Goal: Task Accomplishment & Management: Manage account settings

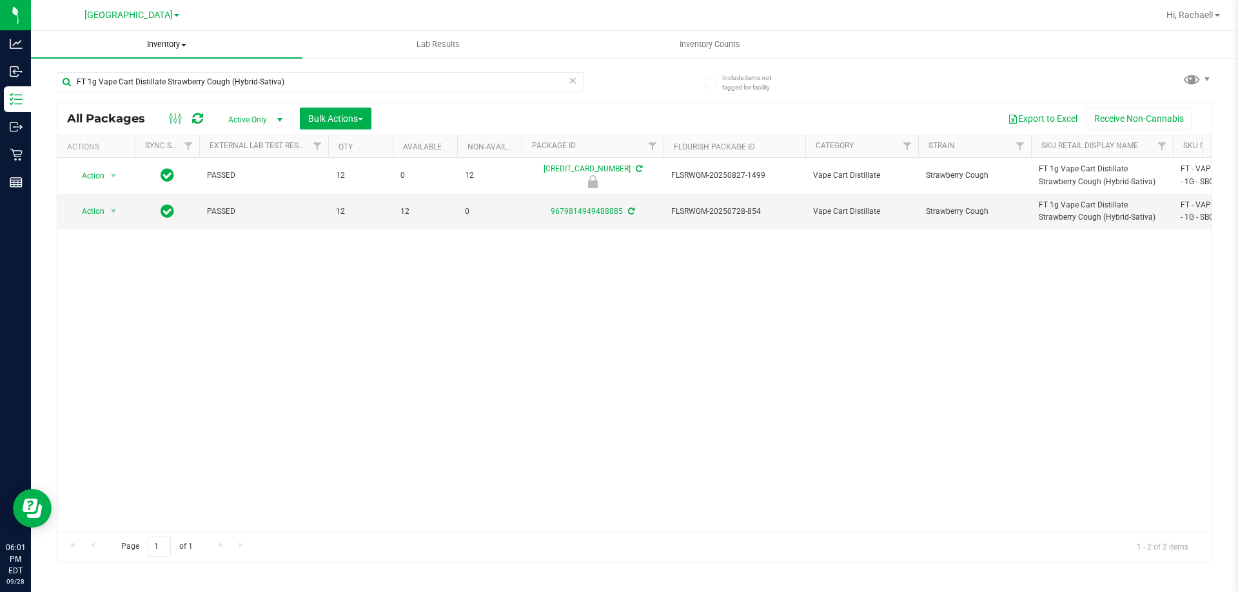
type input "FT 1g Vape Cart Distillate Strawberry Cough (Hybrid-Sativa)"
click at [175, 46] on span "Inventory" at bounding box center [166, 45] width 271 height 12
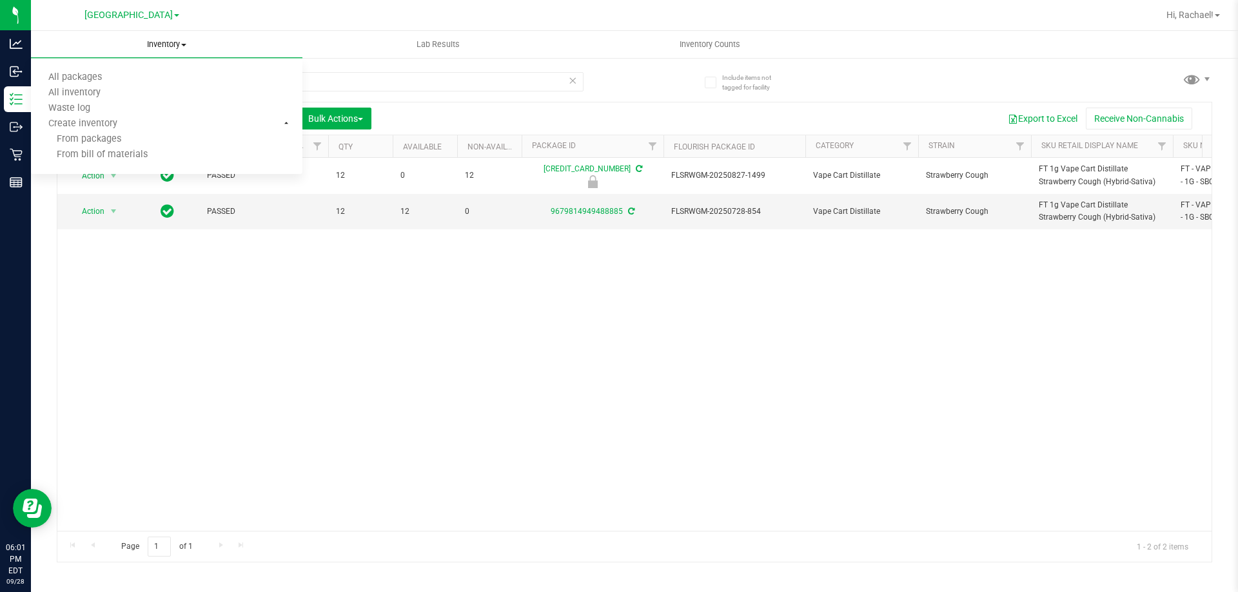
click at [91, 41] on span "Inventory" at bounding box center [166, 45] width 271 height 12
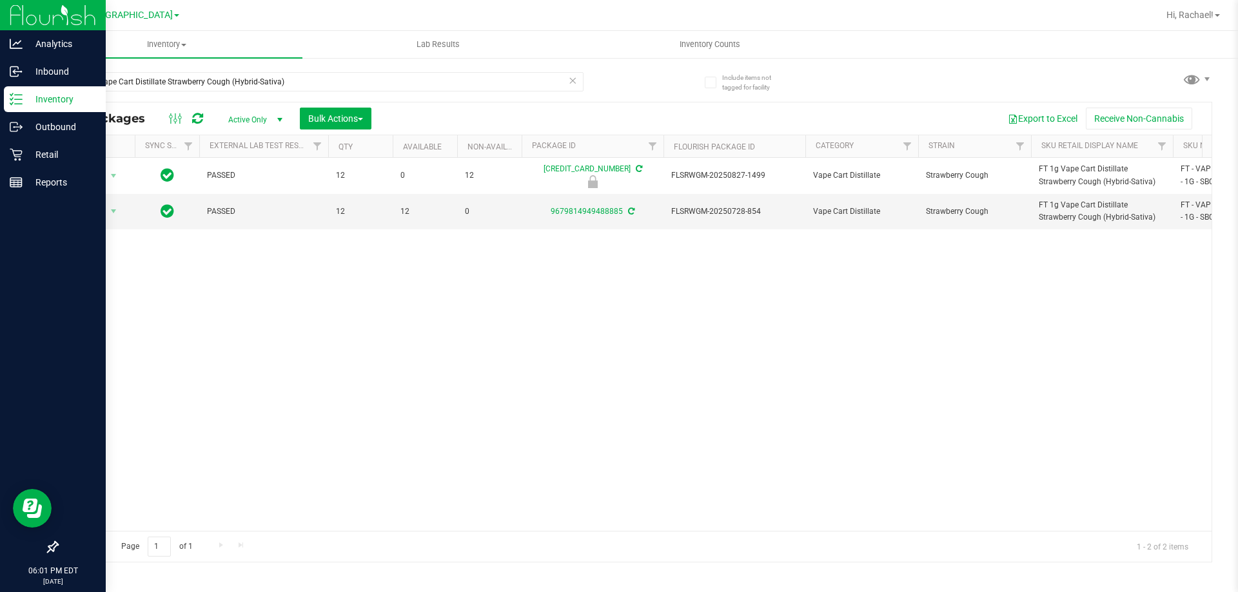
click at [19, 99] on icon at bounding box center [16, 99] width 13 height 13
click at [67, 99] on p "Inventory" at bounding box center [61, 99] width 77 height 15
click at [73, 100] on p "Inventory" at bounding box center [61, 99] width 77 height 15
click at [73, 104] on p "Inventory" at bounding box center [61, 99] width 77 height 15
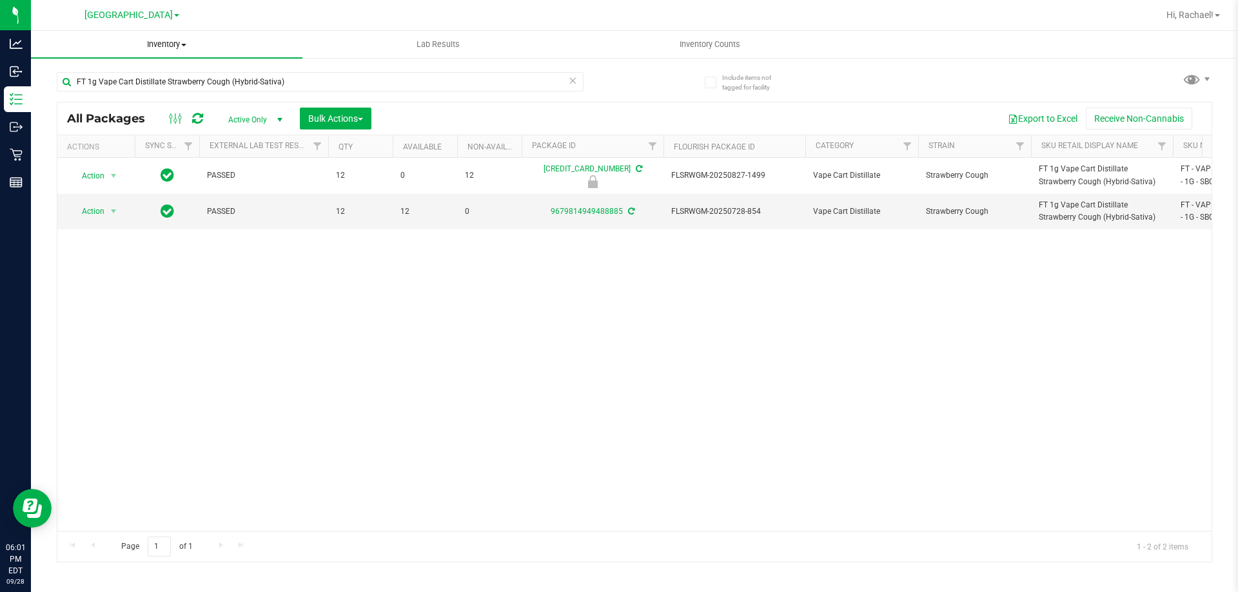
click at [189, 50] on span "Inventory" at bounding box center [166, 45] width 271 height 12
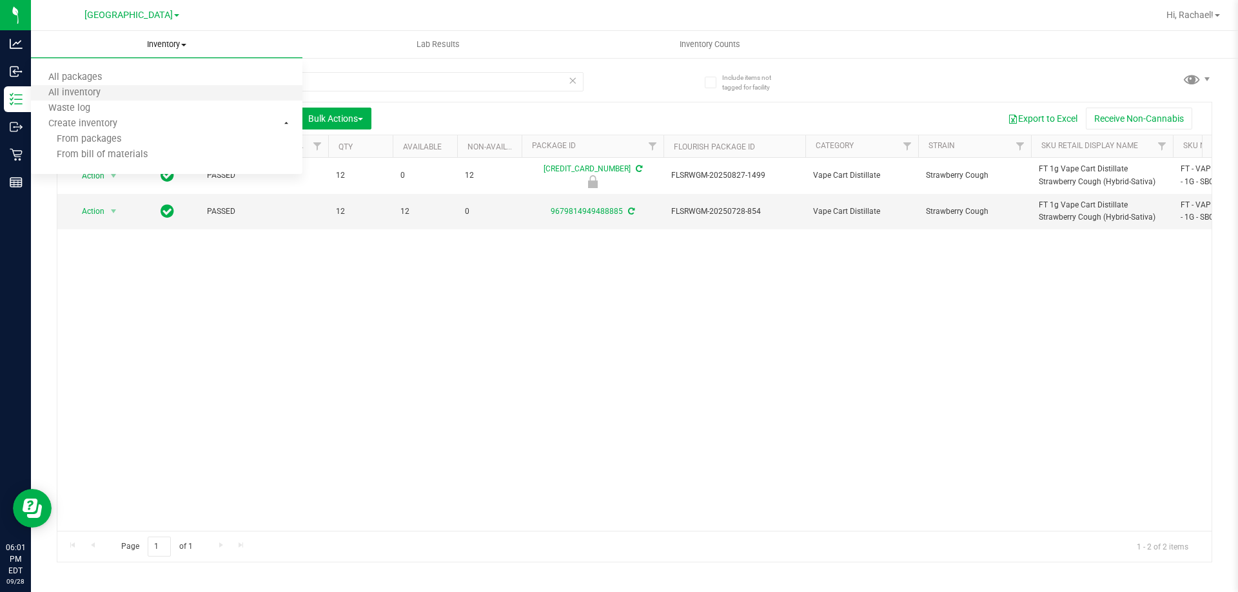
click at [125, 86] on li "All inventory" at bounding box center [166, 93] width 271 height 15
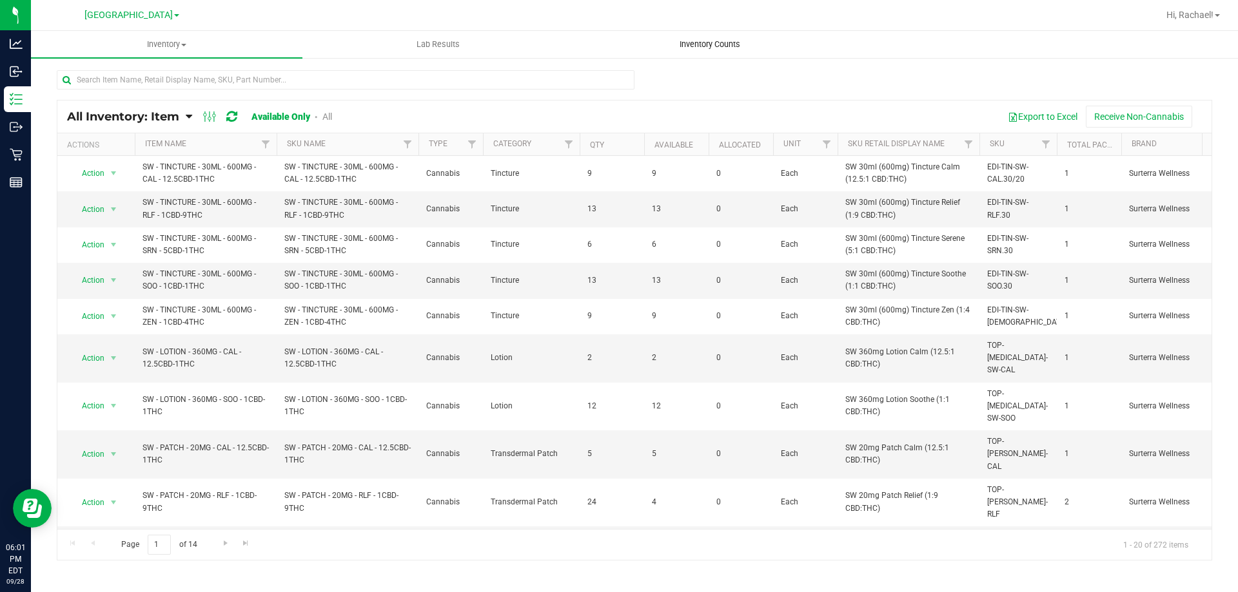
click at [718, 46] on span "Inventory Counts" at bounding box center [709, 45] width 95 height 12
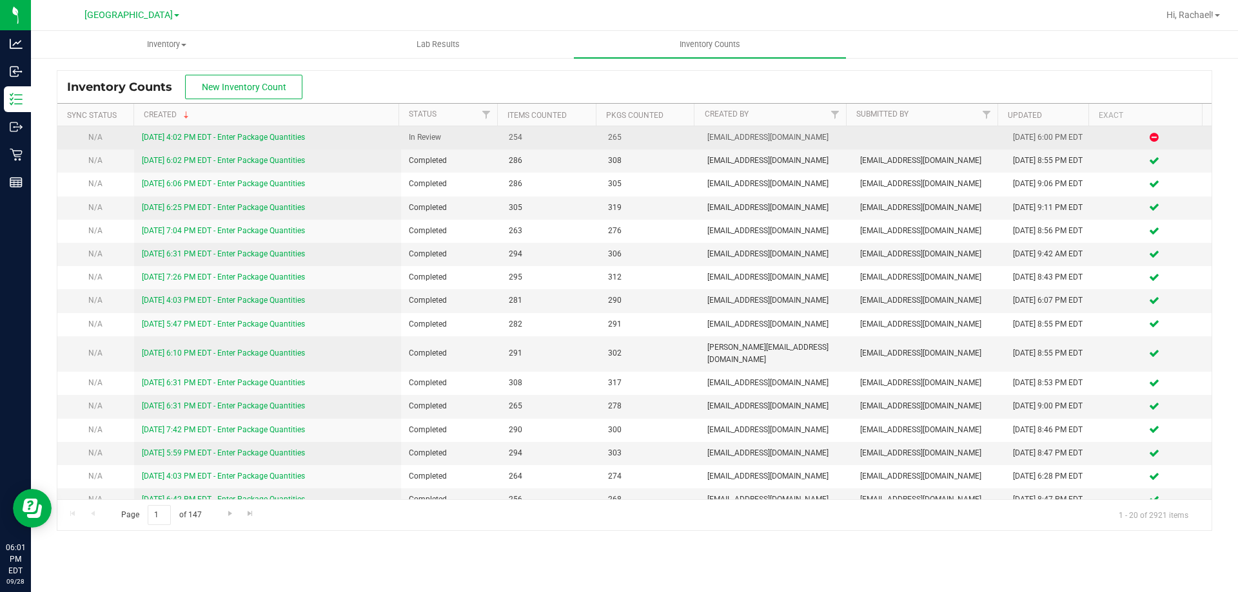
click at [231, 139] on link "[DATE] 4:02 PM EDT - Enter Package Quantities" at bounding box center [223, 137] width 163 height 9
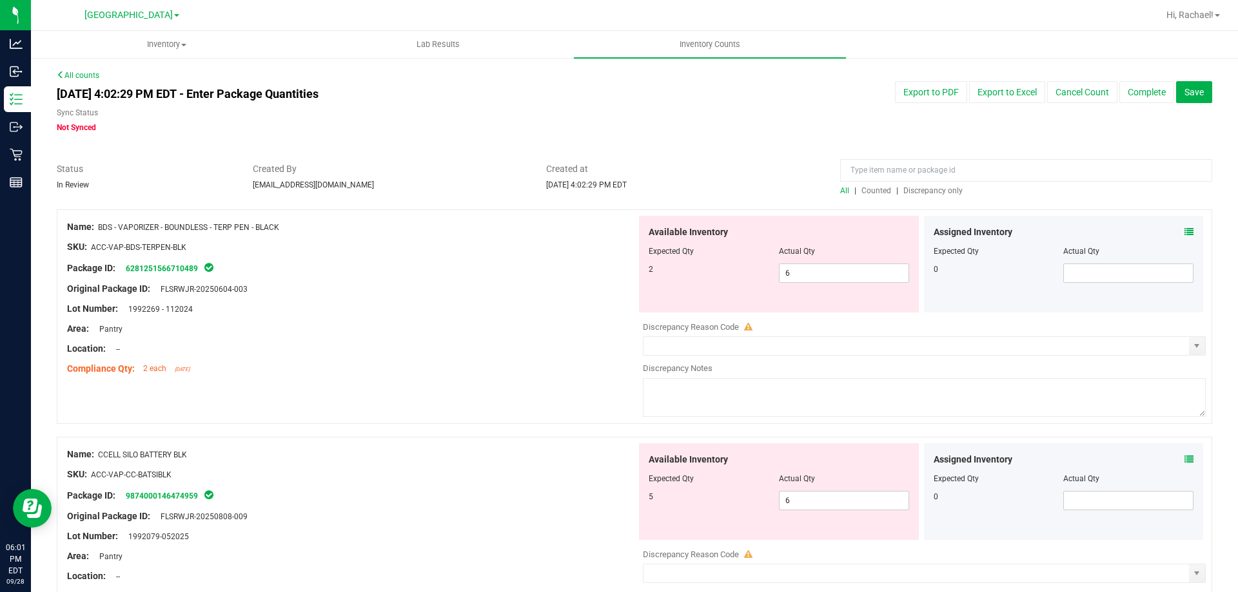
click at [928, 193] on span "Discrepancy only" at bounding box center [932, 190] width 59 height 9
click at [1184, 229] on icon at bounding box center [1188, 232] width 9 height 9
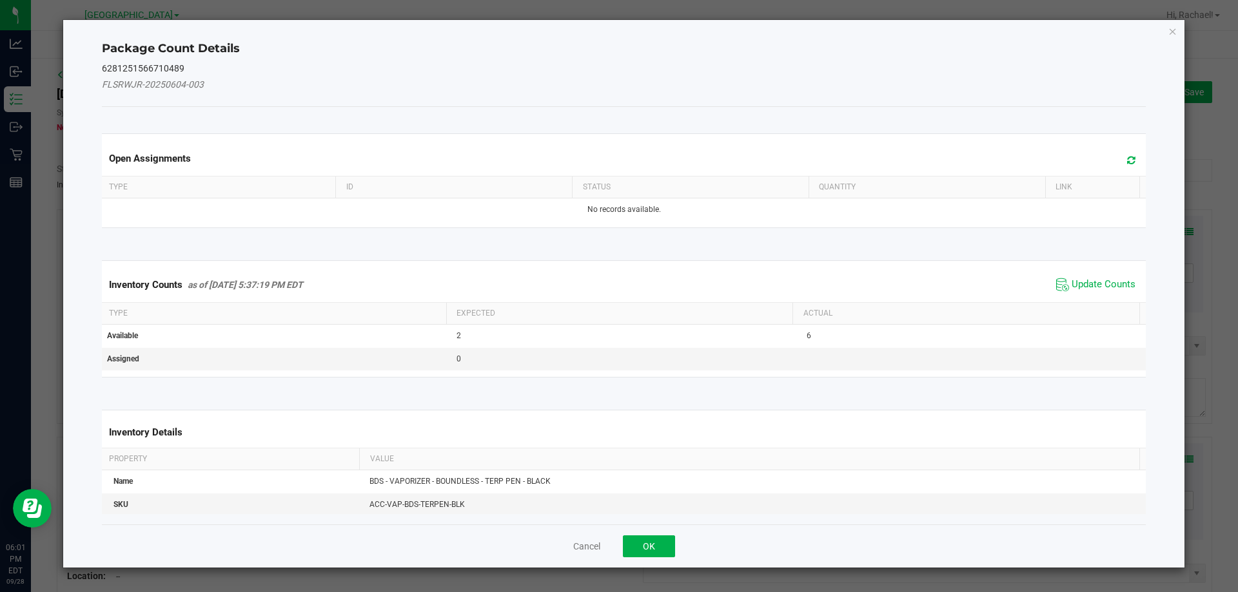
click at [1127, 163] on icon at bounding box center [1131, 160] width 8 height 10
click at [1103, 281] on span "Update Counts" at bounding box center [1103, 284] width 64 height 13
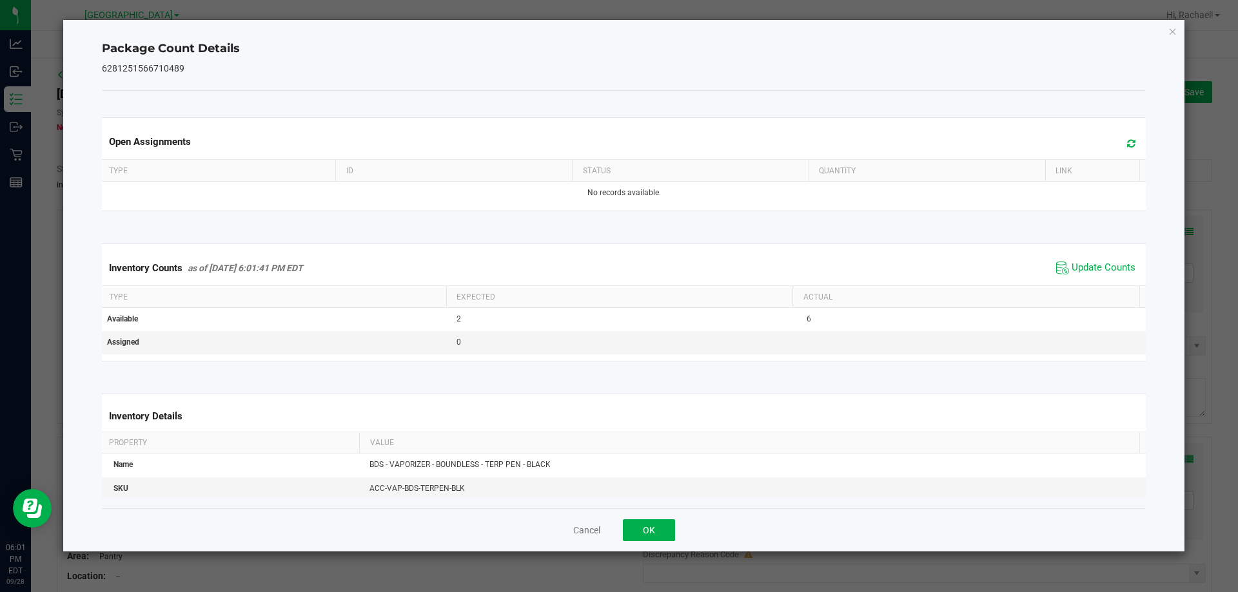
click at [1177, 34] on div "Package Count Details 6281251566710489 Open Assignments Type ID Status Quantity…" at bounding box center [624, 286] width 1122 height 532
click at [1168, 34] on icon "Close" at bounding box center [1172, 30] width 9 height 15
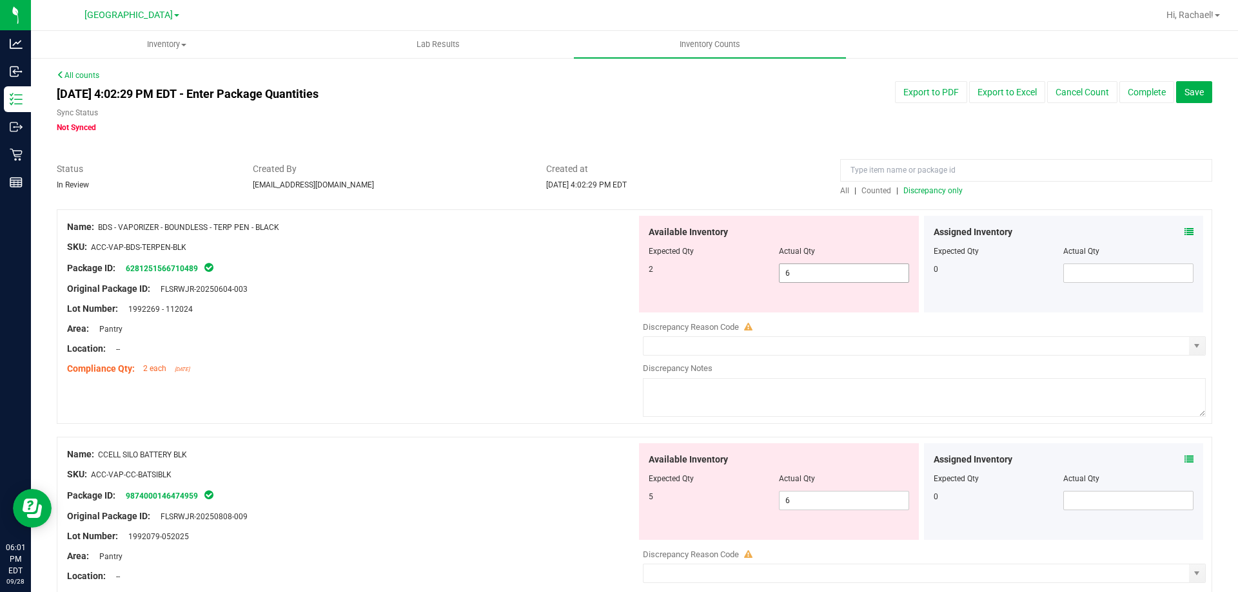
click at [813, 271] on span "6 6" at bounding box center [844, 273] width 130 height 19
type input "2"
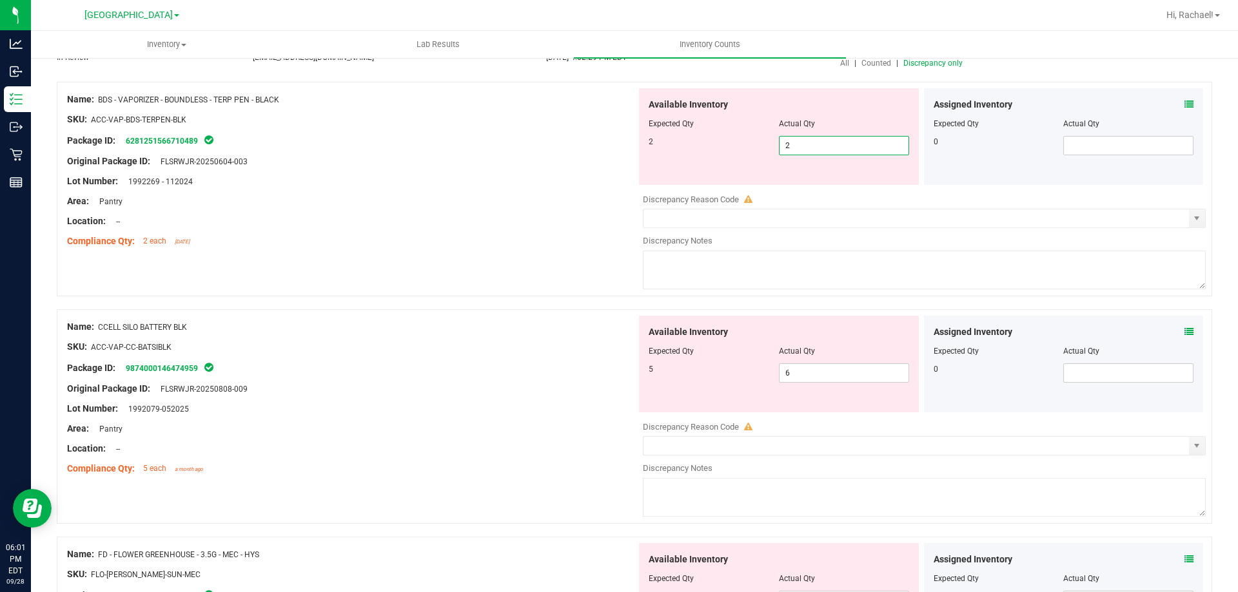
scroll to position [129, 0]
click at [1185, 325] on div "Assigned Inventory Expected Qty Actual Qty 0" at bounding box center [1064, 363] width 280 height 97
type input "2"
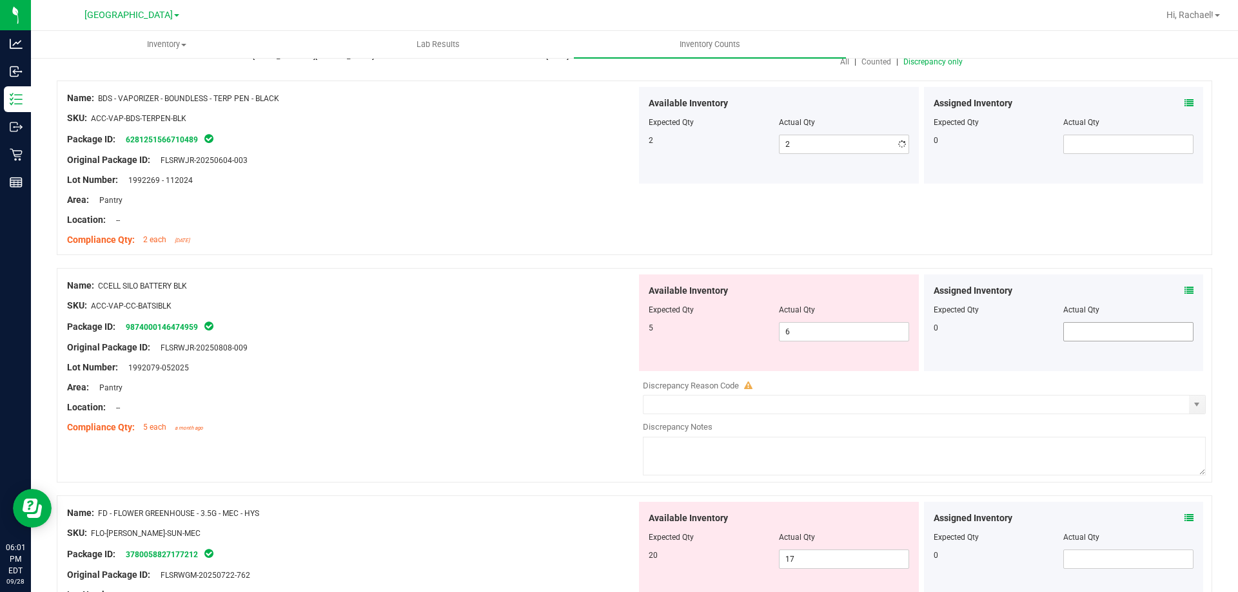
click at [1180, 327] on span at bounding box center [1128, 331] width 130 height 19
click at [1184, 297] on span at bounding box center [1188, 291] width 9 height 14
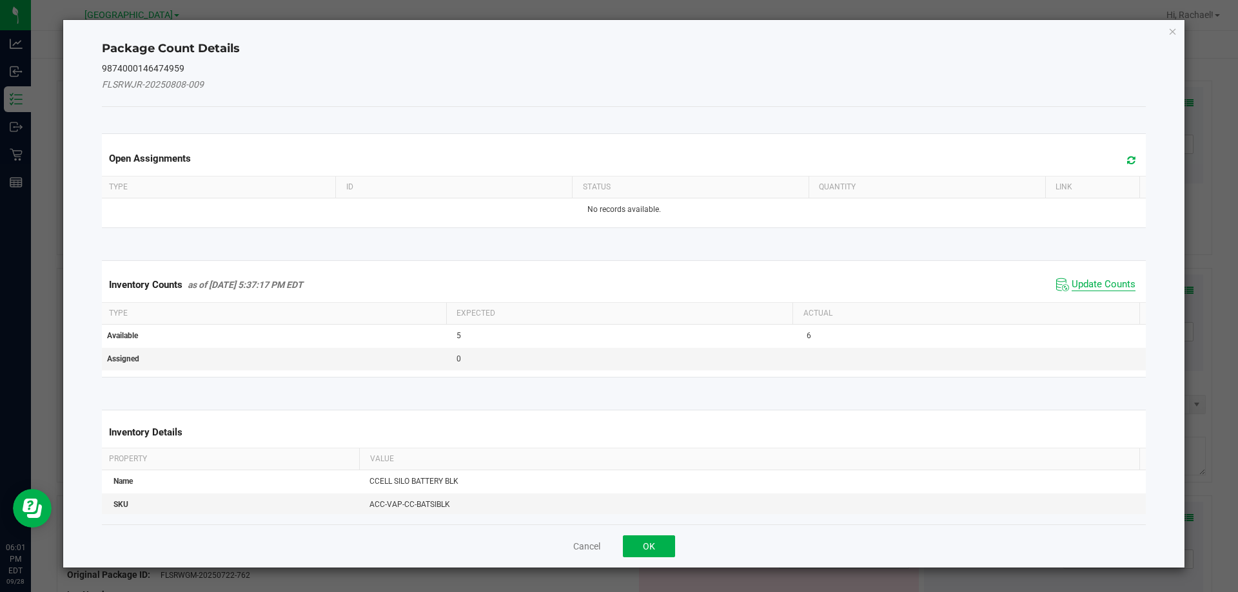
click at [1071, 287] on span "Update Counts" at bounding box center [1103, 284] width 64 height 13
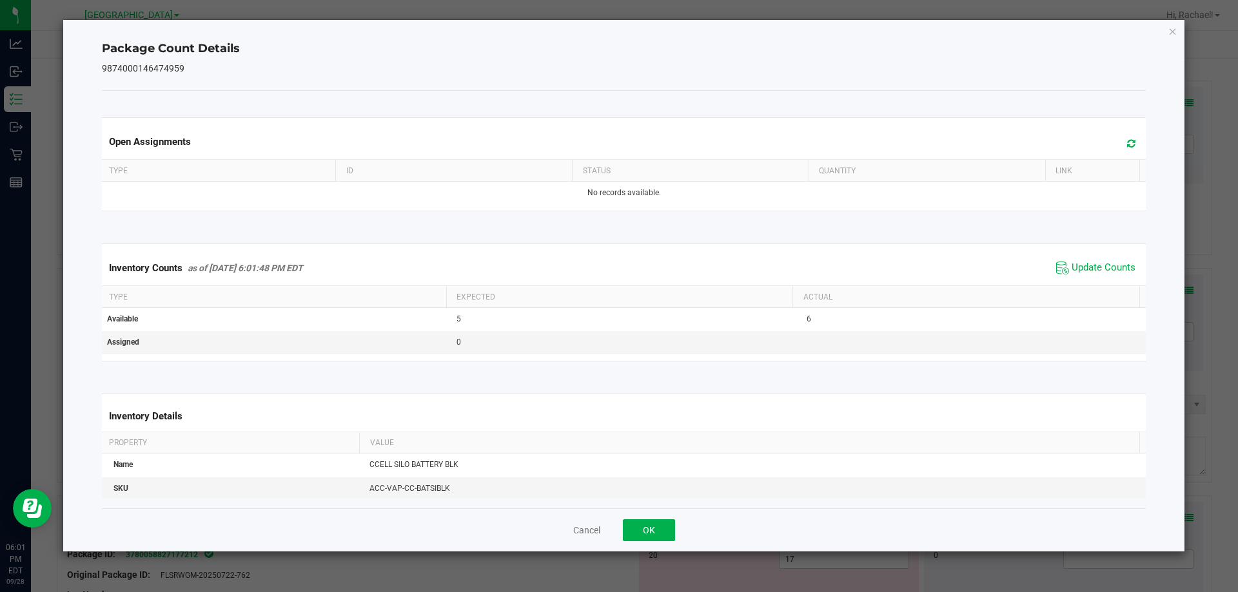
click at [1127, 148] on icon at bounding box center [1131, 144] width 8 height 10
click at [1172, 37] on icon "Close" at bounding box center [1172, 30] width 9 height 15
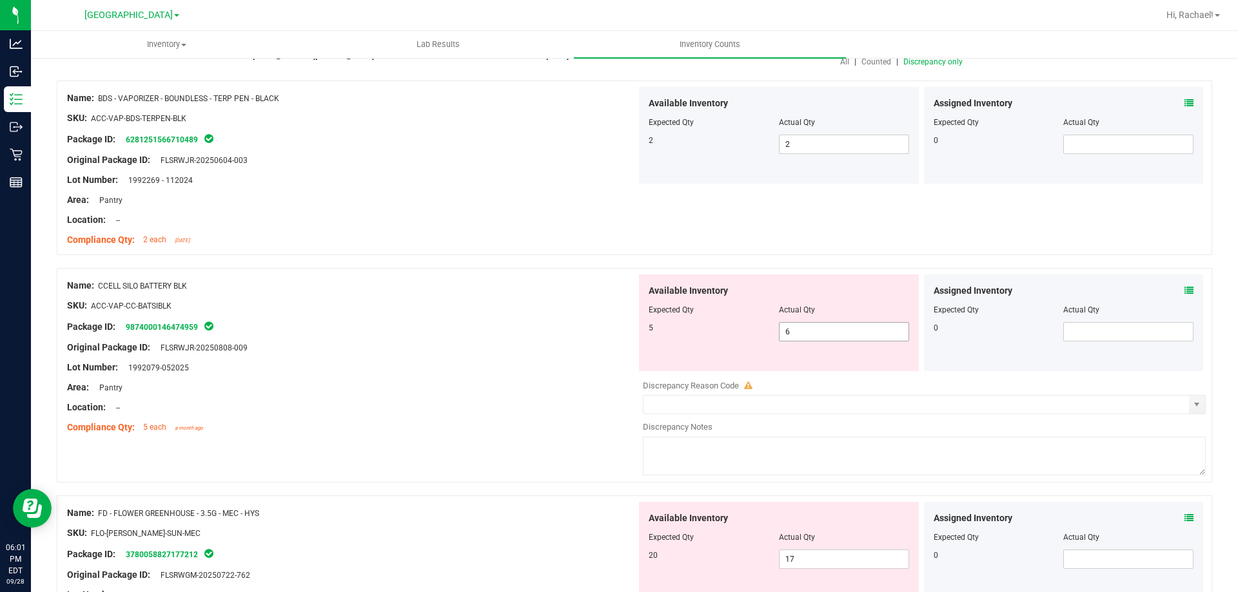
click at [839, 327] on span "6 6" at bounding box center [844, 331] width 130 height 19
type input "5"
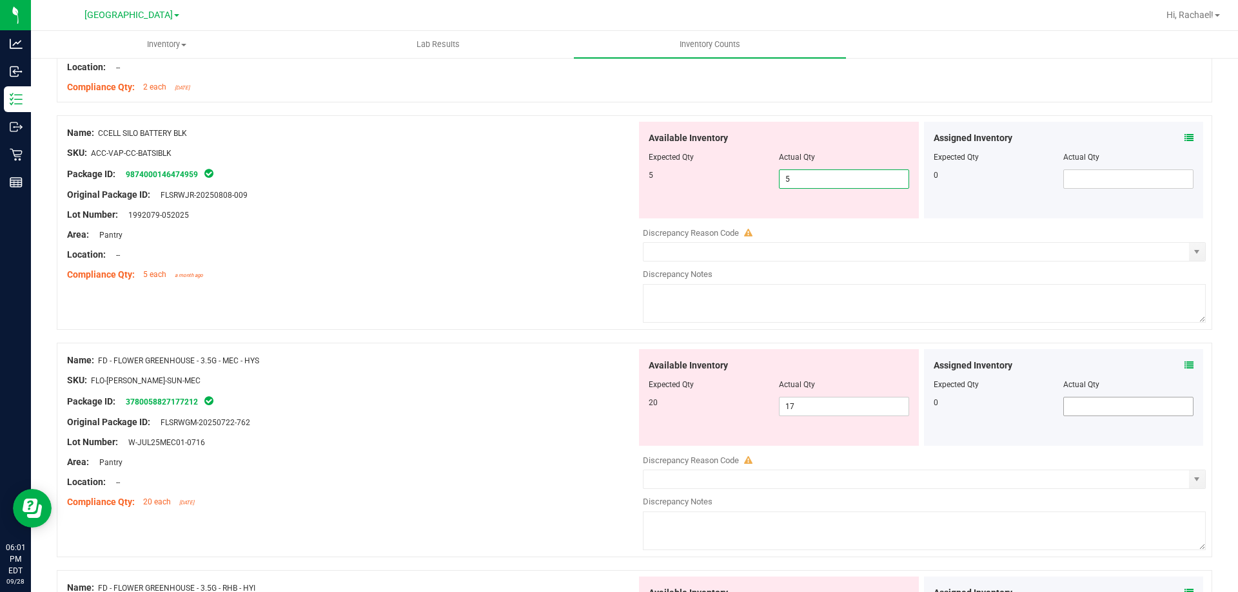
scroll to position [322, 0]
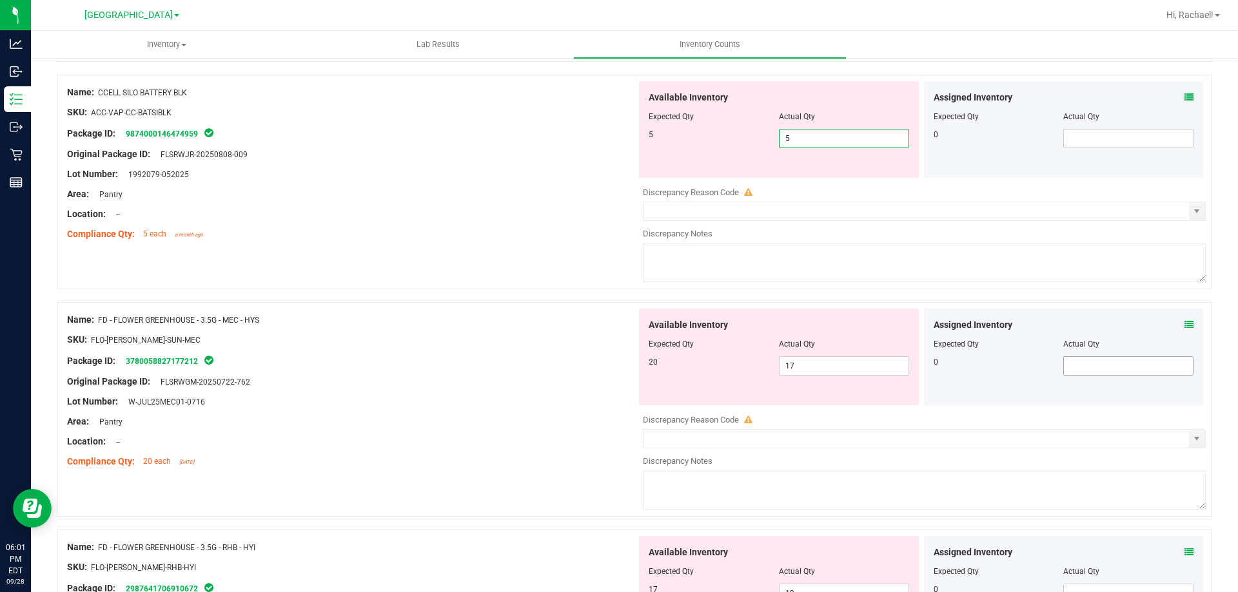
click at [1175, 328] on div "Assigned Inventory Expected Qty Actual Qty 0" at bounding box center [1064, 357] width 280 height 97
type input "5"
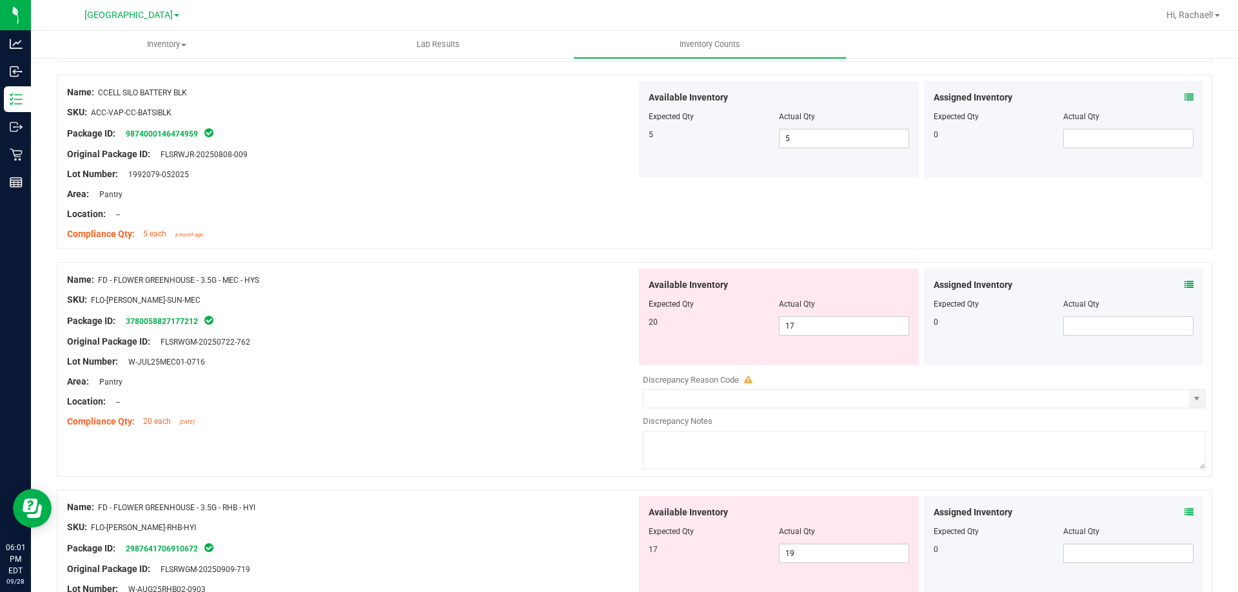
click at [1184, 281] on icon at bounding box center [1188, 284] width 9 height 9
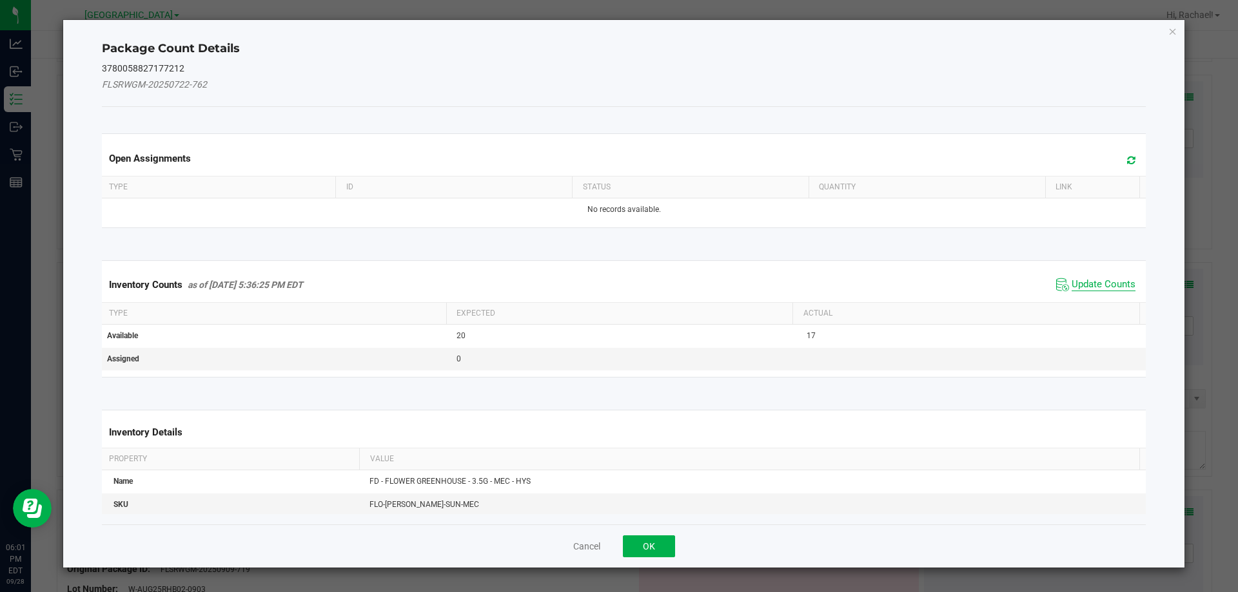
click at [1090, 286] on span "Update Counts" at bounding box center [1103, 284] width 64 height 13
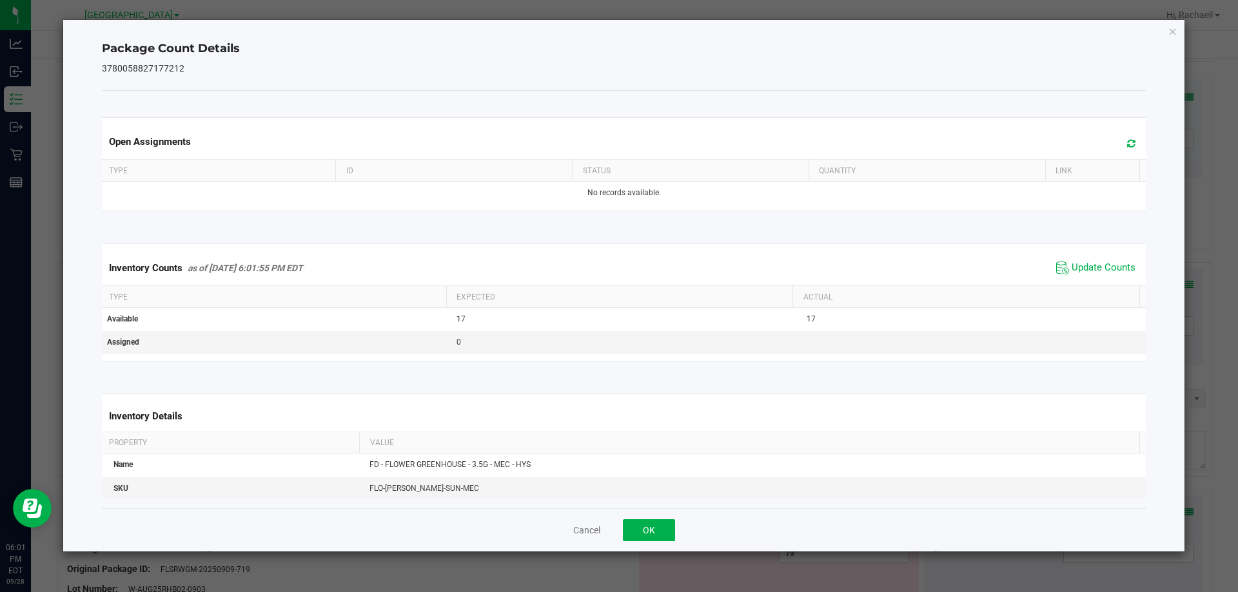
click at [1127, 143] on span at bounding box center [1127, 144] width 21 height 18
click at [1175, 32] on icon "Close" at bounding box center [1172, 30] width 9 height 15
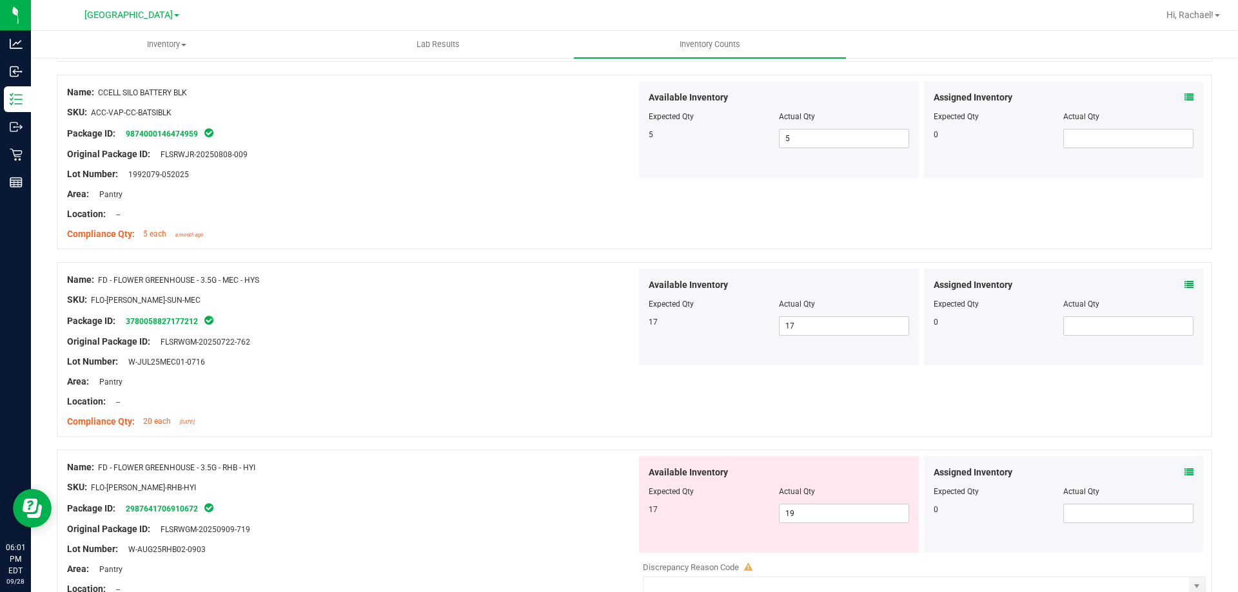
scroll to position [451, 0]
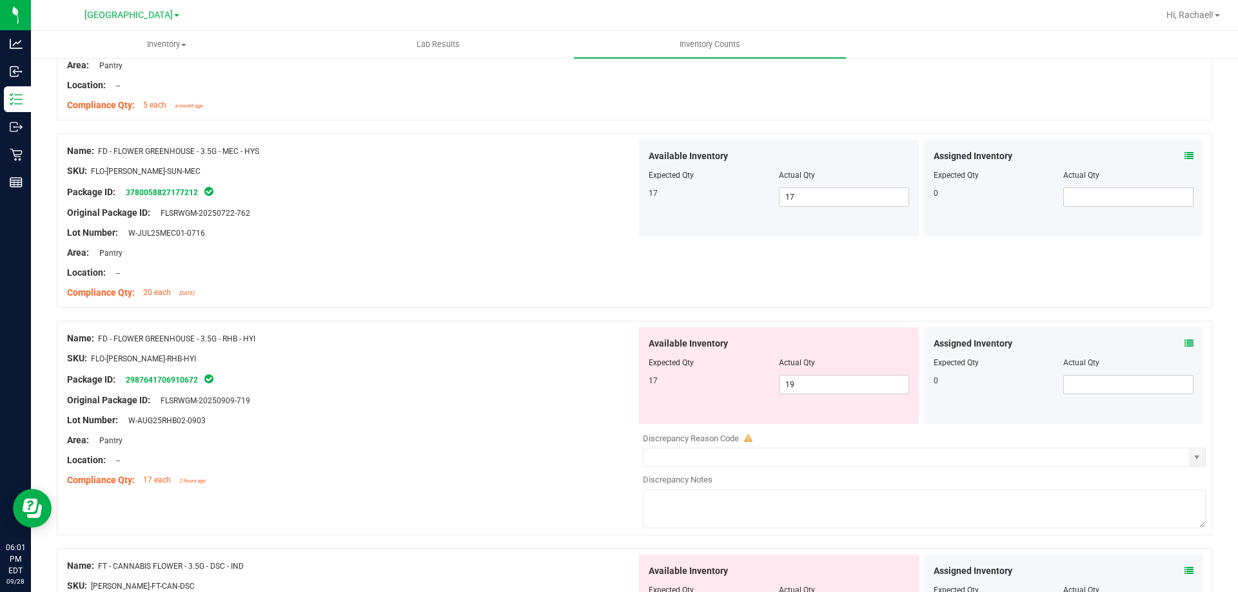
click at [1184, 340] on icon at bounding box center [1188, 343] width 9 height 9
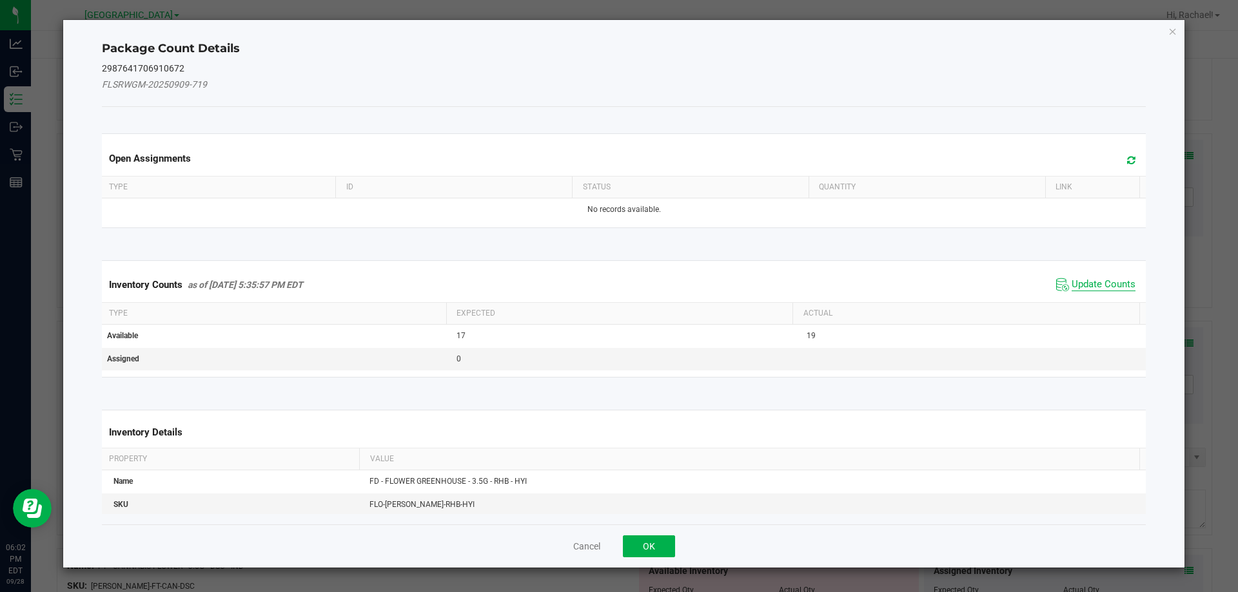
click at [1099, 282] on span "Update Counts" at bounding box center [1103, 284] width 64 height 13
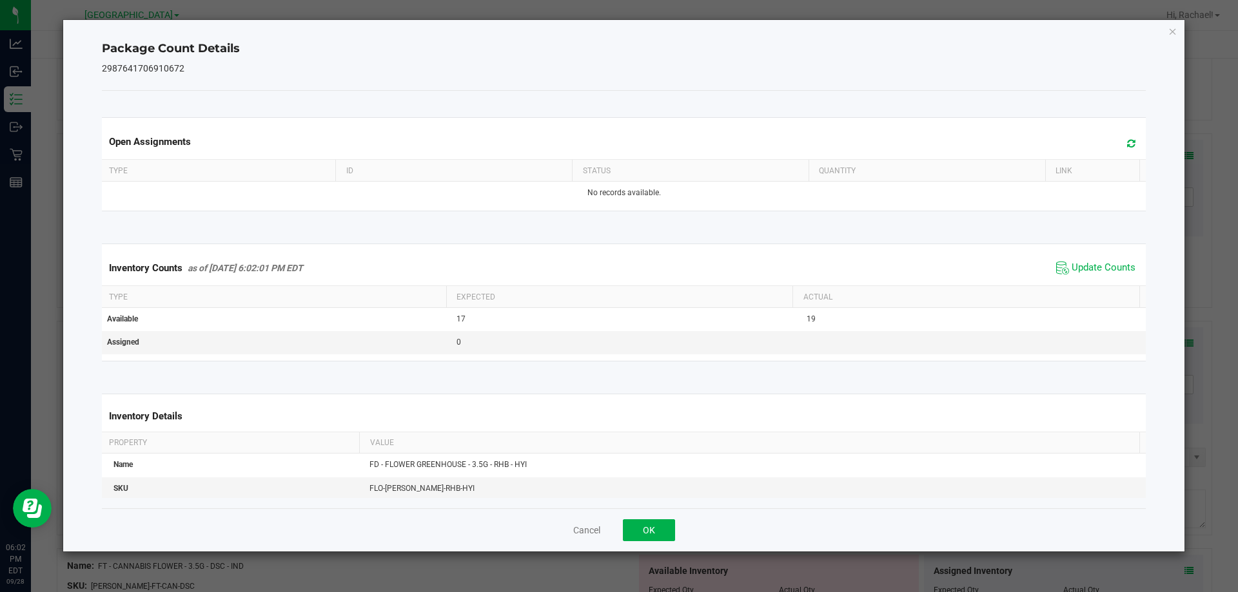
click at [1117, 144] on span at bounding box center [1127, 144] width 21 height 18
click at [1171, 28] on icon "Close" at bounding box center [1172, 30] width 9 height 15
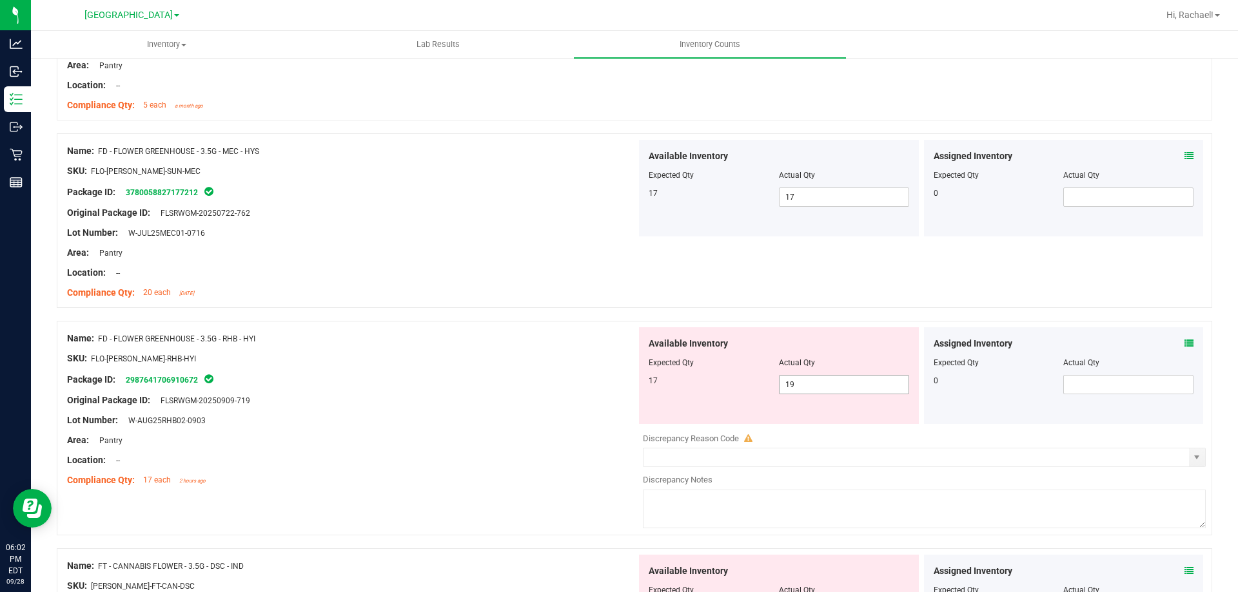
click at [836, 382] on span "19 19" at bounding box center [844, 384] width 130 height 19
type input "17"
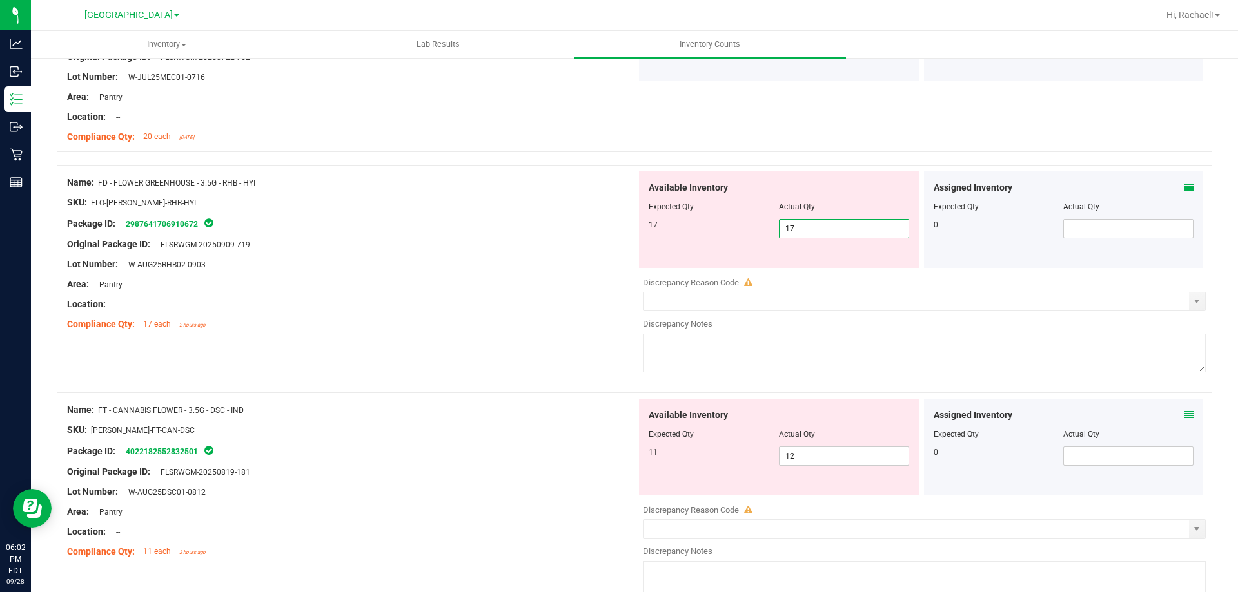
scroll to position [645, 0]
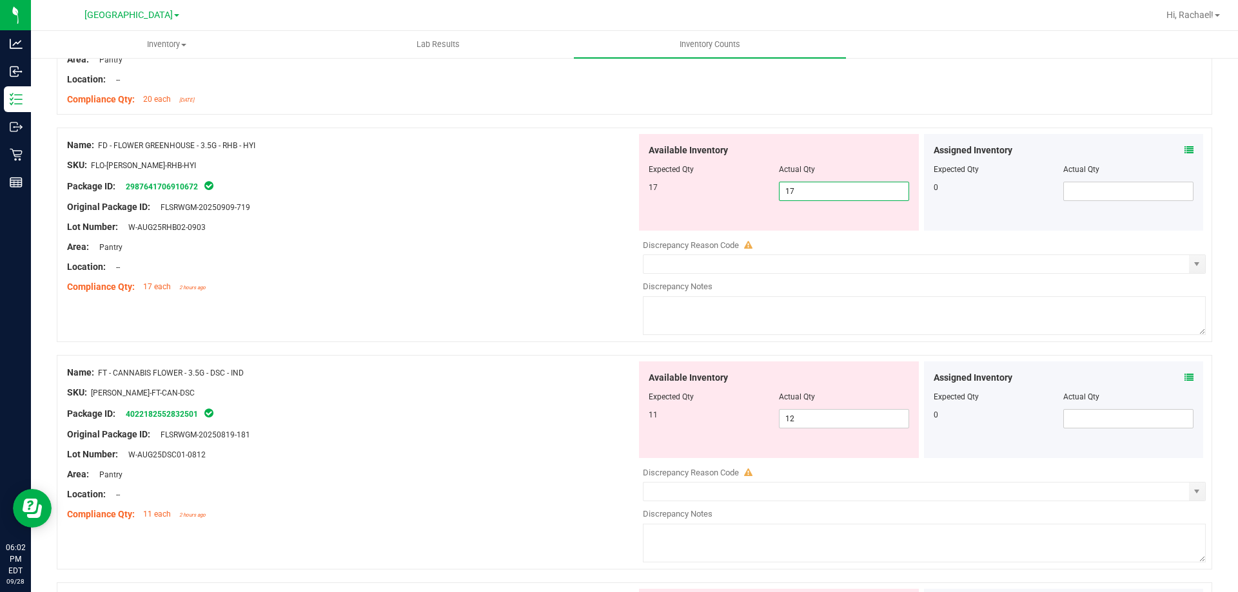
type input "17"
click at [1176, 380] on div "Assigned Inventory Expected Qty Actual Qty 0" at bounding box center [1064, 410] width 280 height 97
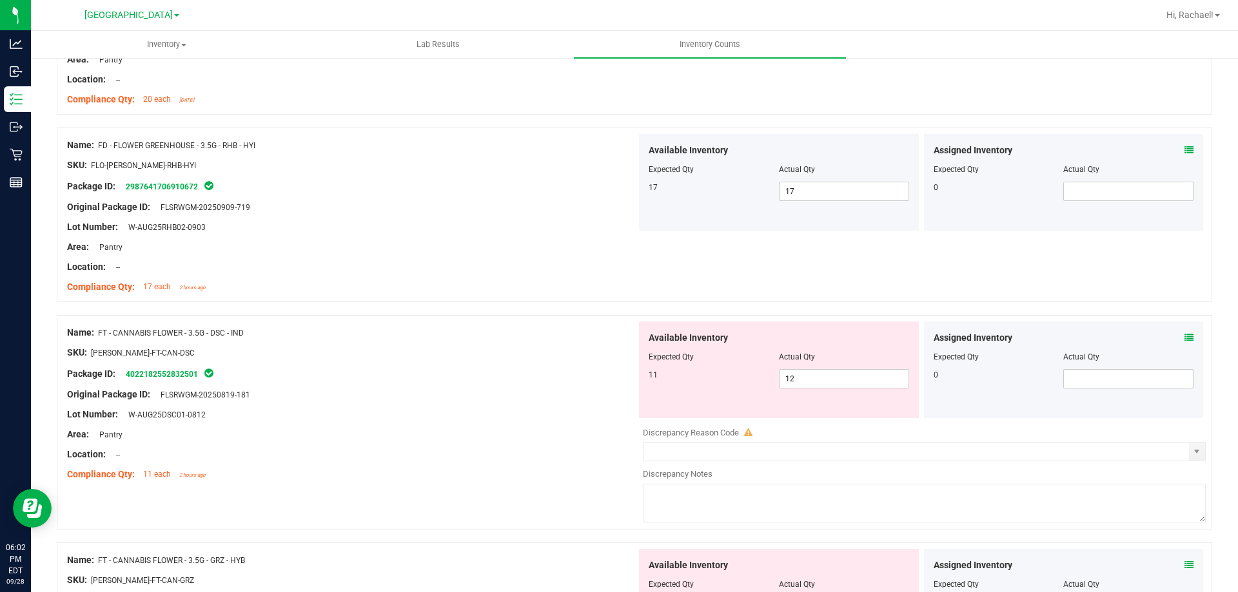
click at [1184, 331] on span at bounding box center [1188, 338] width 9 height 14
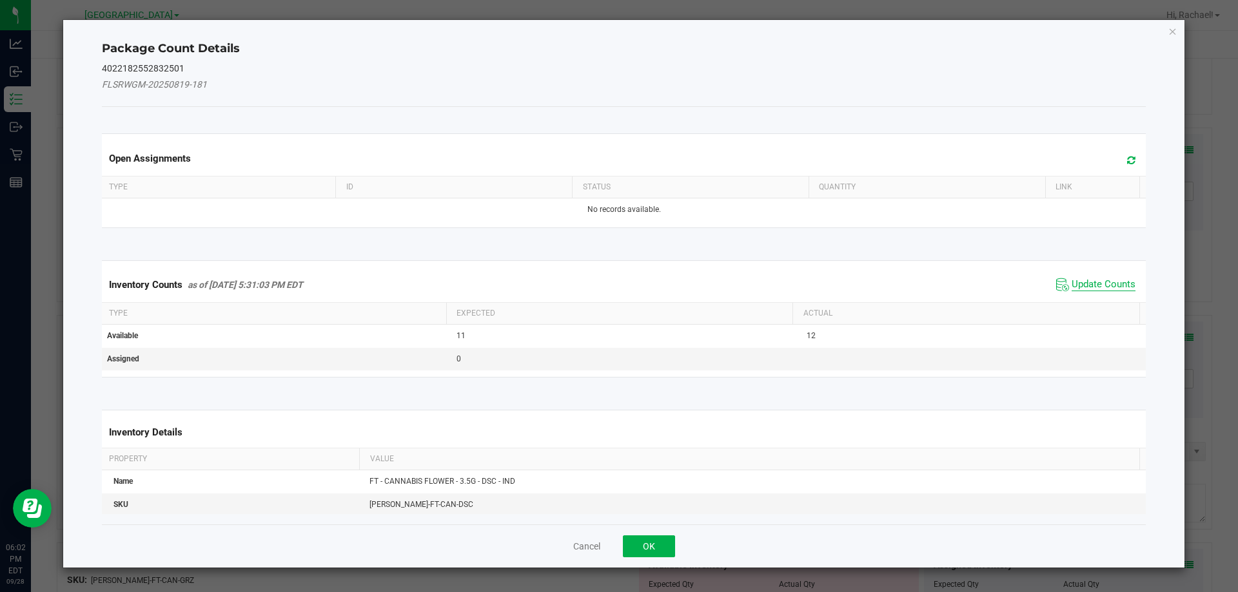
click at [1085, 288] on span "Update Counts" at bounding box center [1103, 284] width 64 height 13
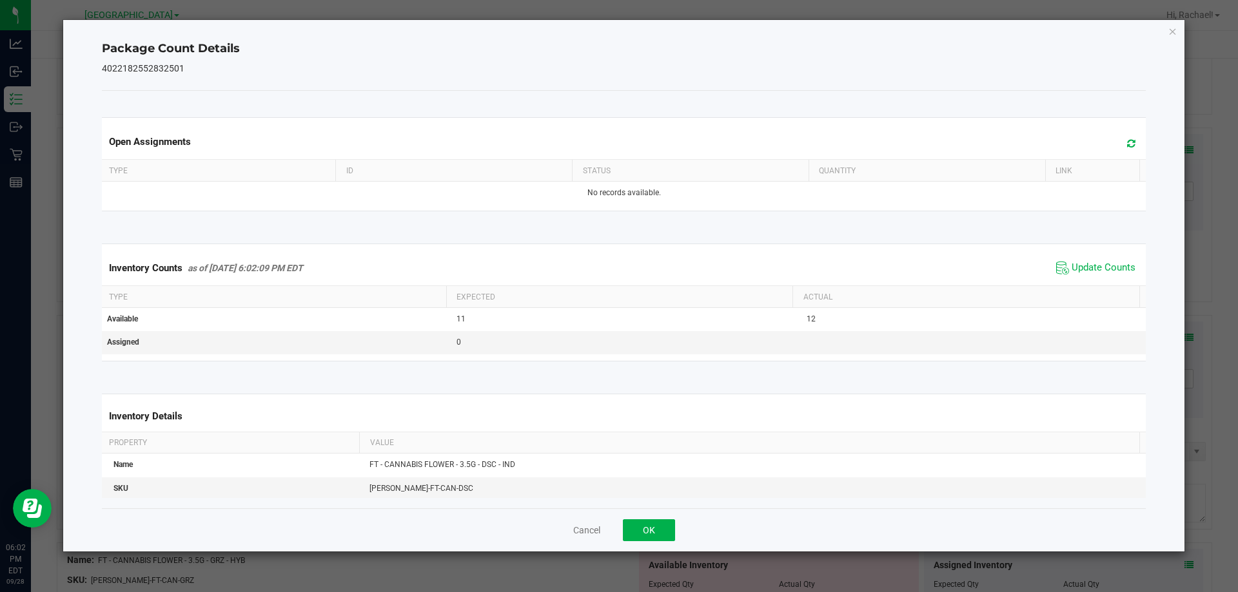
click at [1127, 143] on icon at bounding box center [1131, 144] width 8 height 10
click at [655, 523] on button "OK" at bounding box center [649, 531] width 52 height 22
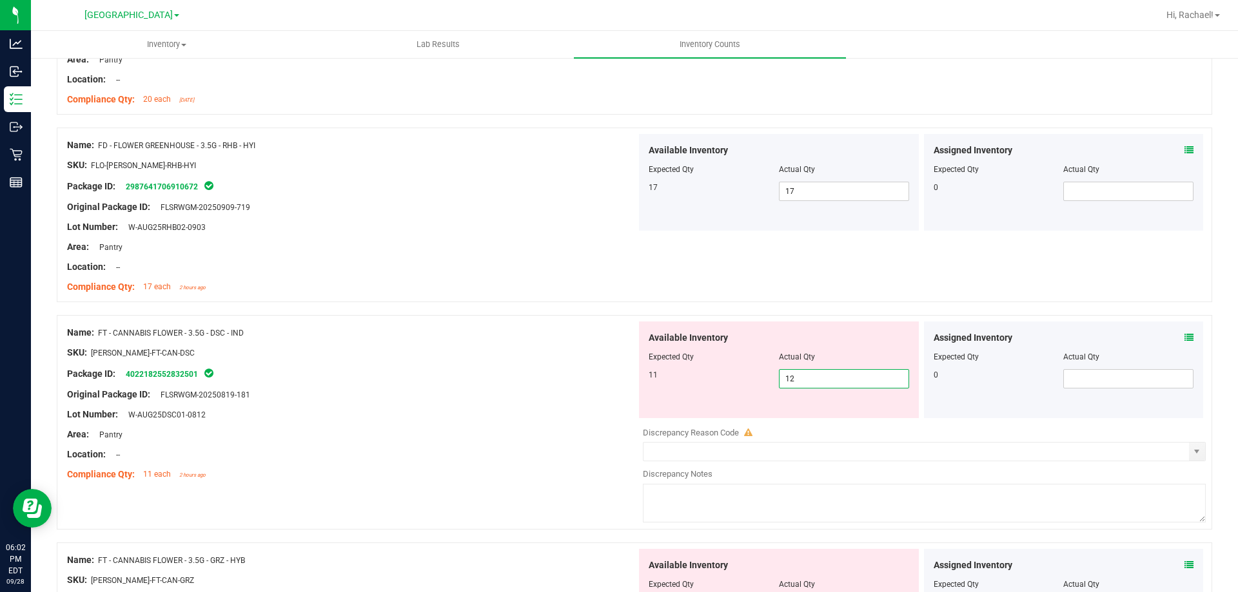
click at [860, 377] on span "12 12" at bounding box center [844, 378] width 130 height 19
type input "11"
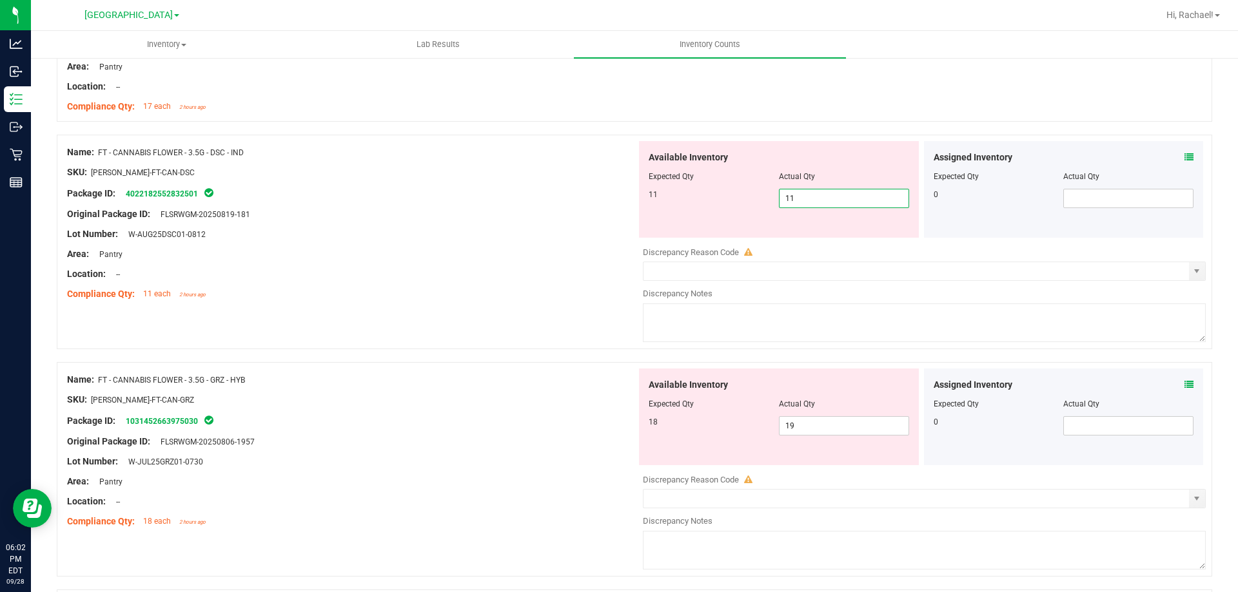
scroll to position [838, 0]
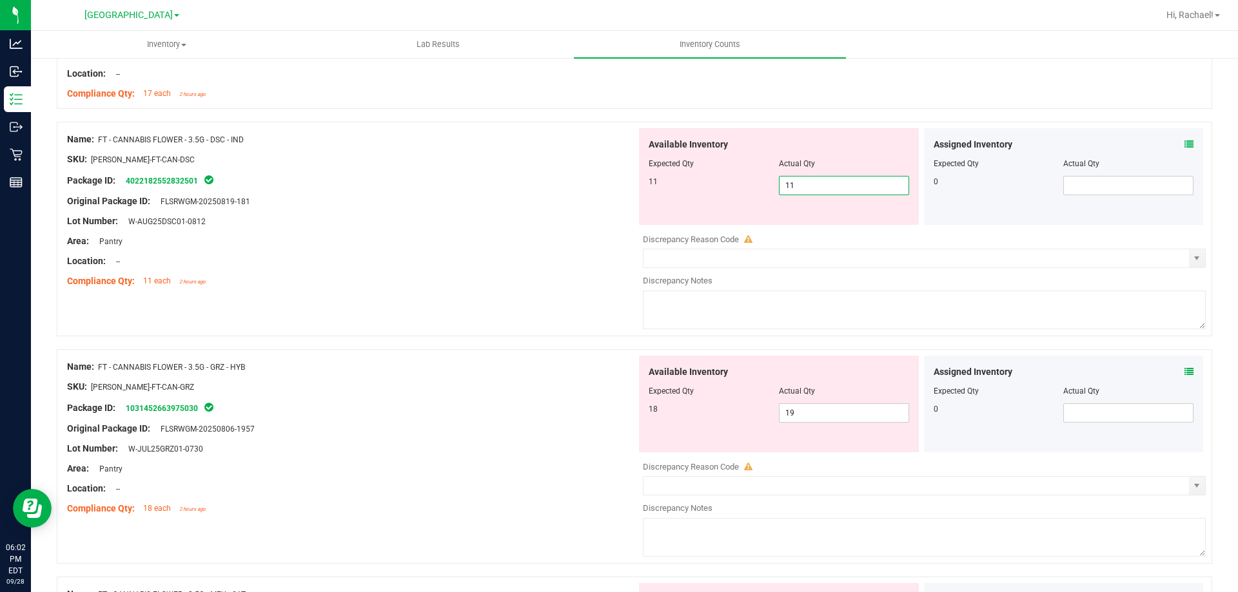
type input "11"
click at [1175, 367] on div "Assigned Inventory Expected Qty Actual Qty 0" at bounding box center [1064, 404] width 280 height 97
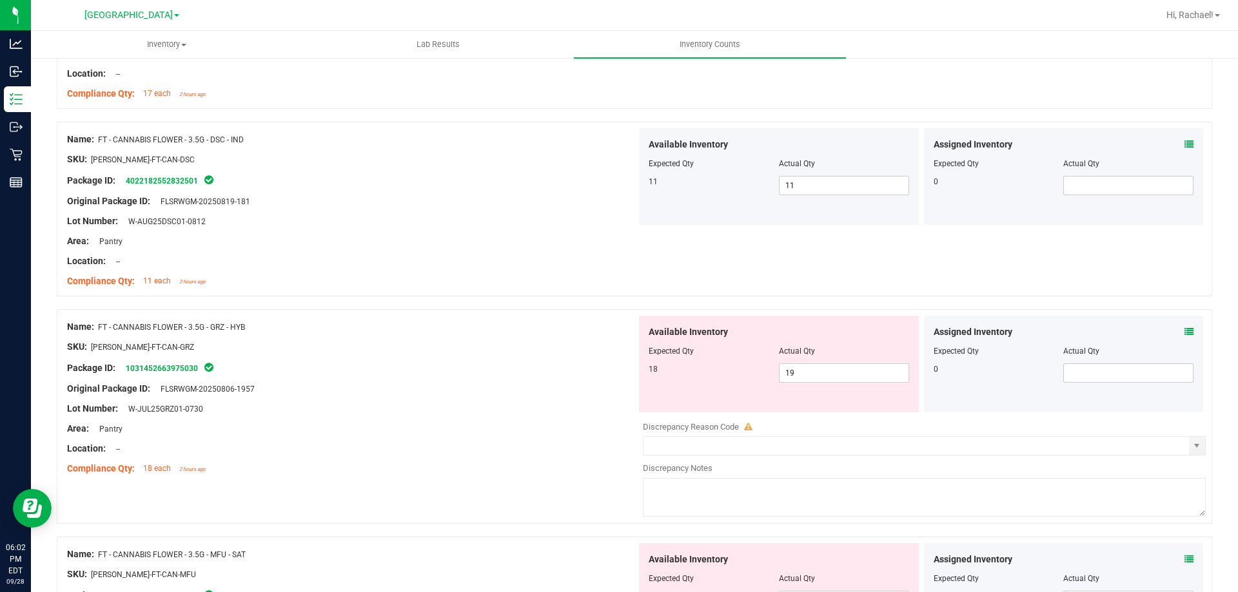
click at [1184, 327] on icon at bounding box center [1188, 331] width 9 height 9
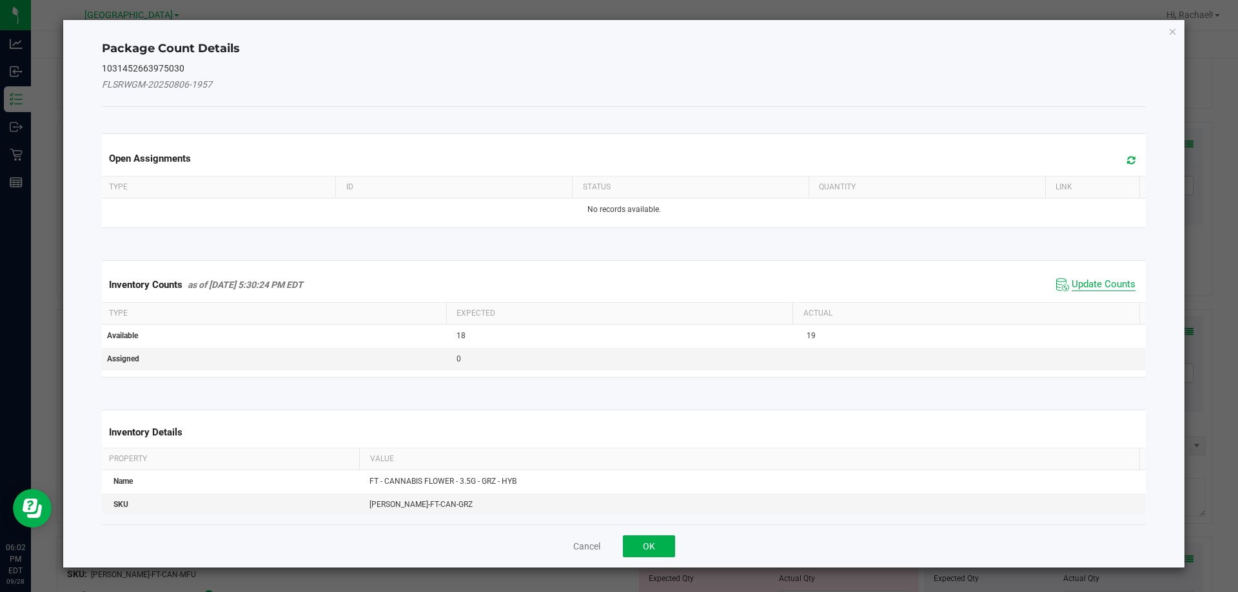
click at [1089, 278] on span "Update Counts" at bounding box center [1103, 284] width 64 height 13
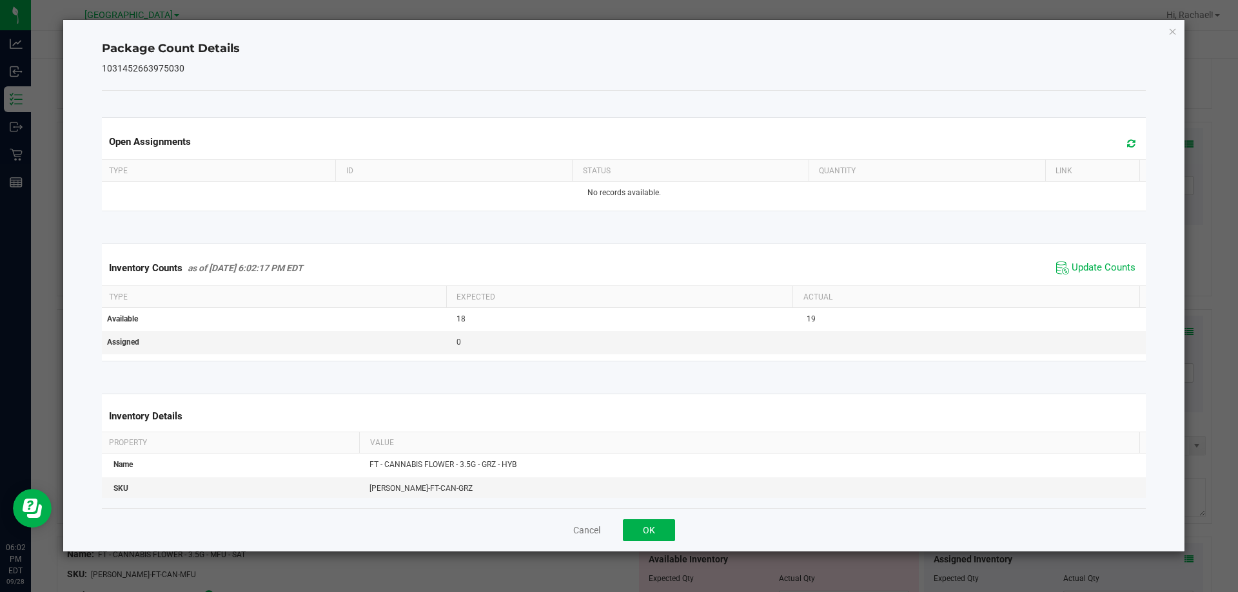
click at [1127, 142] on span at bounding box center [1127, 144] width 21 height 18
click at [675, 530] on div "Cancel OK" at bounding box center [624, 530] width 1044 height 43
click at [672, 530] on button "OK" at bounding box center [649, 531] width 52 height 22
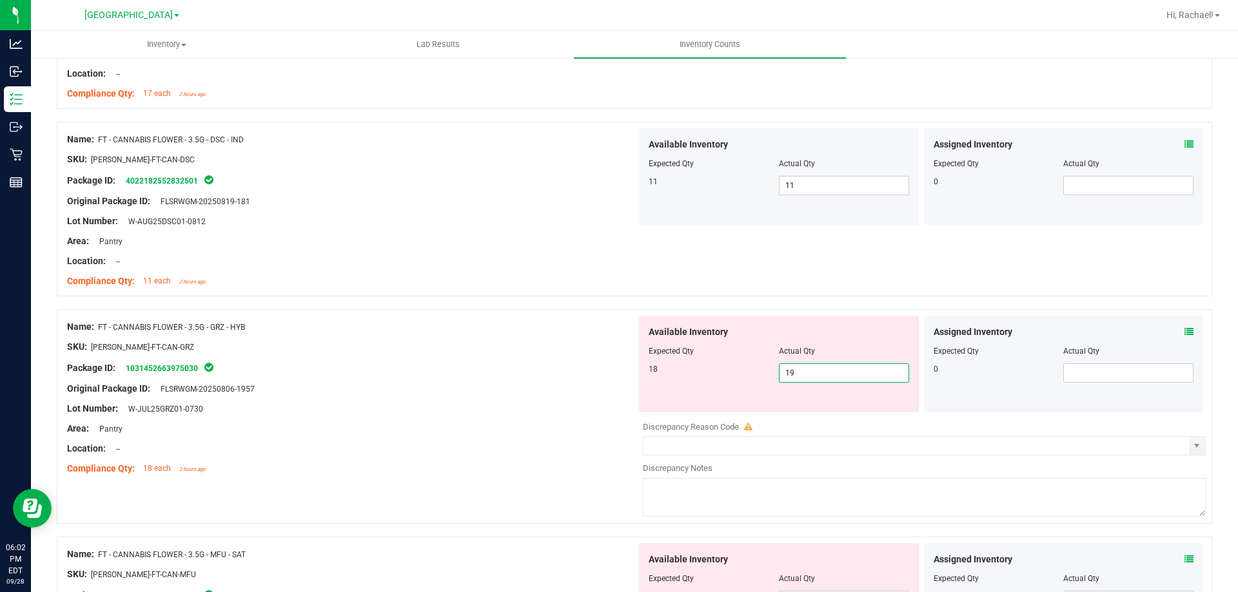
click at [846, 372] on span "19 19" at bounding box center [844, 373] width 130 height 19
type input "18"
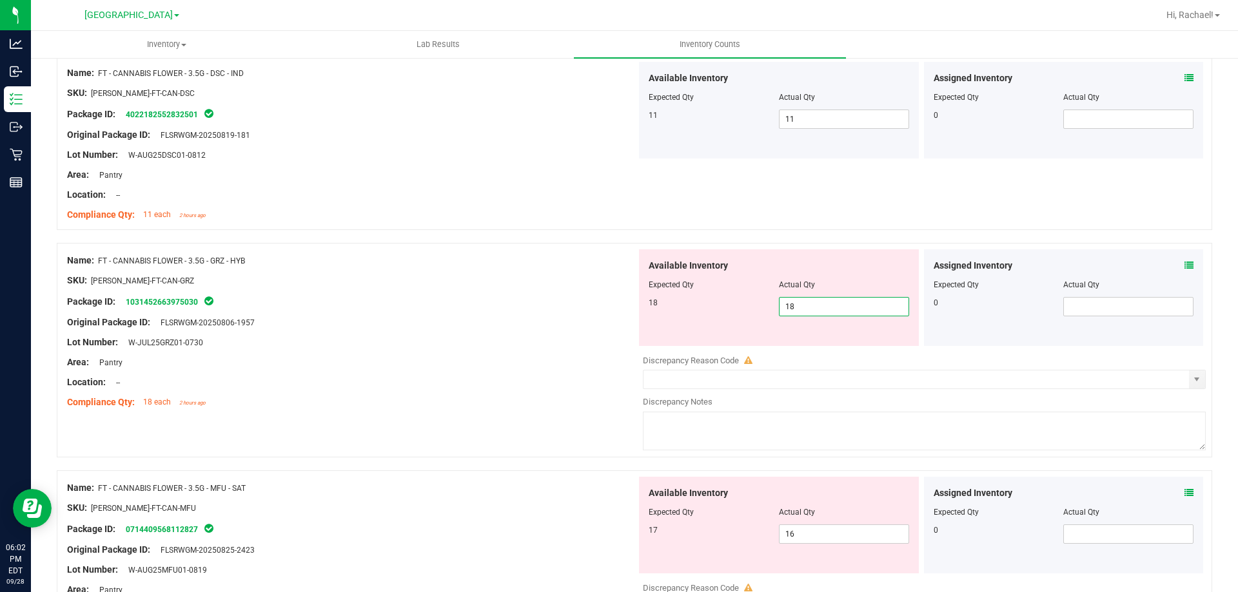
scroll to position [967, 0]
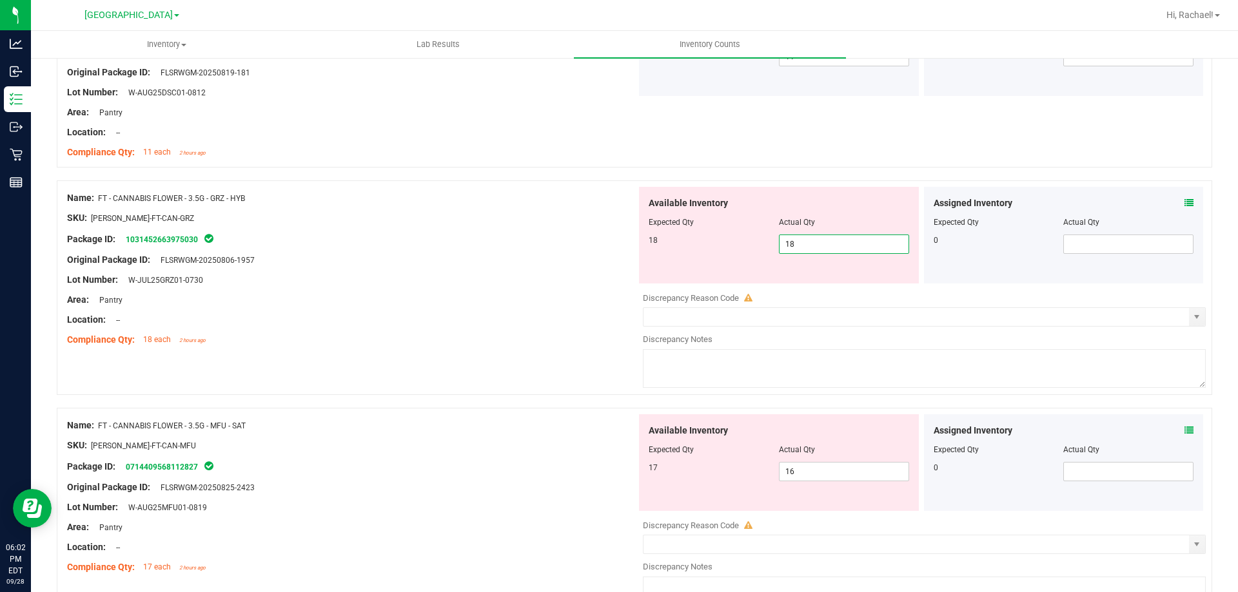
type input "18"
click at [1175, 429] on div "Assigned Inventory Expected Qty Actual Qty 0" at bounding box center [1064, 462] width 280 height 97
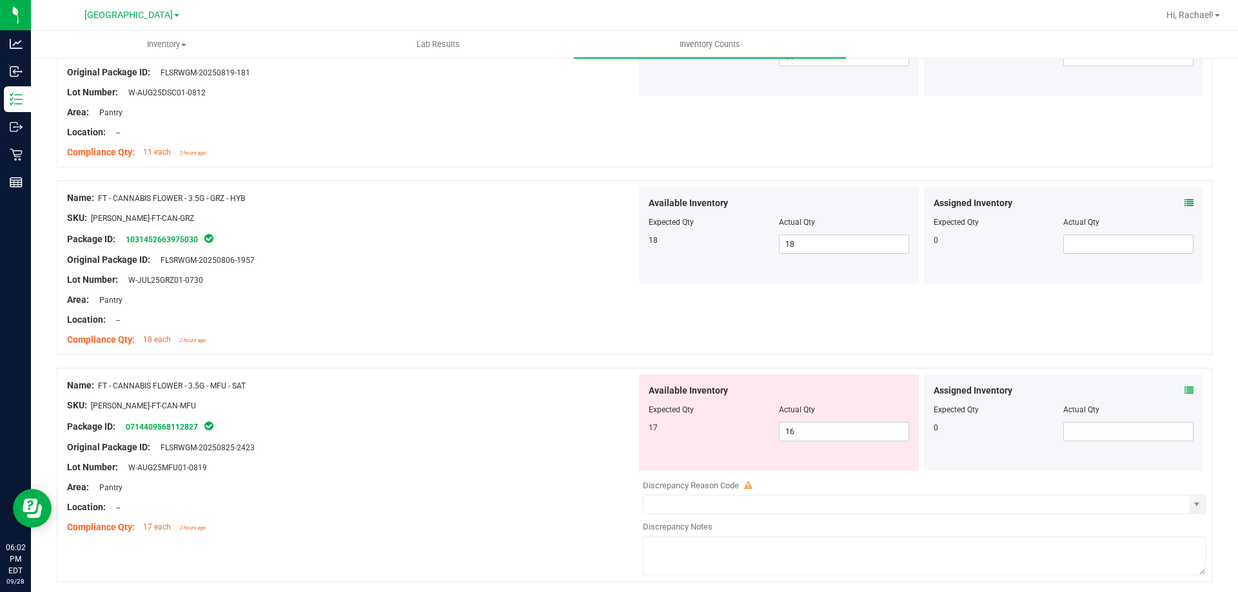
click at [1171, 387] on div "Assigned Inventory" at bounding box center [1063, 391] width 260 height 14
click at [1184, 387] on icon at bounding box center [1188, 390] width 9 height 9
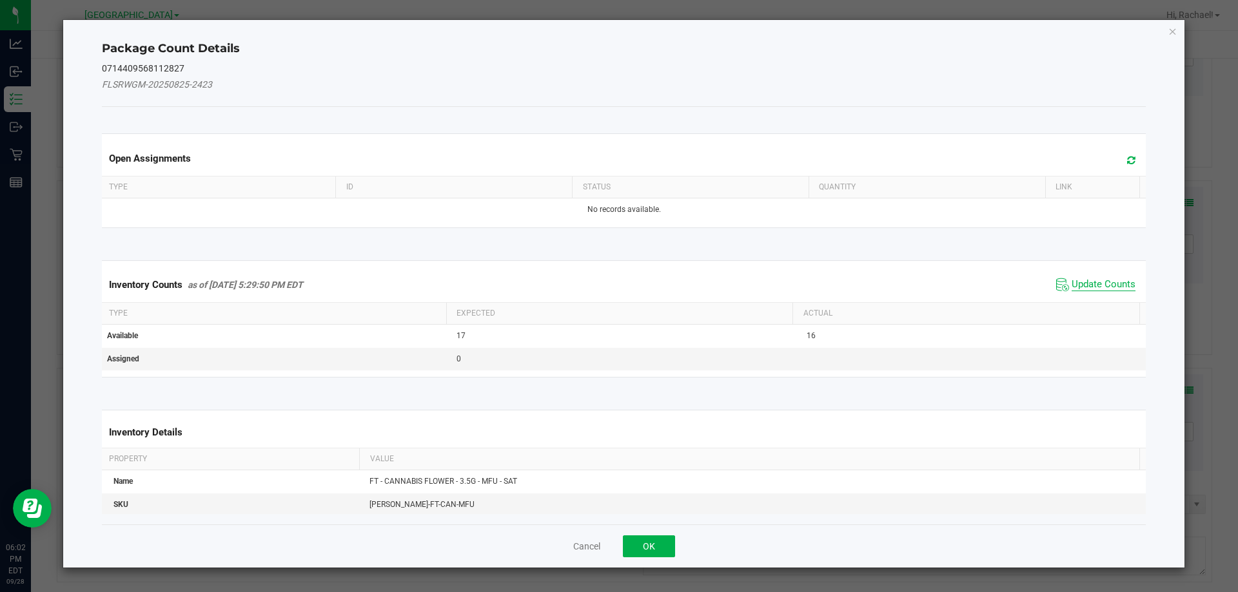
click at [1094, 286] on span "Update Counts" at bounding box center [1103, 284] width 64 height 13
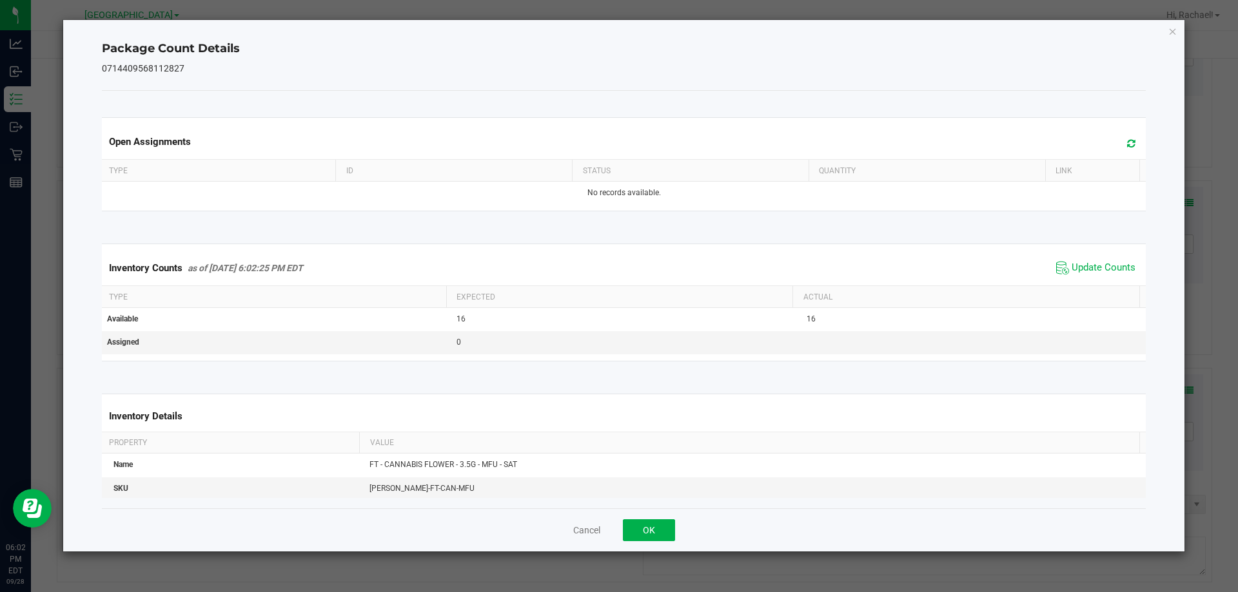
click at [1127, 142] on icon at bounding box center [1131, 144] width 8 height 10
click at [662, 532] on button "OK" at bounding box center [649, 531] width 52 height 22
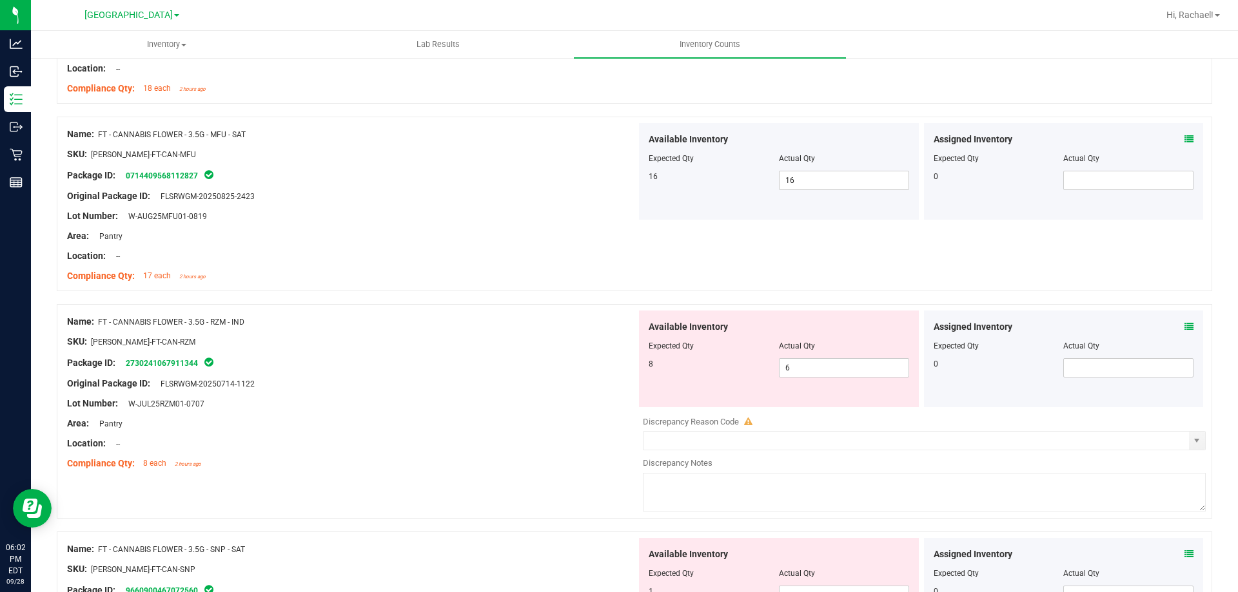
scroll to position [1225, 0]
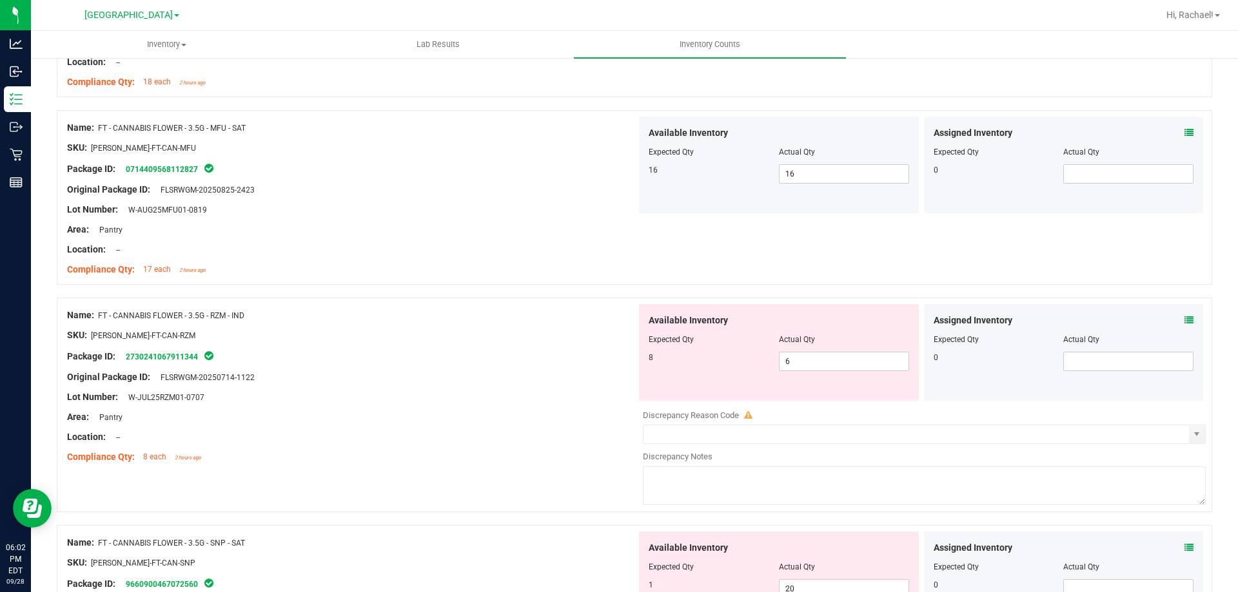
click at [1184, 320] on icon at bounding box center [1188, 320] width 9 height 9
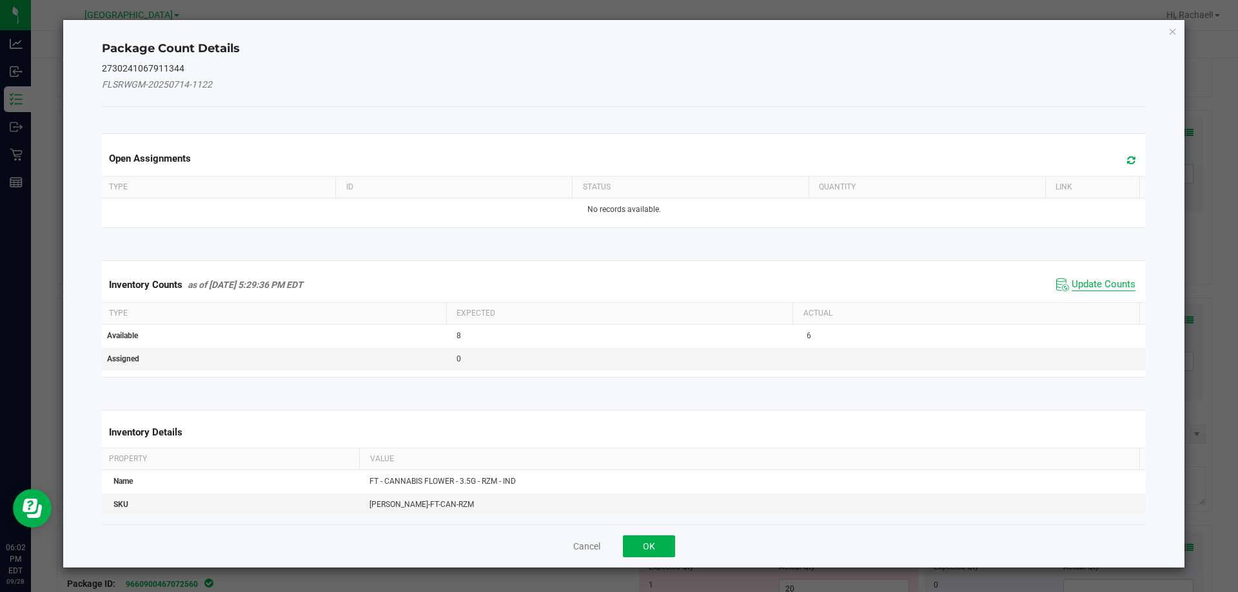
click at [1100, 282] on span "Update Counts" at bounding box center [1103, 284] width 64 height 13
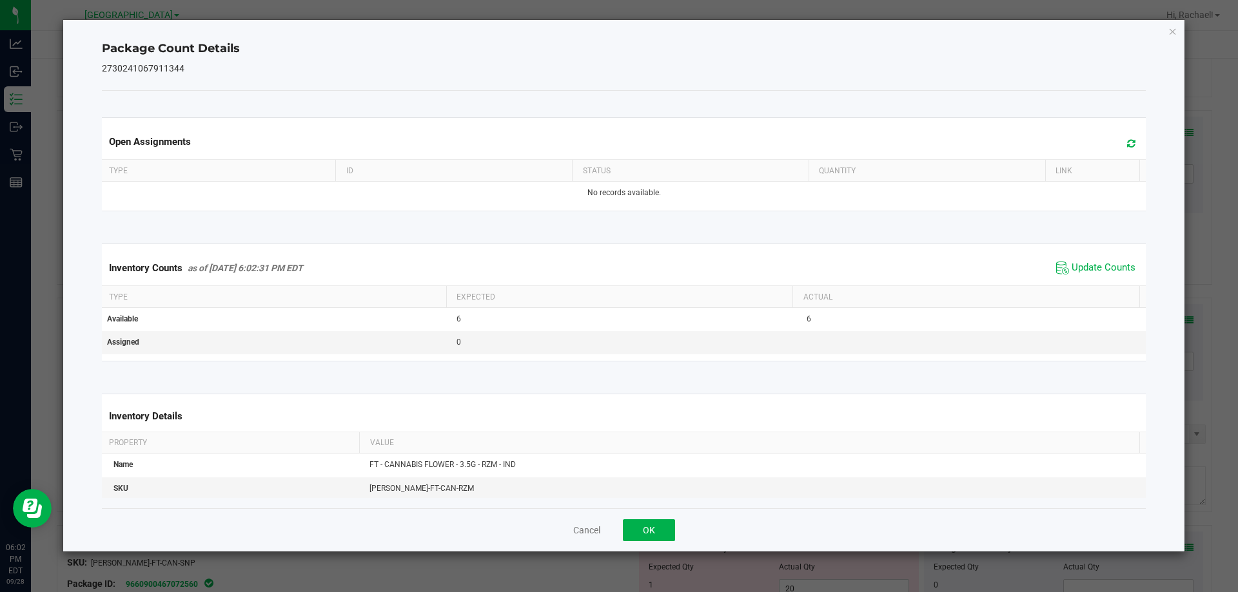
click at [1127, 146] on icon at bounding box center [1131, 144] width 8 height 10
click at [660, 527] on button "OK" at bounding box center [649, 531] width 52 height 22
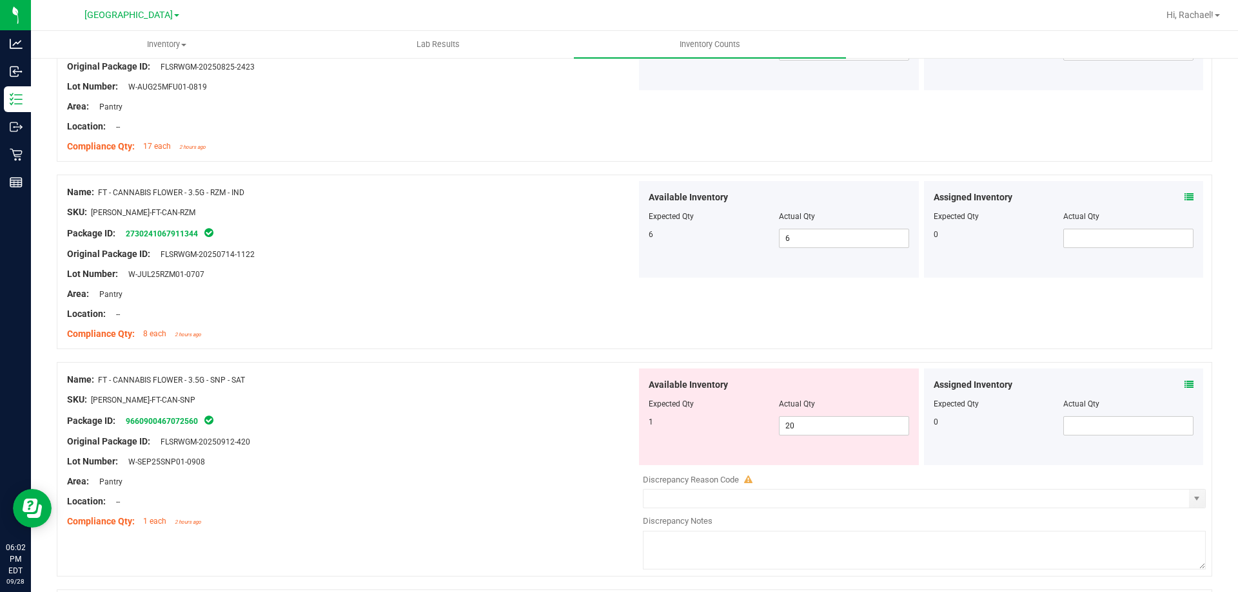
scroll to position [1354, 0]
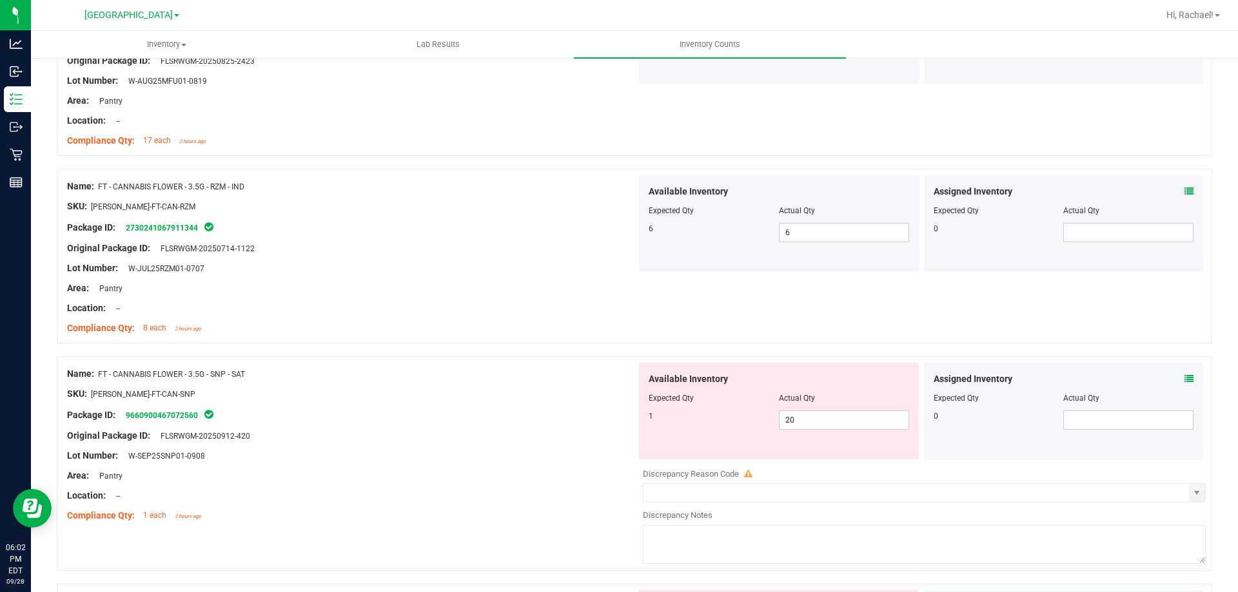
click at [1184, 376] on icon at bounding box center [1188, 378] width 9 height 9
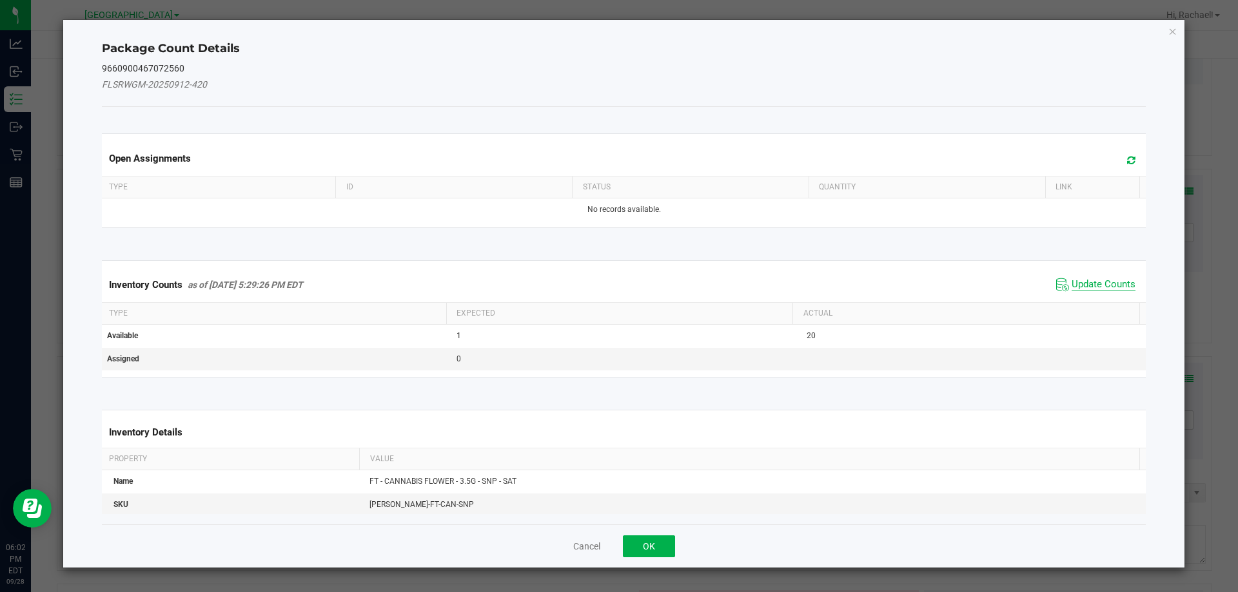
click at [1071, 289] on span "Update Counts" at bounding box center [1103, 284] width 64 height 13
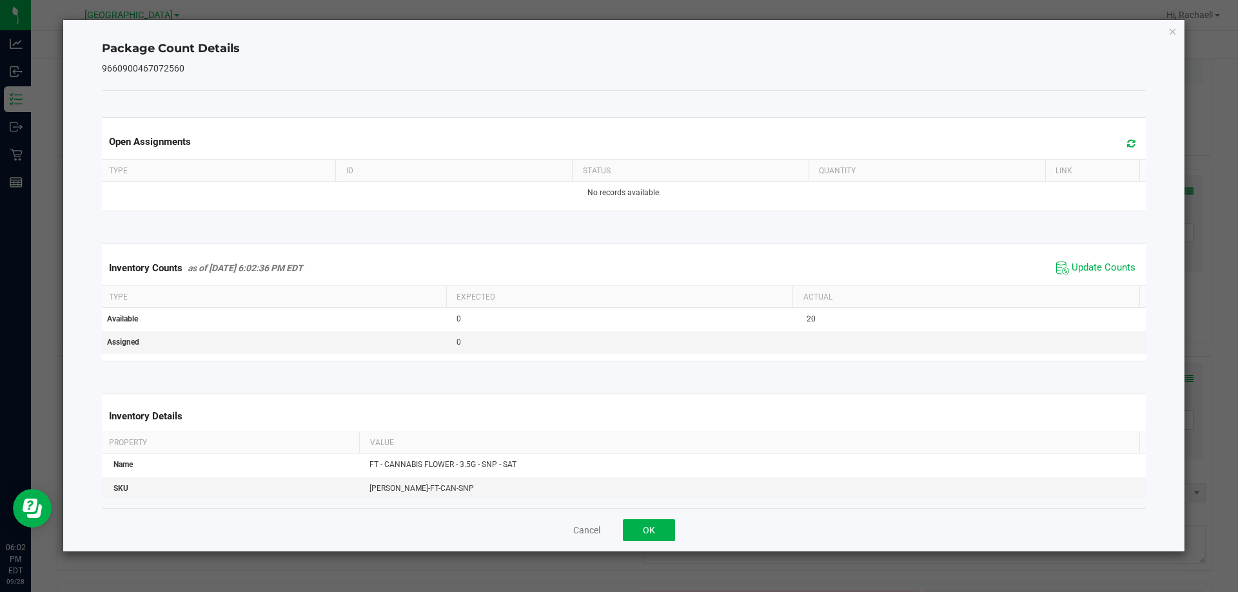
click at [1127, 148] on icon at bounding box center [1131, 144] width 8 height 10
click at [661, 536] on button "OK" at bounding box center [649, 531] width 52 height 22
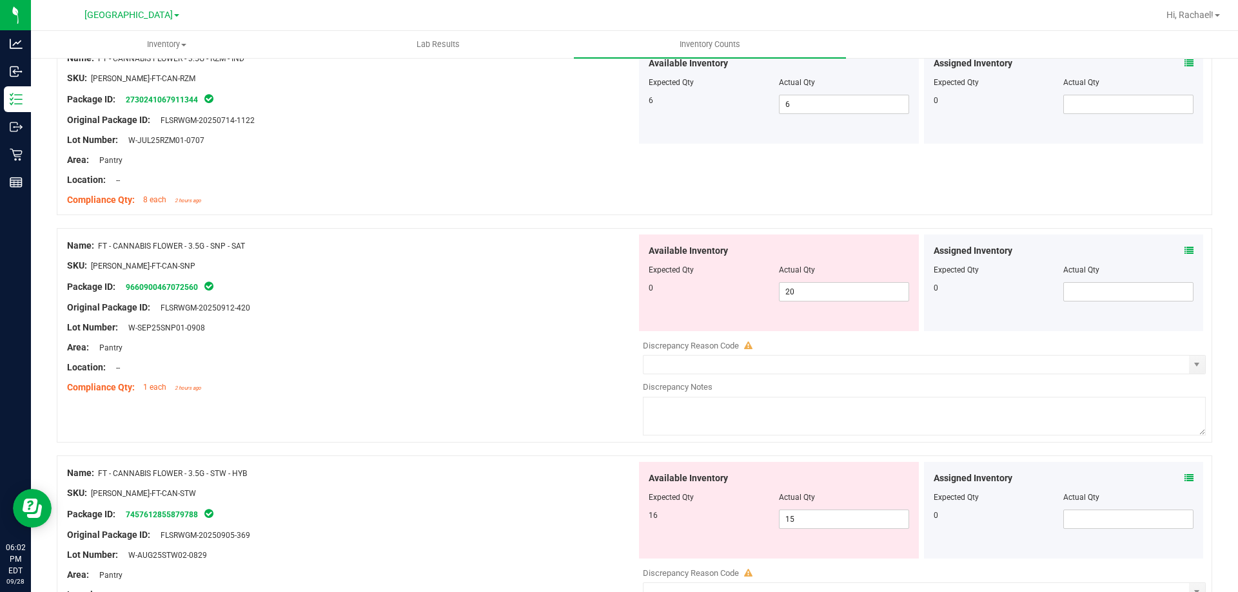
scroll to position [1482, 0]
click at [859, 299] on span "20 20" at bounding box center [844, 291] width 130 height 19
type input "2"
type input "0"
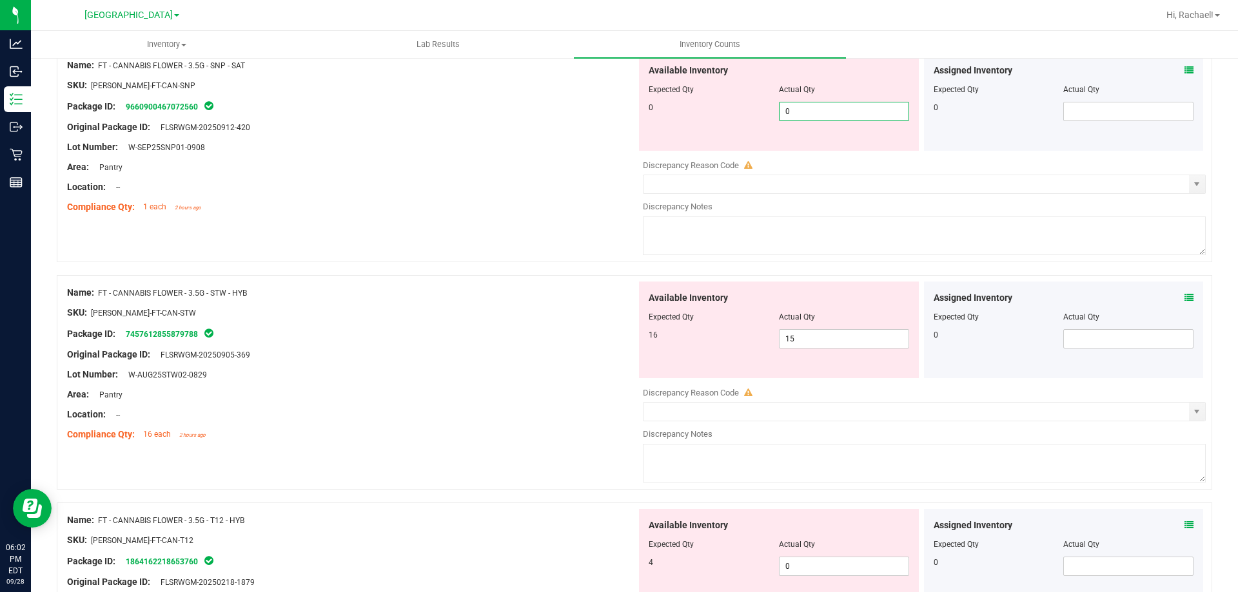
scroll to position [1676, 0]
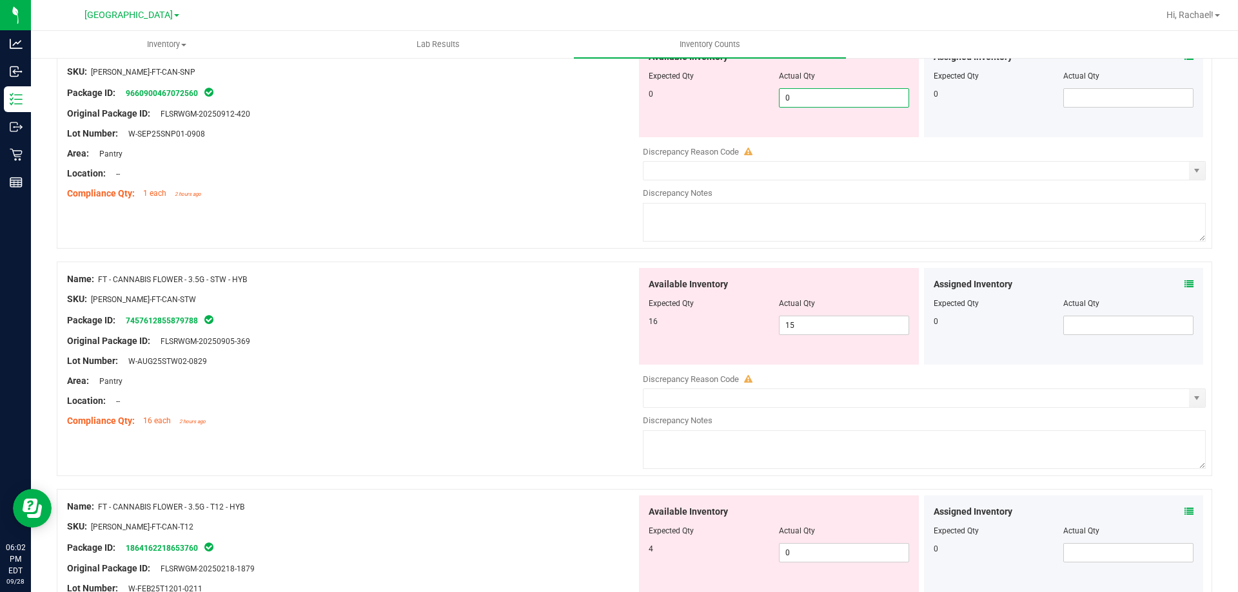
type input "0"
click at [1176, 278] on div "Assigned Inventory Expected Qty Actual Qty 0" at bounding box center [1064, 316] width 280 height 97
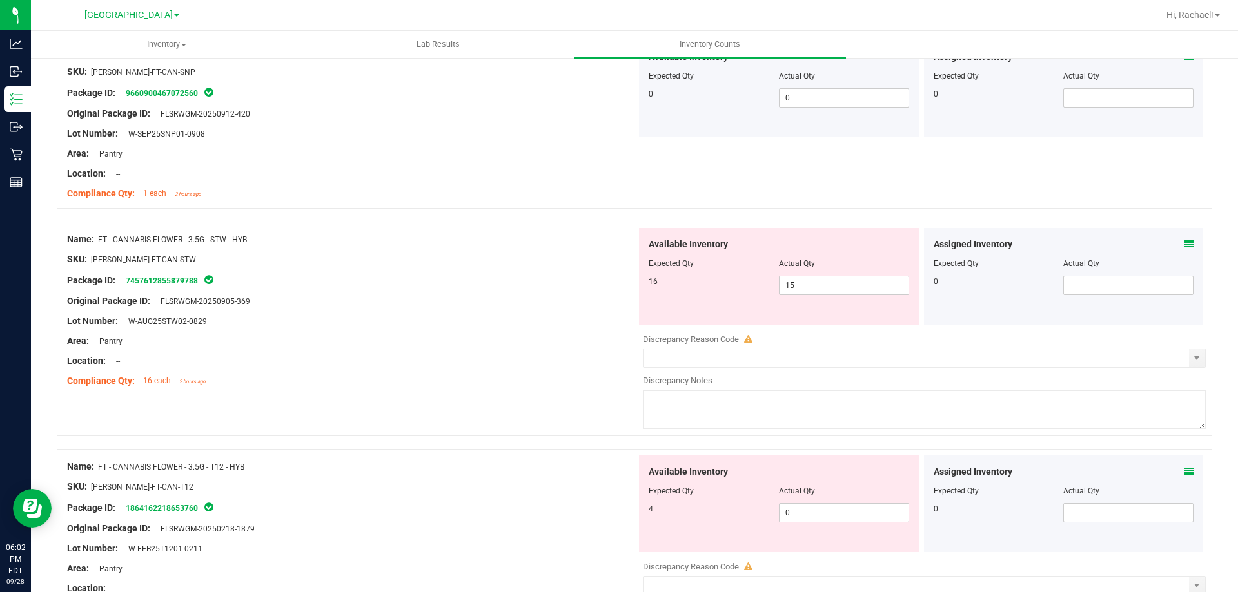
click at [1179, 236] on div "Assigned Inventory Expected Qty Actual Qty 0" at bounding box center [1064, 276] width 280 height 97
click at [1184, 240] on icon at bounding box center [1188, 244] width 9 height 9
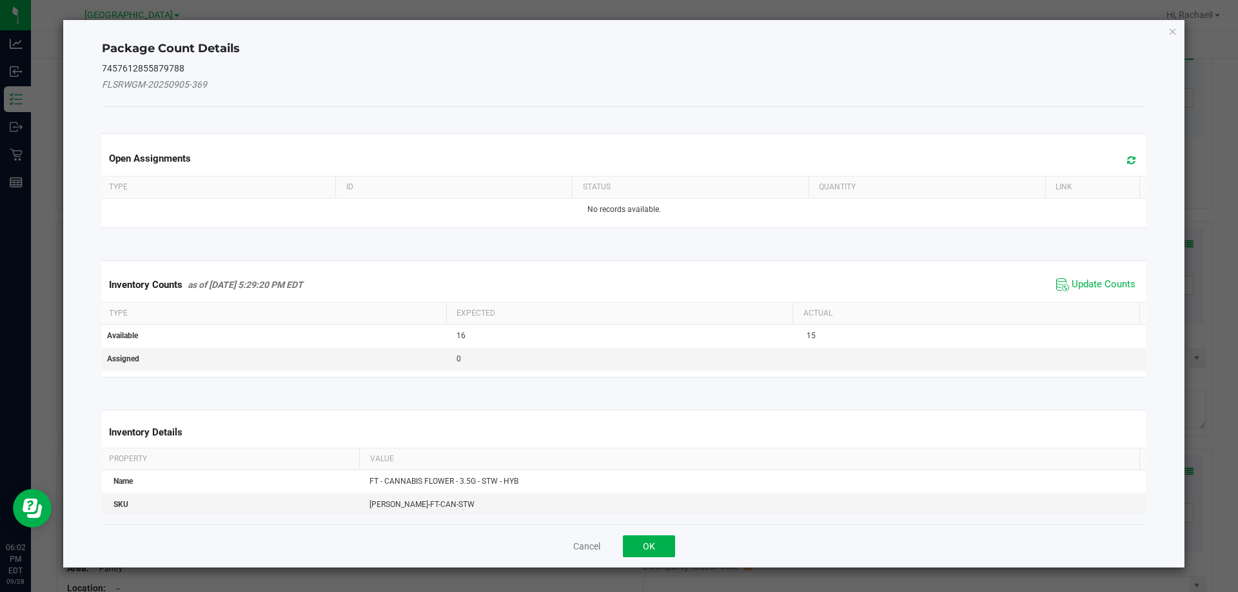
click at [1071, 281] on span "Update Counts" at bounding box center [1103, 284] width 64 height 13
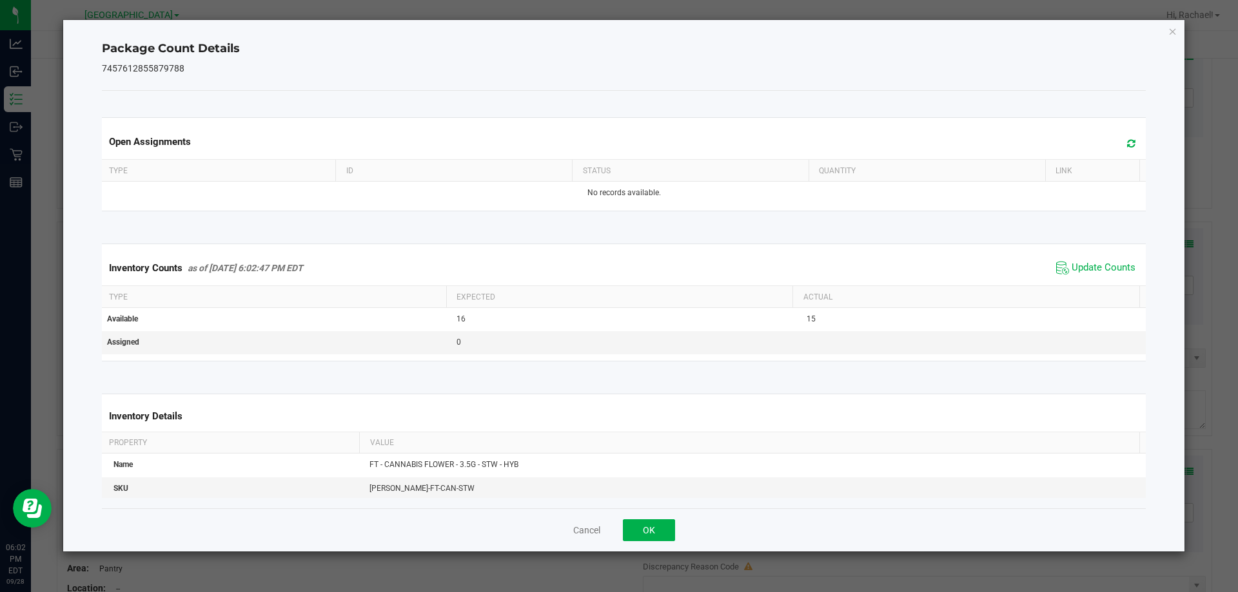
click at [1117, 146] on span at bounding box center [1127, 144] width 21 height 18
click at [643, 525] on button "OK" at bounding box center [649, 531] width 52 height 22
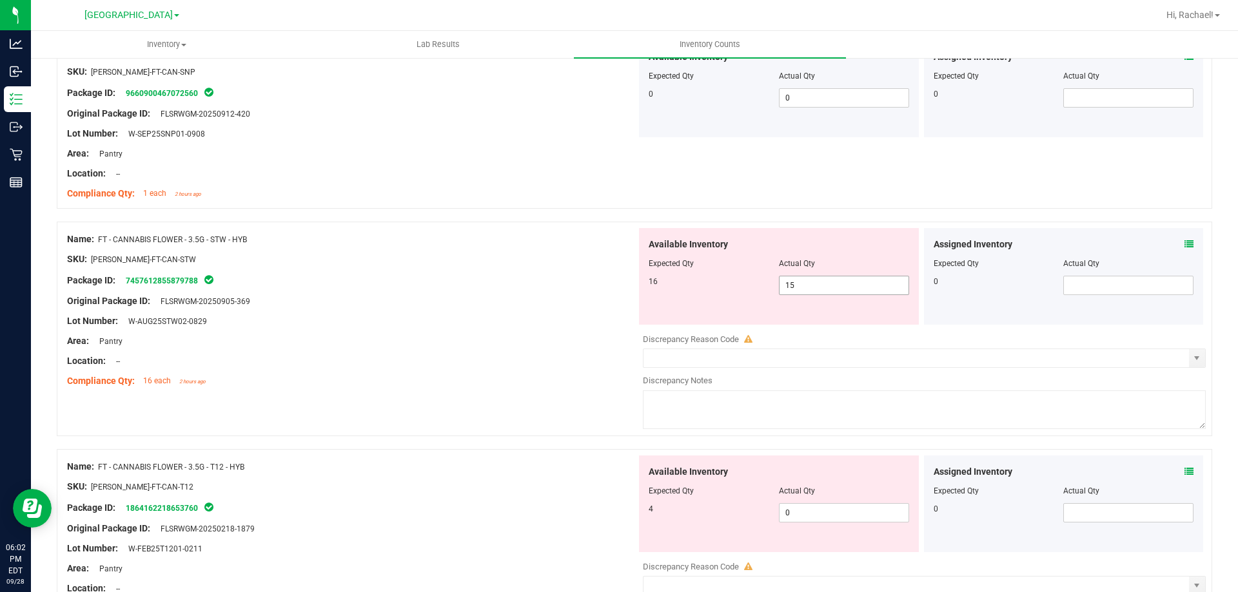
click at [830, 284] on span "15 15" at bounding box center [844, 285] width 130 height 19
type input "16"
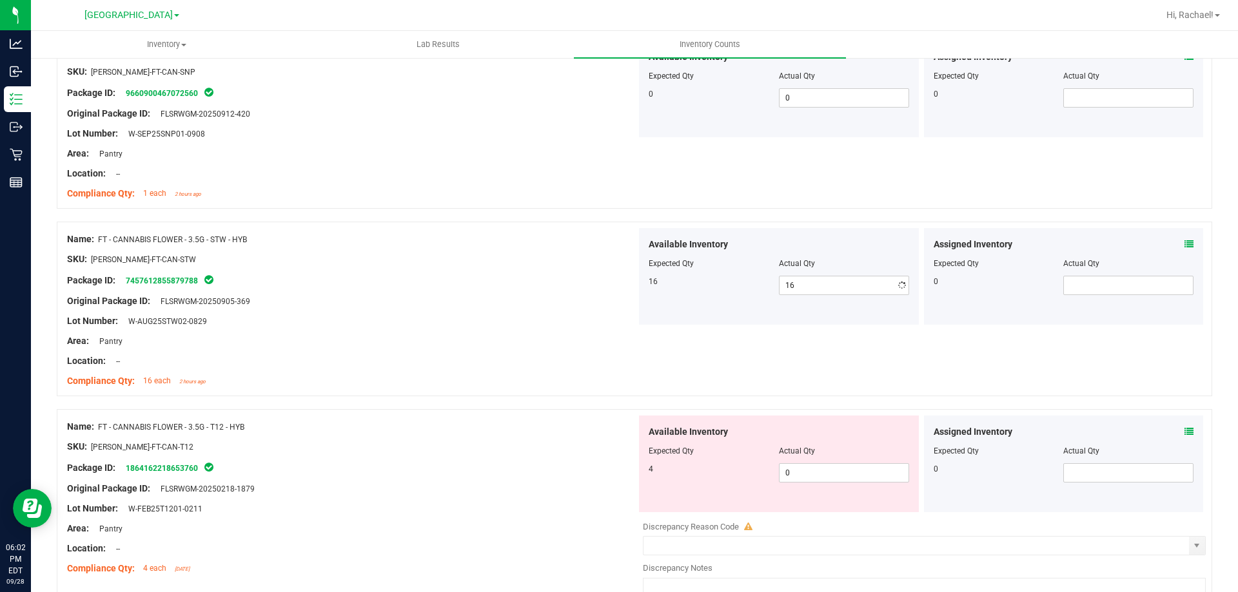
click at [1184, 427] on icon at bounding box center [1188, 431] width 9 height 9
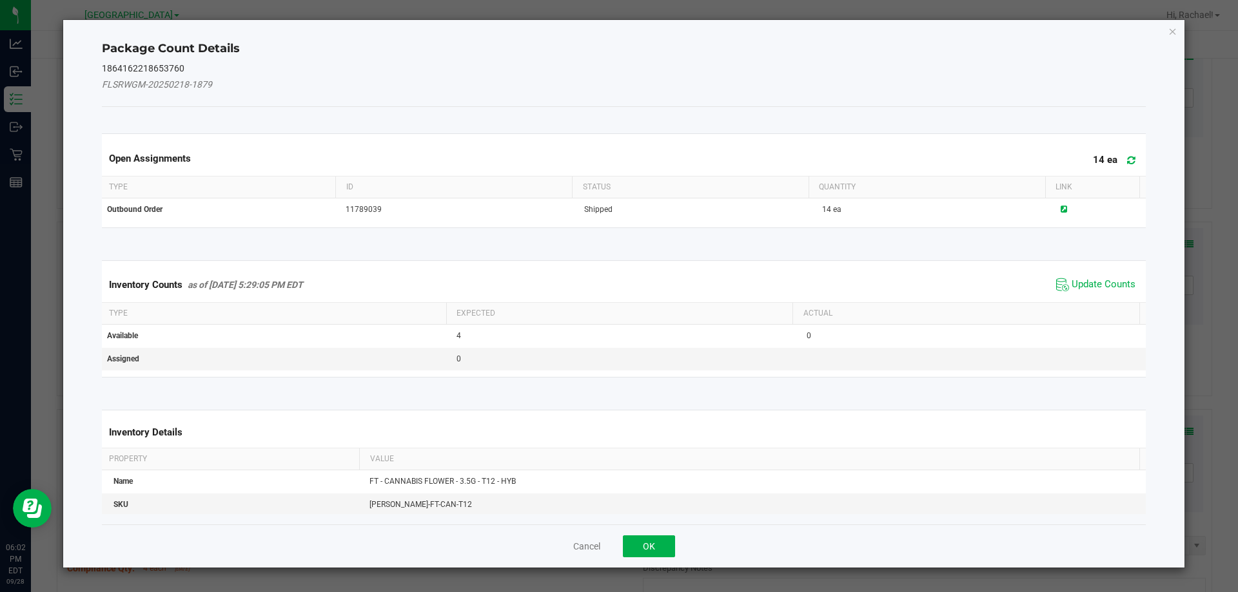
click at [1077, 291] on span "Update Counts" at bounding box center [1096, 284] width 86 height 19
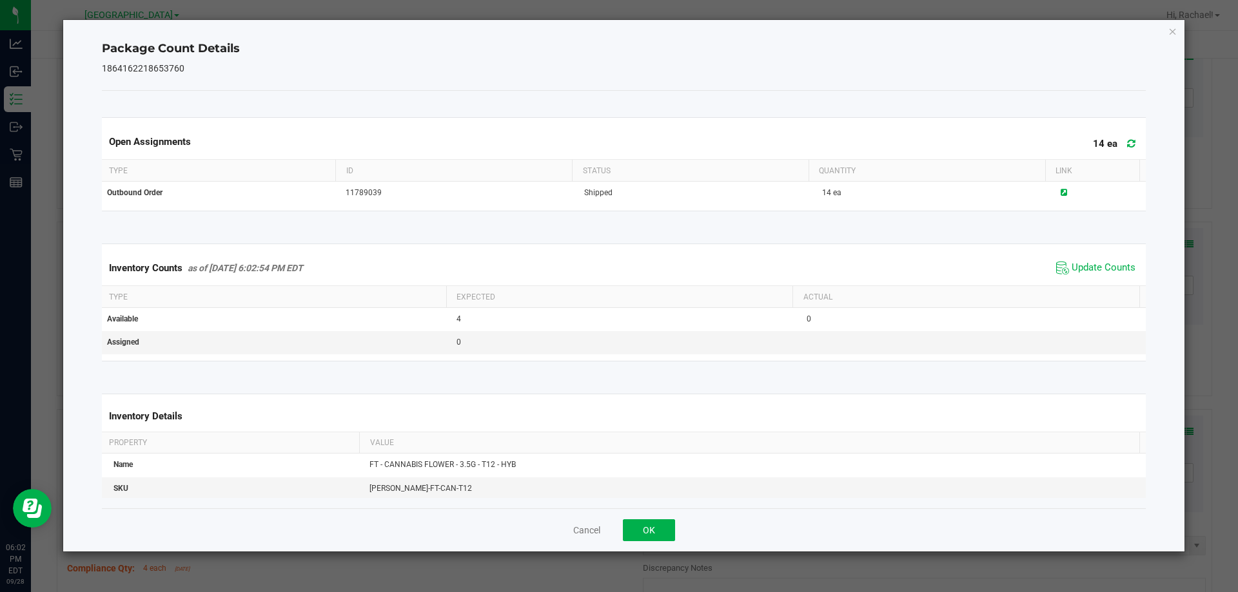
click at [1117, 138] on span at bounding box center [1127, 144] width 21 height 18
click at [648, 534] on button "OK" at bounding box center [649, 531] width 52 height 22
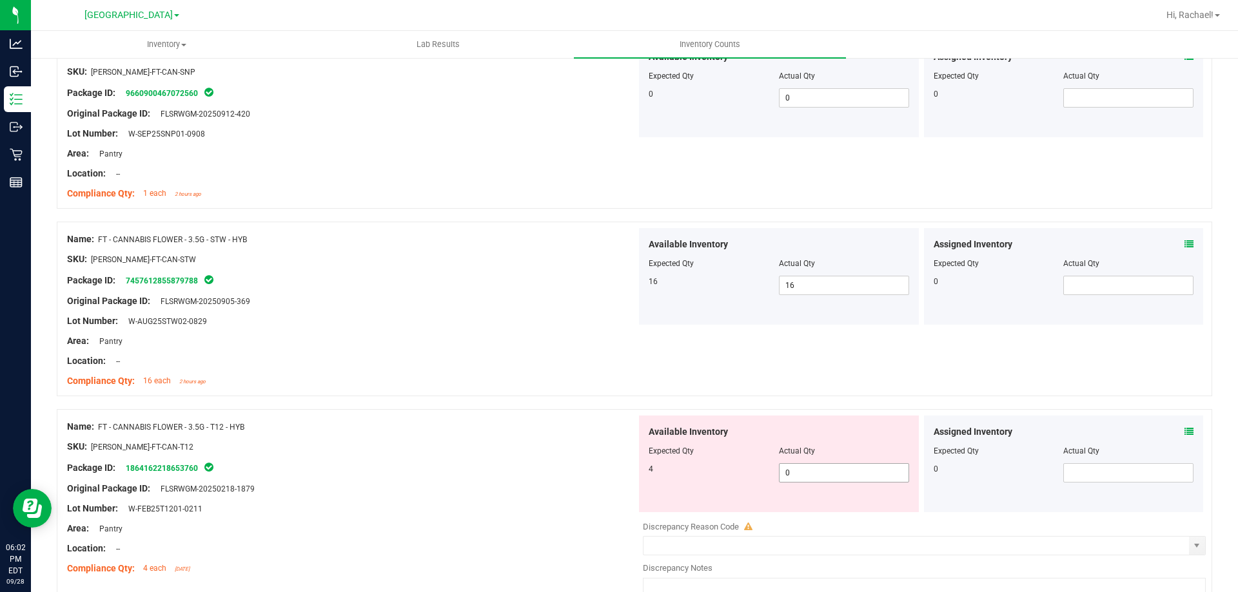
click at [808, 478] on span "0 0" at bounding box center [844, 472] width 130 height 19
type input "4"
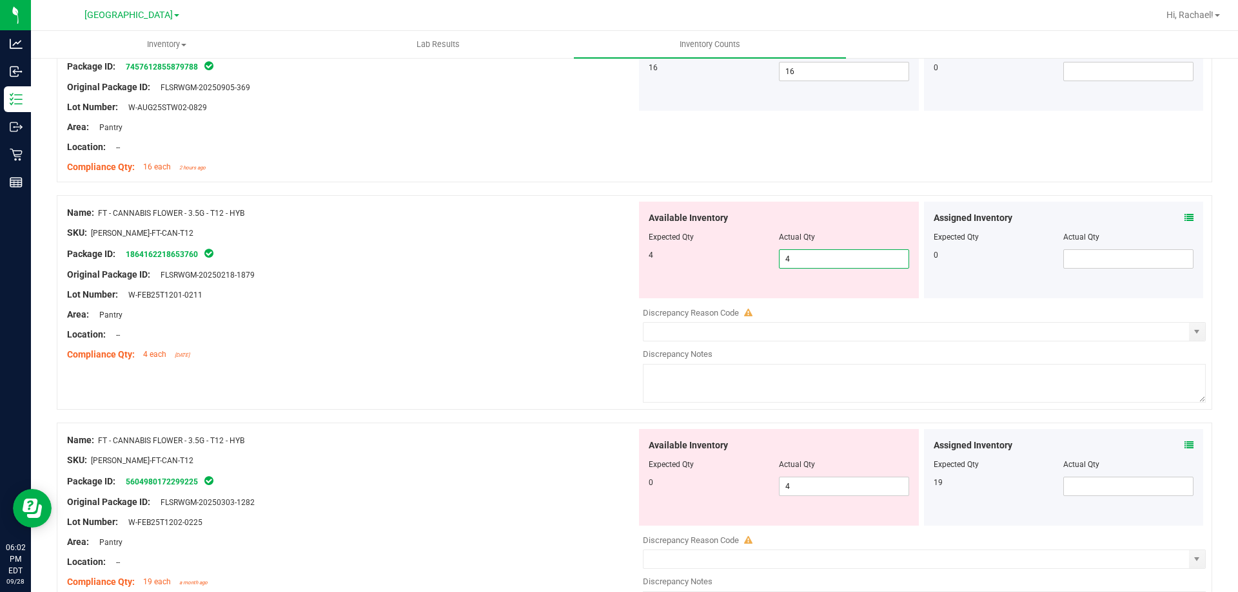
scroll to position [1934, 0]
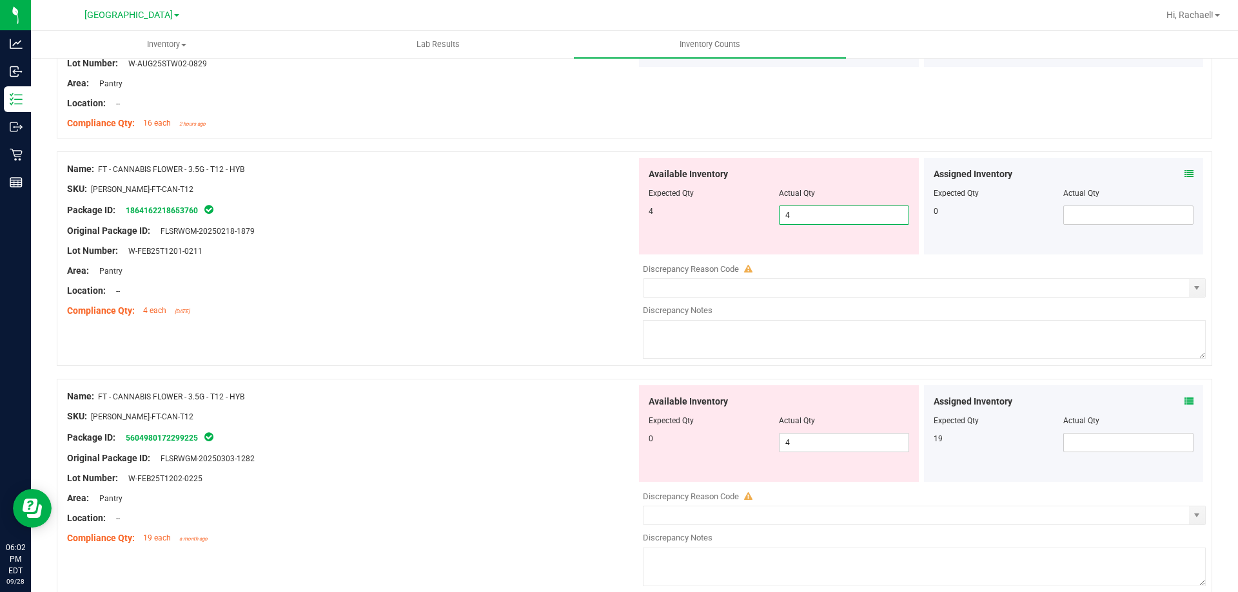
type input "4"
click at [449, 360] on div "Name: BDS - VAPORIZER - BOUNDLESS - TERP PEN - BLACK SKU: ACC-VAP-BDS-TERPEN-BL…" at bounding box center [634, 359] width 1155 height 4166
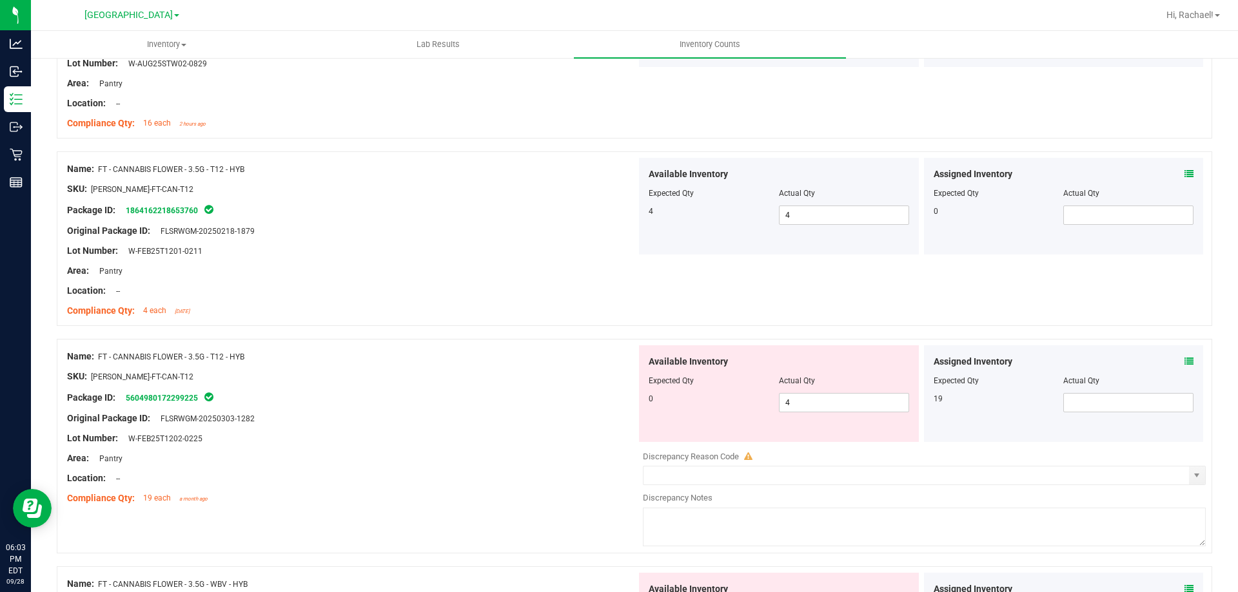
click at [1184, 364] on div "Assigned Inventory Expected Qty Actual Qty 19" at bounding box center [1064, 393] width 280 height 97
click at [1184, 360] on icon at bounding box center [1188, 361] width 9 height 9
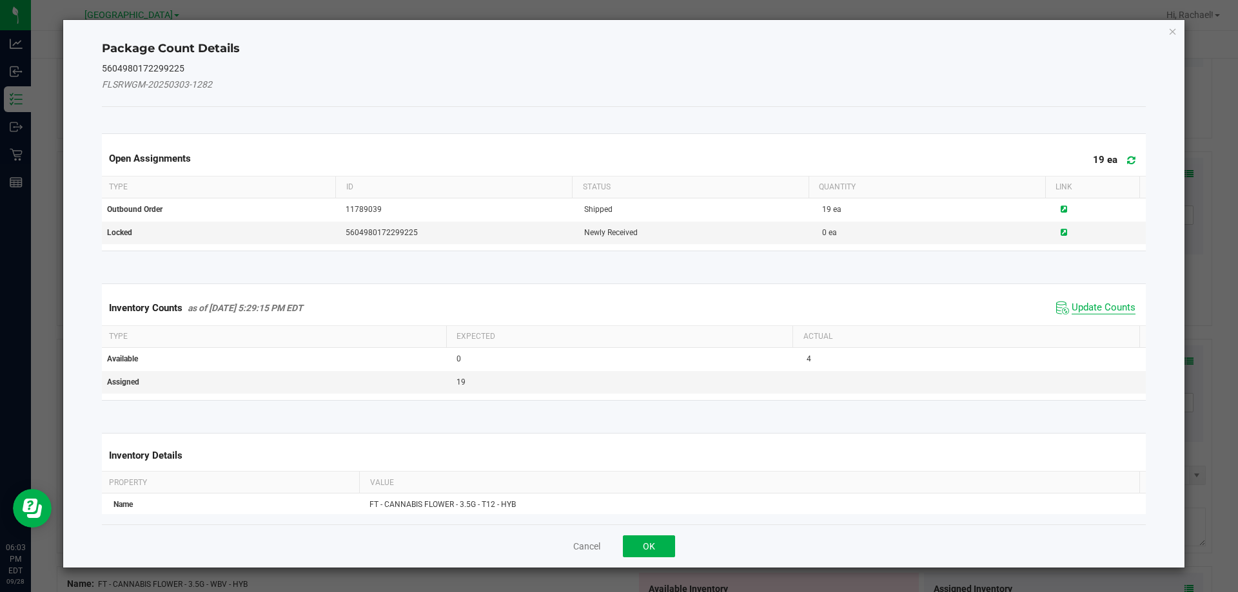
click at [1094, 307] on span "Update Counts" at bounding box center [1103, 308] width 64 height 13
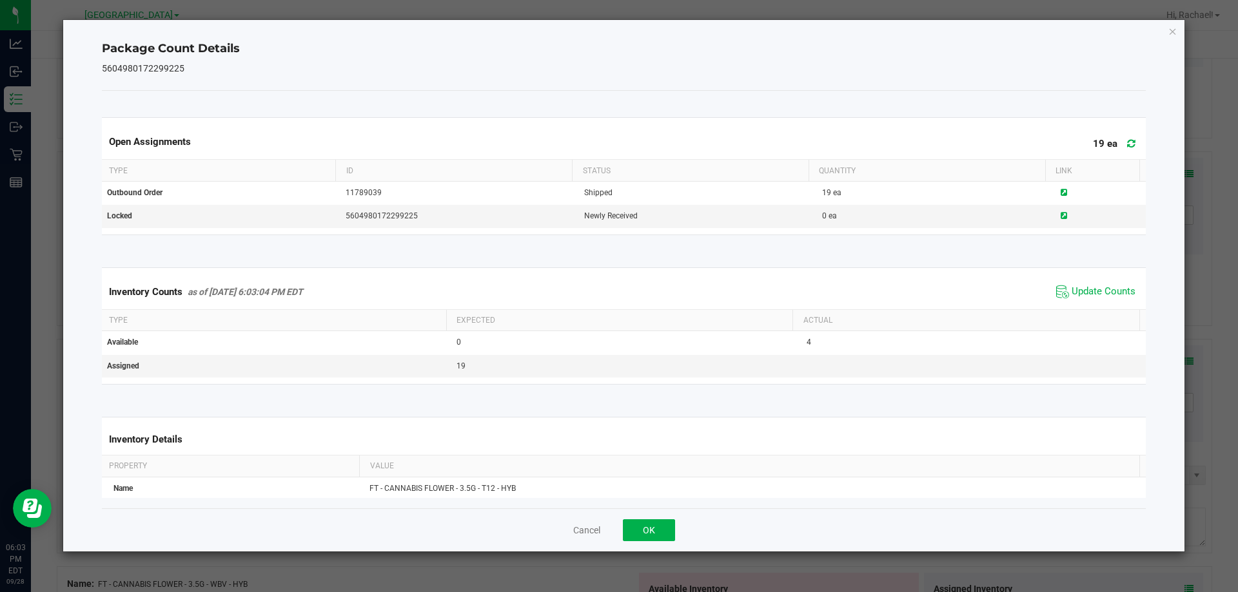
click at [1117, 147] on span at bounding box center [1127, 144] width 21 height 18
click at [659, 527] on button "OK" at bounding box center [649, 531] width 52 height 22
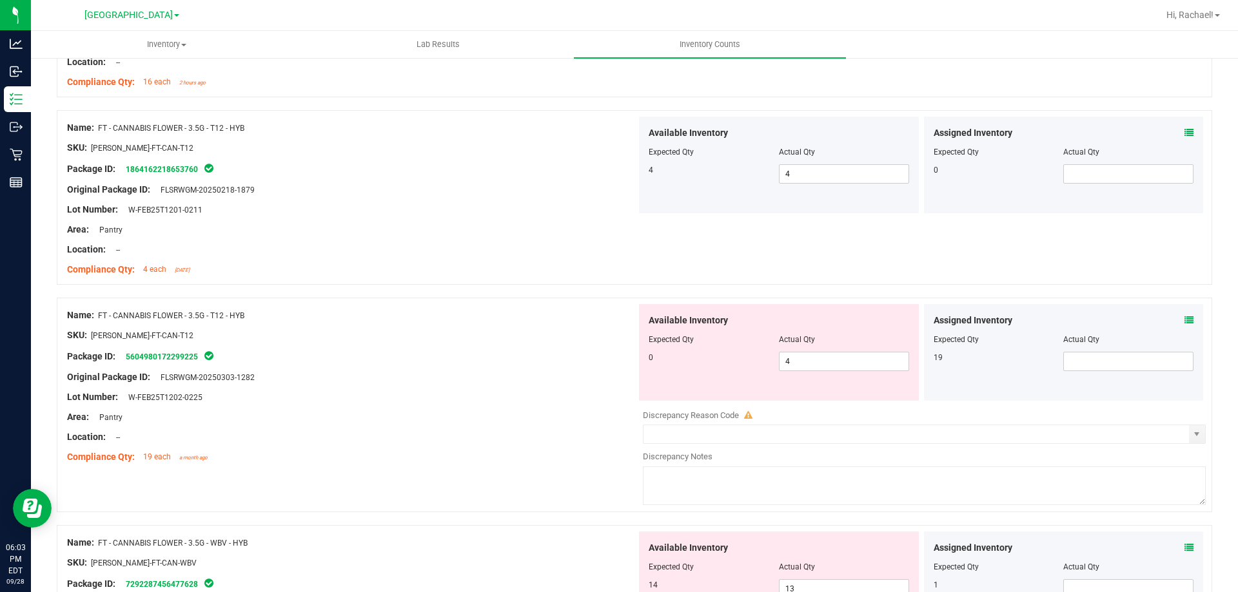
scroll to position [1998, 0]
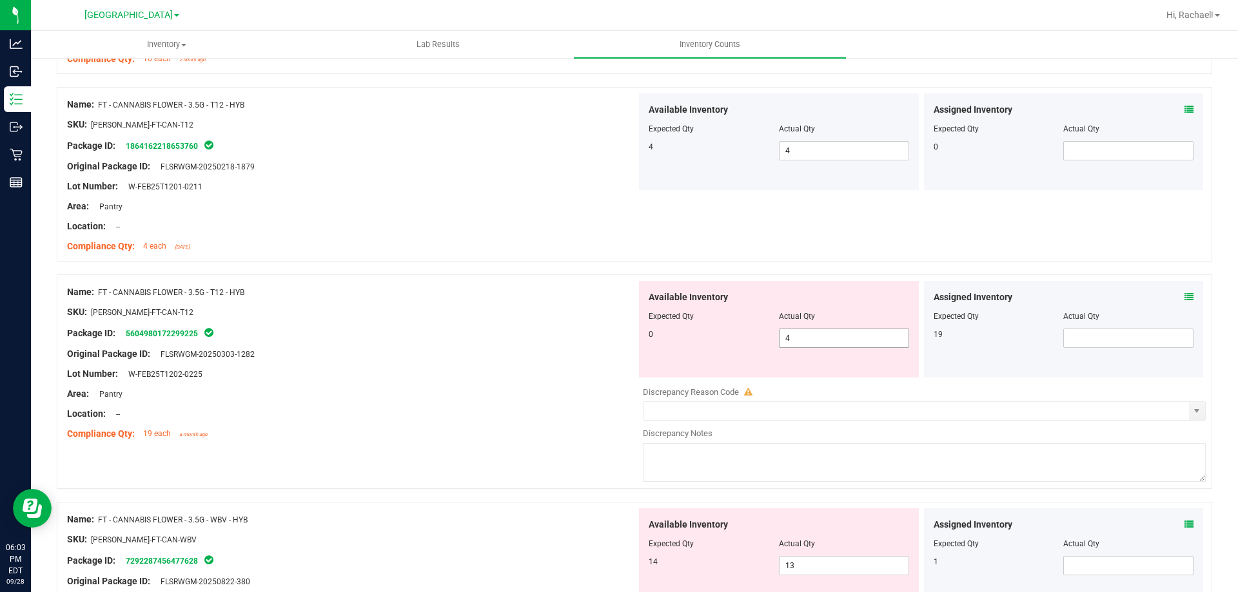
click at [859, 339] on span "4 4" at bounding box center [844, 338] width 130 height 19
type input "0"
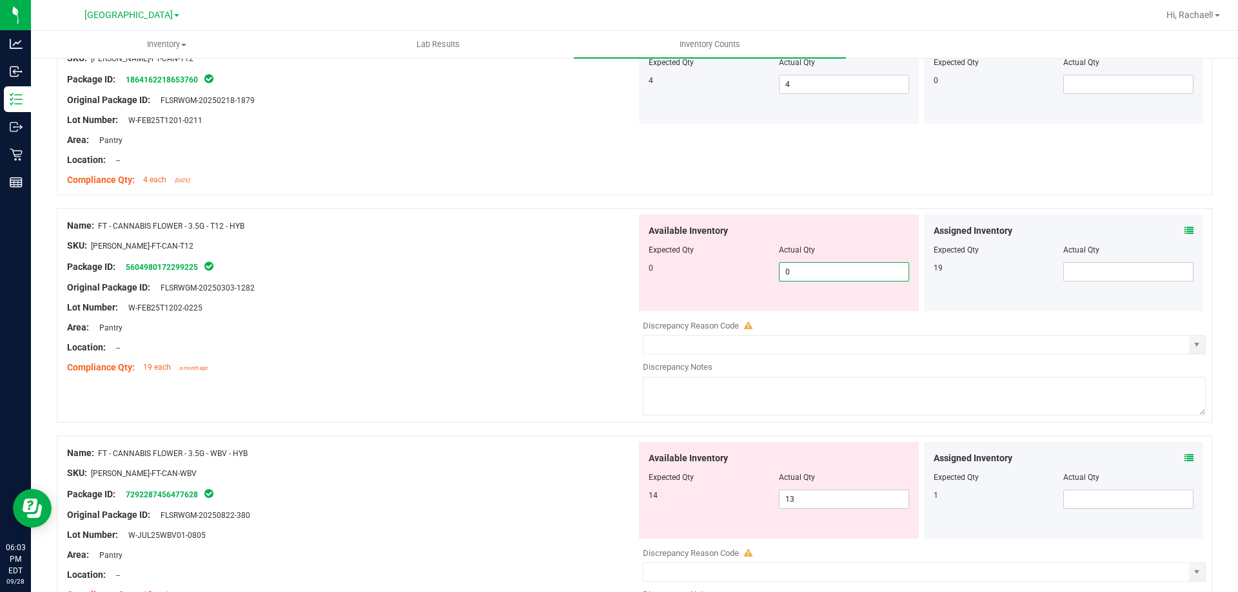
scroll to position [2127, 0]
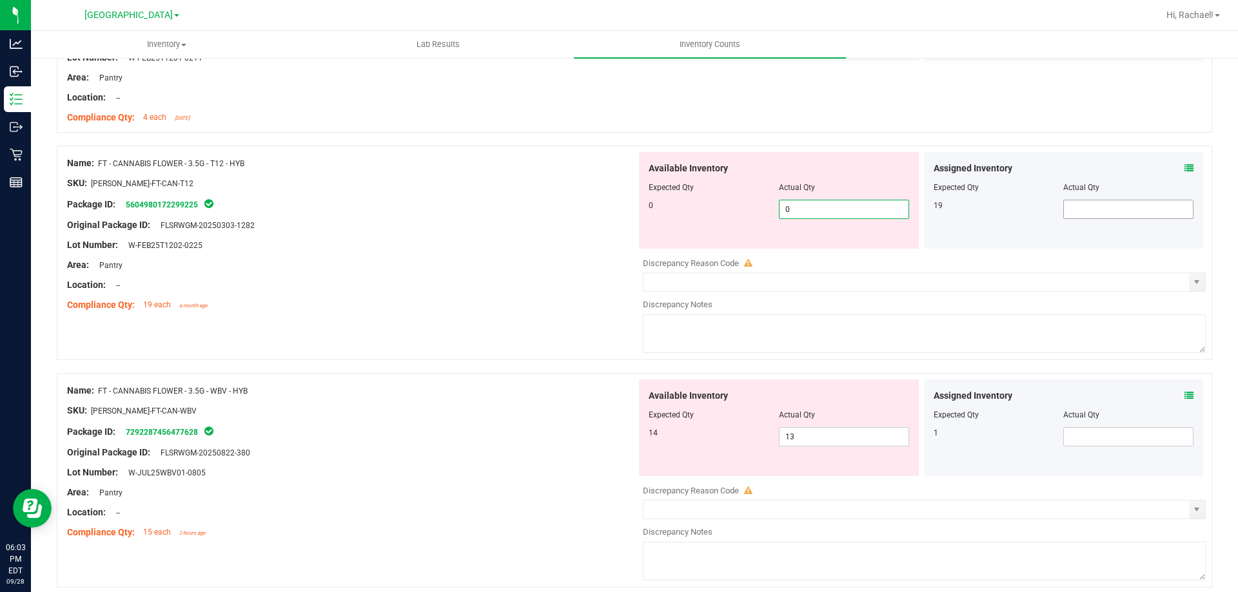
type input "0"
click at [1090, 201] on span at bounding box center [1128, 209] width 130 height 19
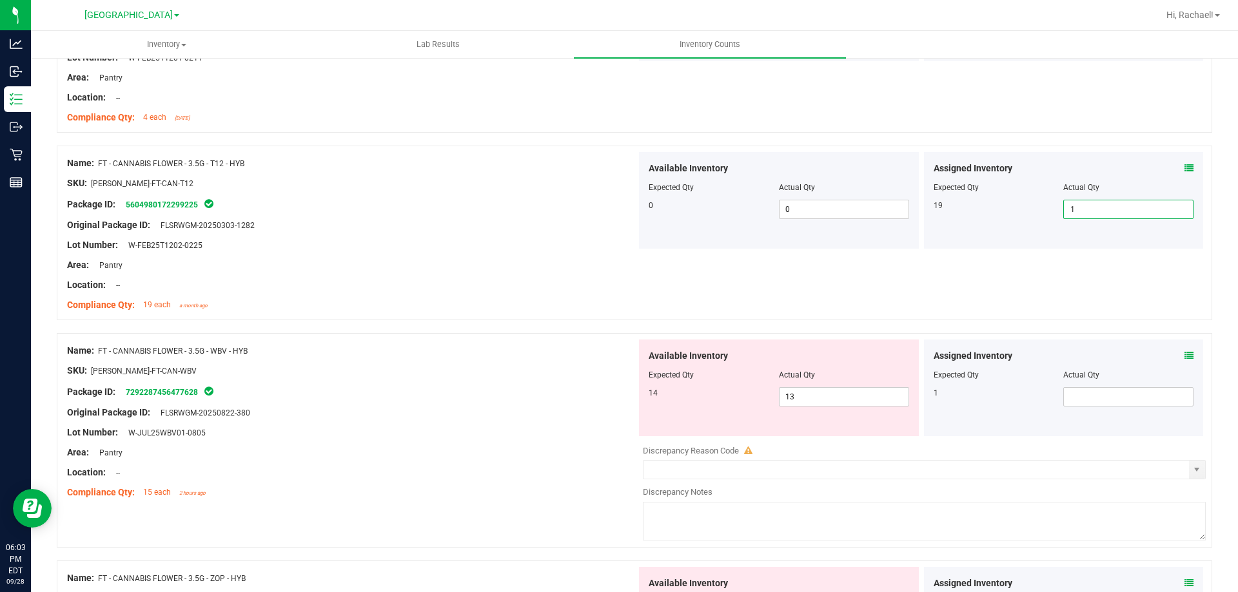
type input "19"
click at [554, 356] on div "Name: FT - CANNABIS FLOWER - 3.5G - WBV - HYB" at bounding box center [351, 351] width 569 height 14
click at [1184, 351] on icon at bounding box center [1188, 355] width 9 height 9
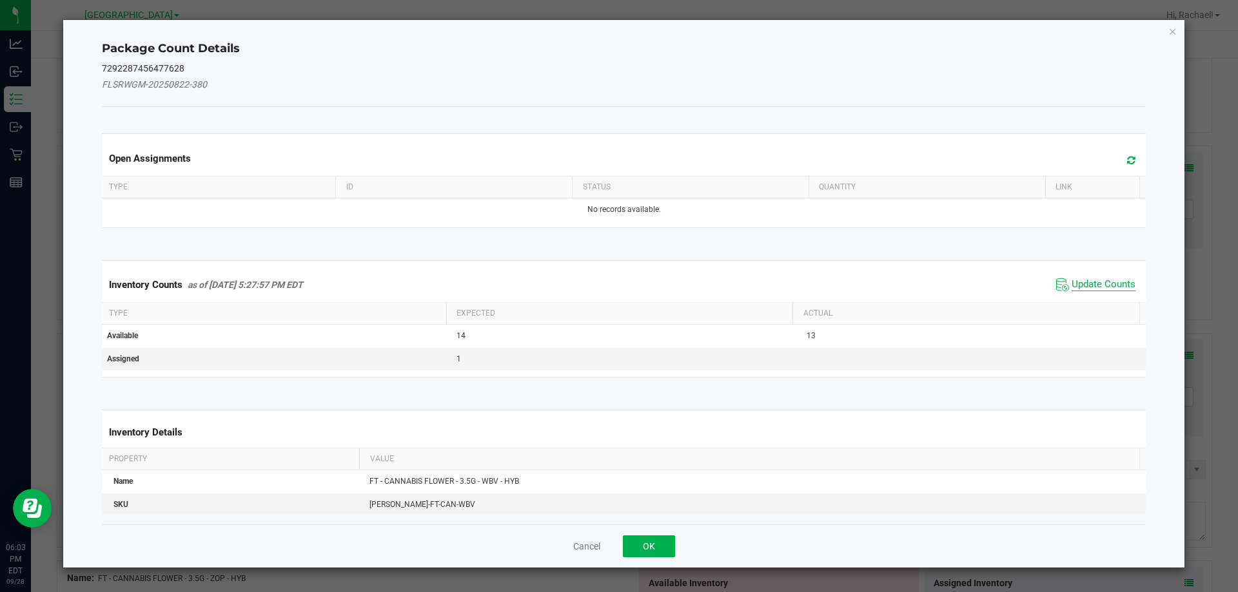
click at [1089, 282] on span "Update Counts" at bounding box center [1103, 284] width 64 height 13
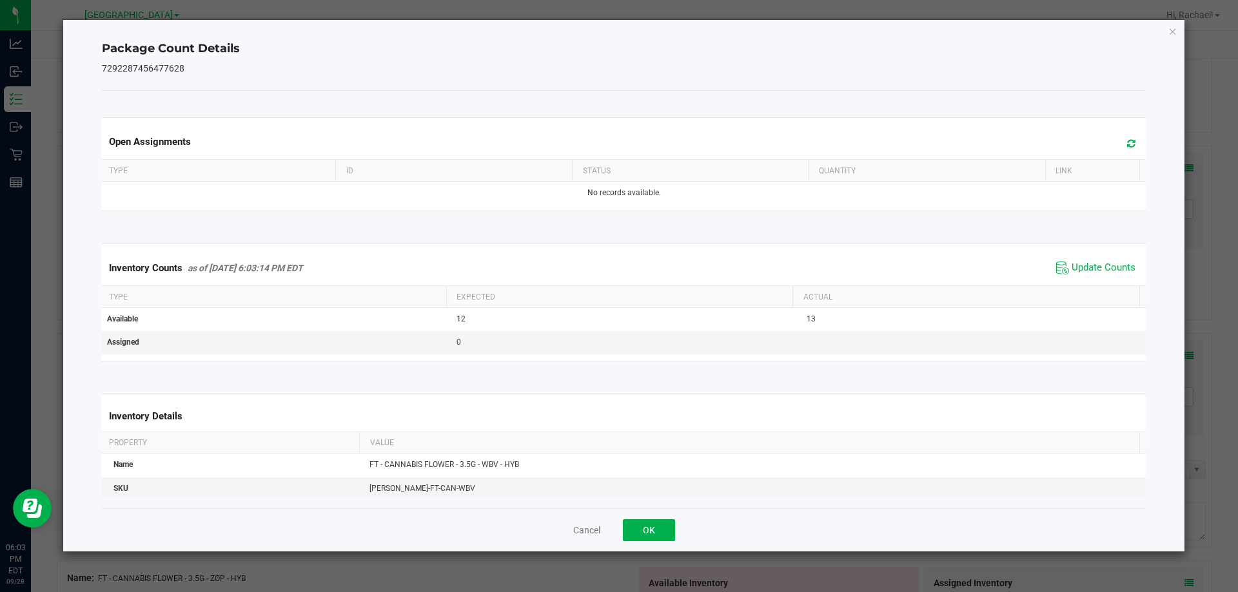
click at [1127, 136] on span at bounding box center [1127, 144] width 21 height 18
click at [630, 536] on button "OK" at bounding box center [649, 531] width 52 height 22
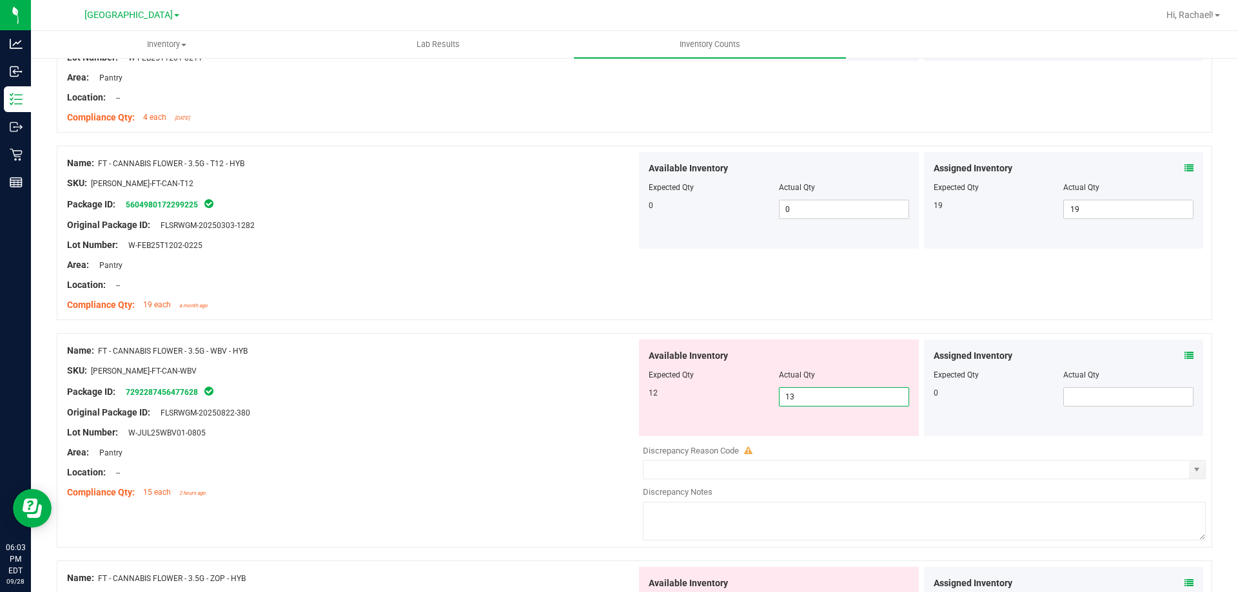
click at [857, 398] on span "13 13" at bounding box center [844, 396] width 130 height 19
type input "12"
click at [514, 475] on div "Location: --" at bounding box center [351, 473] width 569 height 14
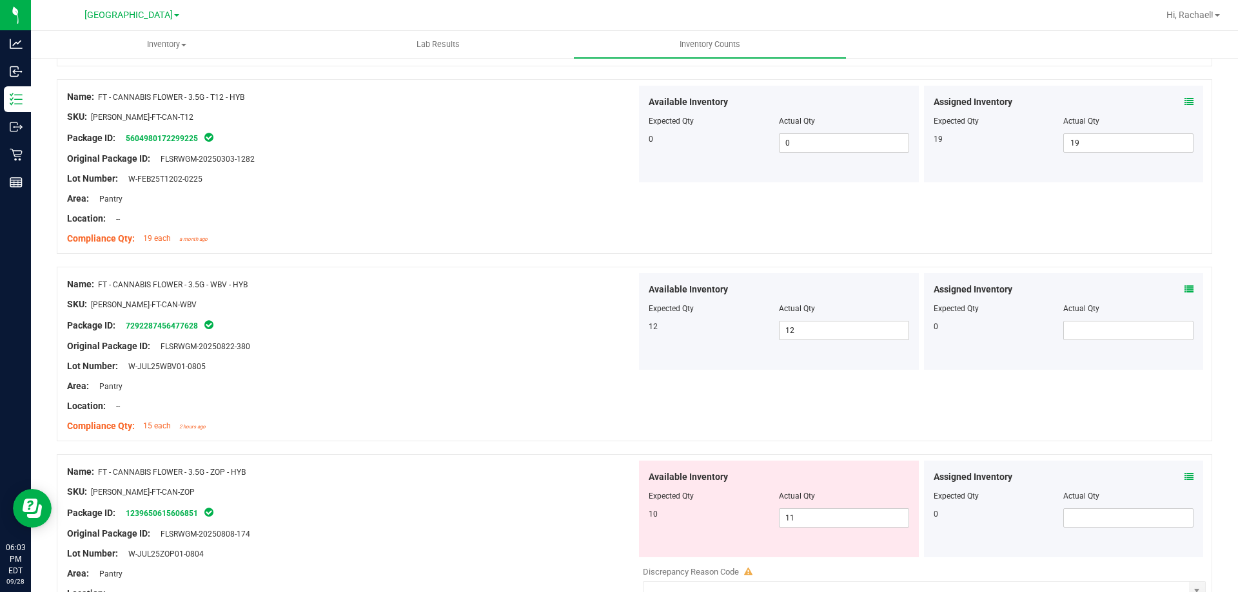
scroll to position [2256, 0]
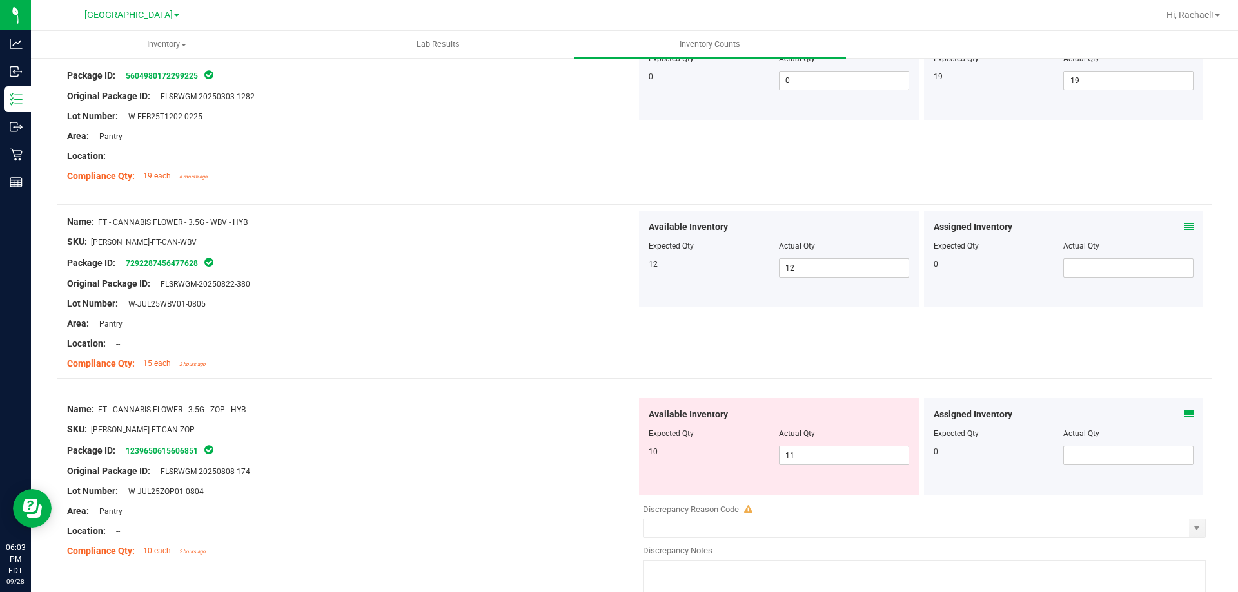
click at [1184, 408] on span at bounding box center [1188, 415] width 9 height 14
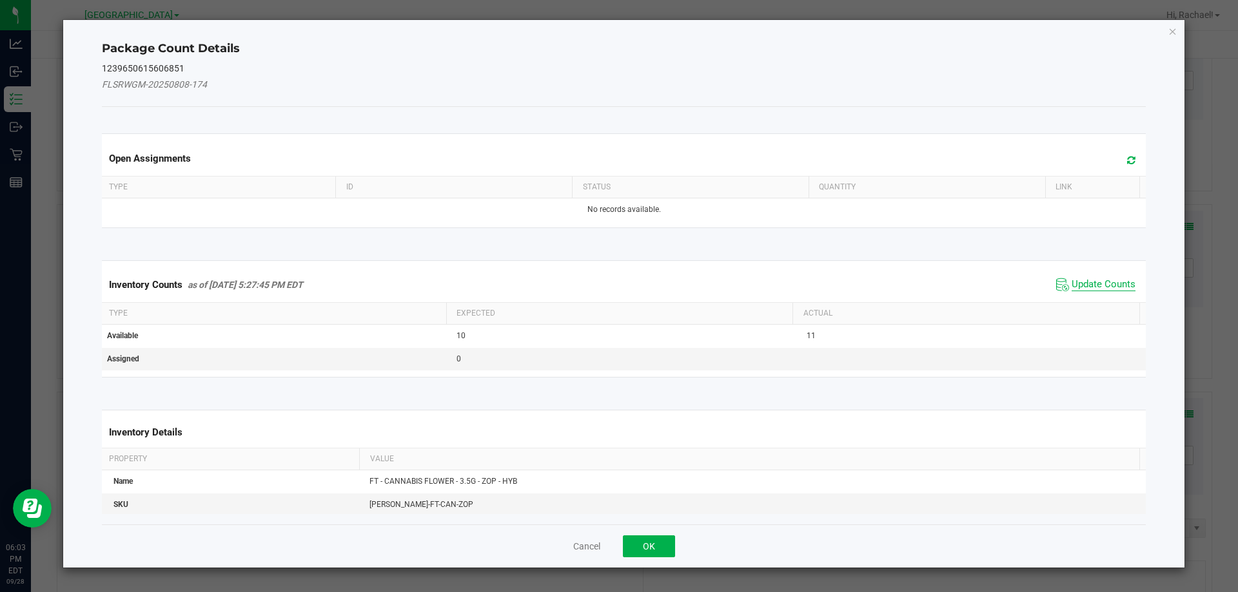
click at [1095, 288] on span "Update Counts" at bounding box center [1103, 284] width 64 height 13
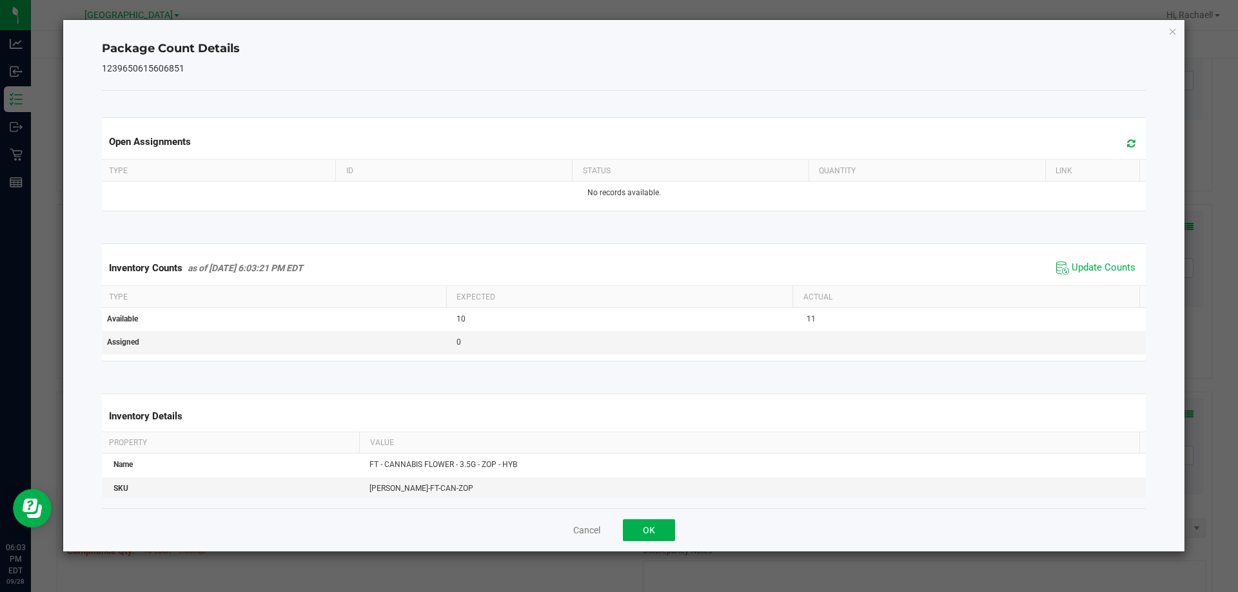
click at [1127, 141] on icon at bounding box center [1131, 144] width 8 height 10
click at [661, 521] on button "OK" at bounding box center [649, 531] width 52 height 22
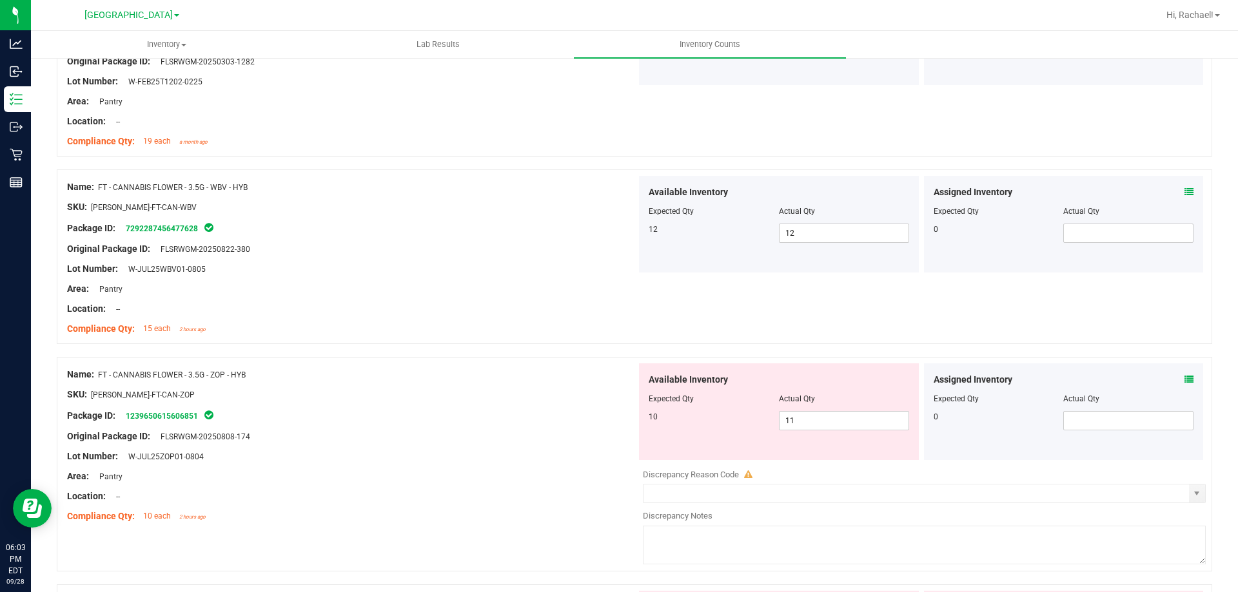
scroll to position [2320, 0]
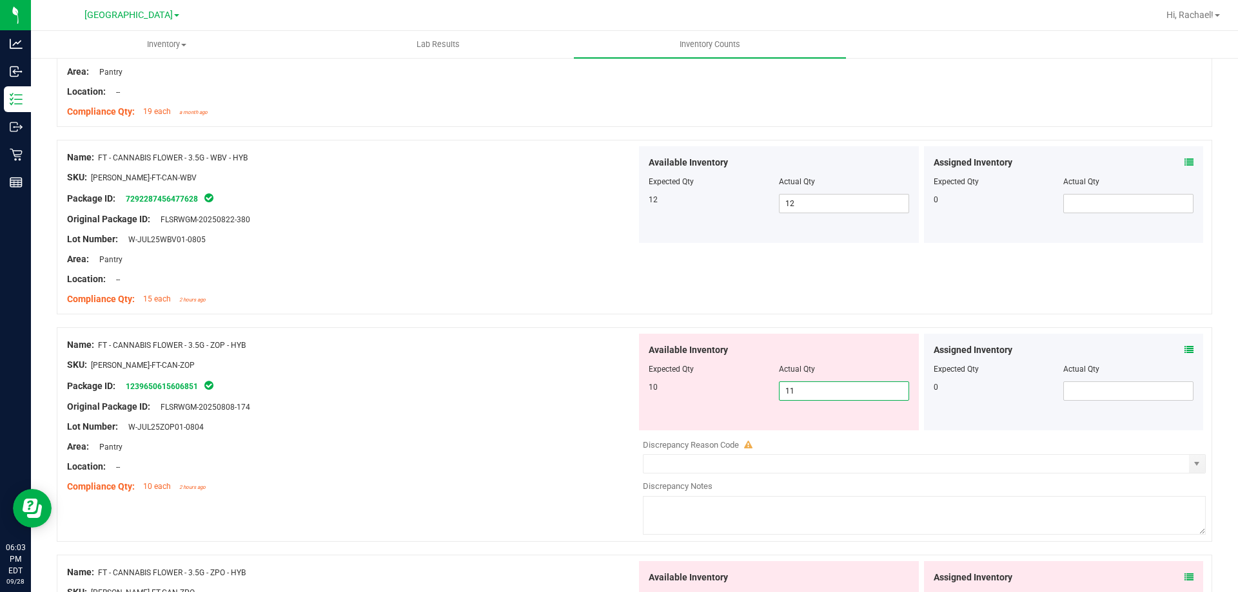
click at [873, 386] on span "11 11" at bounding box center [844, 391] width 130 height 19
type input "10"
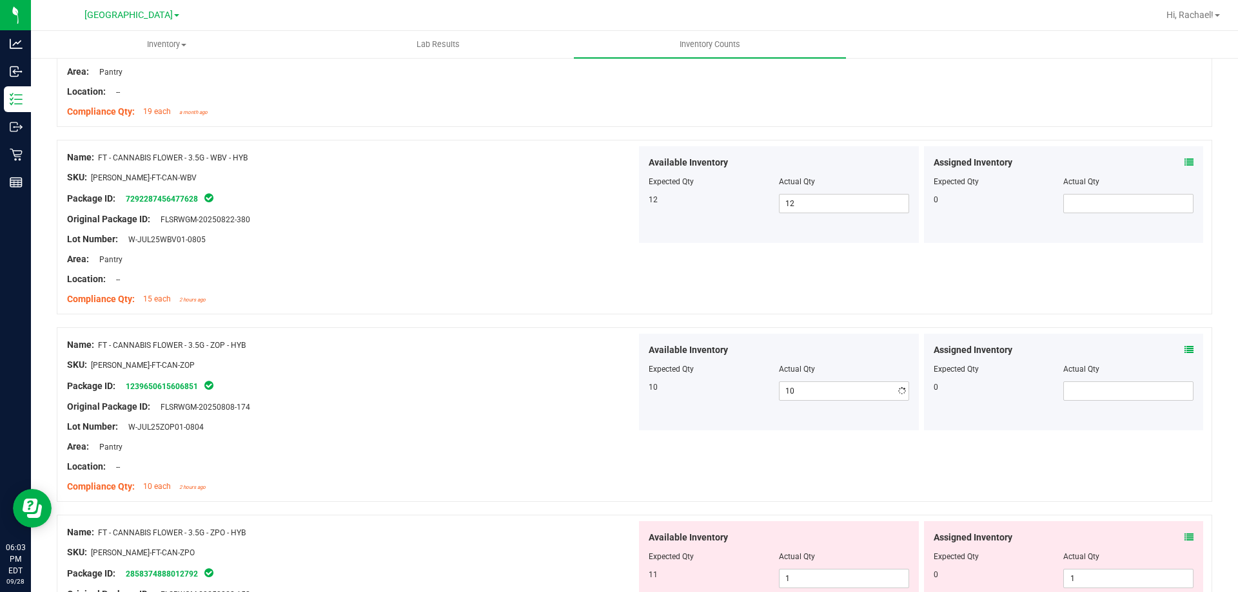
click at [1184, 350] on icon at bounding box center [1188, 349] width 9 height 9
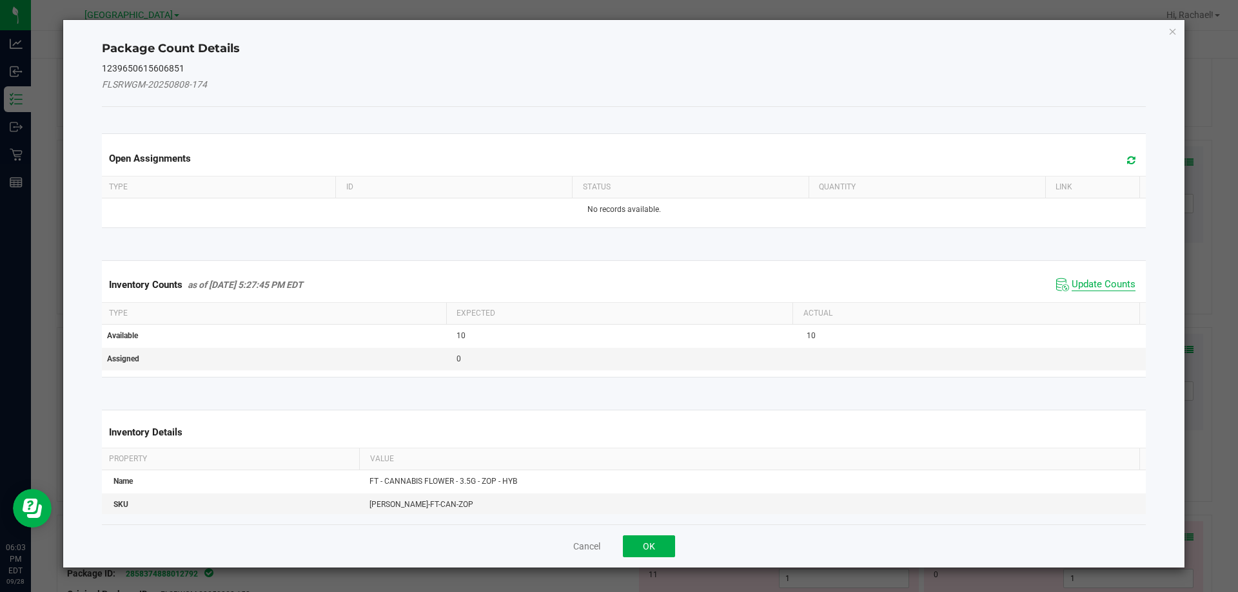
click at [1120, 282] on span "Update Counts" at bounding box center [1103, 284] width 64 height 13
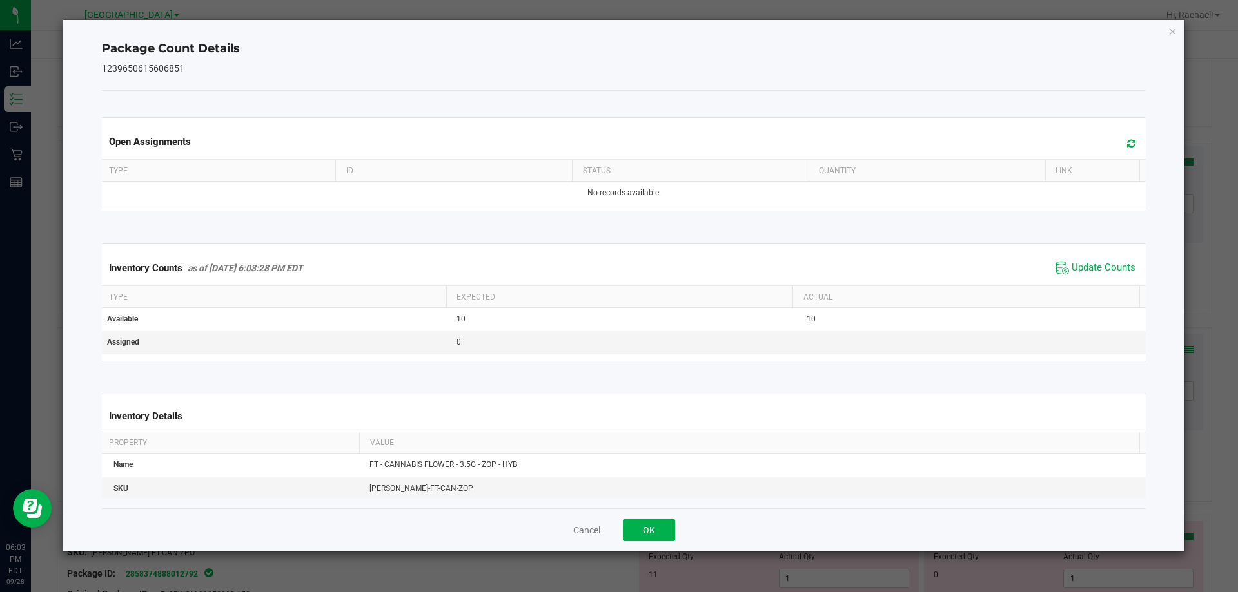
click at [1127, 146] on icon at bounding box center [1131, 144] width 8 height 10
click at [658, 533] on button "OK" at bounding box center [649, 531] width 52 height 22
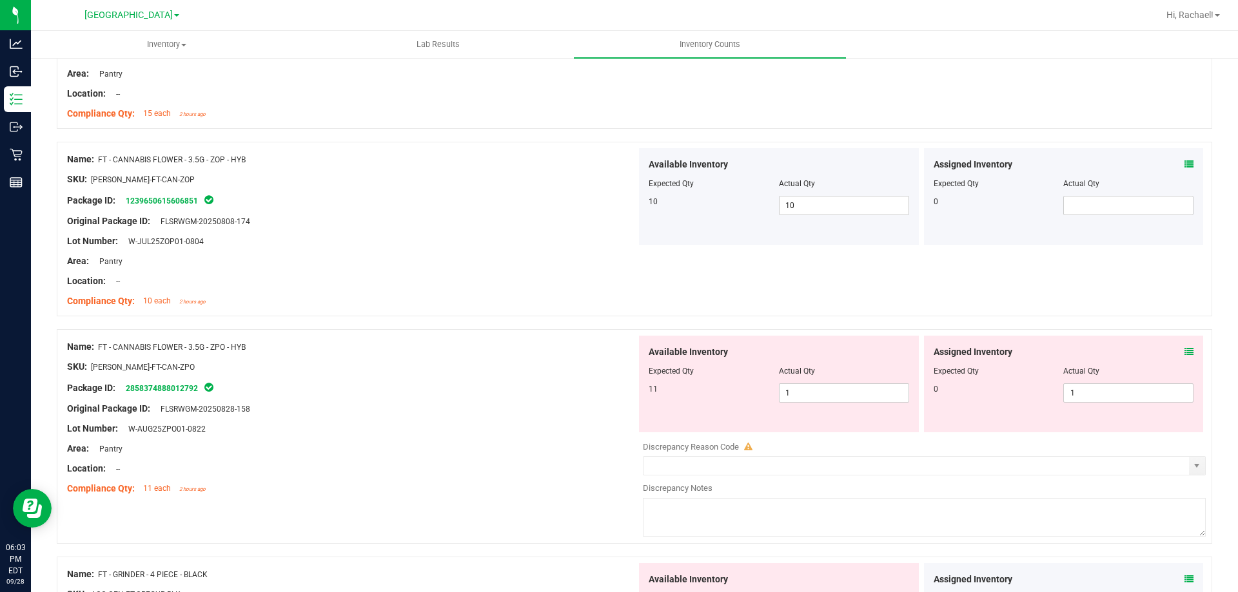
scroll to position [2514, 0]
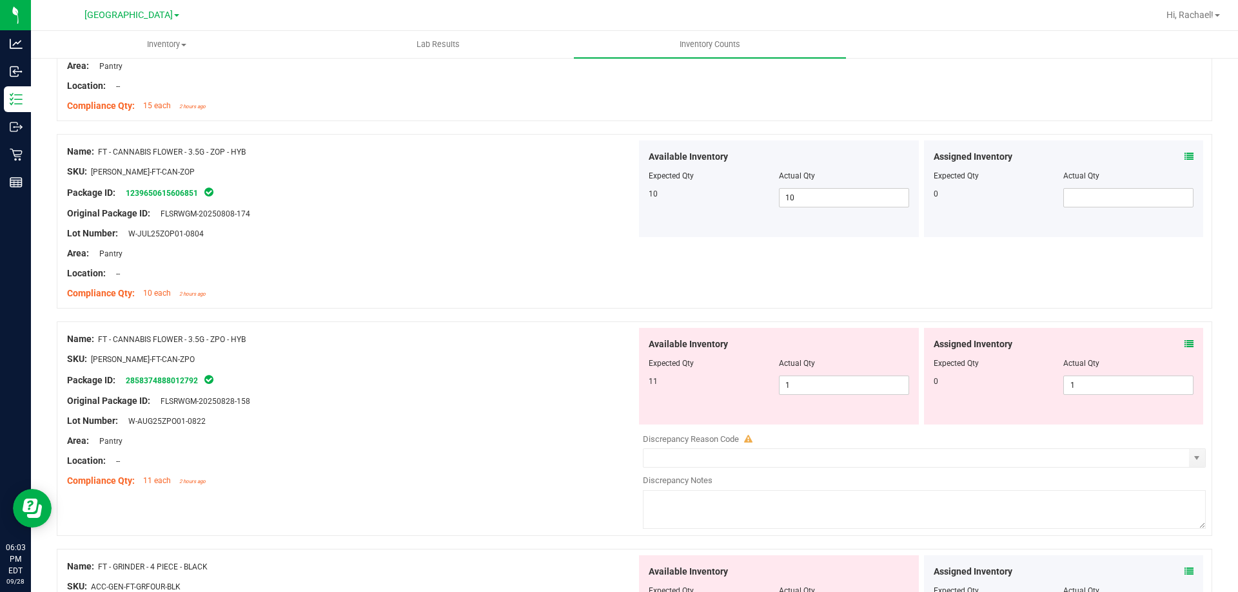
click at [1184, 342] on icon at bounding box center [1188, 344] width 9 height 9
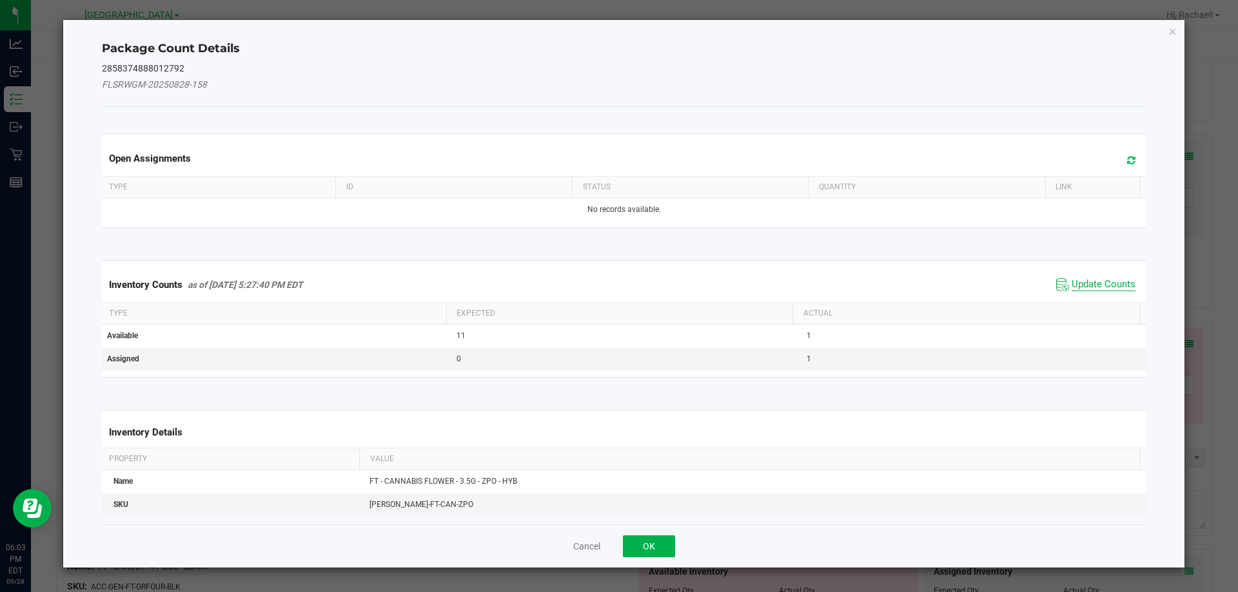
drag, startPoint x: 1085, startPoint y: 286, endPoint x: 1091, endPoint y: 289, distance: 6.6
click at [1087, 286] on span "Update Counts" at bounding box center [1103, 284] width 64 height 13
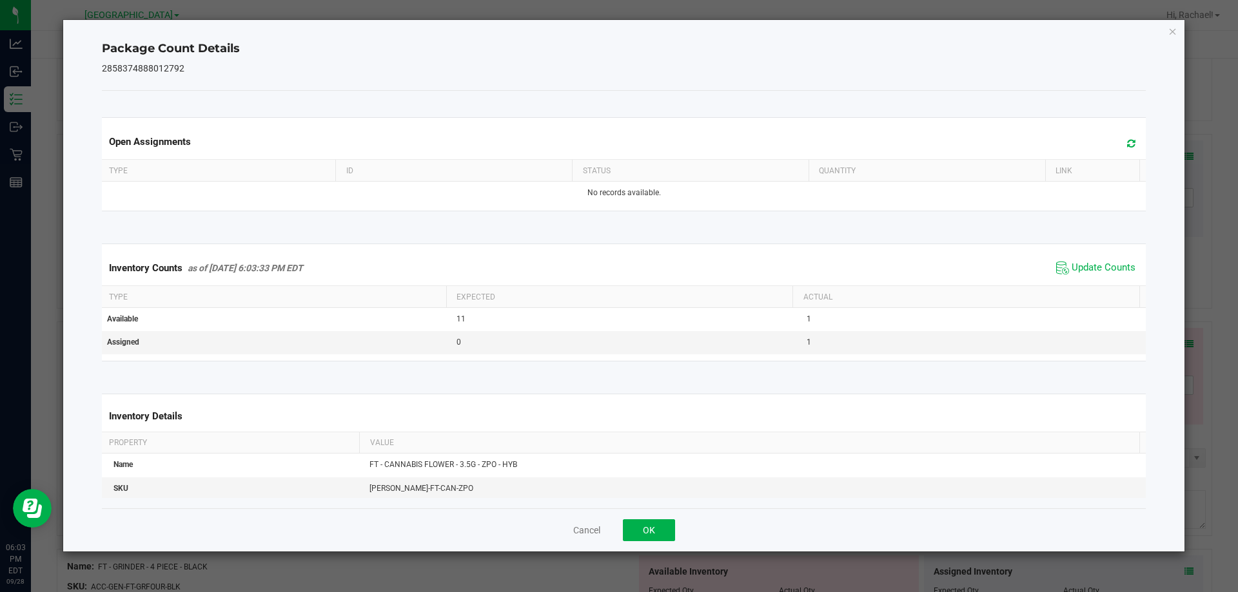
click at [1127, 146] on icon at bounding box center [1131, 144] width 8 height 10
click at [669, 534] on button "OK" at bounding box center [649, 531] width 52 height 22
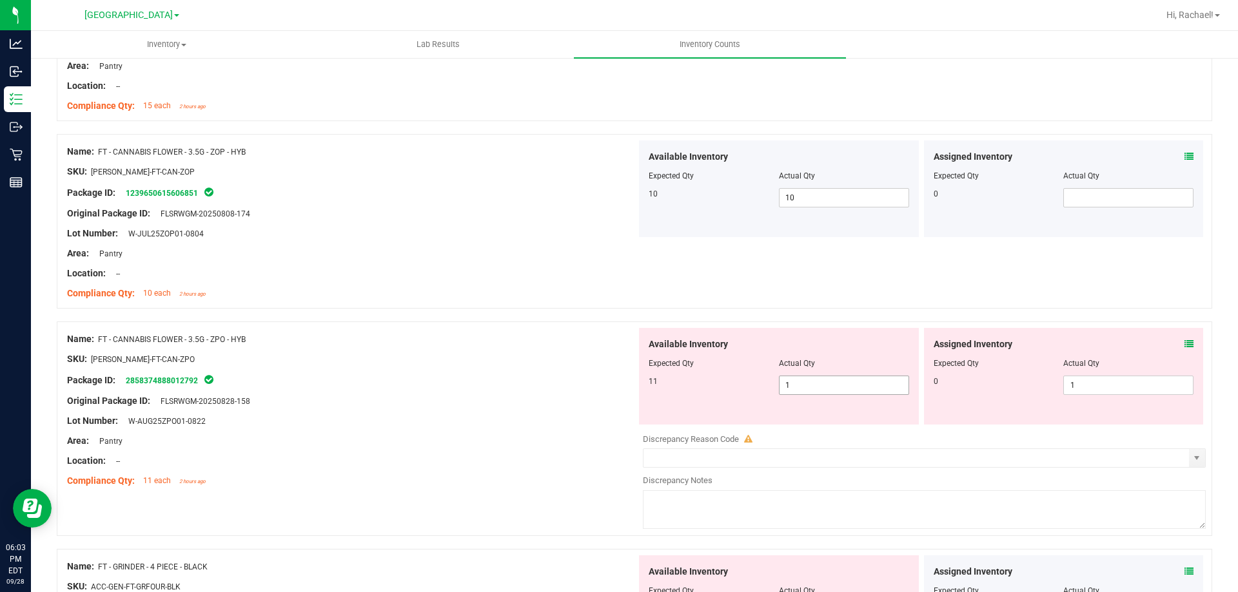
click at [858, 378] on span "1 1" at bounding box center [844, 385] width 130 height 19
type input "11"
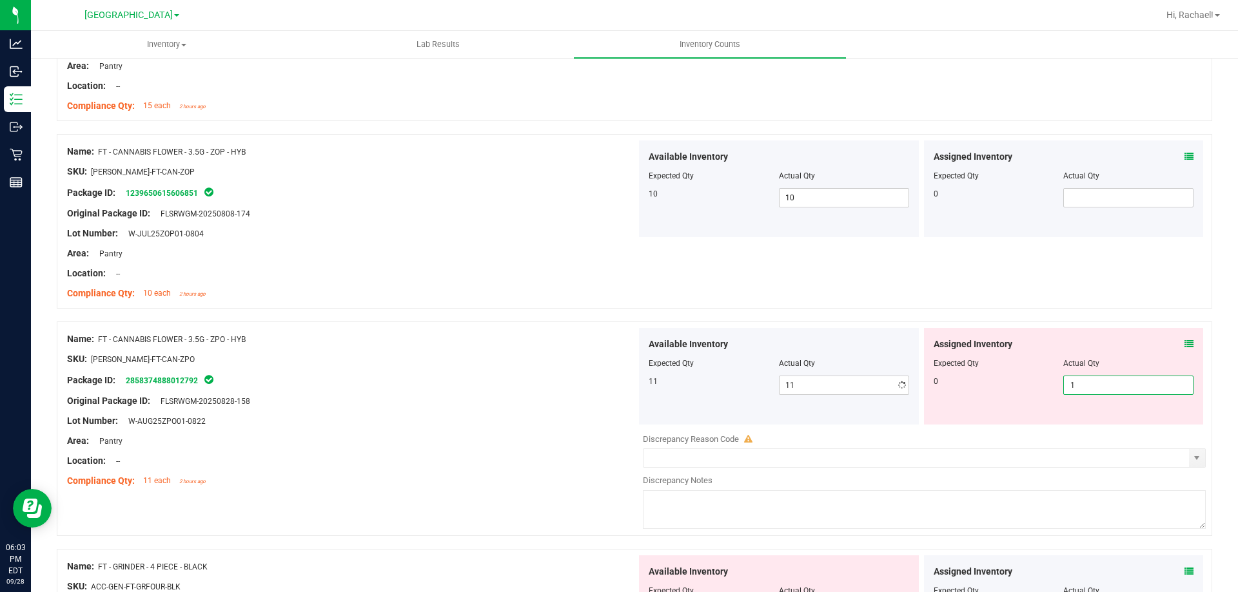
click at [1114, 380] on span "1 1" at bounding box center [1128, 385] width 130 height 19
type input "0"
click at [521, 433] on div at bounding box center [351, 431] width 569 height 6
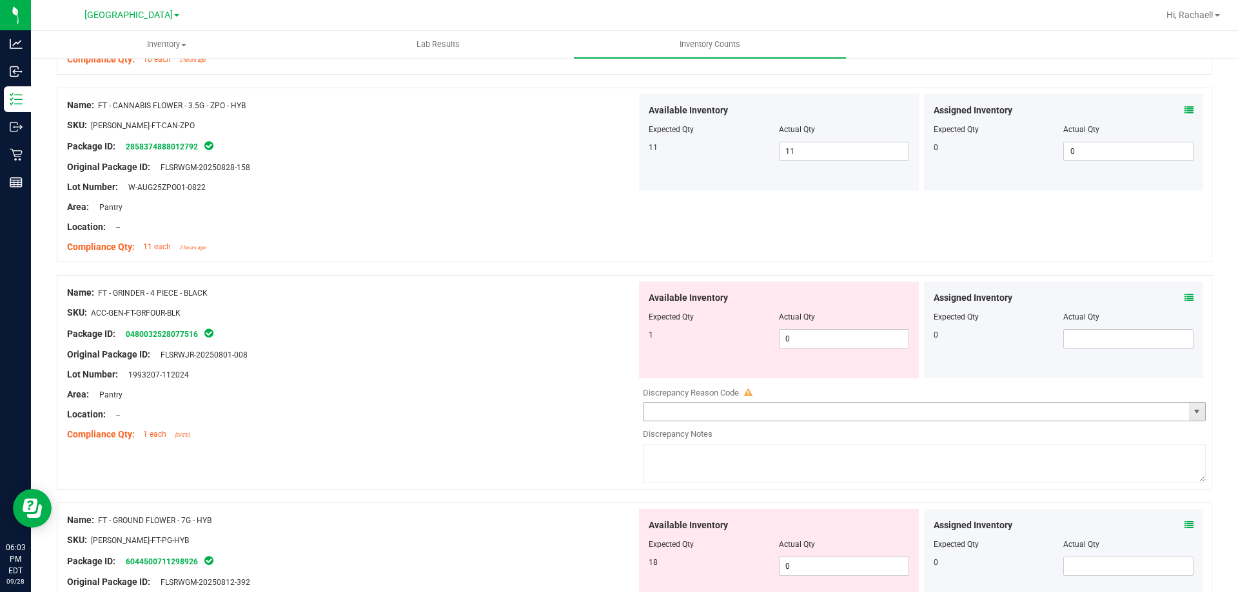
scroll to position [2772, 0]
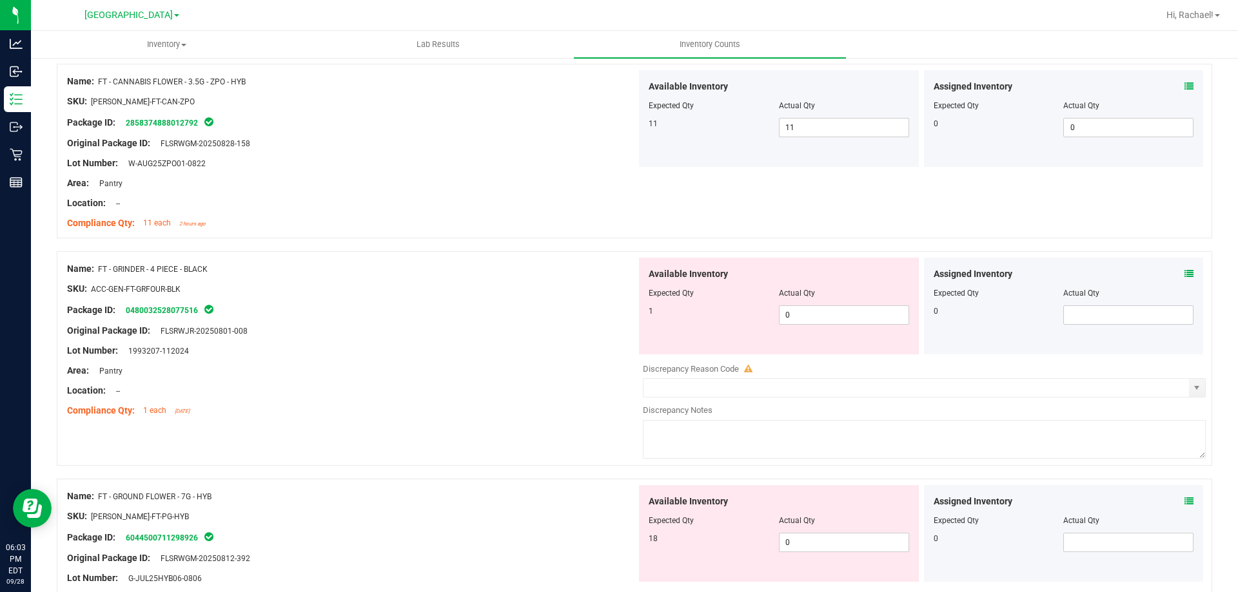
click at [1184, 274] on icon at bounding box center [1188, 273] width 9 height 9
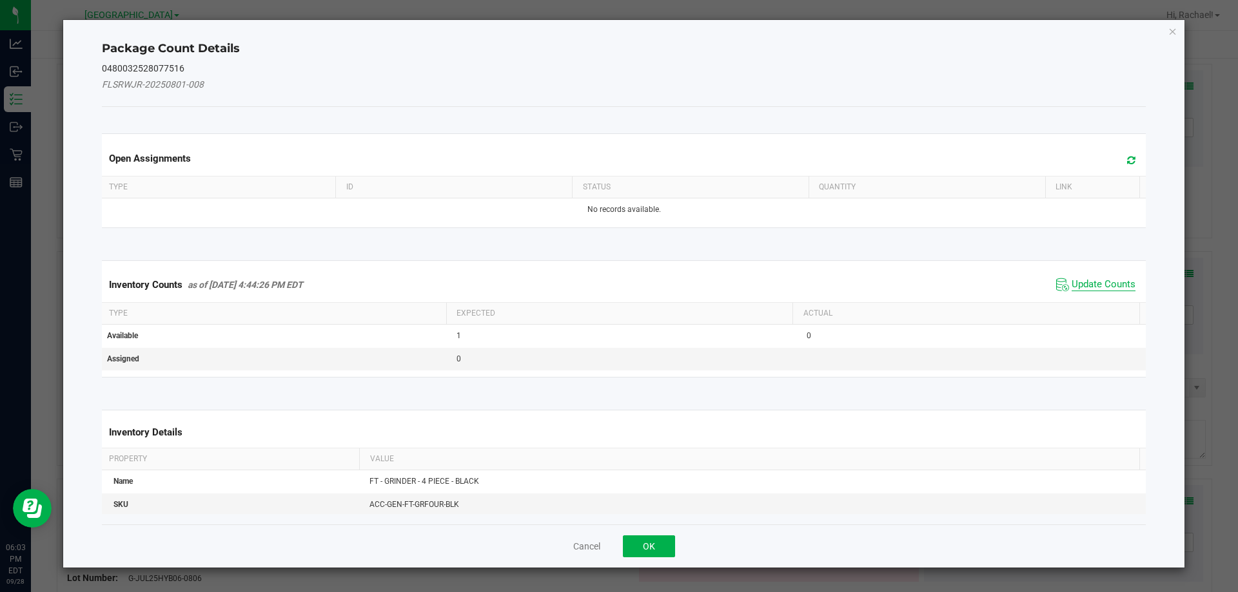
click at [1114, 278] on span "Update Counts" at bounding box center [1103, 284] width 64 height 13
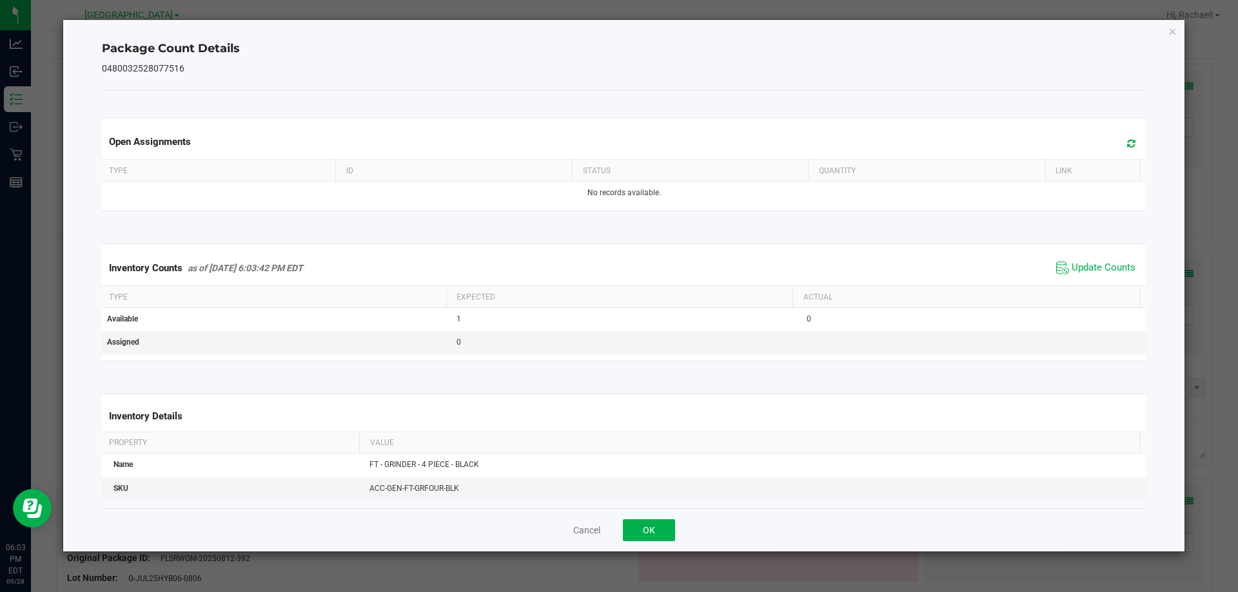
click at [1127, 148] on icon at bounding box center [1131, 144] width 8 height 10
click at [663, 522] on button "OK" at bounding box center [649, 531] width 52 height 22
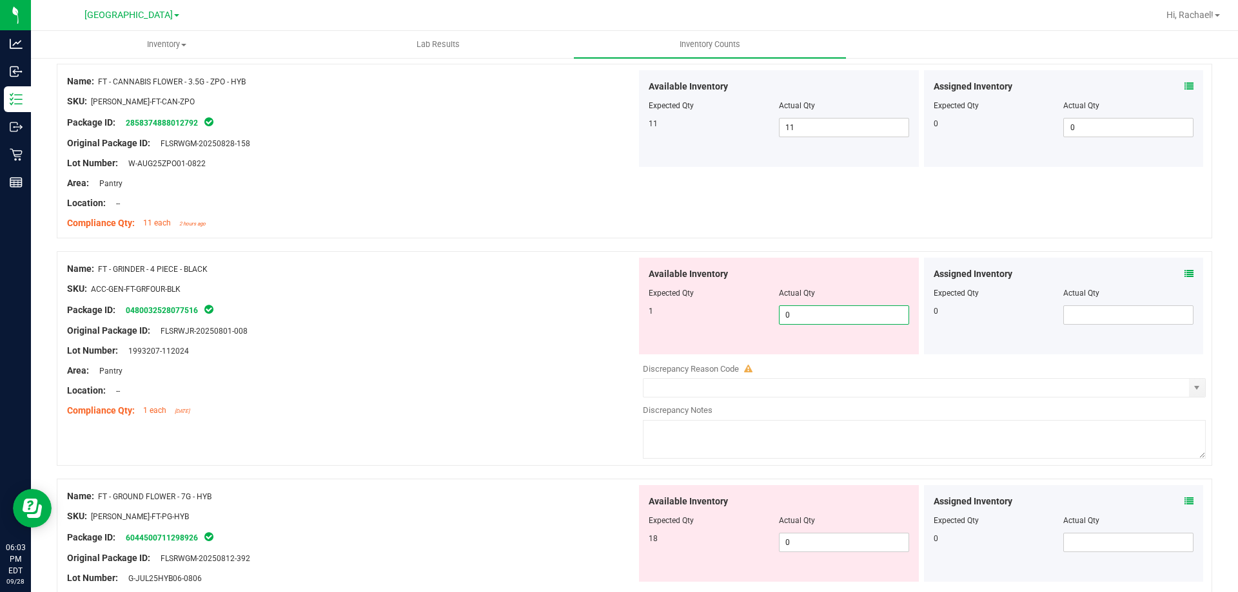
drag, startPoint x: 850, startPoint y: 308, endPoint x: 842, endPoint y: 308, distance: 7.7
click at [849, 307] on span "0 0" at bounding box center [844, 315] width 130 height 19
type input "1"
click at [516, 373] on div "Area: Pantry" at bounding box center [351, 371] width 569 height 14
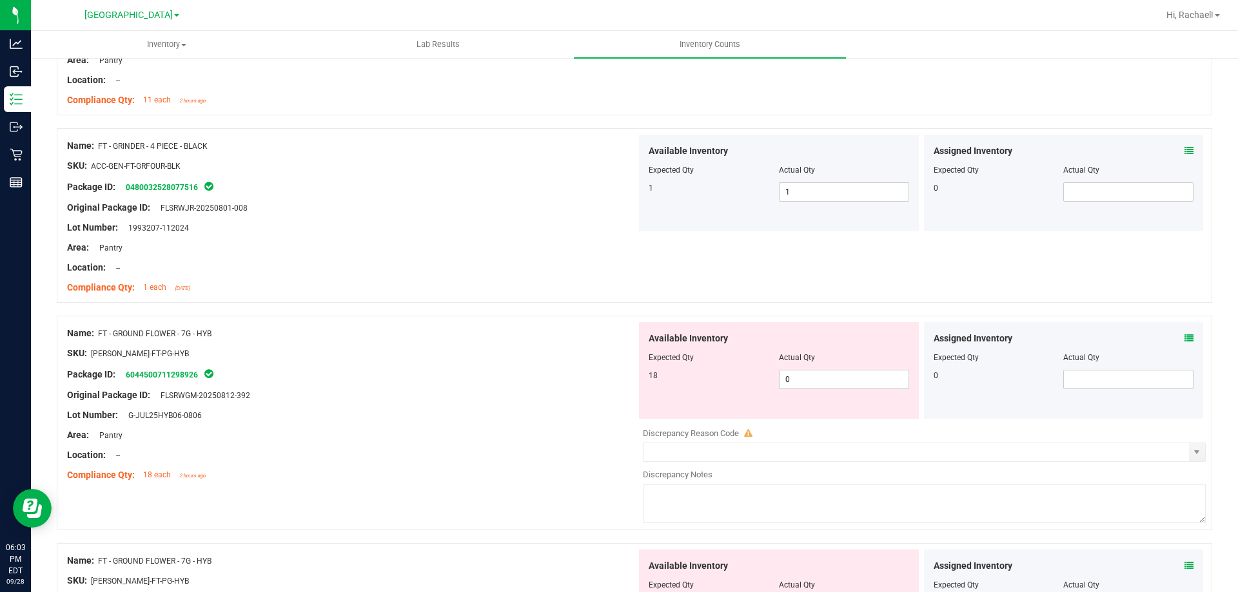
scroll to position [2900, 0]
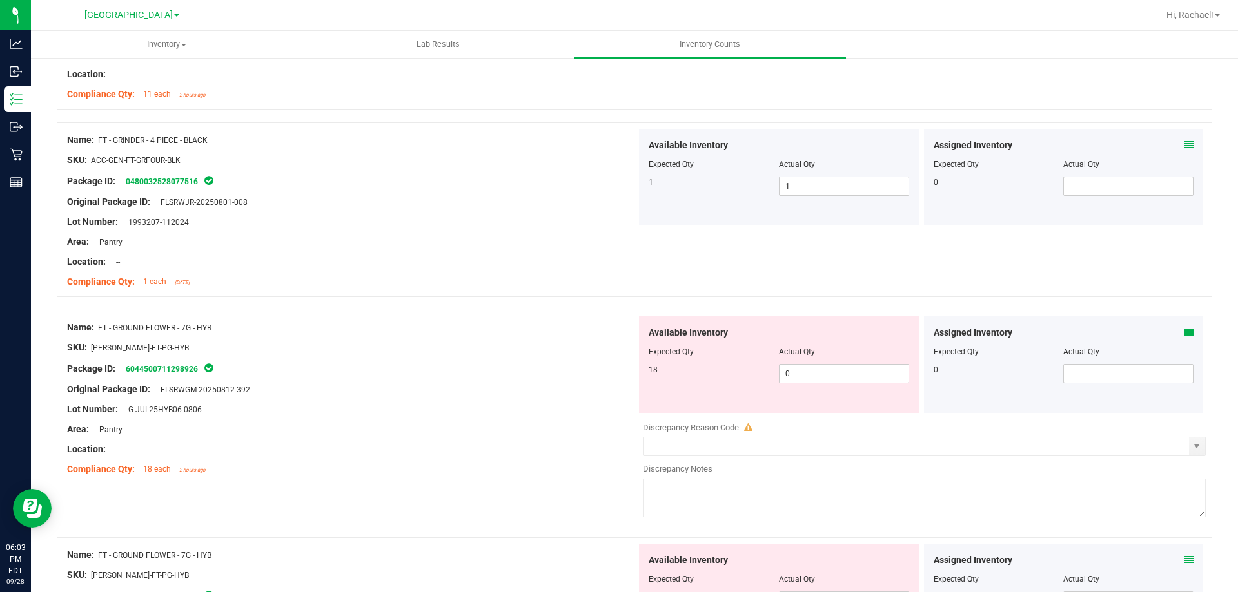
click at [1183, 333] on div "Assigned Inventory Expected Qty Actual Qty 0" at bounding box center [1064, 364] width 280 height 97
click at [1184, 333] on icon at bounding box center [1188, 332] width 9 height 9
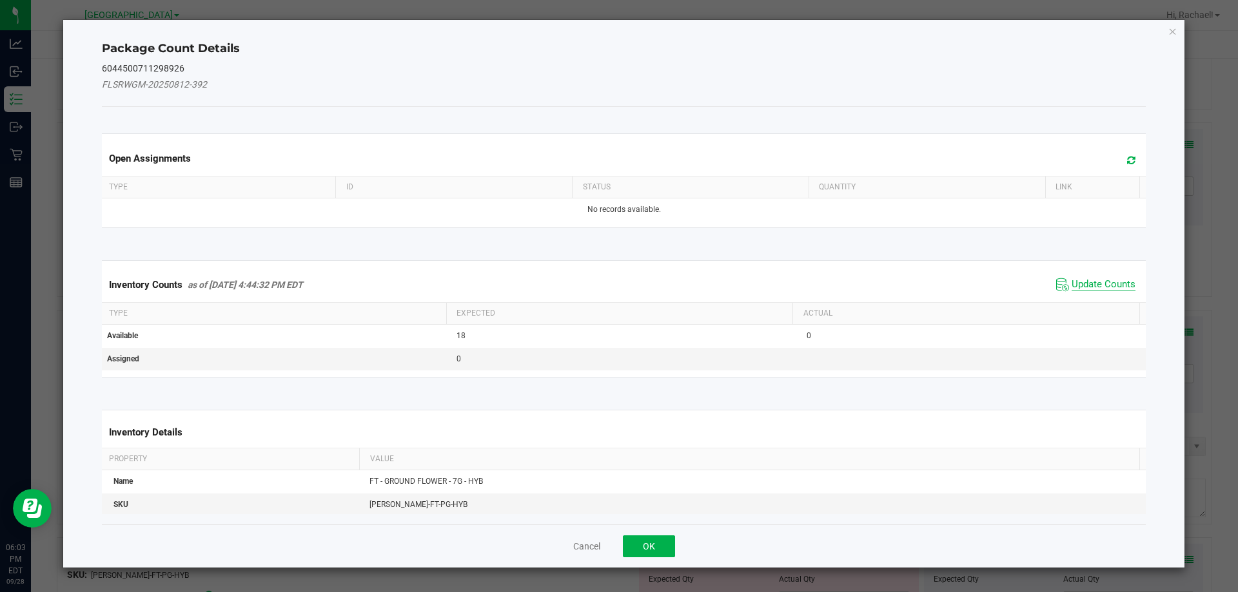
click at [1114, 284] on span "Update Counts" at bounding box center [1103, 284] width 64 height 13
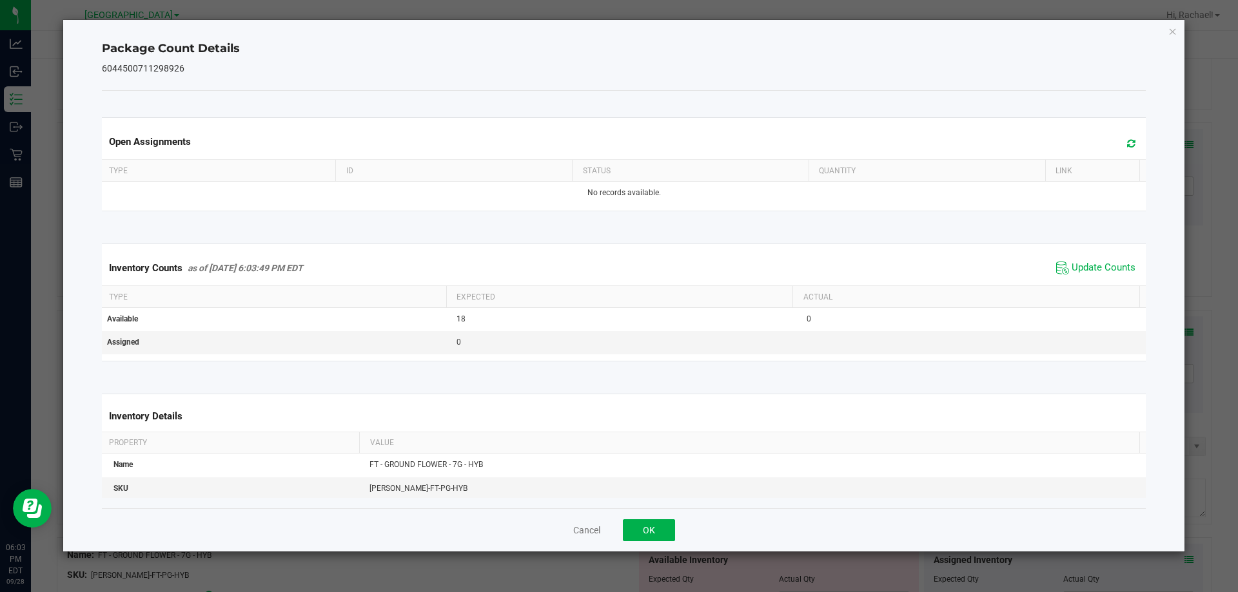
click at [1117, 140] on span at bounding box center [1127, 144] width 21 height 18
click at [669, 525] on button "OK" at bounding box center [649, 531] width 52 height 22
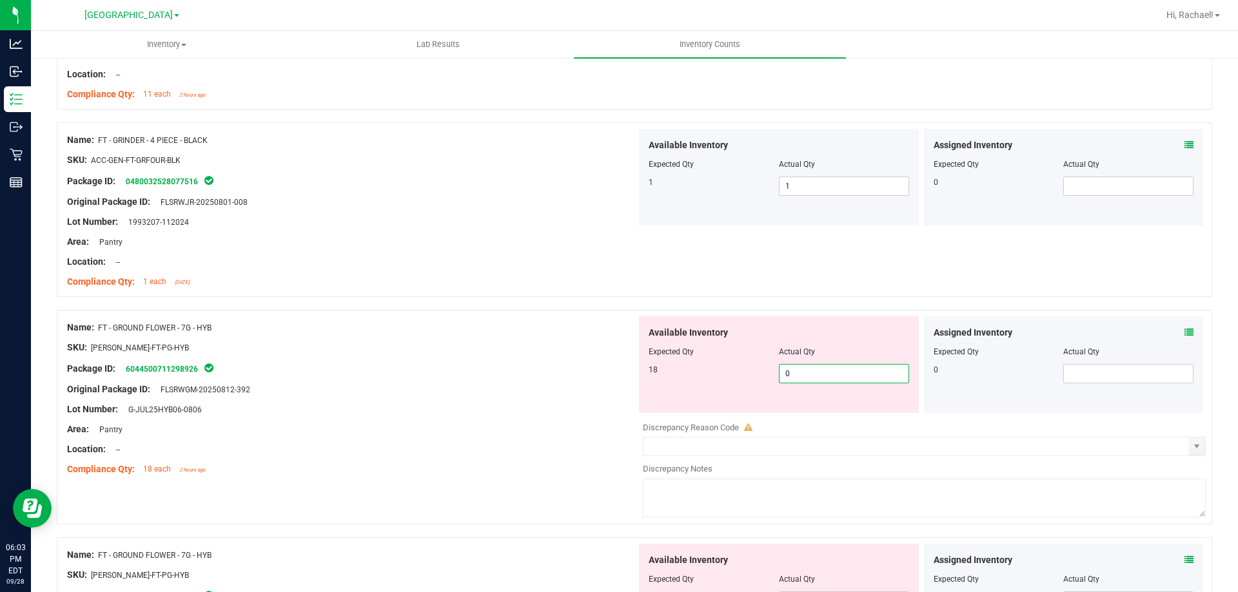
click at [853, 376] on span "0 0" at bounding box center [844, 373] width 130 height 19
type input "8"
type input "18"
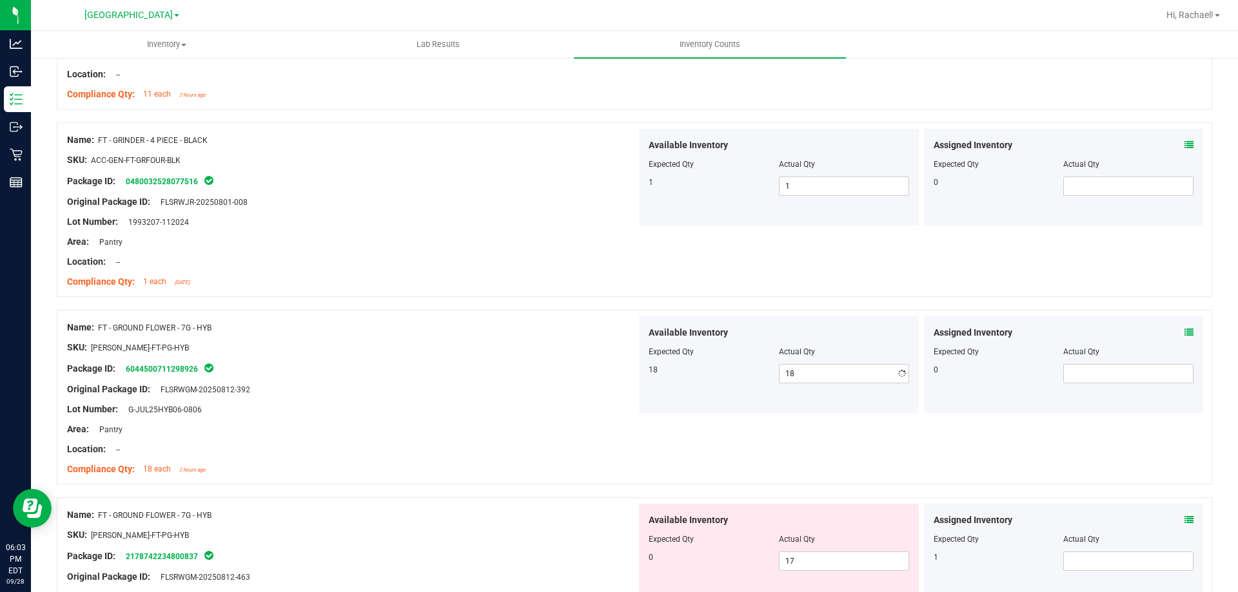
click at [422, 439] on div at bounding box center [351, 439] width 569 height 6
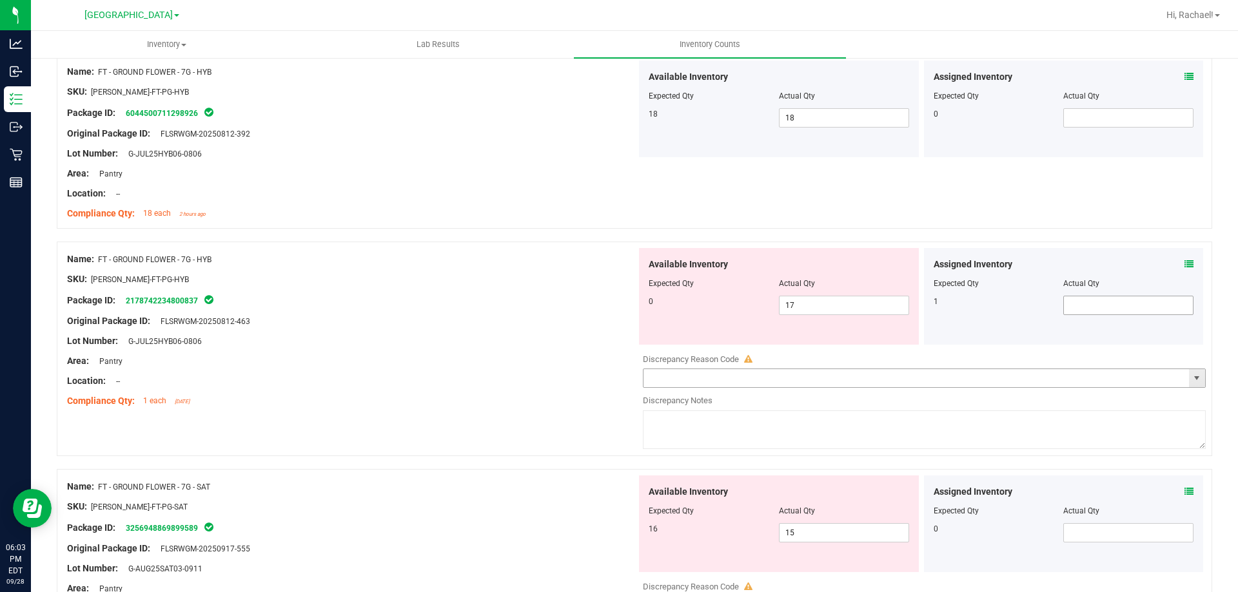
scroll to position [3158, 0]
click at [1184, 256] on span at bounding box center [1188, 263] width 9 height 14
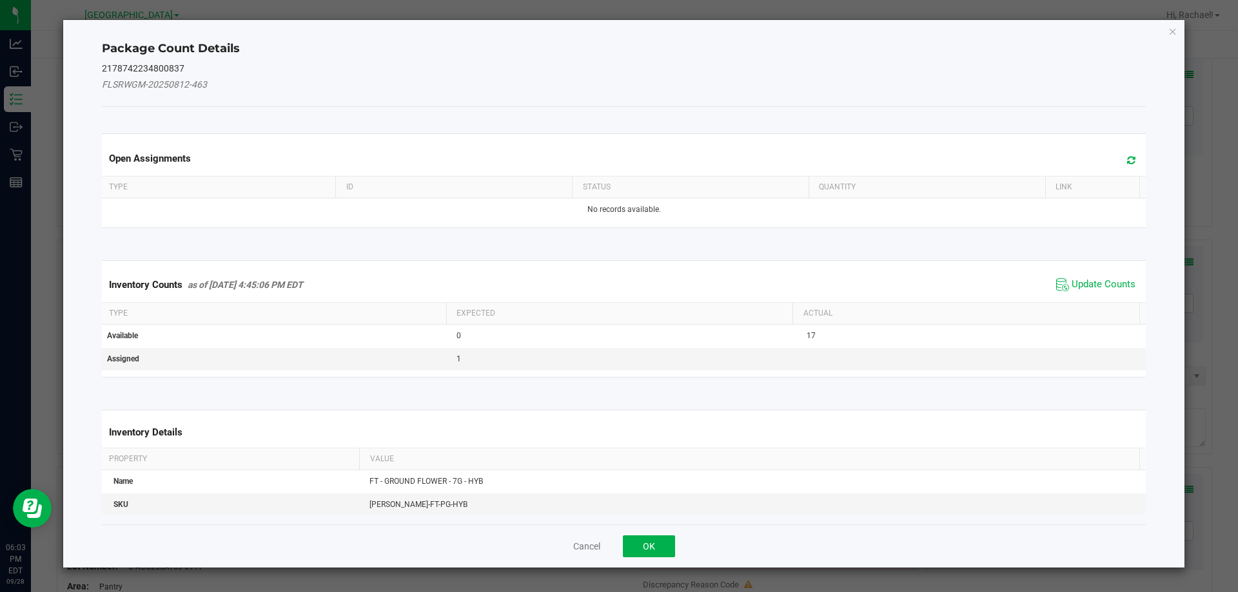
click at [1106, 294] on span "Update Counts" at bounding box center [1096, 284] width 86 height 19
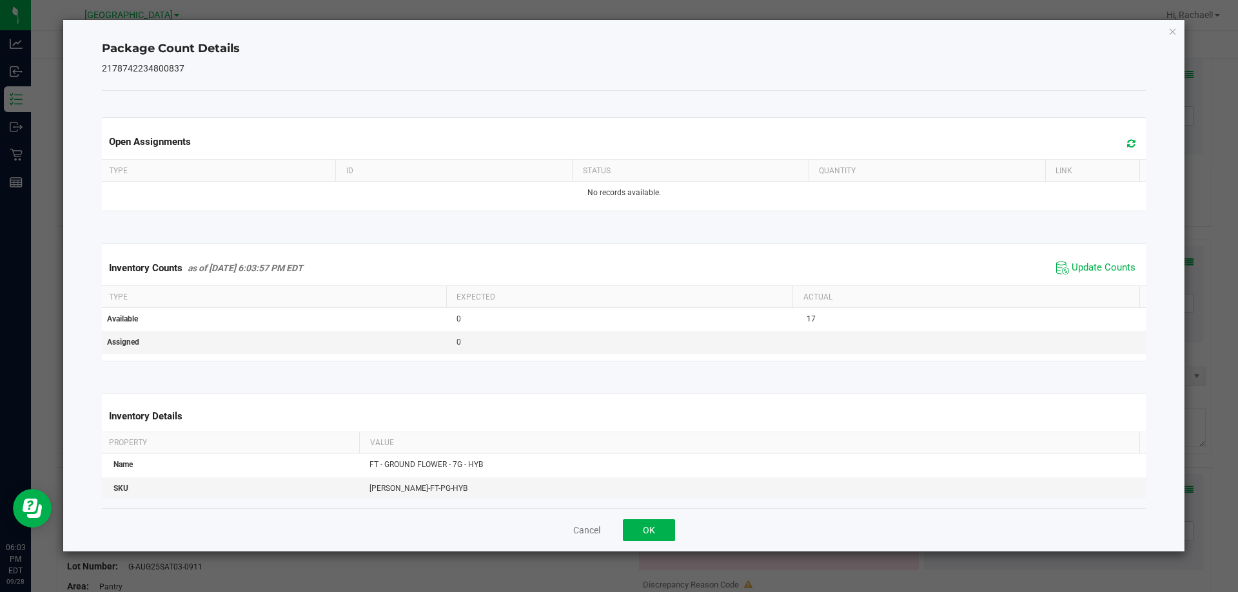
click at [1127, 140] on span at bounding box center [1127, 144] width 21 height 18
click at [651, 524] on button "OK" at bounding box center [649, 531] width 52 height 22
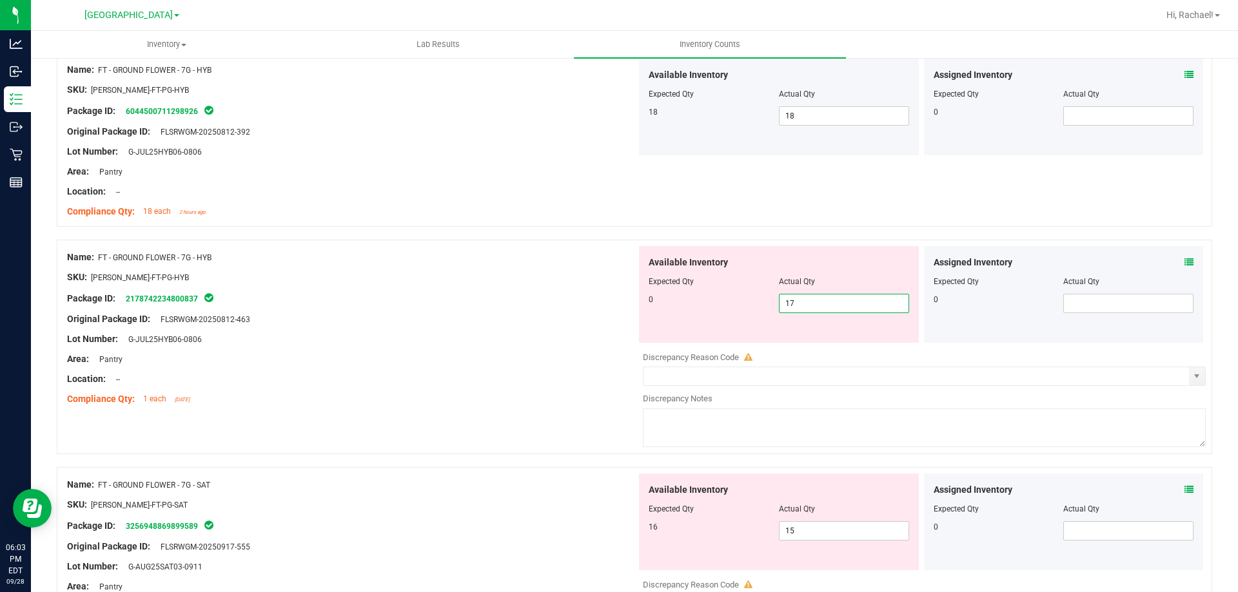
click at [860, 300] on span "17 17" at bounding box center [844, 303] width 130 height 19
type input "1"
type input "0"
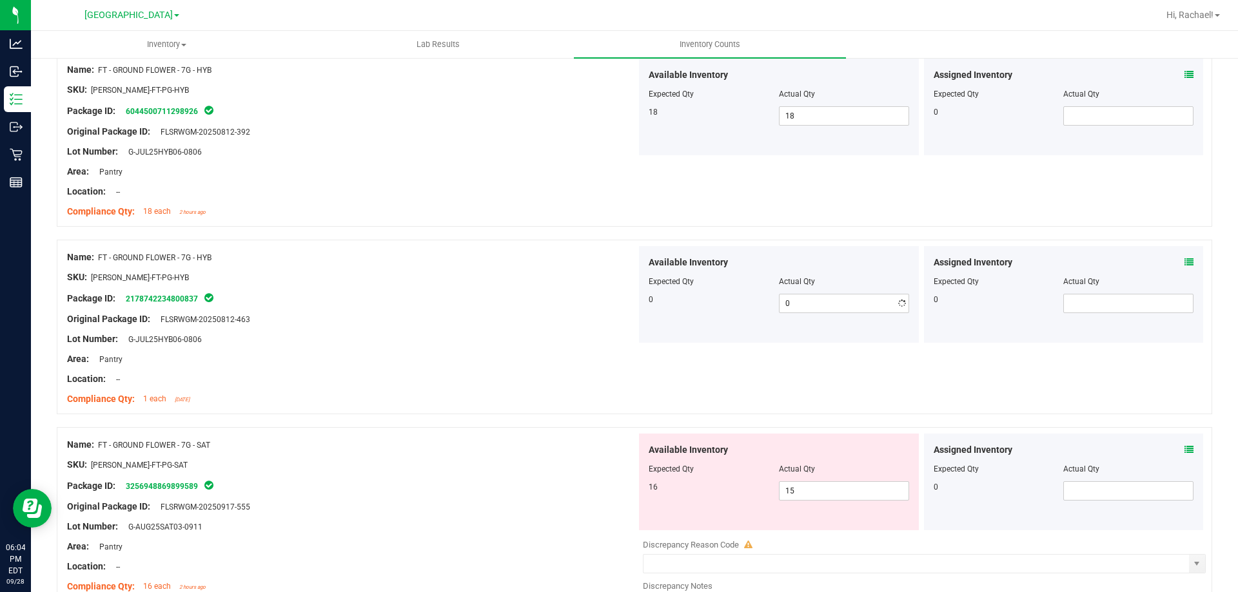
click at [452, 380] on div "Location: --" at bounding box center [351, 380] width 569 height 14
click at [1184, 451] on icon at bounding box center [1188, 449] width 9 height 9
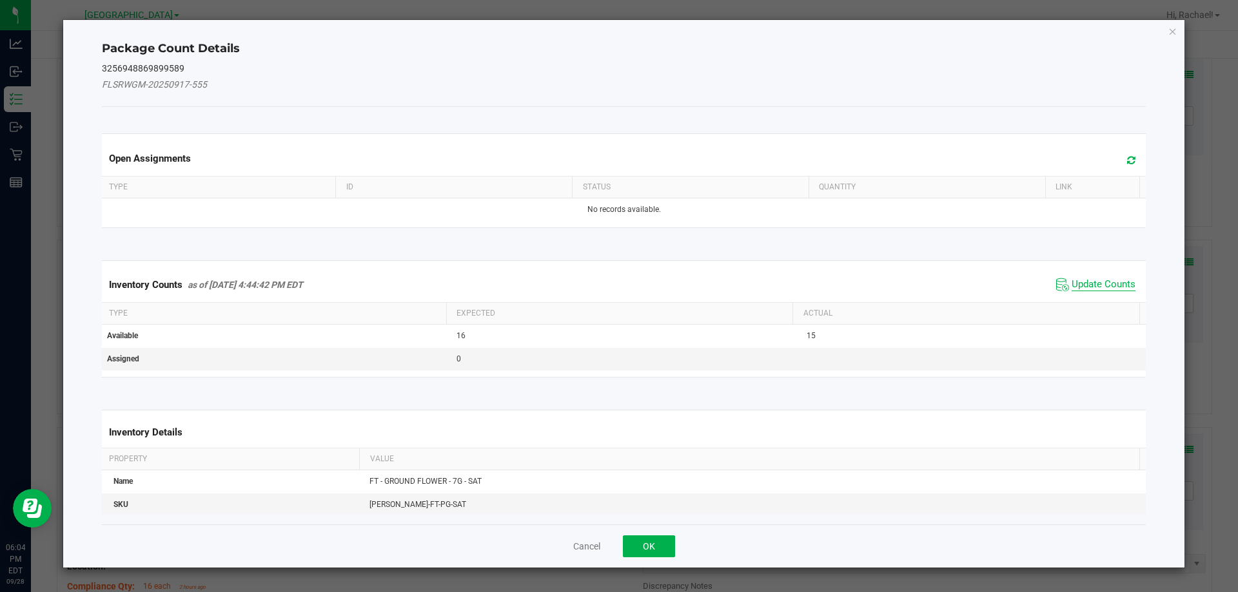
click at [1114, 278] on span "Update Counts" at bounding box center [1103, 284] width 64 height 13
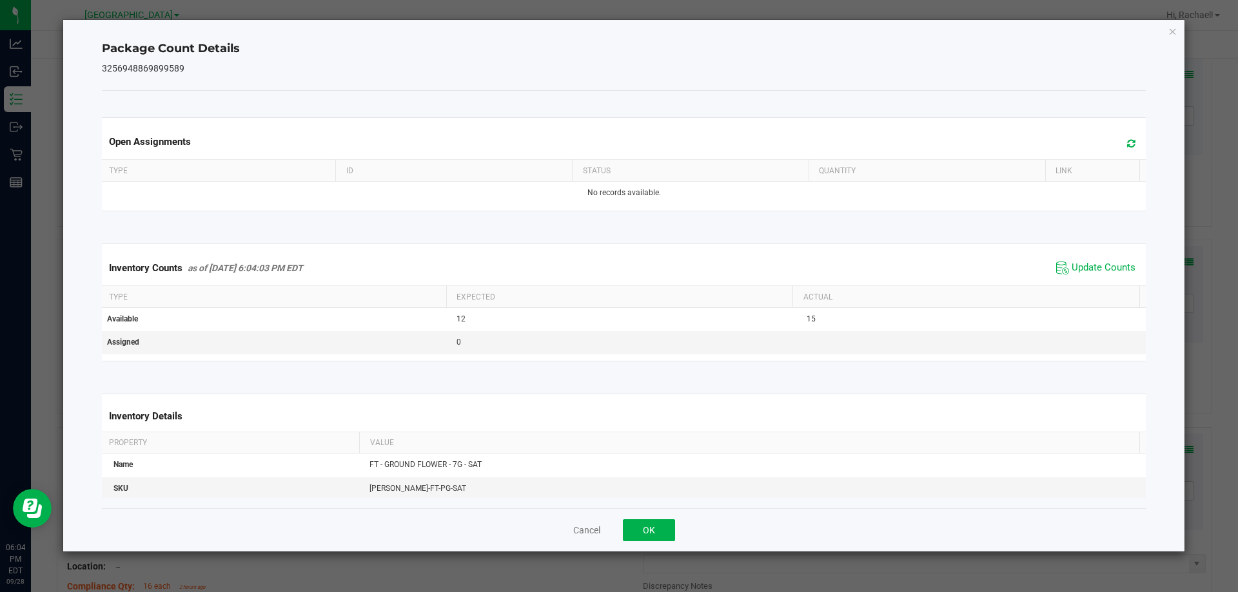
click at [1118, 137] on span at bounding box center [1127, 144] width 21 height 18
click at [659, 528] on button "OK" at bounding box center [649, 531] width 52 height 22
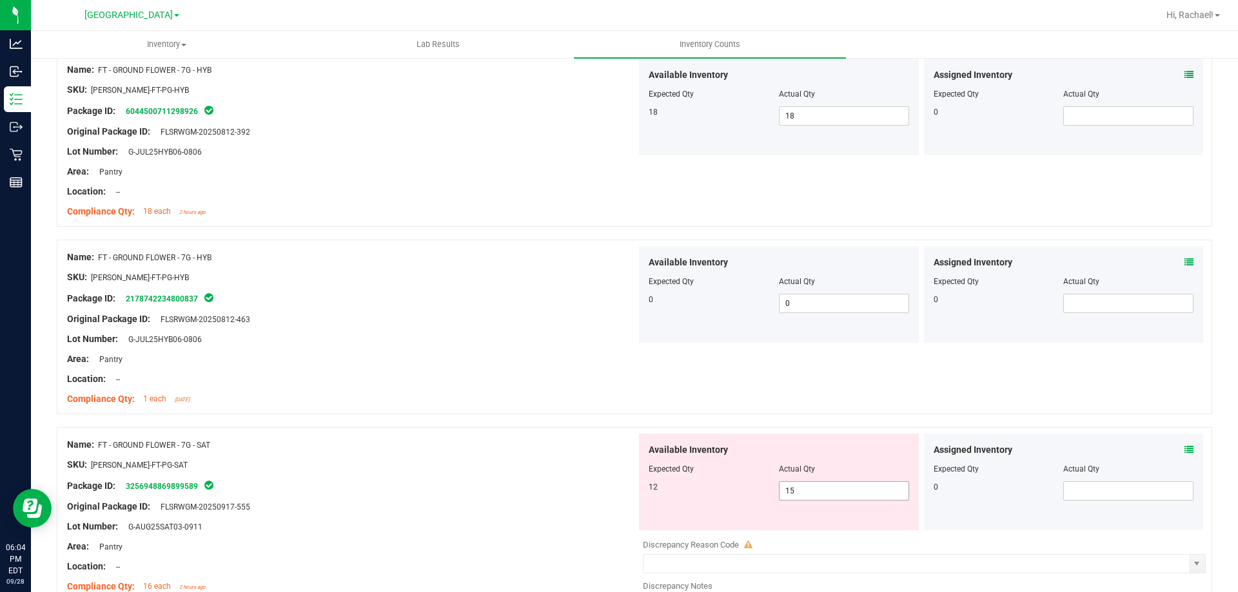
click at [819, 494] on span "15 15" at bounding box center [844, 490] width 130 height 19
type input "12"
click at [478, 538] on div at bounding box center [351, 537] width 569 height 6
type input "12"
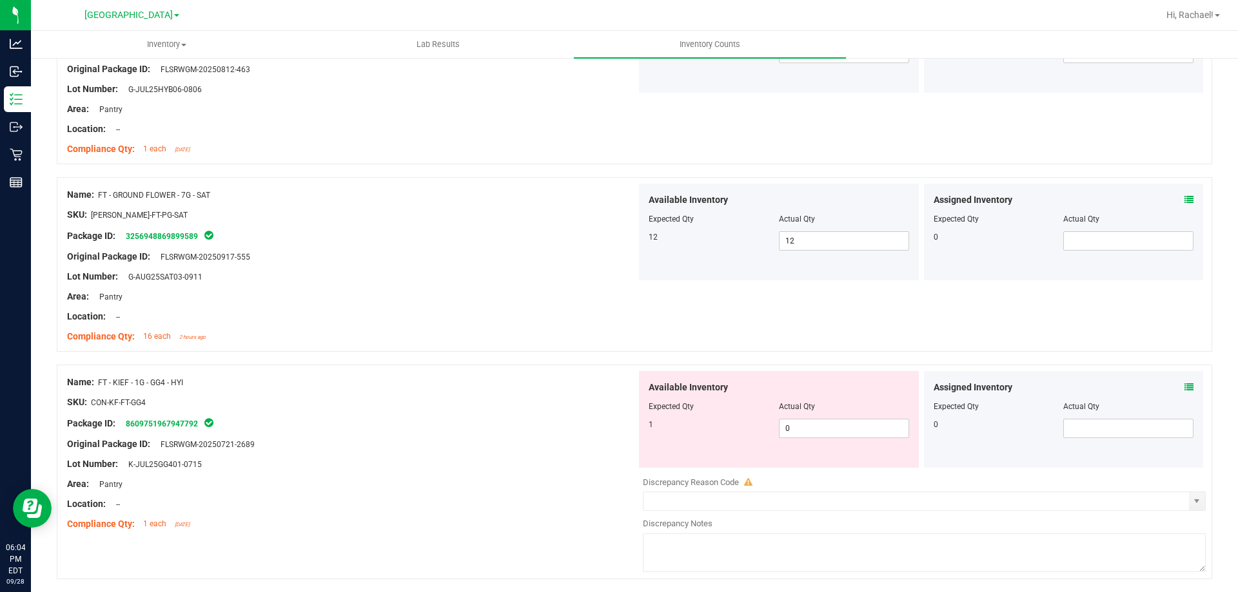
scroll to position [3416, 0]
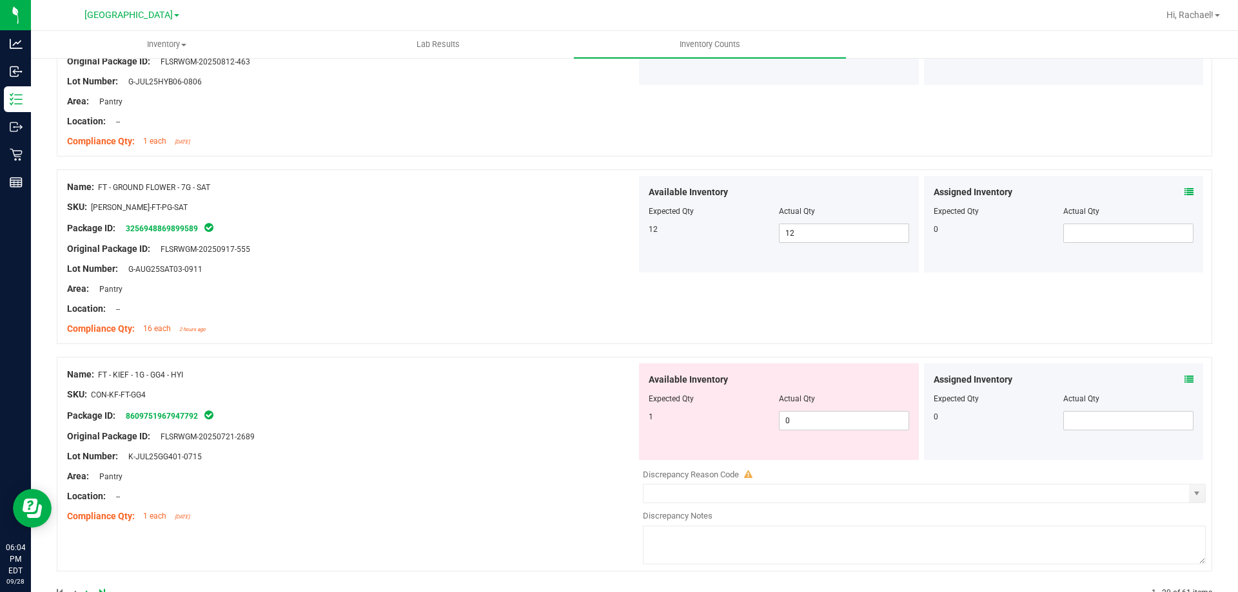
click at [1181, 375] on div "Assigned Inventory Expected Qty Actual Qty 0" at bounding box center [1064, 412] width 280 height 97
click at [1184, 376] on icon at bounding box center [1188, 379] width 9 height 9
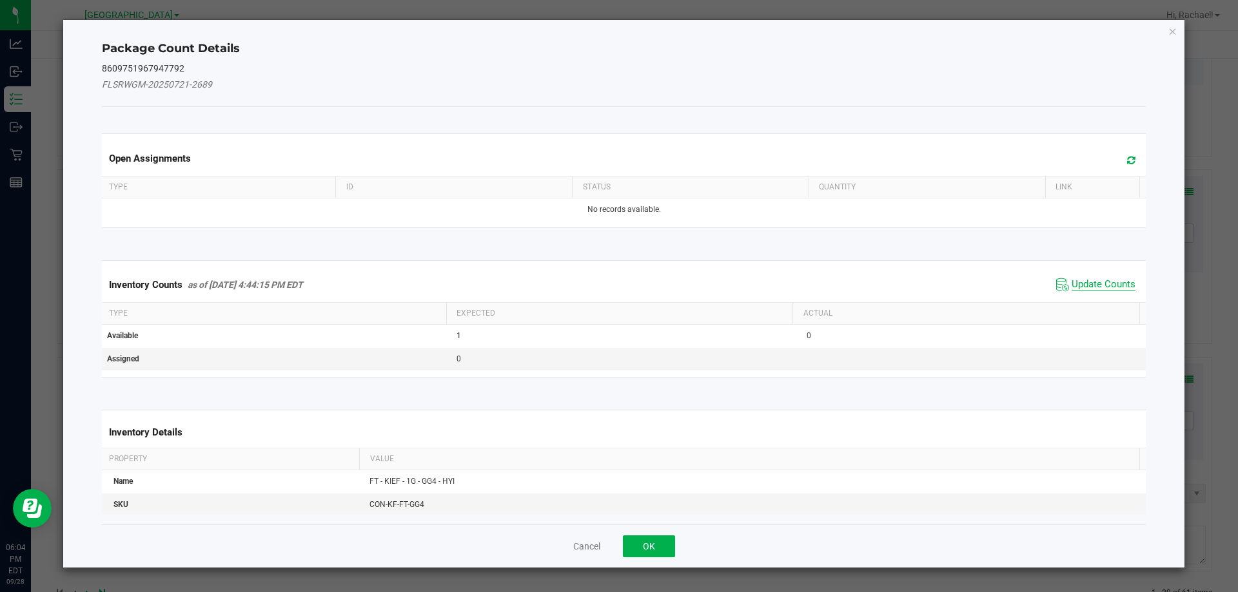
click at [1086, 286] on span "Update Counts" at bounding box center [1103, 284] width 64 height 13
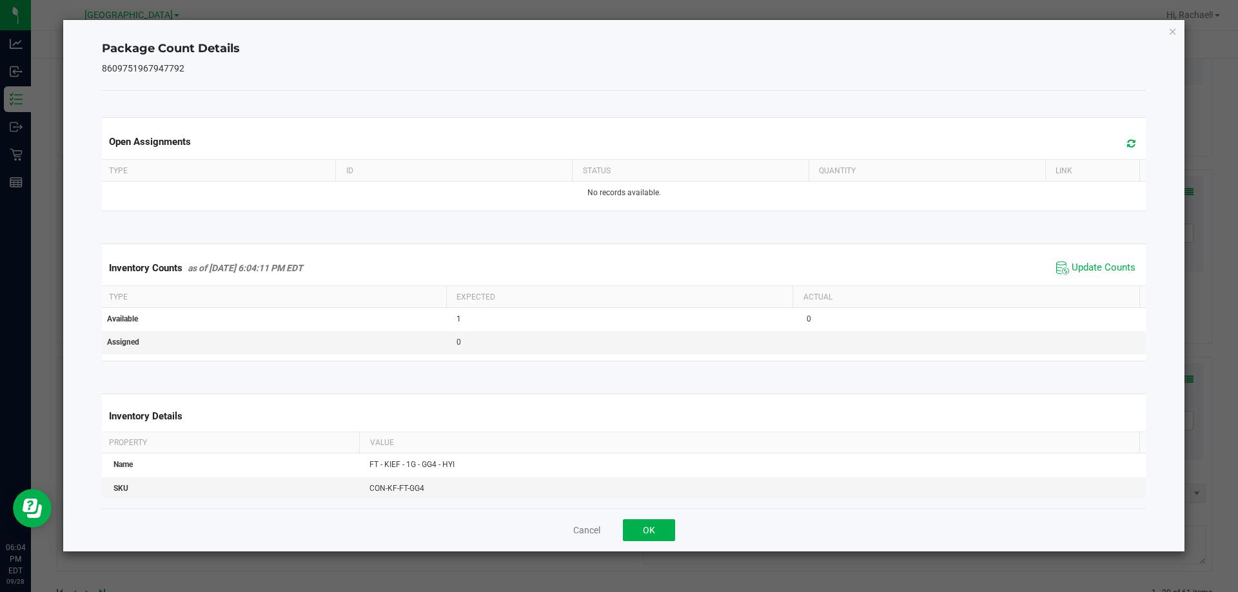
click at [1118, 138] on span at bounding box center [1127, 144] width 21 height 18
click at [644, 521] on button "OK" at bounding box center [649, 531] width 52 height 22
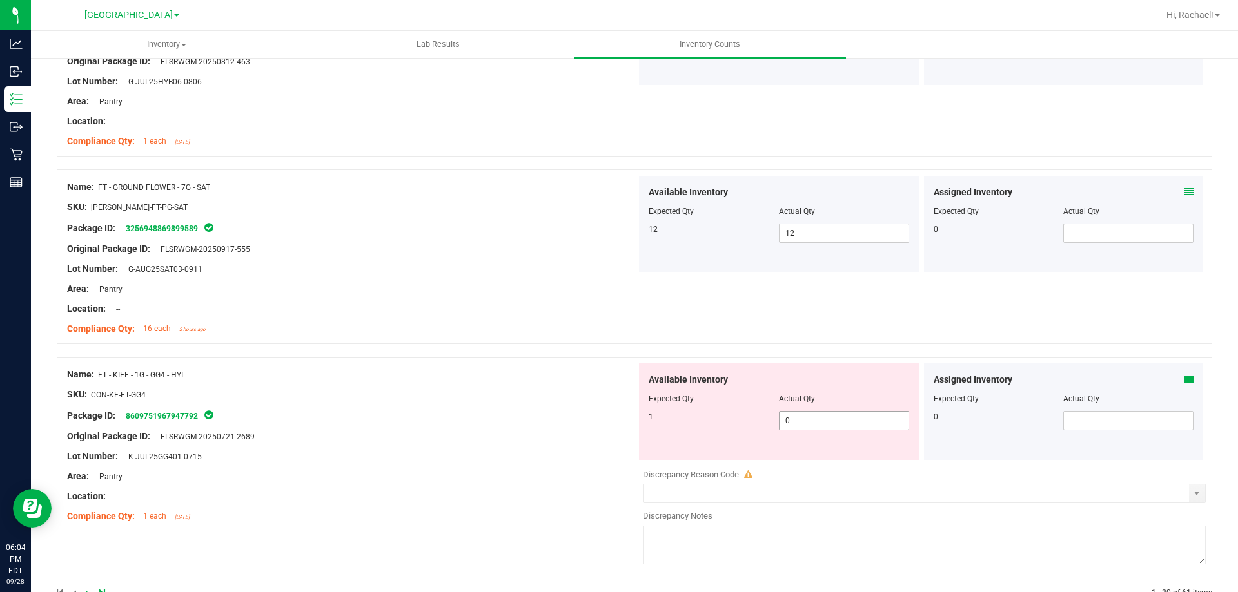
click at [857, 421] on span "0 0" at bounding box center [844, 420] width 130 height 19
type input "1"
drag, startPoint x: 325, startPoint y: 469, endPoint x: 345, endPoint y: 463, distance: 20.8
click at [327, 468] on div "Name: FT - KIEF - 1G - GG4 - HYI SKU: CON-KF-FT-GG4 Package ID: 860975196794779…" at bounding box center [351, 446] width 569 height 164
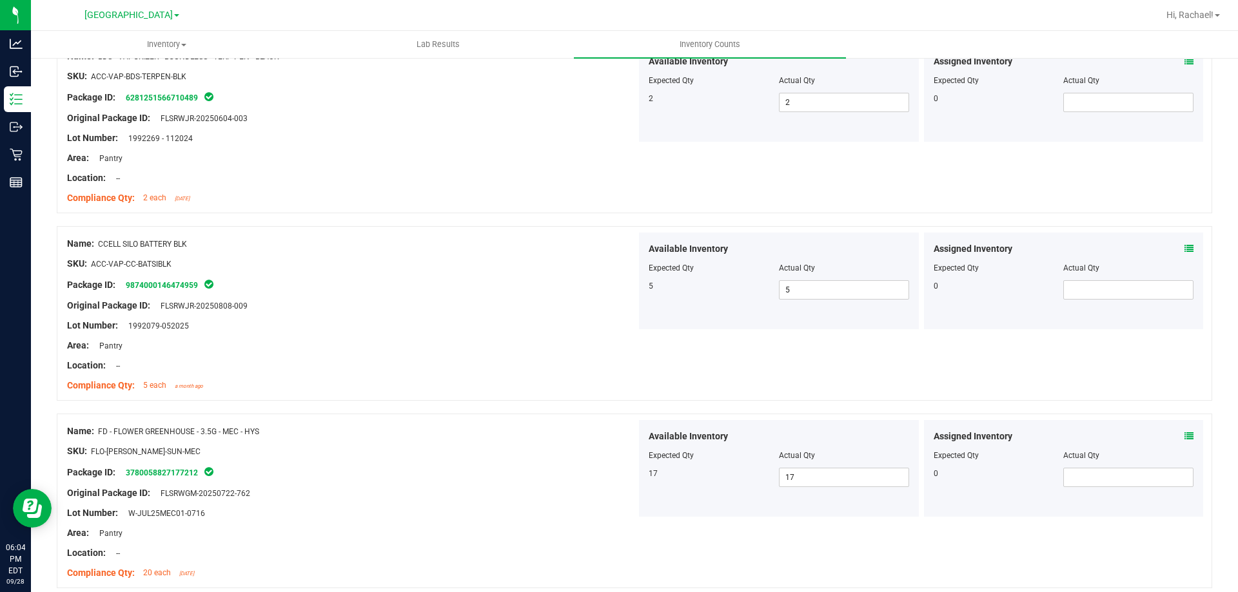
scroll to position [0, 0]
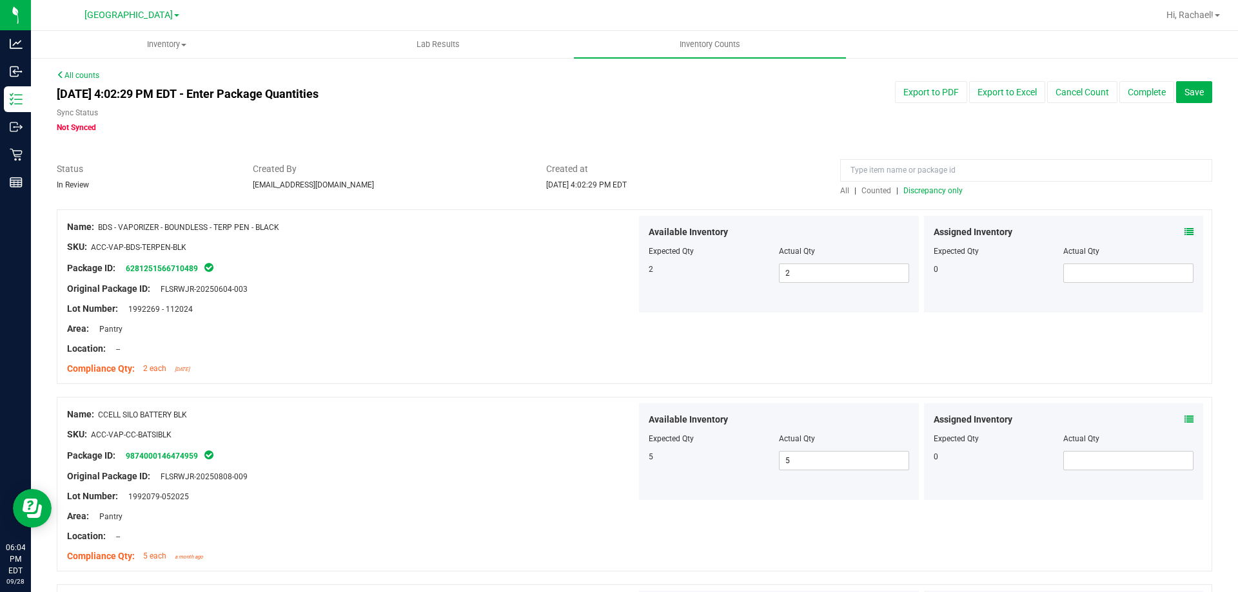
click at [918, 188] on span "Discrepancy only" at bounding box center [932, 190] width 59 height 9
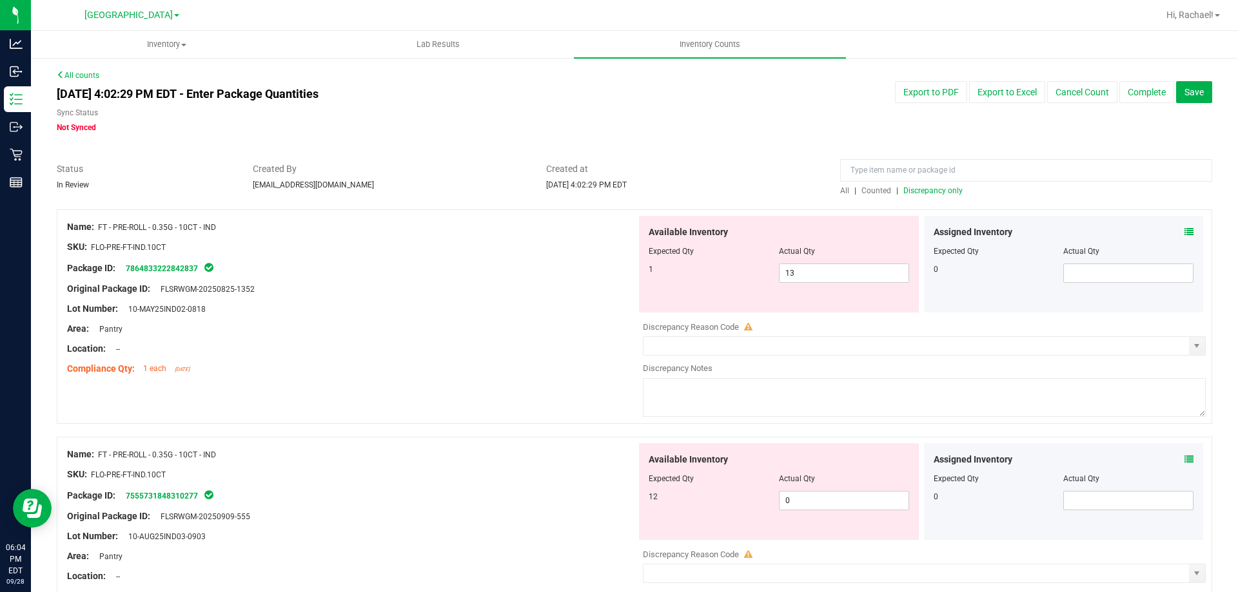
click at [1172, 230] on div "Assigned Inventory" at bounding box center [1063, 233] width 260 height 14
click at [1184, 230] on icon at bounding box center [1188, 232] width 9 height 9
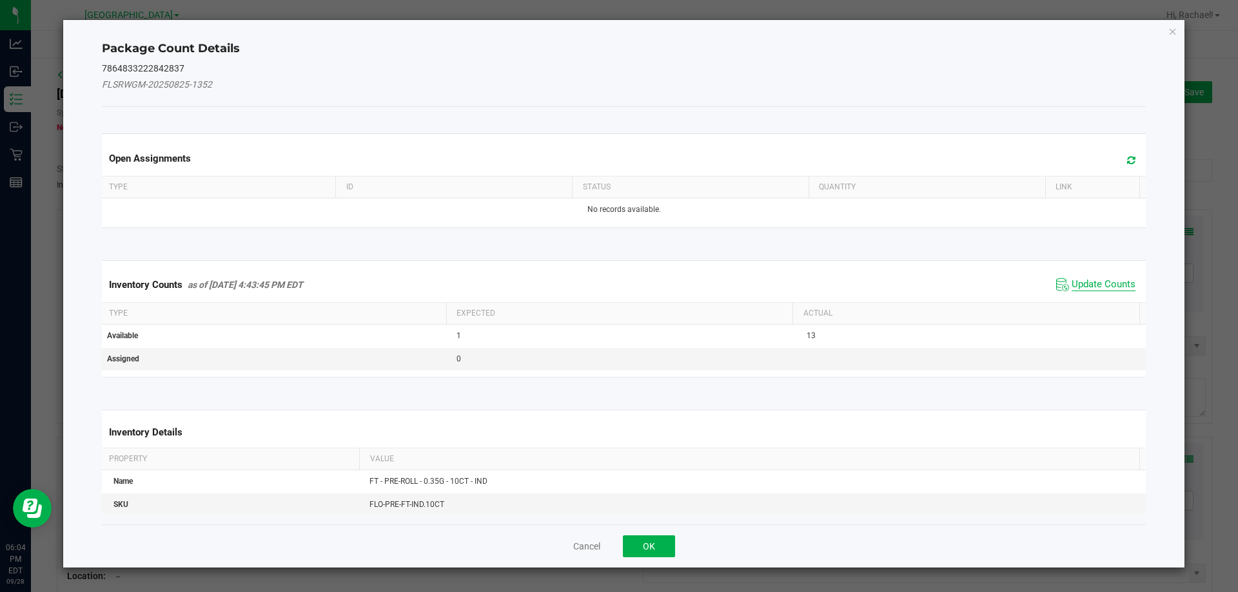
click at [1073, 282] on span "Update Counts" at bounding box center [1103, 284] width 64 height 13
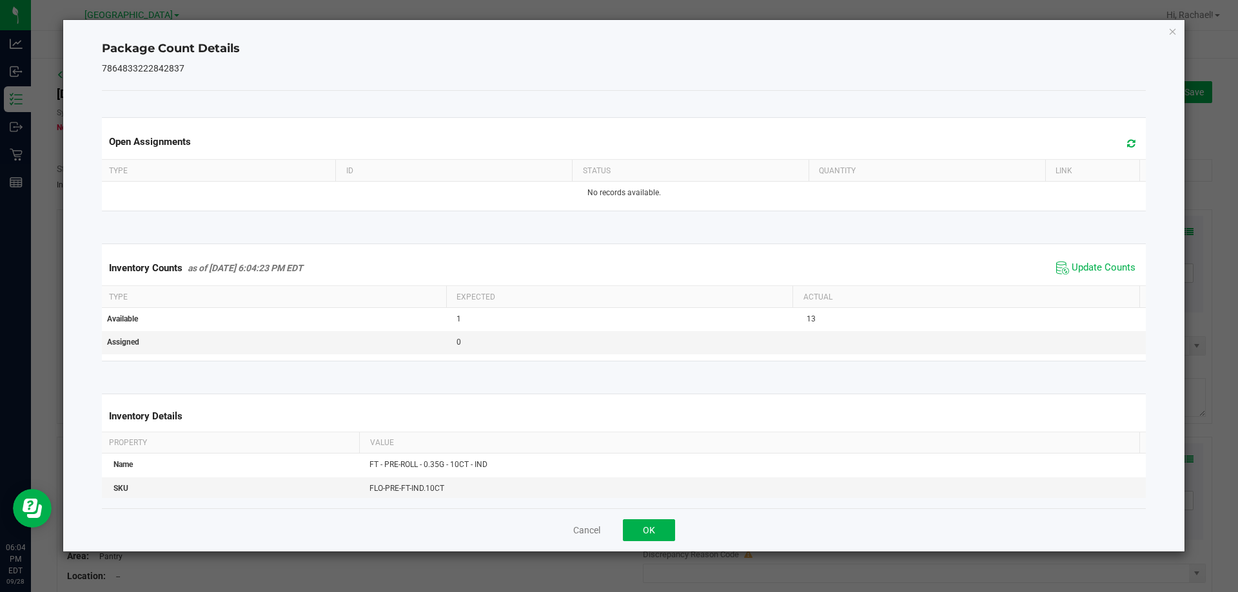
click at [1127, 141] on icon at bounding box center [1131, 144] width 8 height 10
click at [642, 531] on button "OK" at bounding box center [649, 531] width 52 height 22
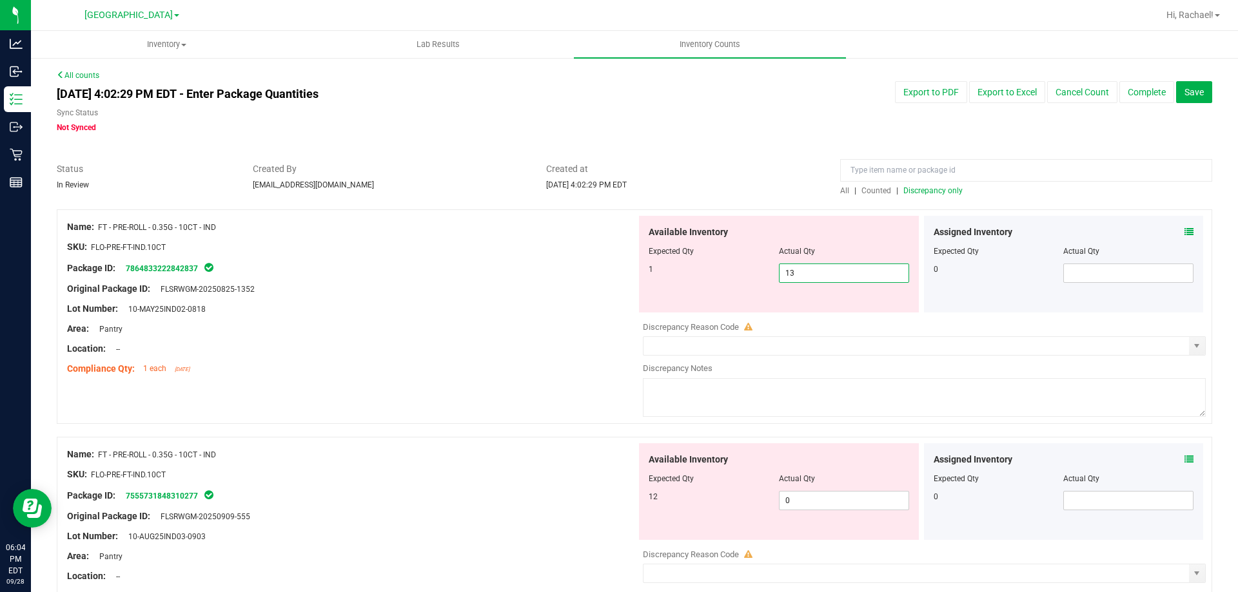
click at [810, 271] on span "13 13" at bounding box center [844, 273] width 130 height 19
type input "1"
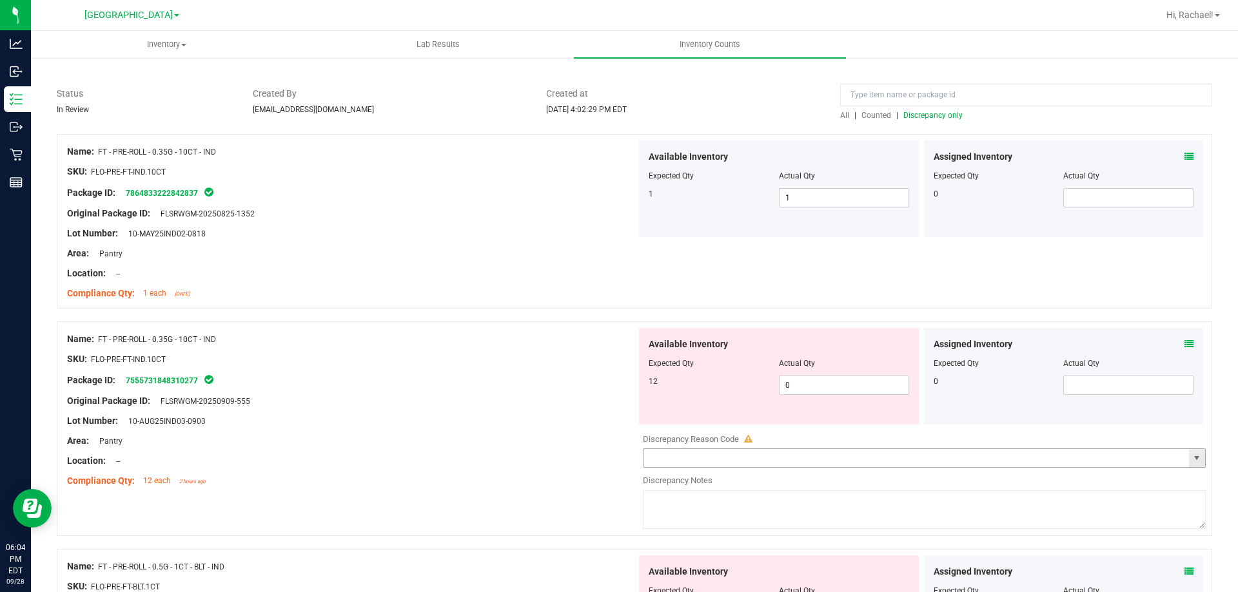
scroll to position [193, 0]
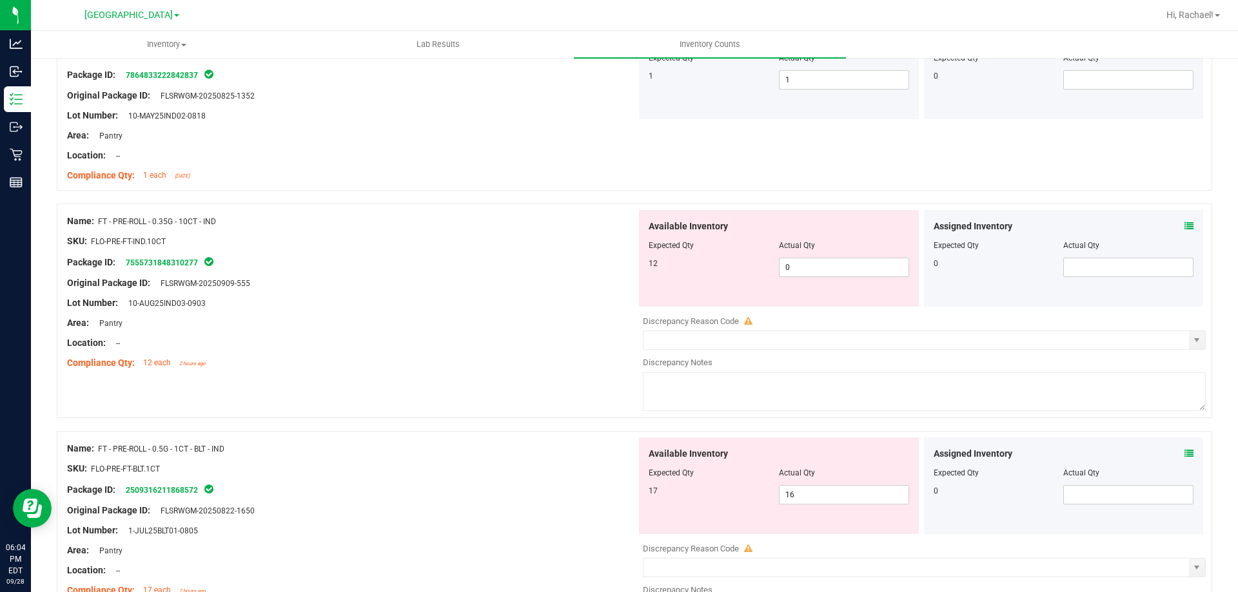
click at [1184, 229] on icon at bounding box center [1188, 226] width 9 height 9
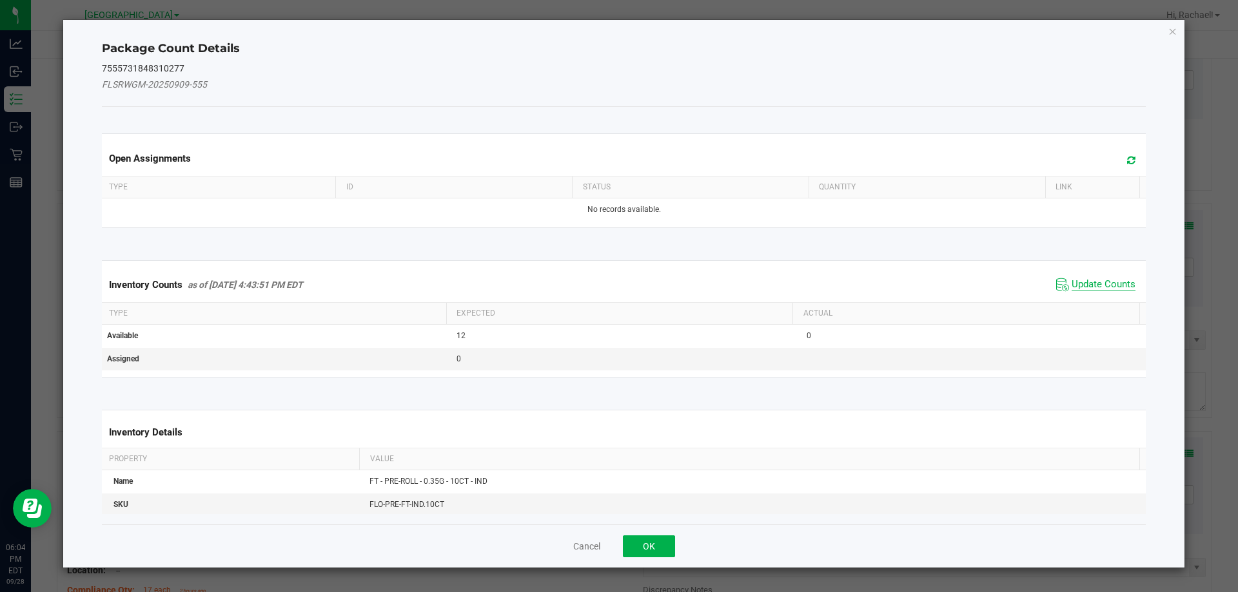
click at [1101, 287] on span "Update Counts" at bounding box center [1103, 284] width 64 height 13
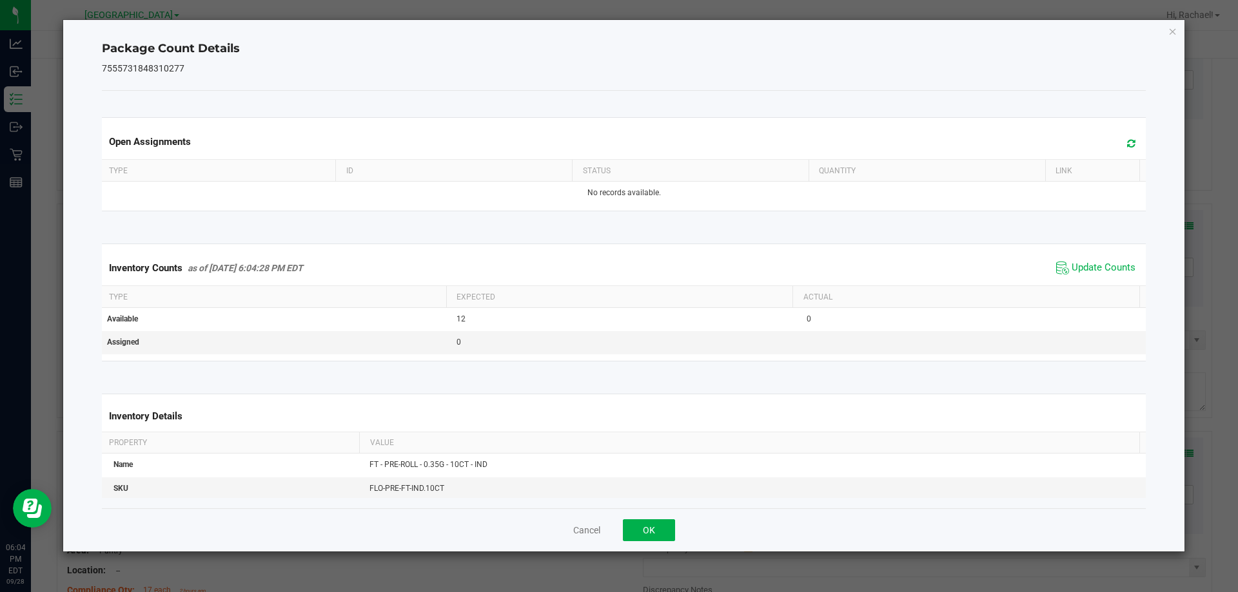
click at [1126, 148] on span at bounding box center [1127, 144] width 21 height 18
click at [652, 535] on button "OK" at bounding box center [649, 531] width 52 height 22
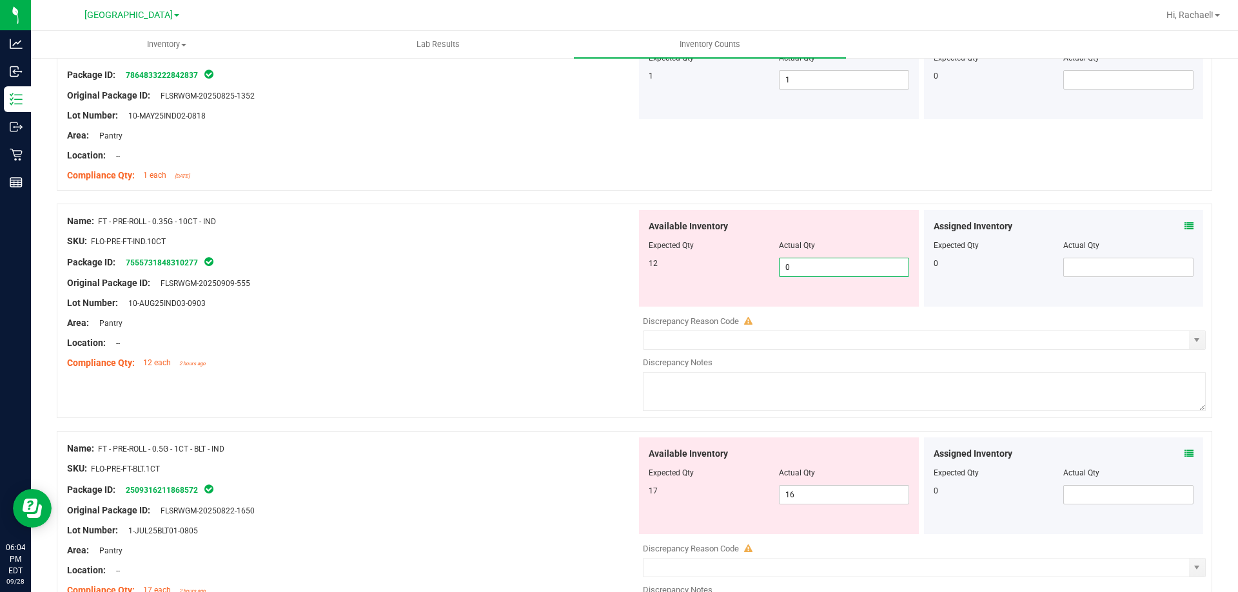
click at [844, 264] on span "0 0" at bounding box center [844, 267] width 130 height 19
type input "12"
click at [445, 361] on div "Compliance Qty: 12 each 2 hours ago" at bounding box center [351, 363] width 569 height 14
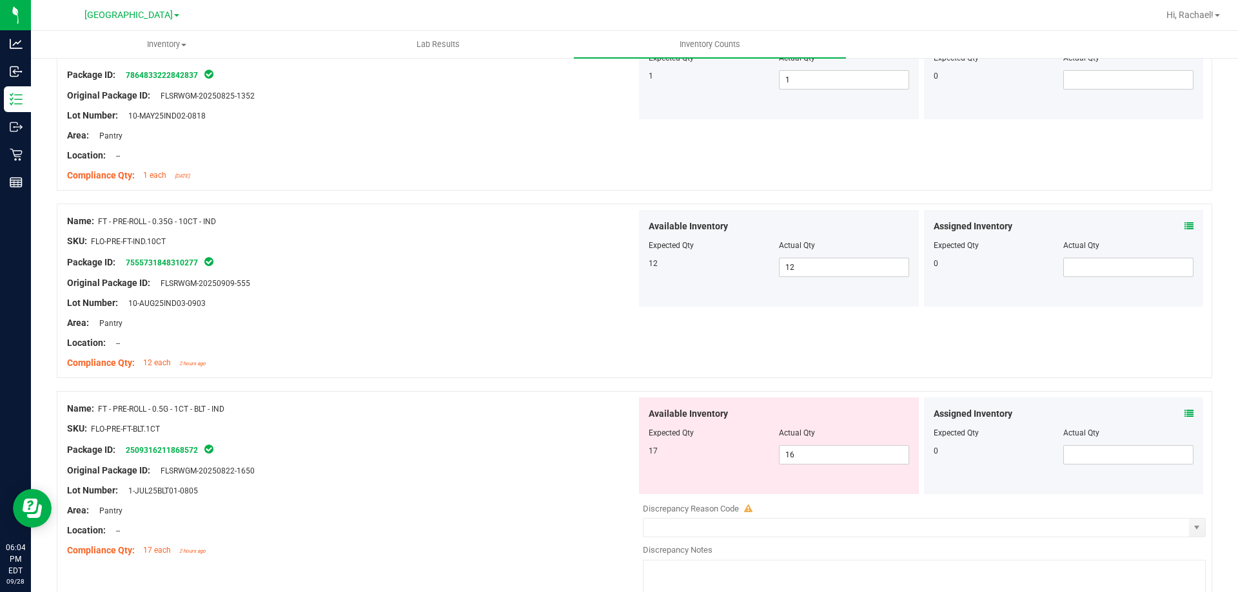
click at [1172, 411] on div "Assigned Inventory" at bounding box center [1063, 414] width 260 height 14
click at [1184, 411] on icon at bounding box center [1188, 413] width 9 height 9
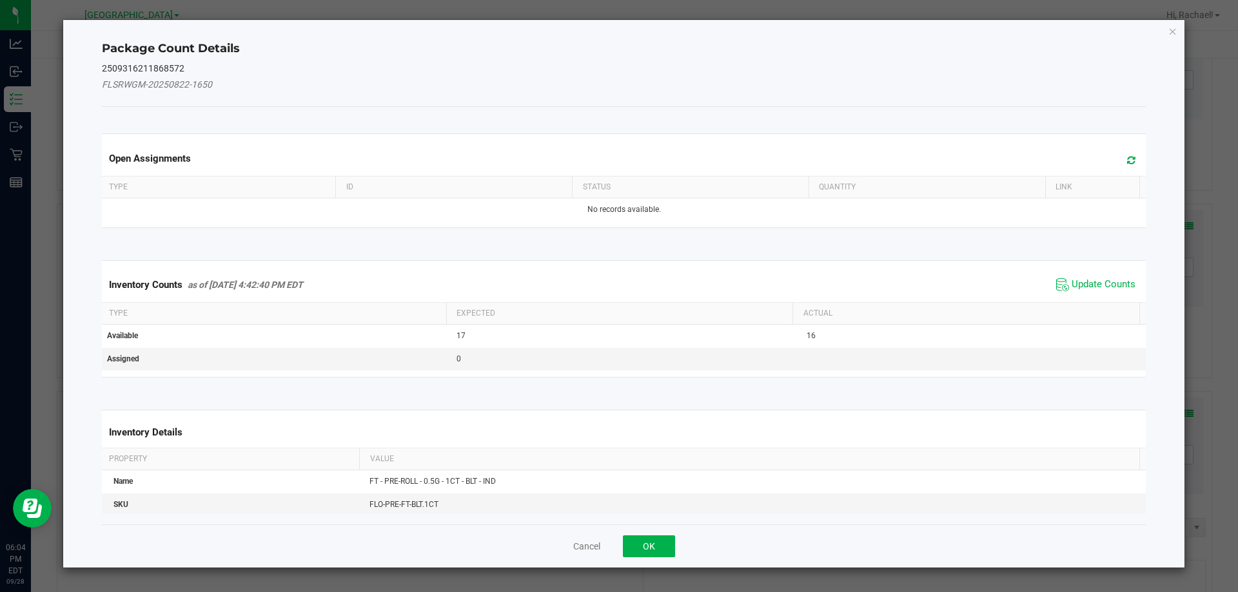
drag, startPoint x: 1095, startPoint y: 288, endPoint x: 1073, endPoint y: 299, distance: 25.1
click at [1095, 287] on span "Update Counts" at bounding box center [1103, 284] width 64 height 13
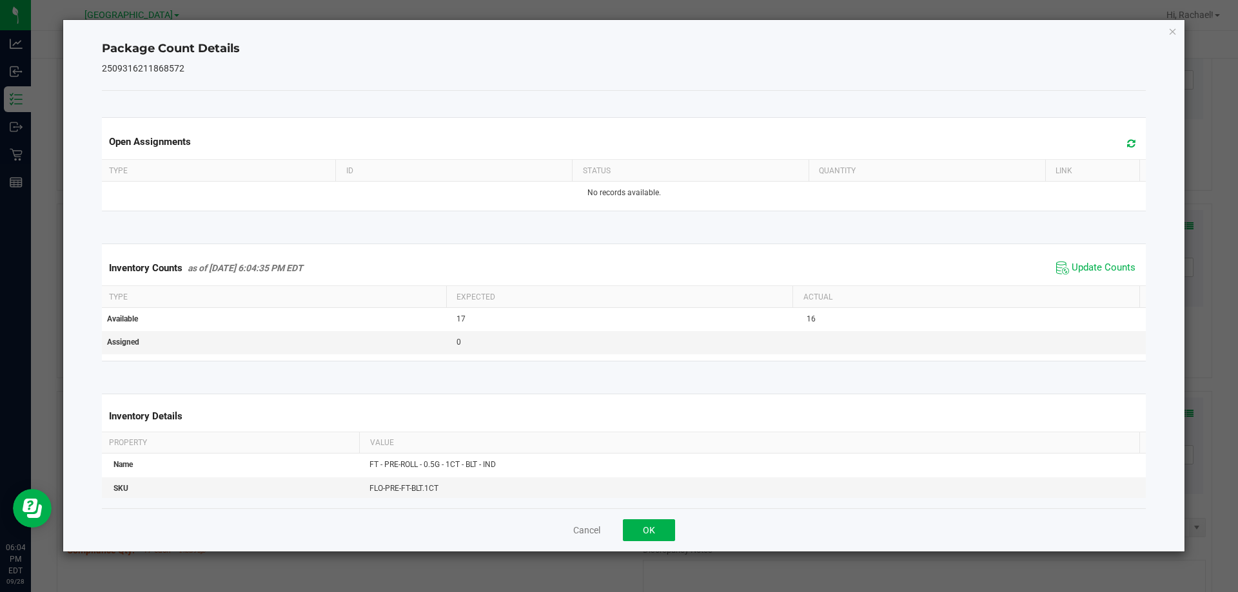
click at [1127, 144] on icon at bounding box center [1131, 144] width 8 height 10
click at [644, 533] on button "OK" at bounding box center [649, 531] width 52 height 22
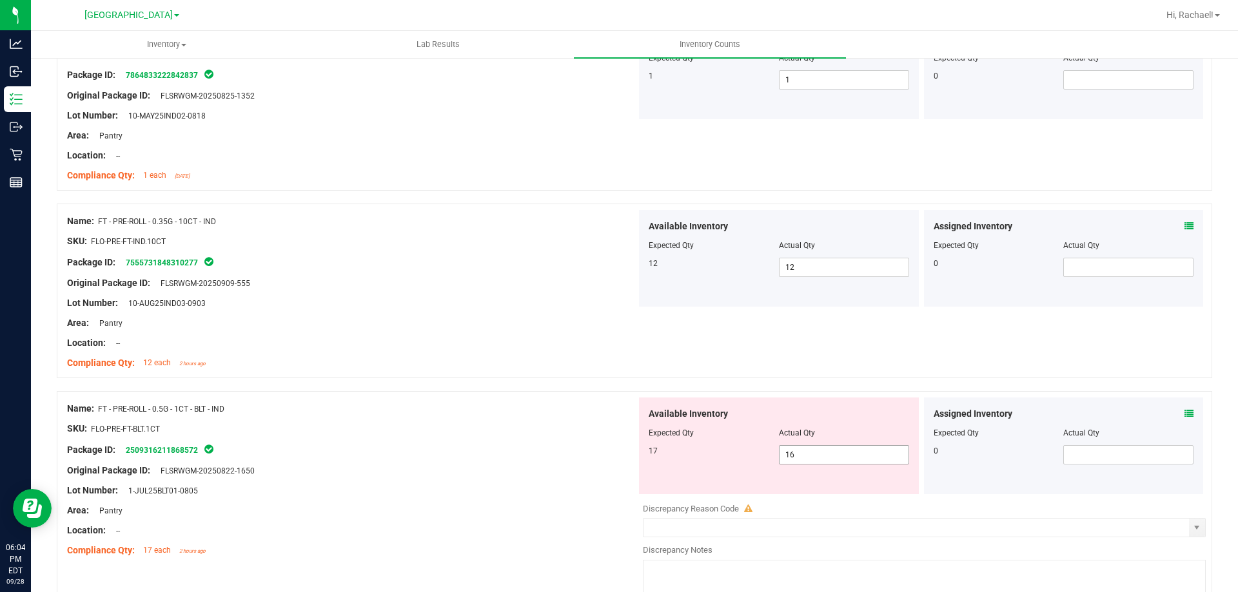
click at [836, 459] on span "16 16" at bounding box center [844, 454] width 130 height 19
click at [1184, 407] on span at bounding box center [1188, 414] width 9 height 14
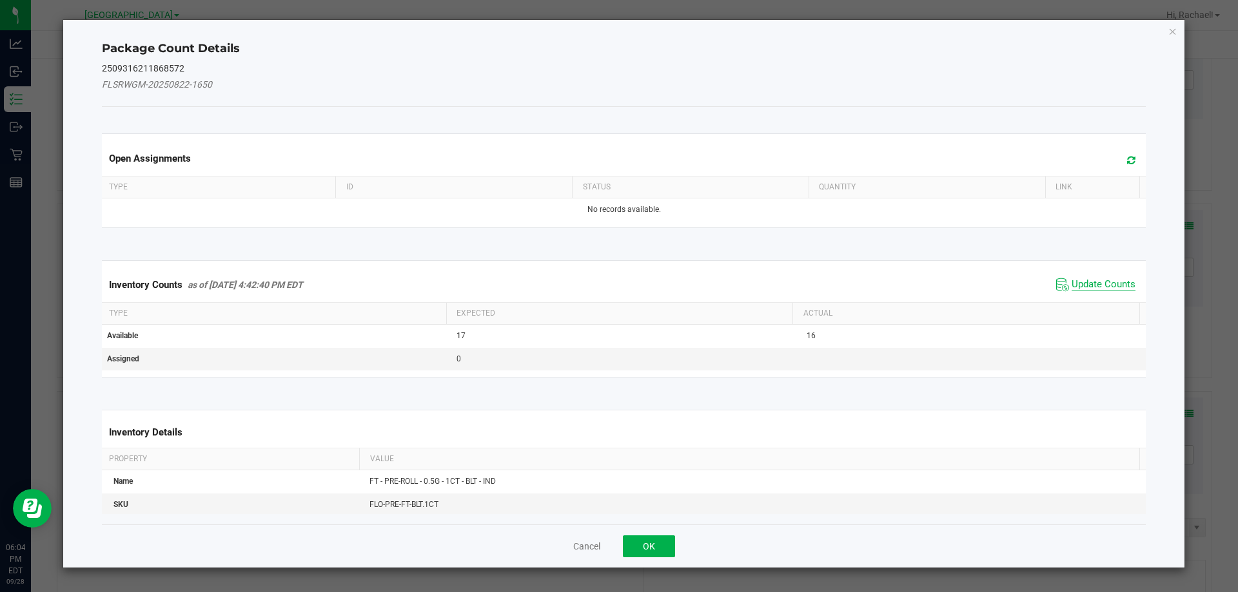
click at [1118, 283] on span "Update Counts" at bounding box center [1103, 284] width 64 height 13
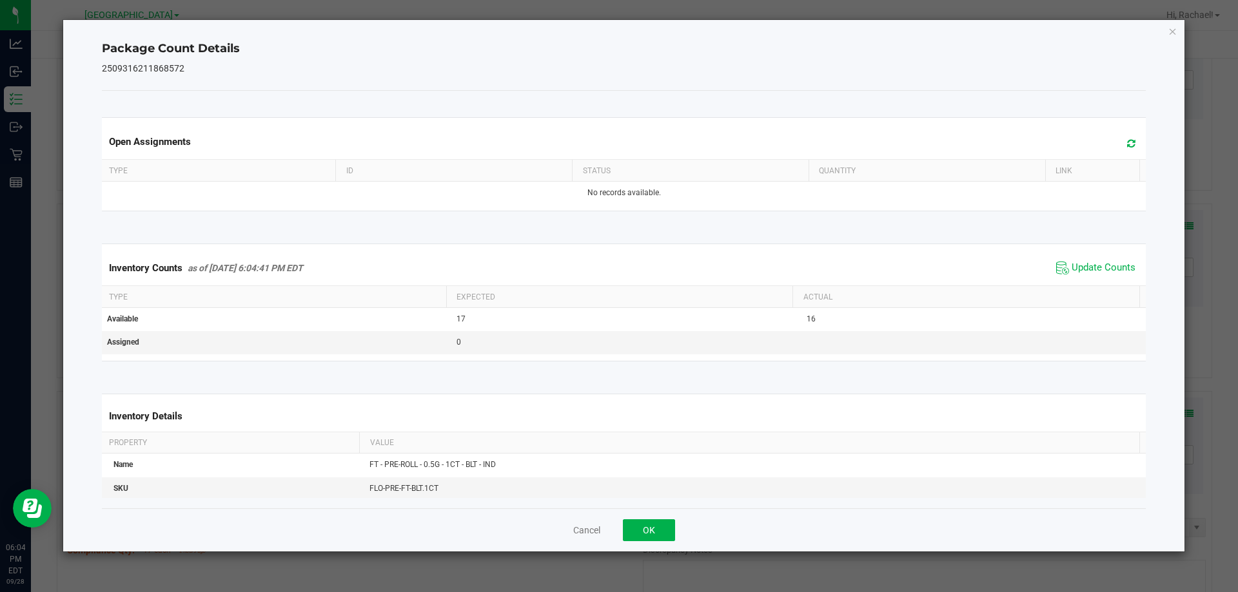
click at [1127, 139] on span at bounding box center [1127, 144] width 21 height 18
click at [635, 521] on button "OK" at bounding box center [649, 531] width 52 height 22
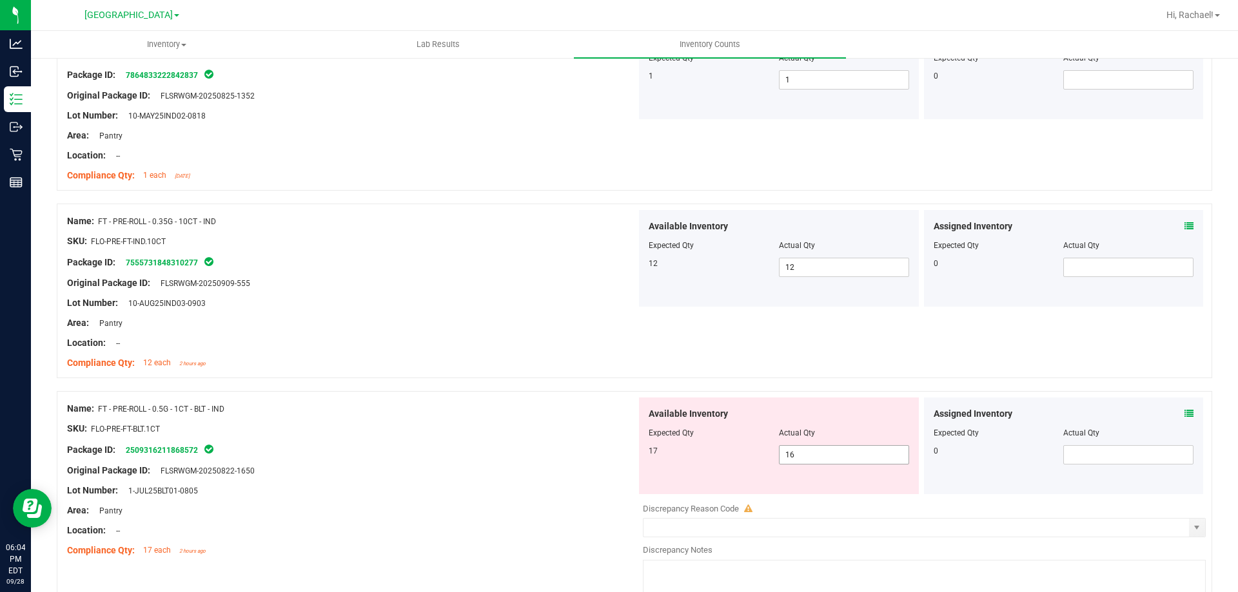
click at [829, 455] on span "16 16" at bounding box center [844, 454] width 130 height 19
type input "17"
drag, startPoint x: 555, startPoint y: 495, endPoint x: 879, endPoint y: 451, distance: 327.2
click at [556, 494] on div "Lot Number: 1-JUL25BLT01-0805" at bounding box center [351, 491] width 569 height 14
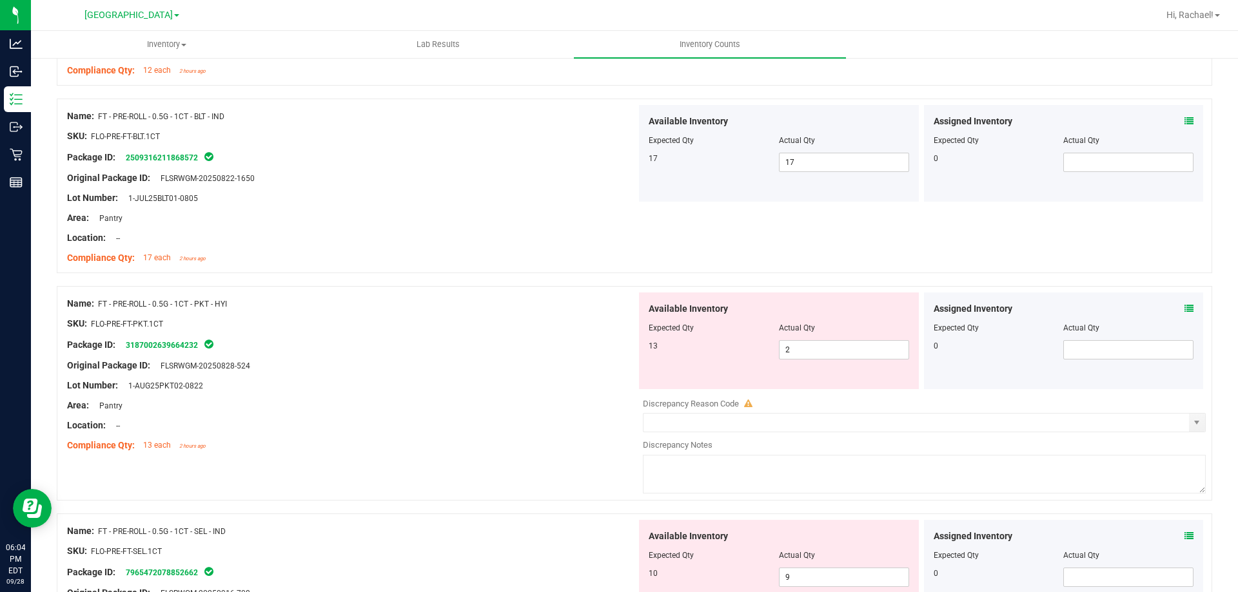
scroll to position [516, 0]
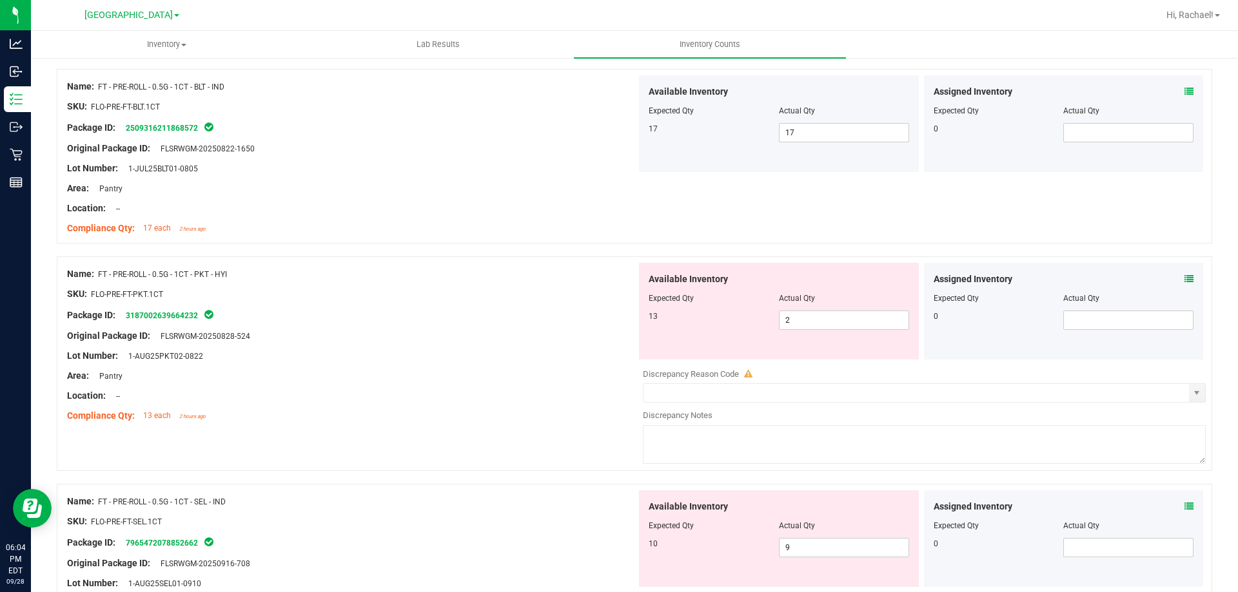
click at [1184, 280] on icon at bounding box center [1188, 279] width 9 height 9
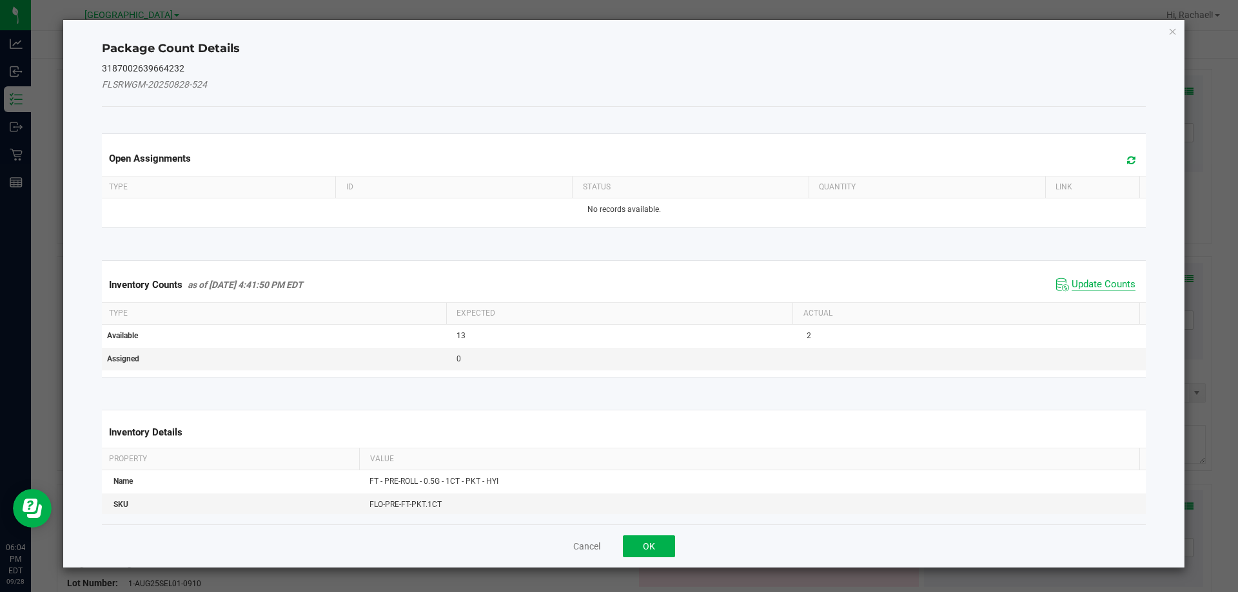
click at [1103, 287] on span "Update Counts" at bounding box center [1103, 284] width 64 height 13
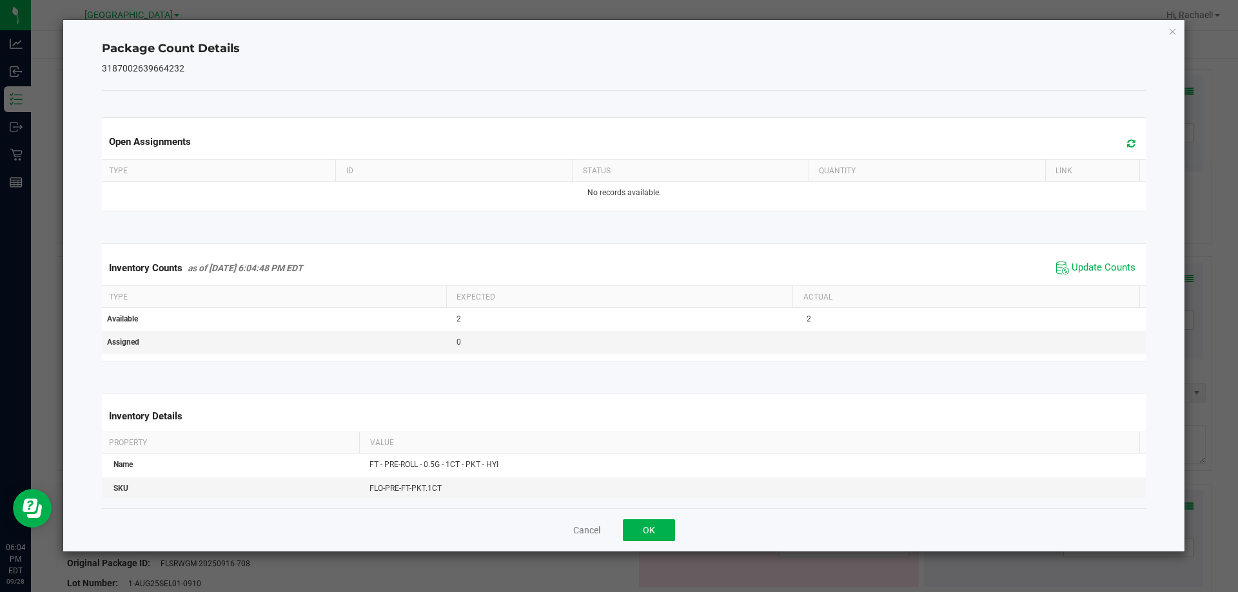
click at [1127, 142] on icon at bounding box center [1131, 144] width 8 height 10
click at [665, 528] on button "OK" at bounding box center [649, 531] width 52 height 22
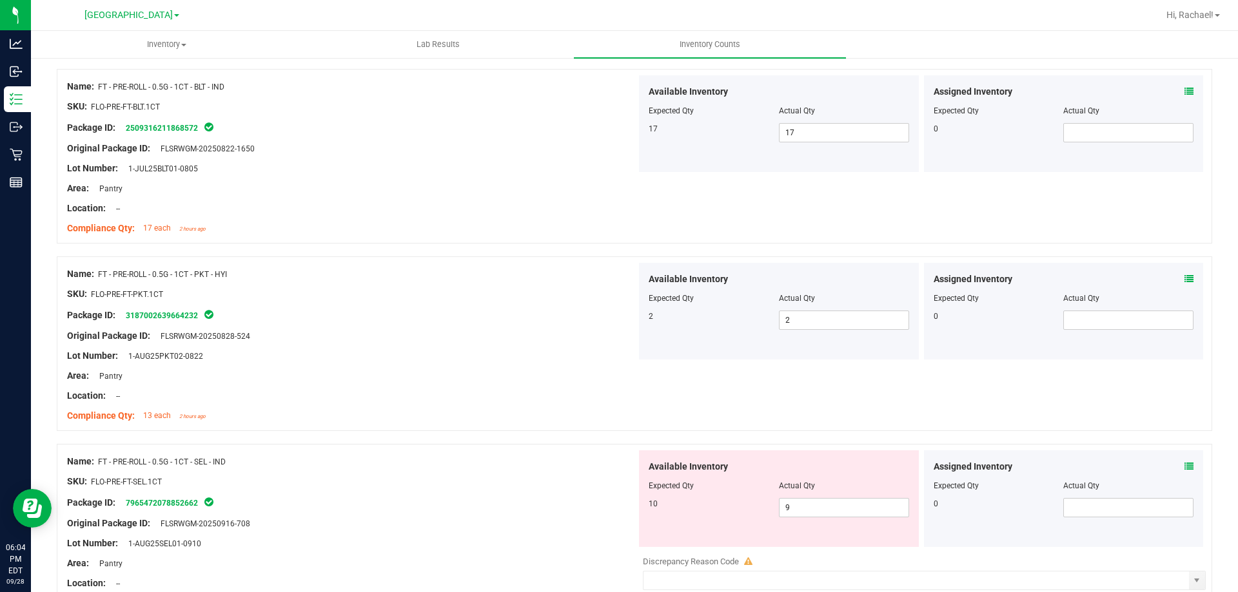
click at [529, 412] on div "Compliance Qty: 13 each 2 hours ago" at bounding box center [351, 416] width 569 height 14
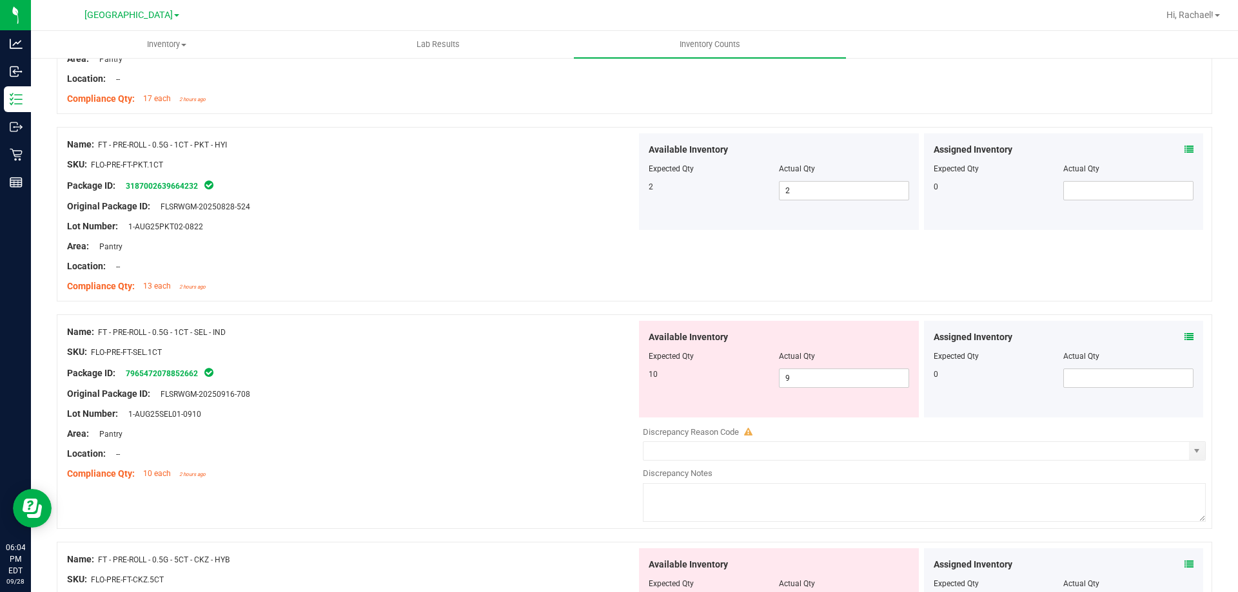
scroll to position [773, 0]
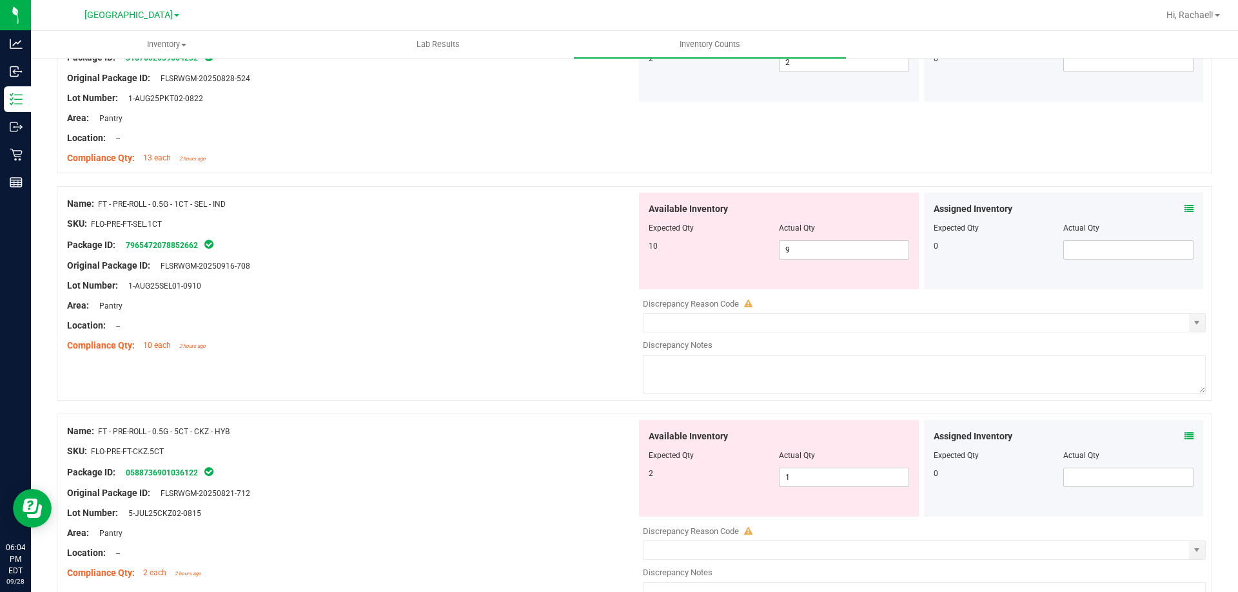
click at [1184, 207] on icon at bounding box center [1188, 208] width 9 height 9
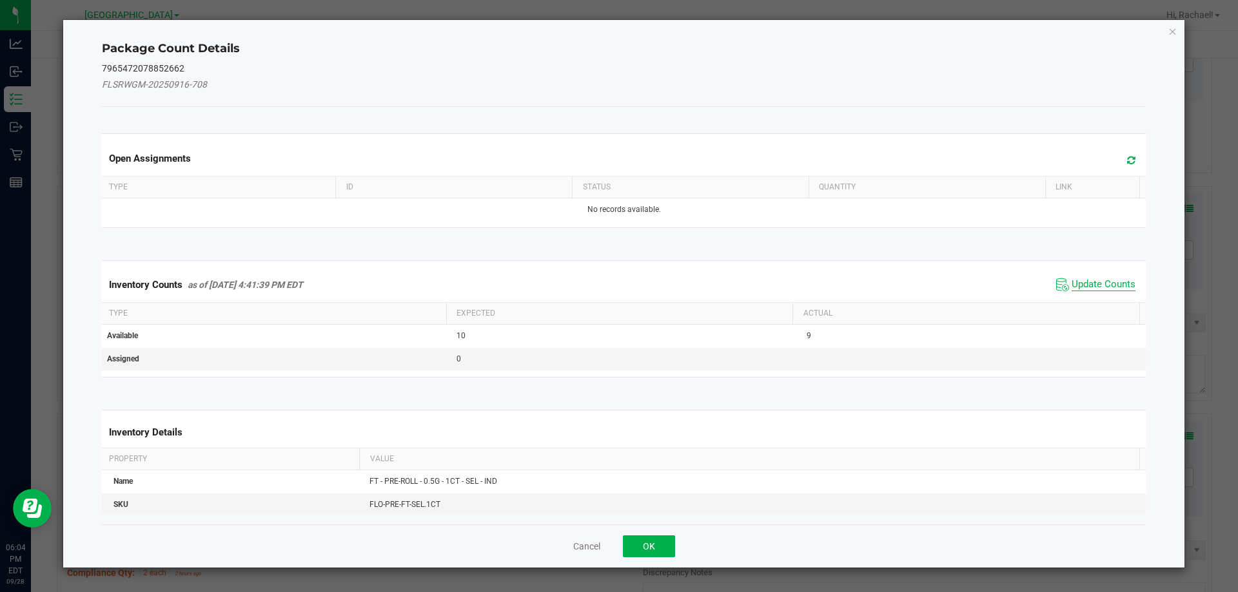
click at [1073, 284] on span "Update Counts" at bounding box center [1103, 284] width 64 height 13
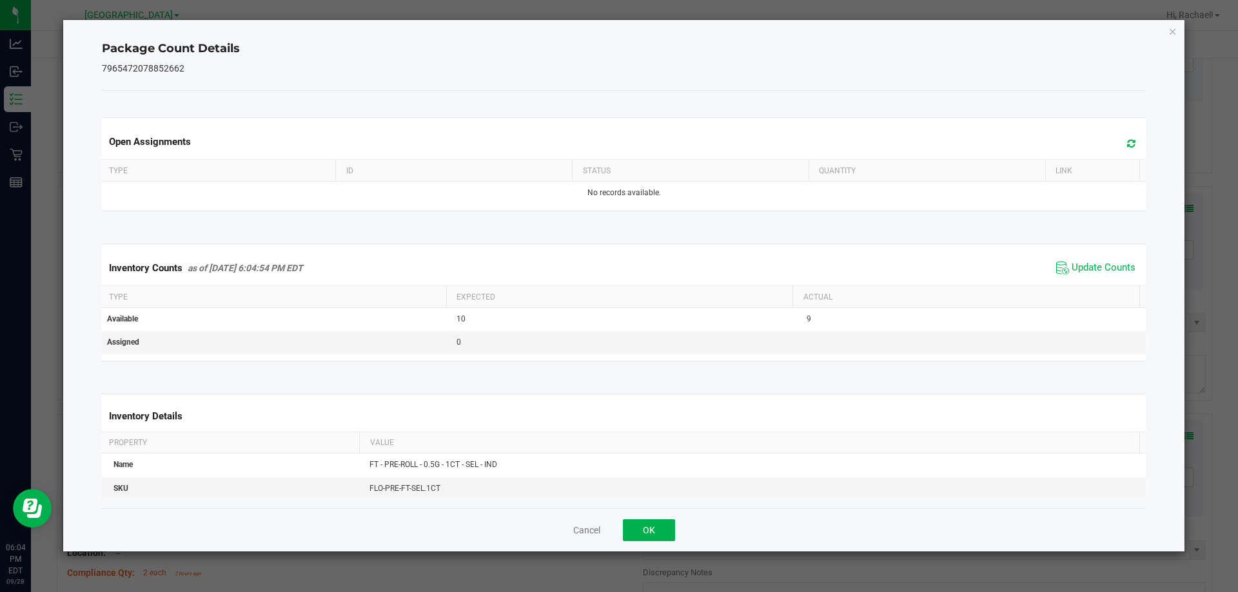
click at [1127, 144] on icon at bounding box center [1131, 144] width 8 height 10
click at [667, 536] on button "OK" at bounding box center [649, 531] width 52 height 22
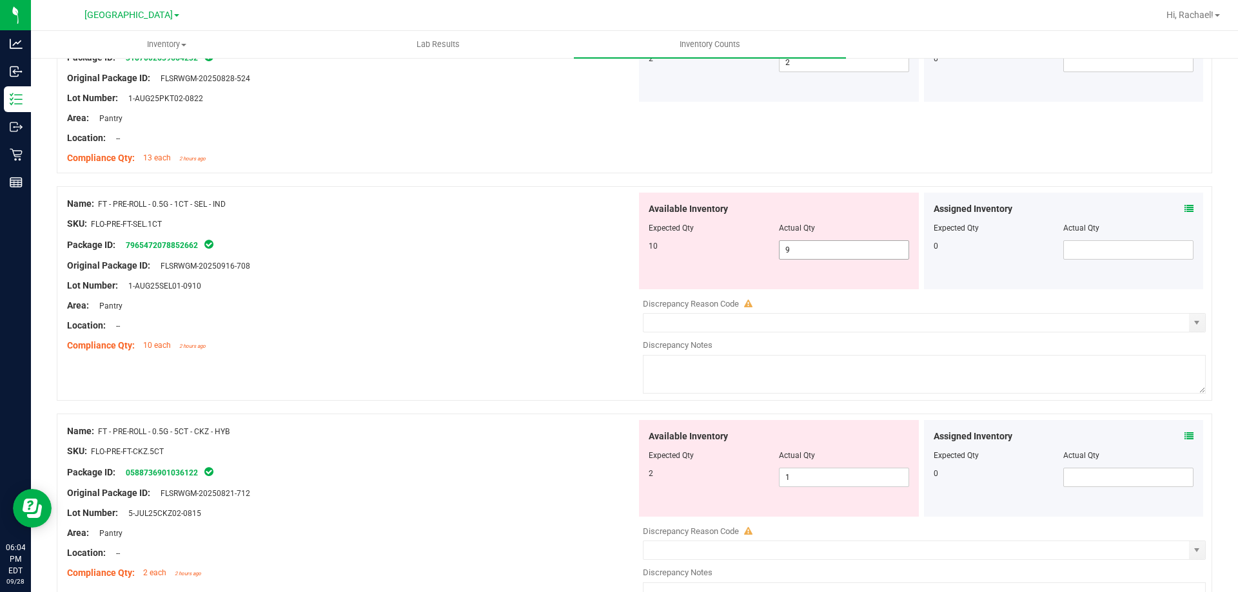
click at [824, 253] on span "9 9" at bounding box center [844, 249] width 130 height 19
type input "10"
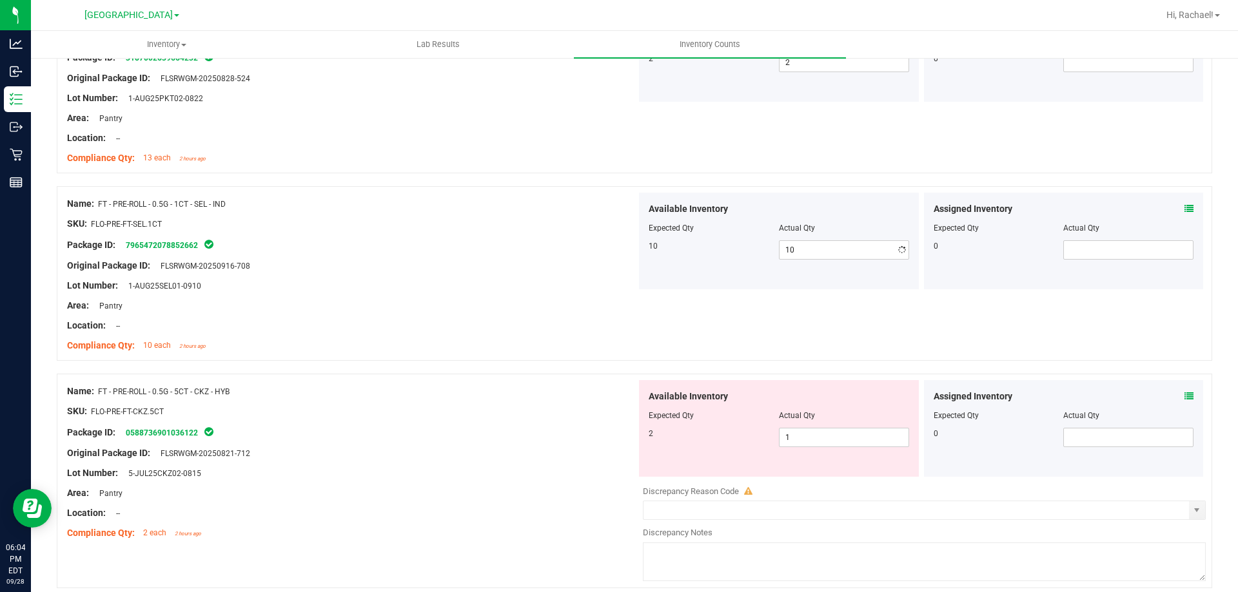
click at [543, 367] on div "Name: FT - PRE-ROLL - 0.5G - 1CT - SEL - IND SKU: FLO-PRE-FT-SEL.1CT Package ID…" at bounding box center [634, 280] width 1155 height 188
click at [1184, 393] on icon at bounding box center [1188, 396] width 9 height 9
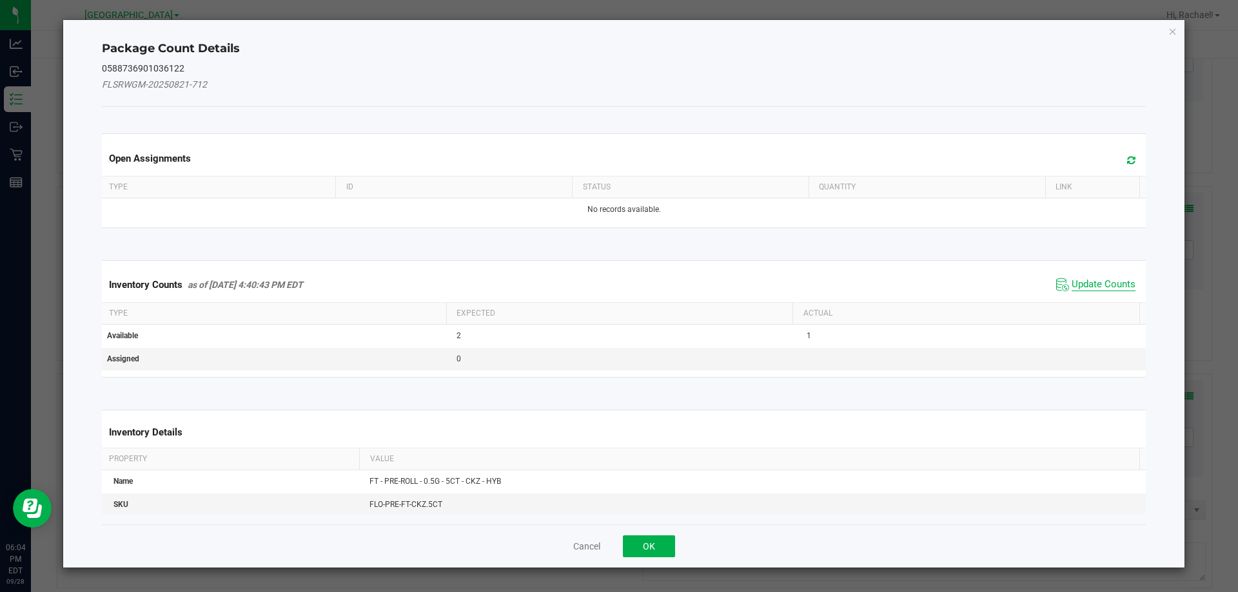
click at [1114, 286] on span "Update Counts" at bounding box center [1103, 284] width 64 height 13
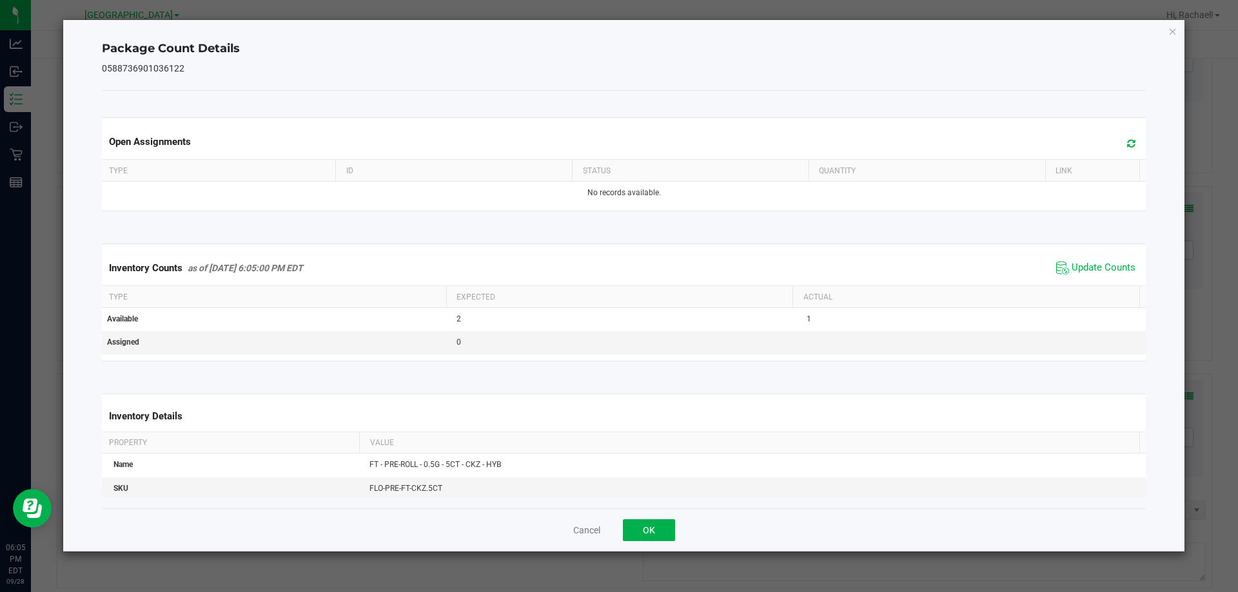
click at [1127, 143] on icon at bounding box center [1131, 144] width 8 height 10
click at [649, 532] on button "OK" at bounding box center [649, 531] width 52 height 22
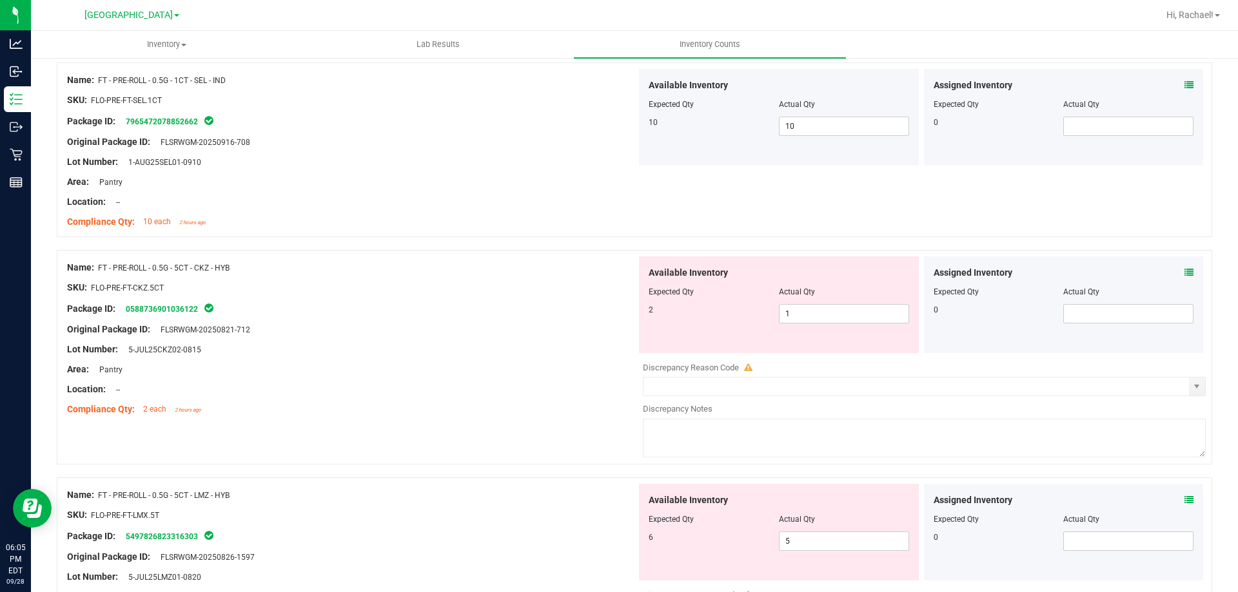
scroll to position [902, 0]
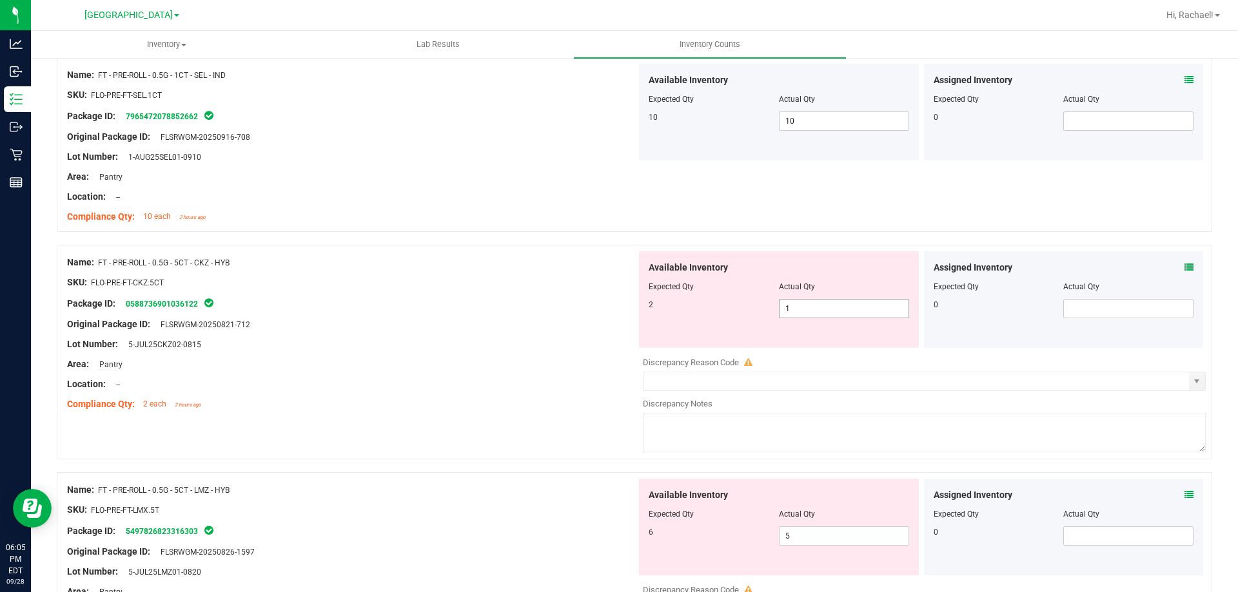
click at [850, 306] on span "1 1" at bounding box center [844, 308] width 130 height 19
type input "2"
click at [464, 367] on div "Name: FT - PRE-ROLL - 0.5G - 5CT - CKZ - HYB SKU: FLO-PRE-FT-CKZ.5CT Package ID…" at bounding box center [351, 333] width 569 height 164
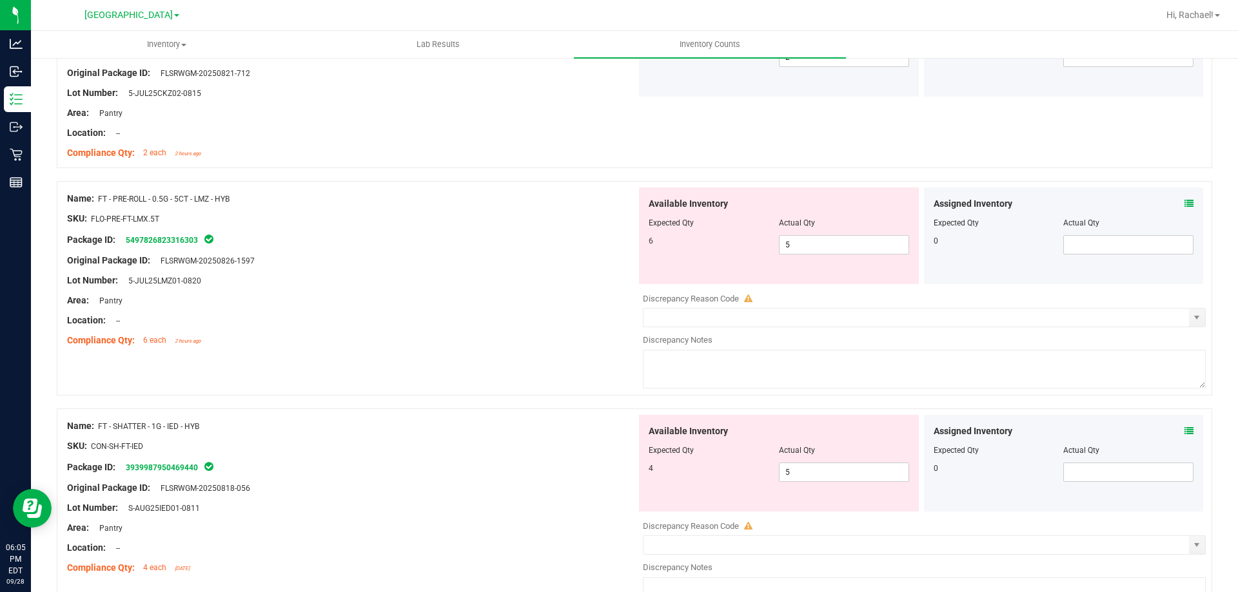
scroll to position [1160, 0]
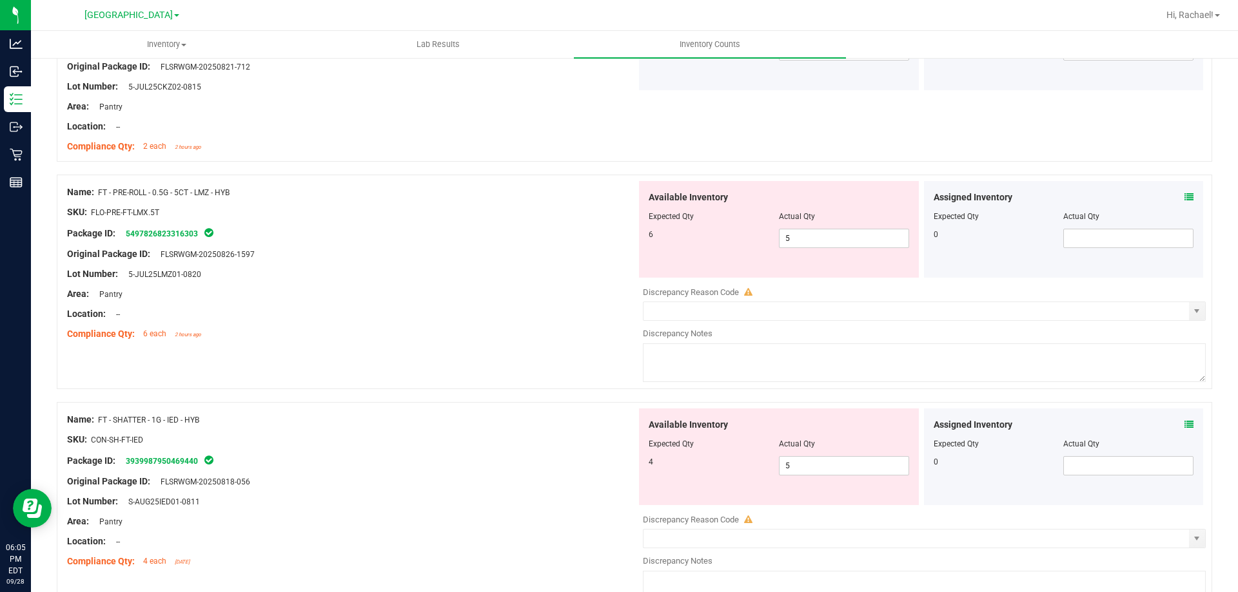
click at [1184, 195] on icon at bounding box center [1188, 197] width 9 height 9
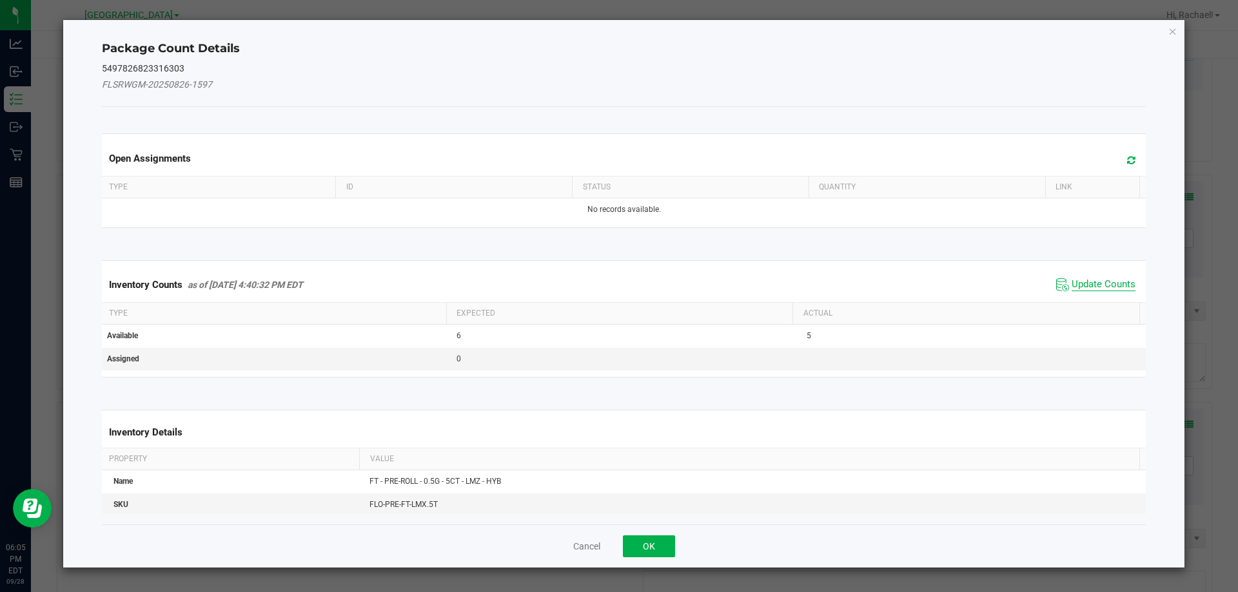
click at [1096, 291] on span "Update Counts" at bounding box center [1103, 284] width 64 height 13
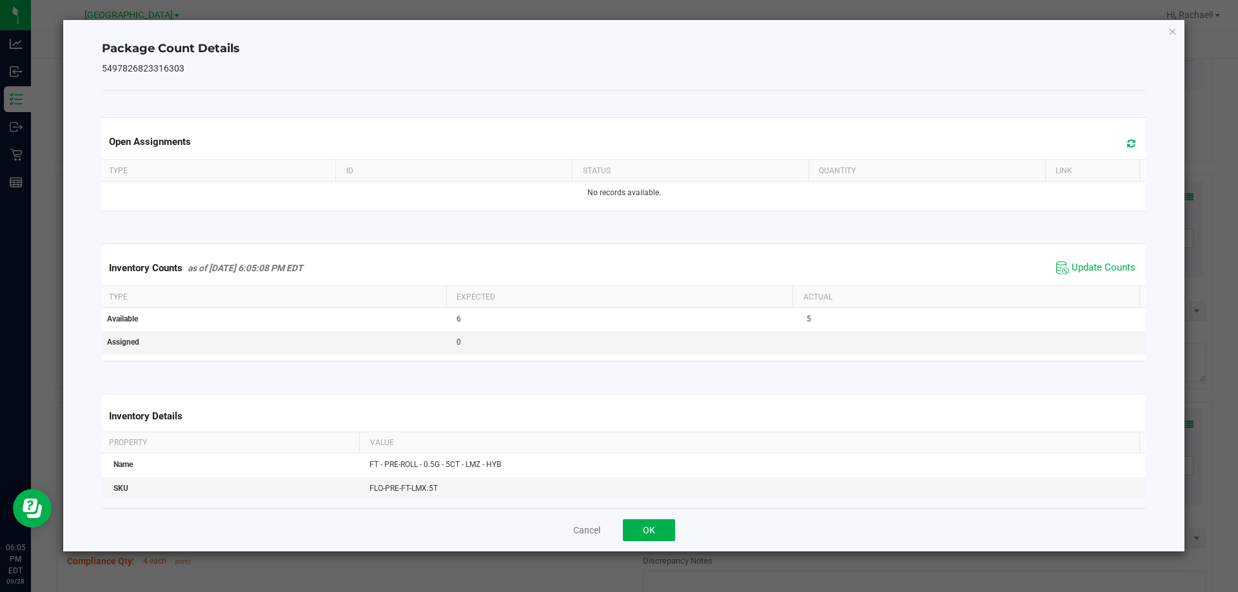
click at [1127, 146] on icon at bounding box center [1131, 144] width 8 height 10
click at [656, 535] on button "OK" at bounding box center [649, 531] width 52 height 22
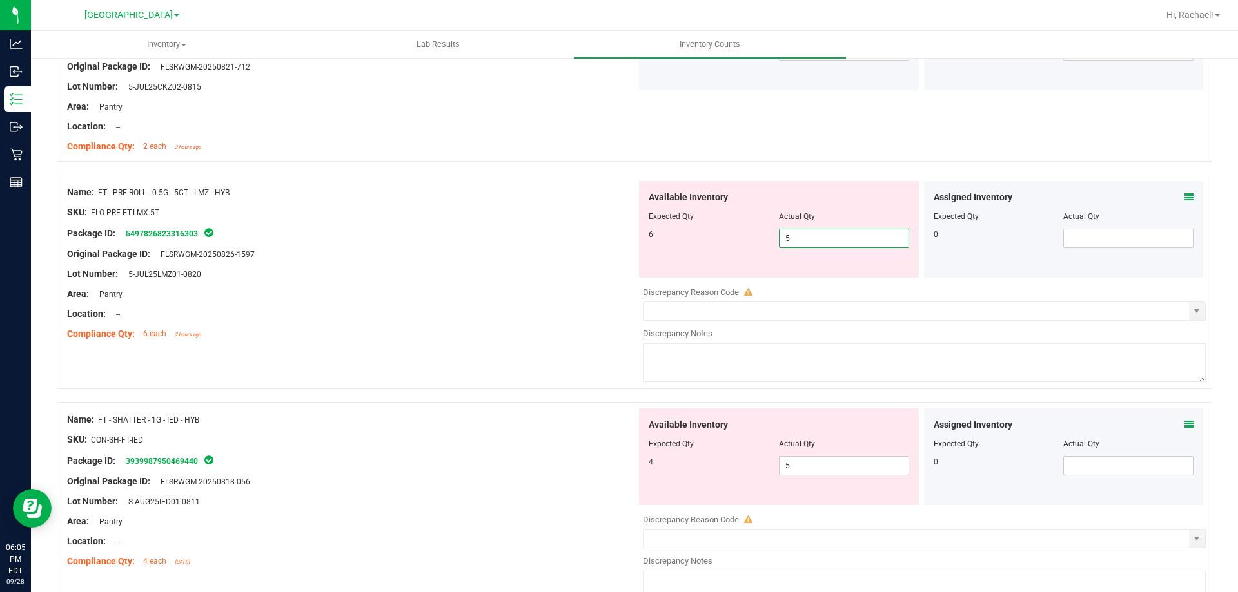
click at [849, 239] on span "5 5" at bounding box center [844, 238] width 130 height 19
type input "6"
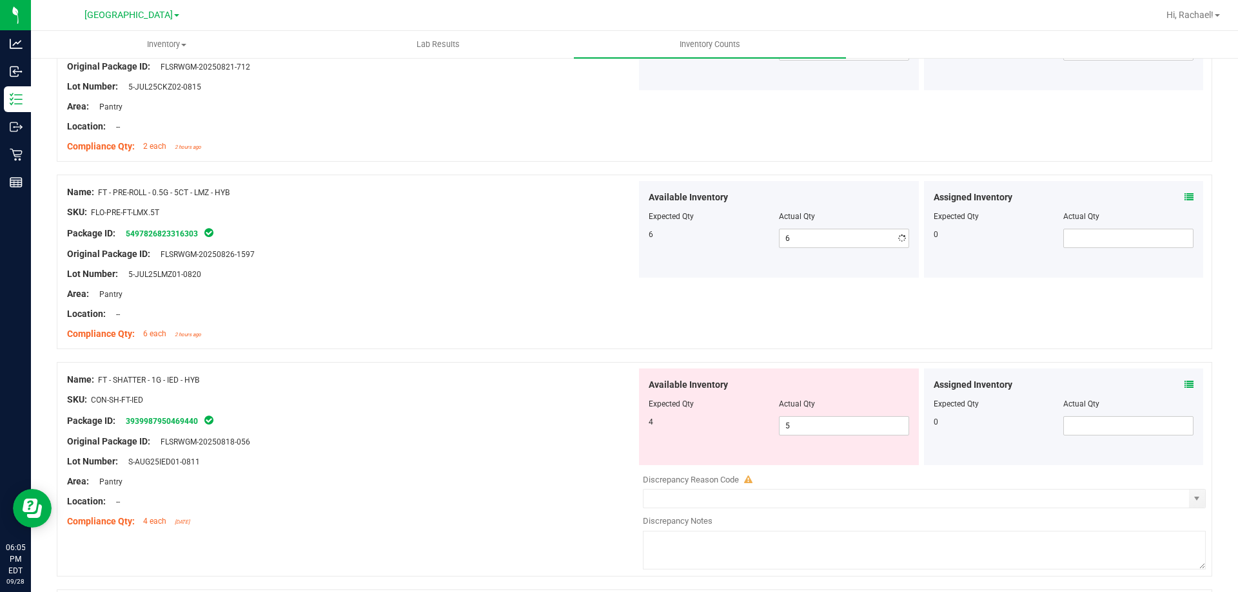
click at [558, 325] on div at bounding box center [351, 324] width 569 height 6
click at [1184, 388] on icon at bounding box center [1188, 384] width 9 height 9
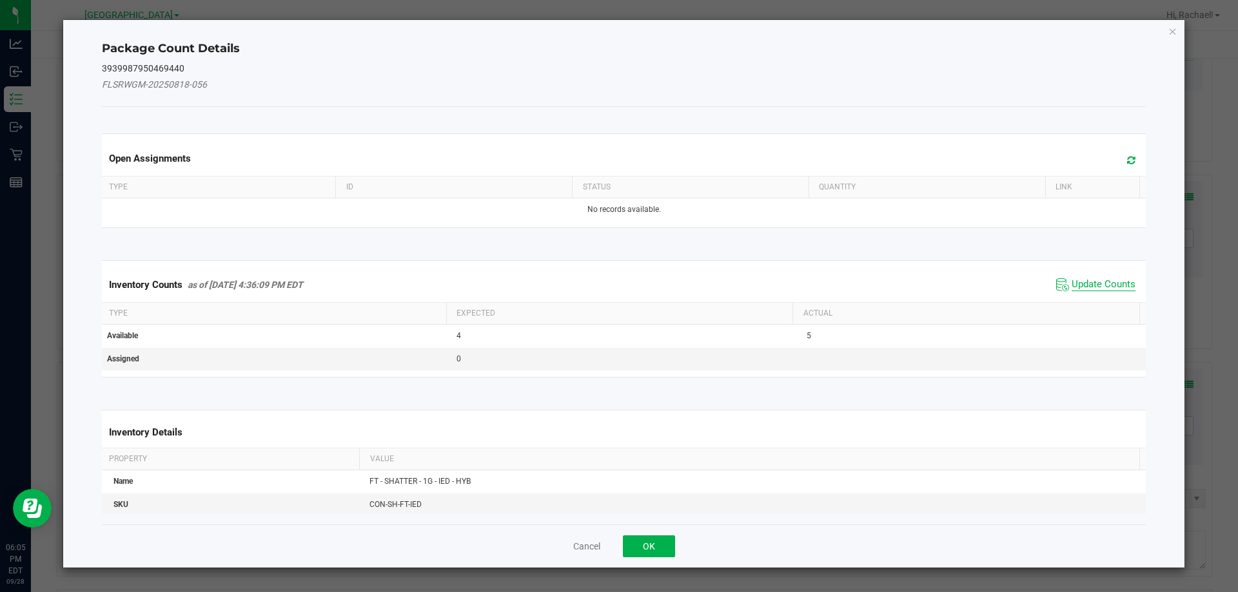
click at [1103, 283] on span "Update Counts" at bounding box center [1103, 284] width 64 height 13
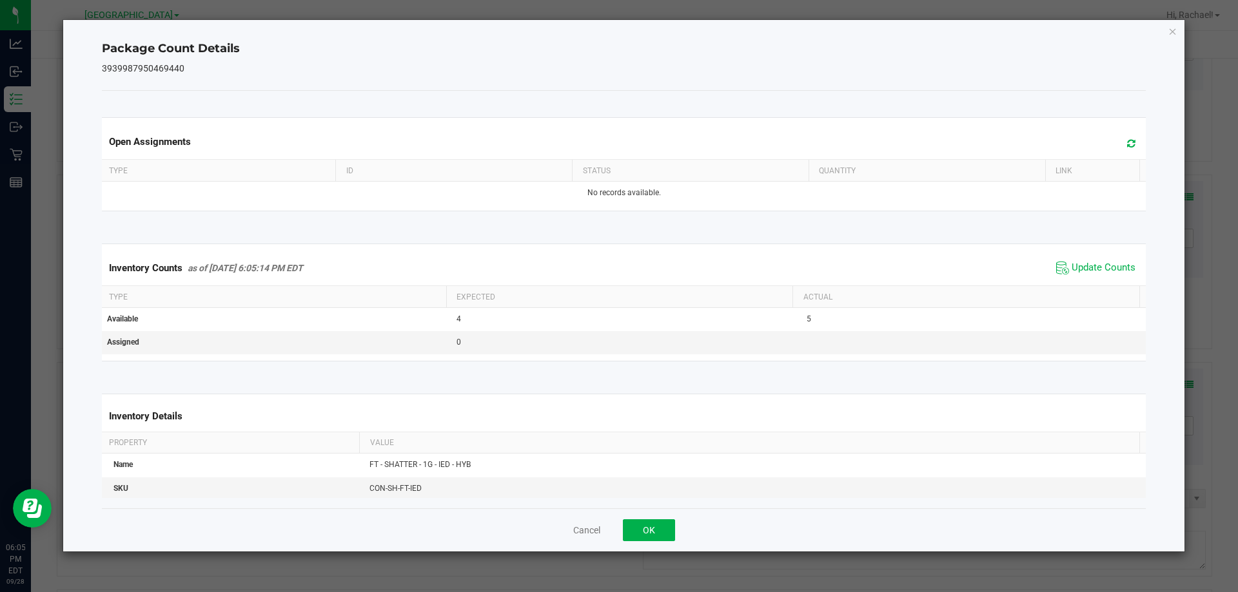
click at [1127, 146] on icon at bounding box center [1131, 144] width 8 height 10
click at [670, 527] on button "OK" at bounding box center [649, 531] width 52 height 22
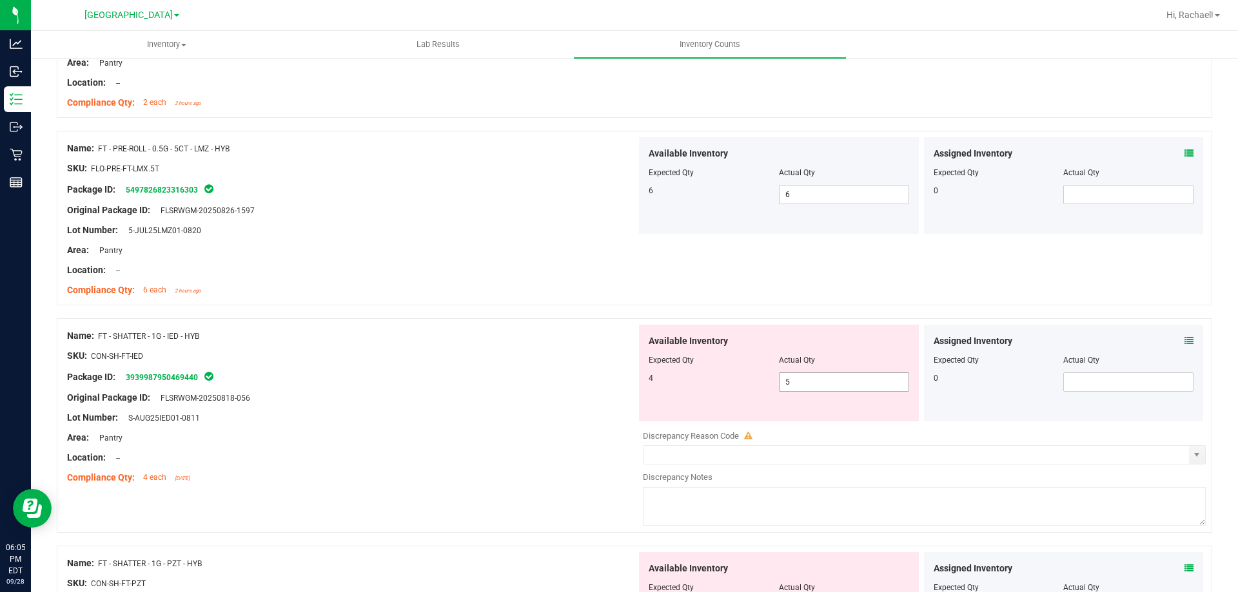
scroll to position [1225, 0]
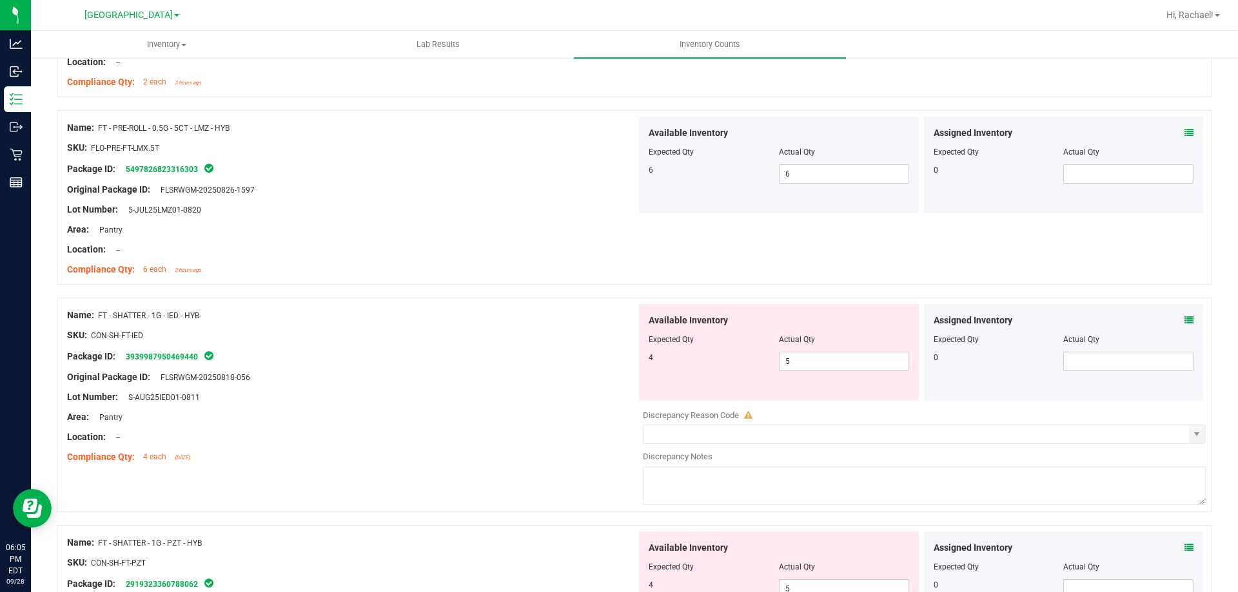
click at [1184, 320] on icon at bounding box center [1188, 320] width 9 height 9
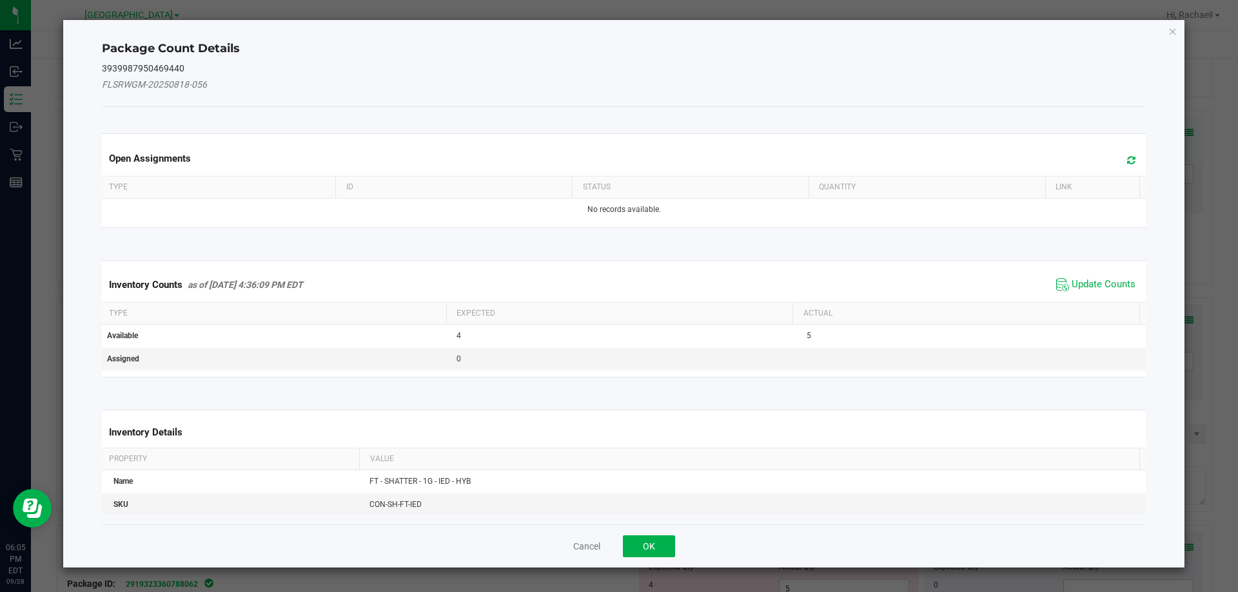
click at [1121, 290] on span "Update Counts" at bounding box center [1103, 284] width 64 height 13
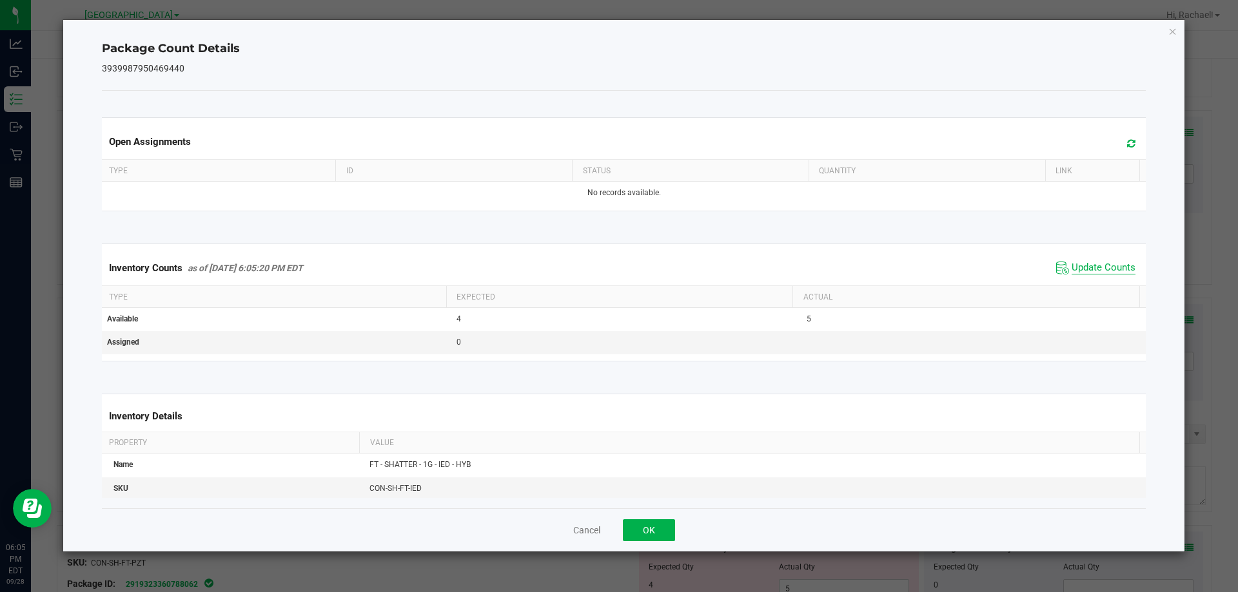
click at [1105, 267] on span "Update Counts" at bounding box center [1103, 268] width 64 height 13
click at [1127, 145] on icon at bounding box center [1131, 144] width 8 height 10
drag, startPoint x: 645, startPoint y: 530, endPoint x: 654, endPoint y: 527, distance: 9.4
click at [646, 528] on button "OK" at bounding box center [649, 531] width 52 height 22
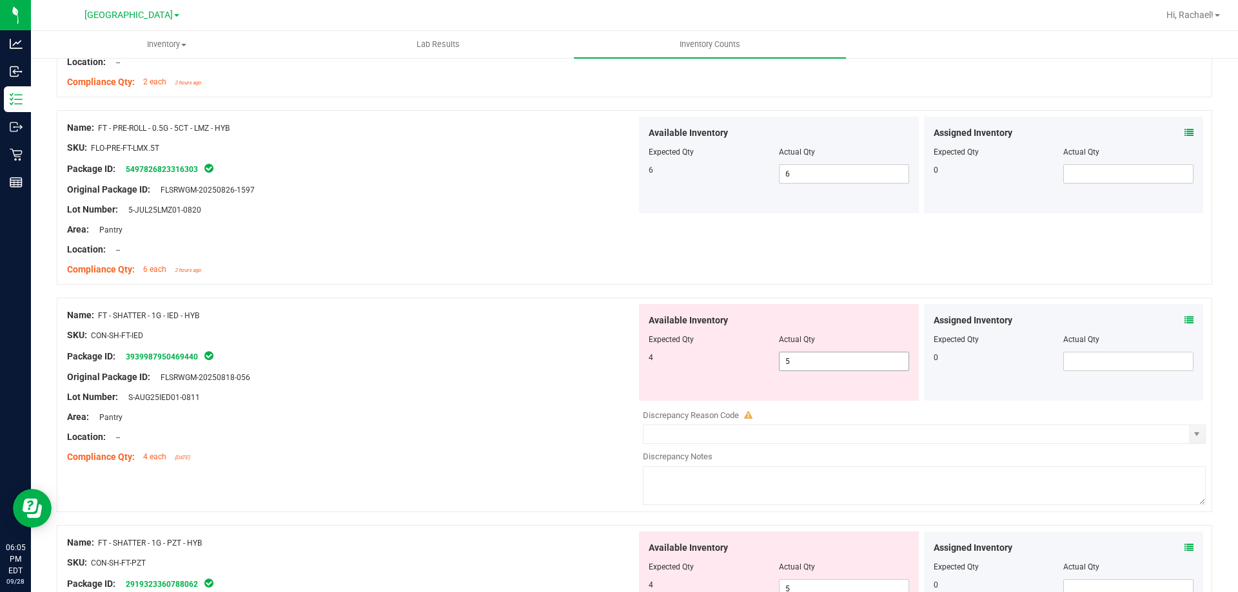
click at [826, 368] on span "5 5" at bounding box center [844, 361] width 130 height 19
type input "4"
click at [522, 403] on div "Lot Number: S-AUG25IED01-0811" at bounding box center [351, 398] width 569 height 14
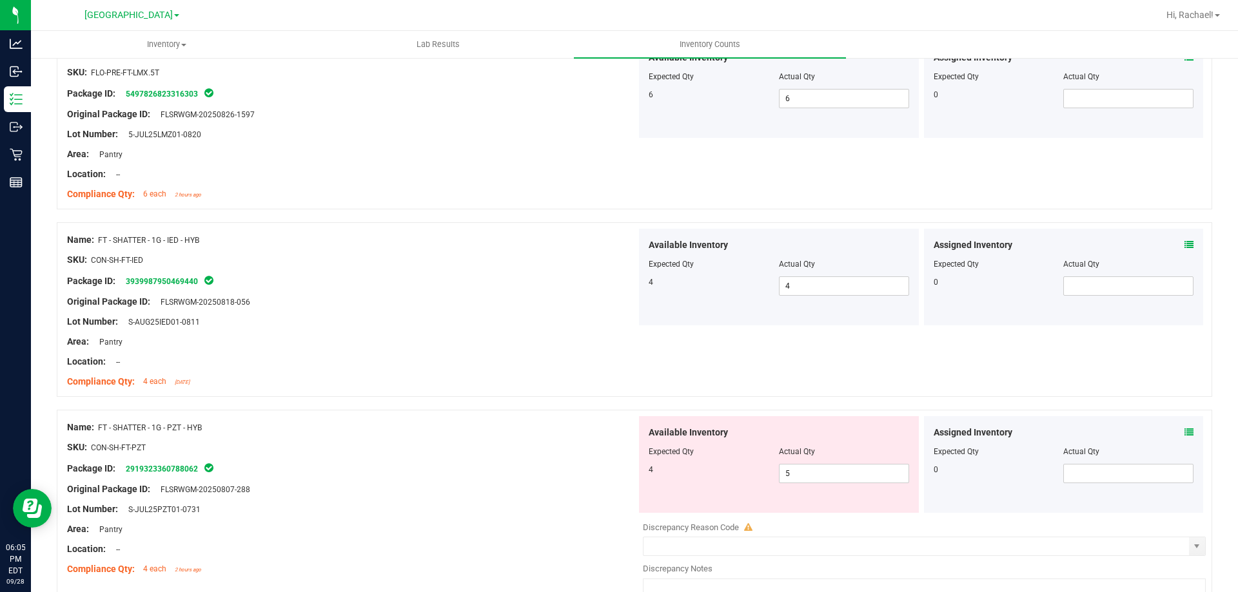
scroll to position [1418, 0]
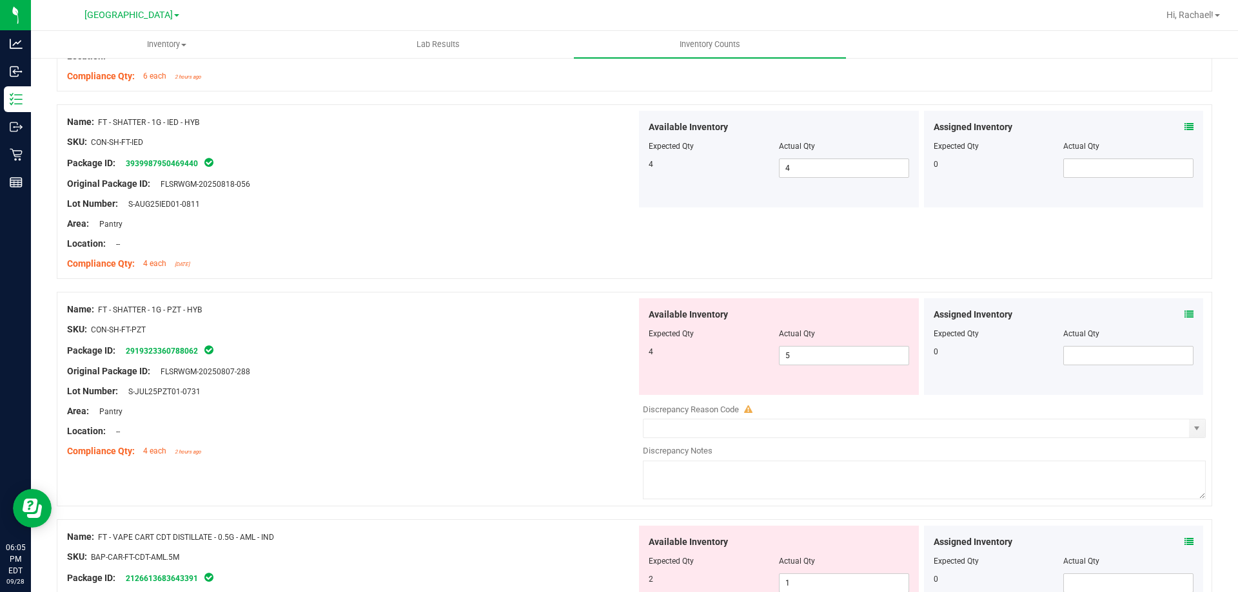
click at [1176, 307] on div "Assigned Inventory Expected Qty Actual Qty 0" at bounding box center [1064, 346] width 280 height 97
click at [1184, 320] on span at bounding box center [1188, 315] width 9 height 14
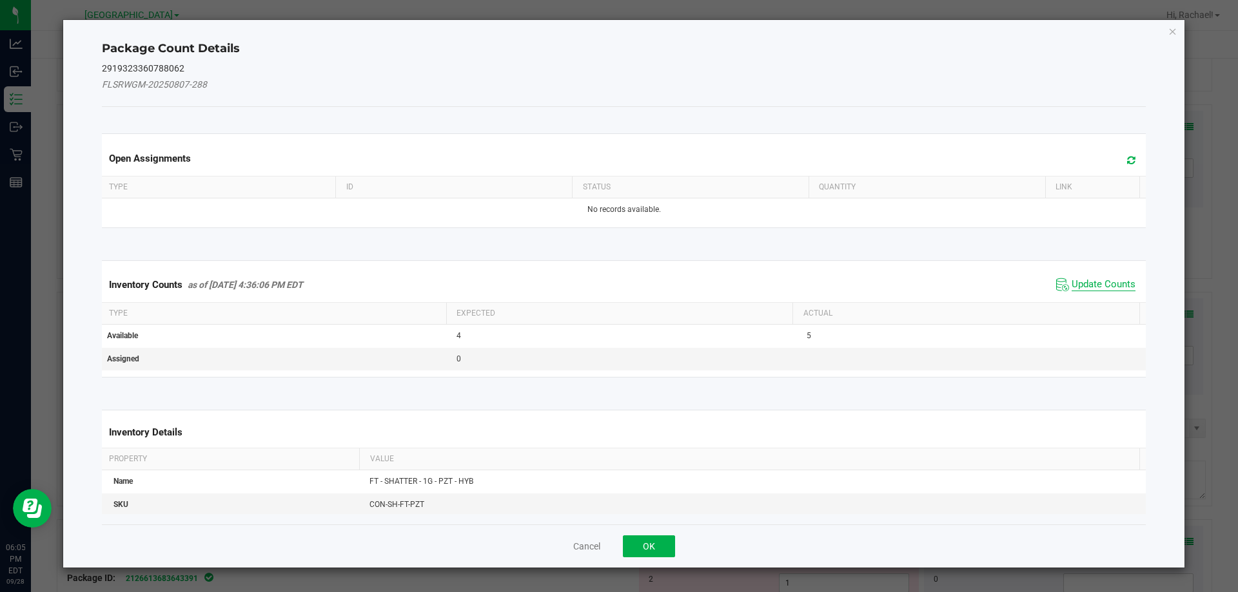
click at [1120, 288] on span "Update Counts" at bounding box center [1103, 284] width 64 height 13
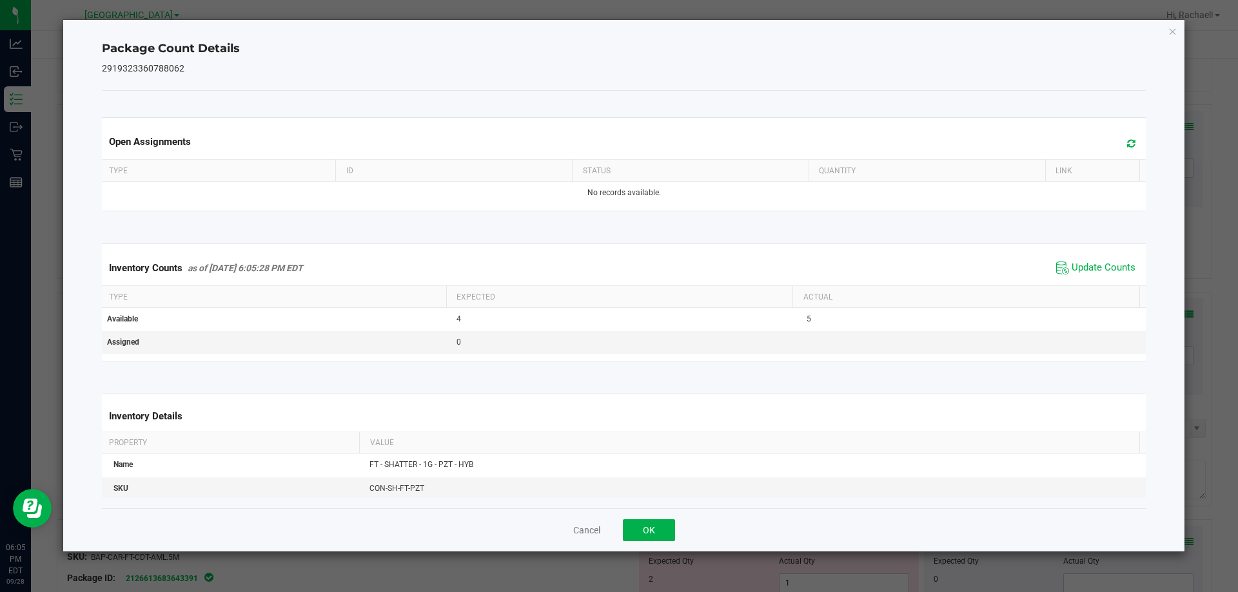
click at [1117, 136] on span at bounding box center [1127, 144] width 21 height 18
click at [656, 525] on button "OK" at bounding box center [649, 531] width 52 height 22
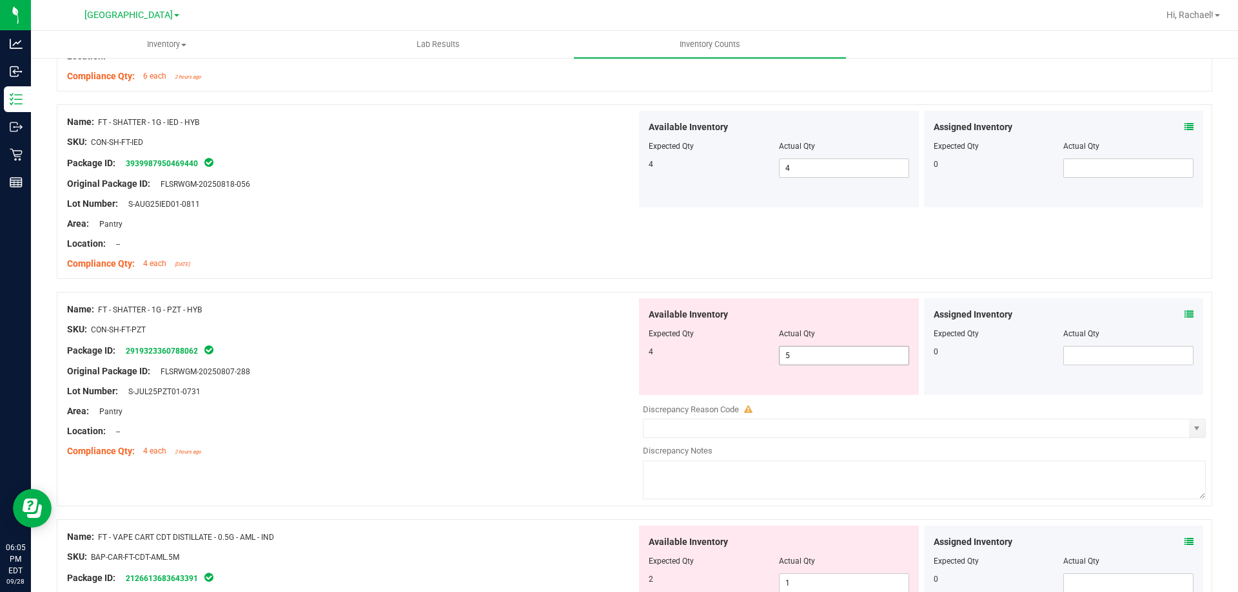
click at [802, 355] on span "5 5" at bounding box center [844, 355] width 130 height 19
type input "4"
click at [564, 400] on div at bounding box center [351, 401] width 569 height 6
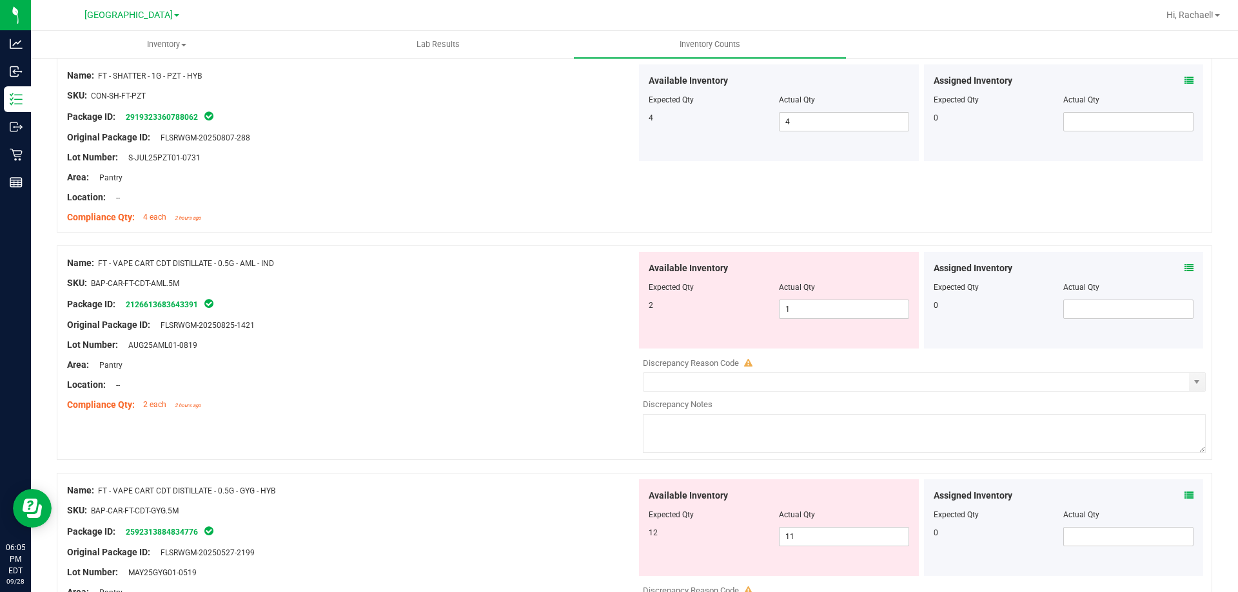
scroll to position [1676, 0]
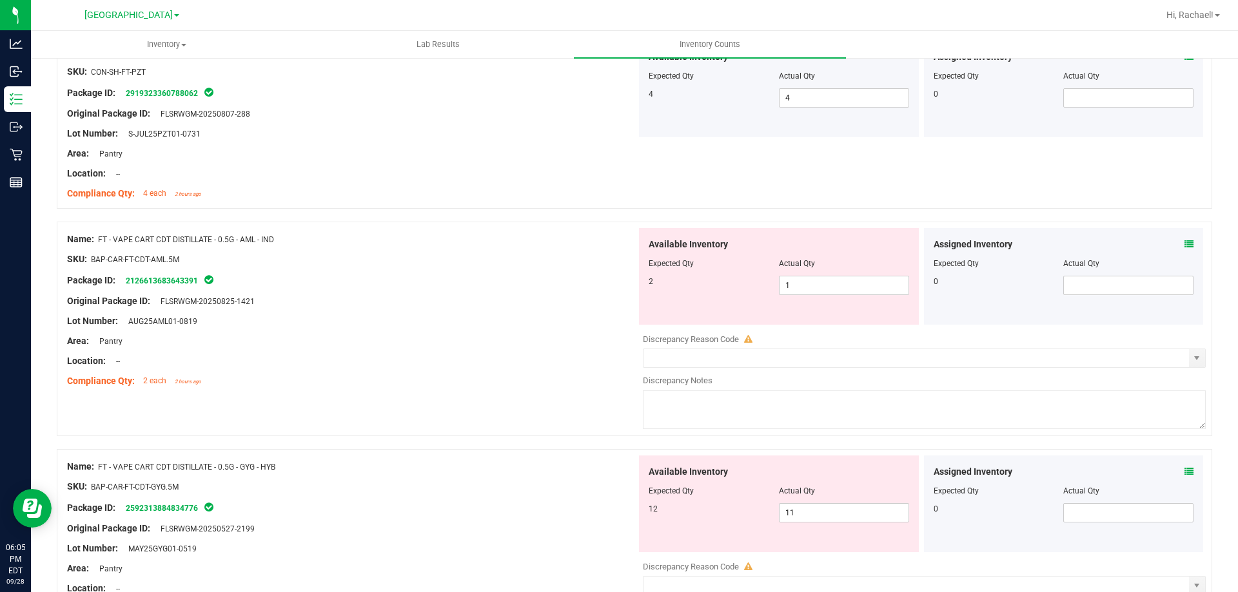
click at [1184, 240] on icon at bounding box center [1188, 244] width 9 height 9
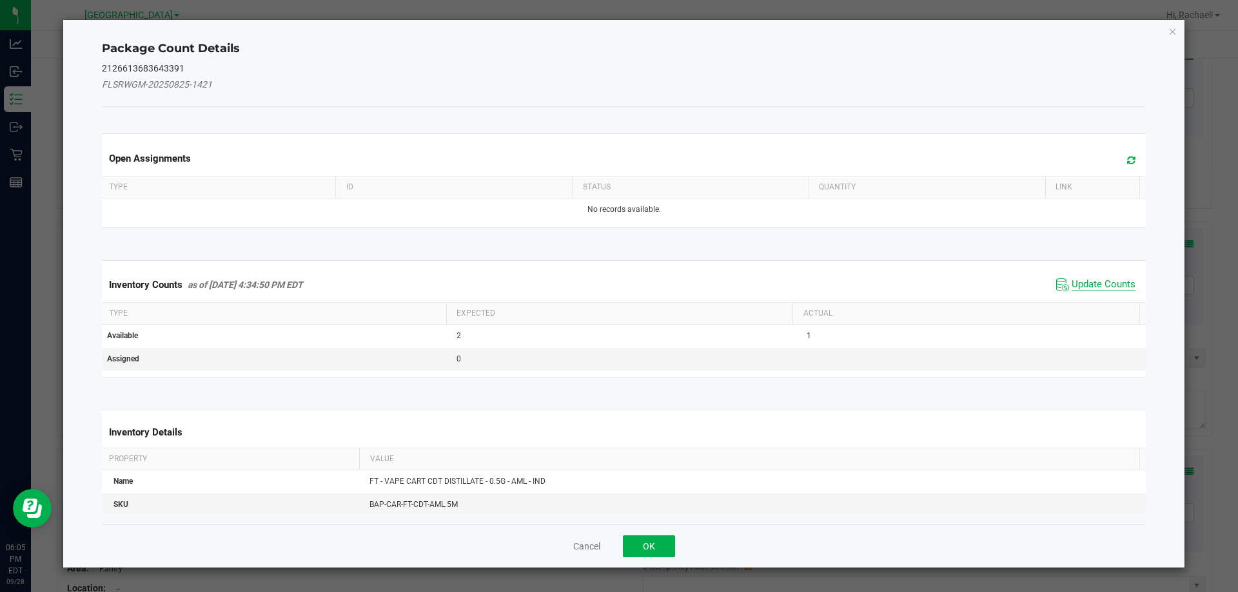
click at [1121, 285] on span "Update Counts" at bounding box center [1103, 284] width 64 height 13
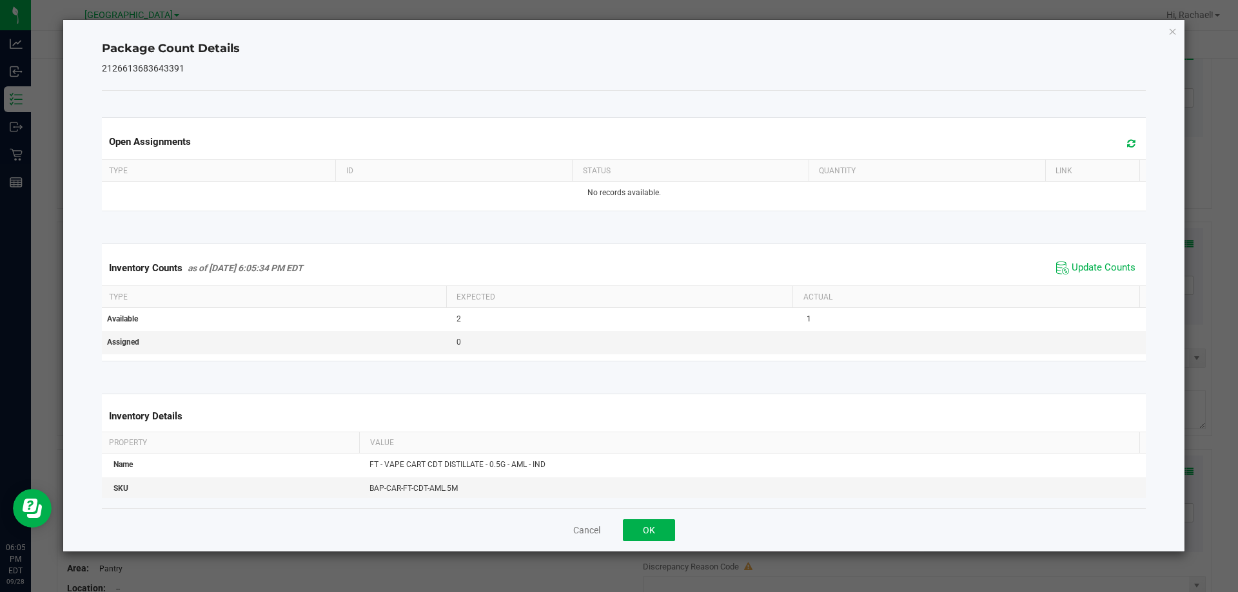
click at [1117, 137] on span at bounding box center [1127, 144] width 21 height 18
click at [659, 528] on button "OK" at bounding box center [649, 531] width 52 height 22
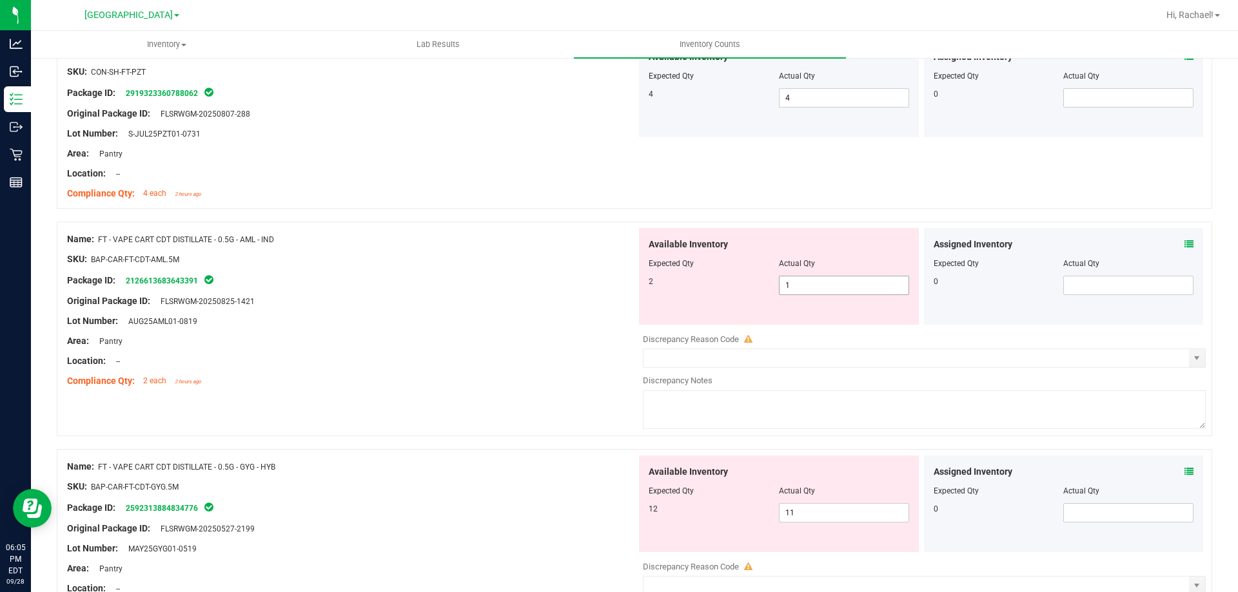
click at [823, 286] on span "1 1" at bounding box center [844, 285] width 130 height 19
type input "2"
click at [549, 358] on div "Location: --" at bounding box center [351, 362] width 569 height 14
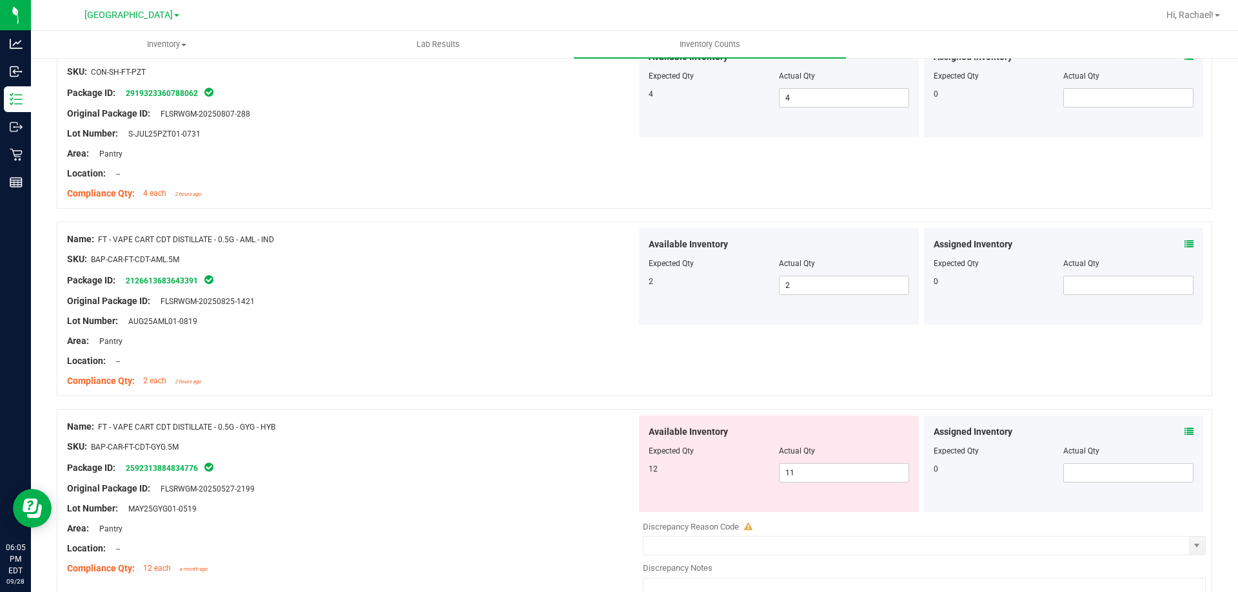
click at [1184, 432] on icon at bounding box center [1188, 431] width 9 height 9
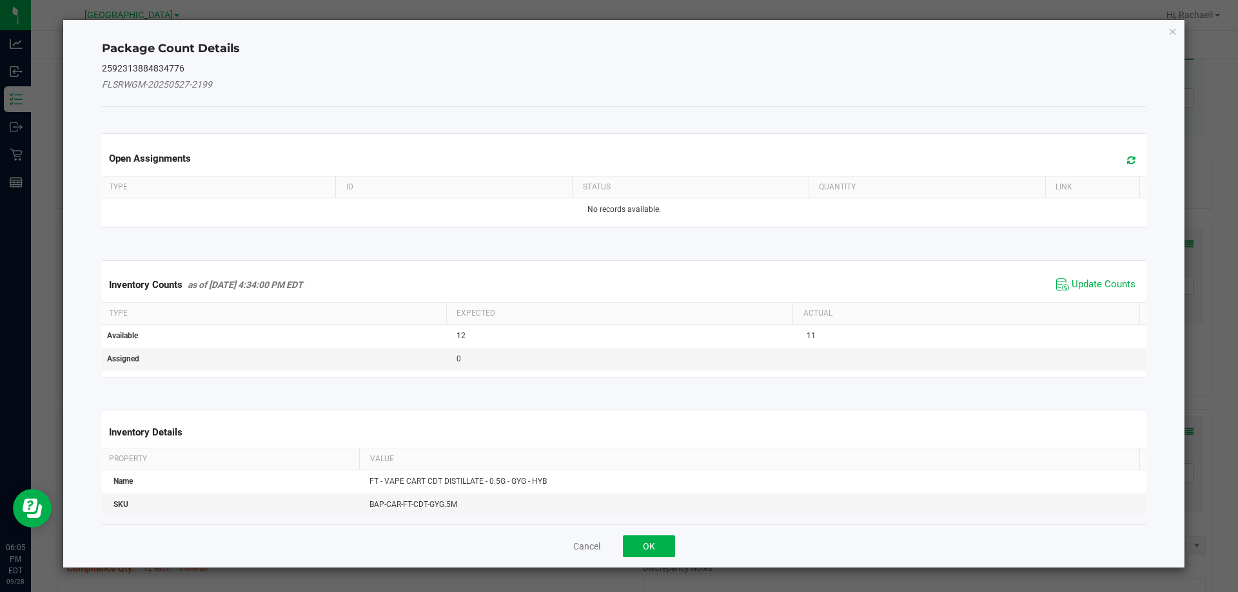
click at [1102, 292] on span "Update Counts" at bounding box center [1096, 284] width 86 height 19
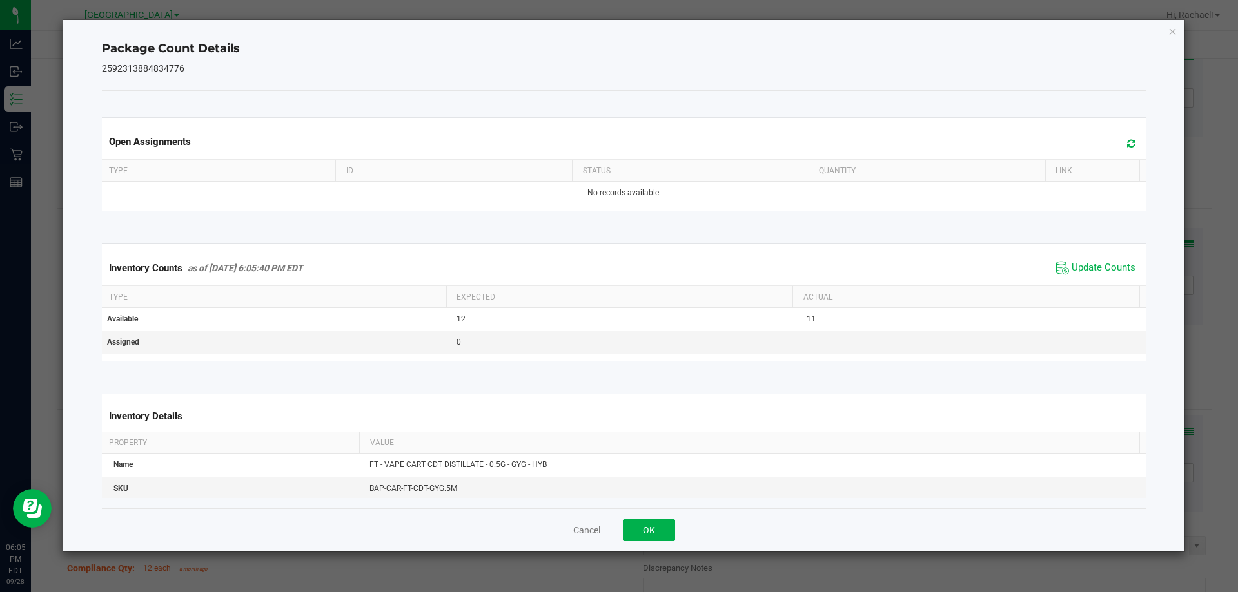
click at [1127, 146] on icon at bounding box center [1131, 144] width 8 height 10
click at [661, 527] on button "OK" at bounding box center [649, 531] width 52 height 22
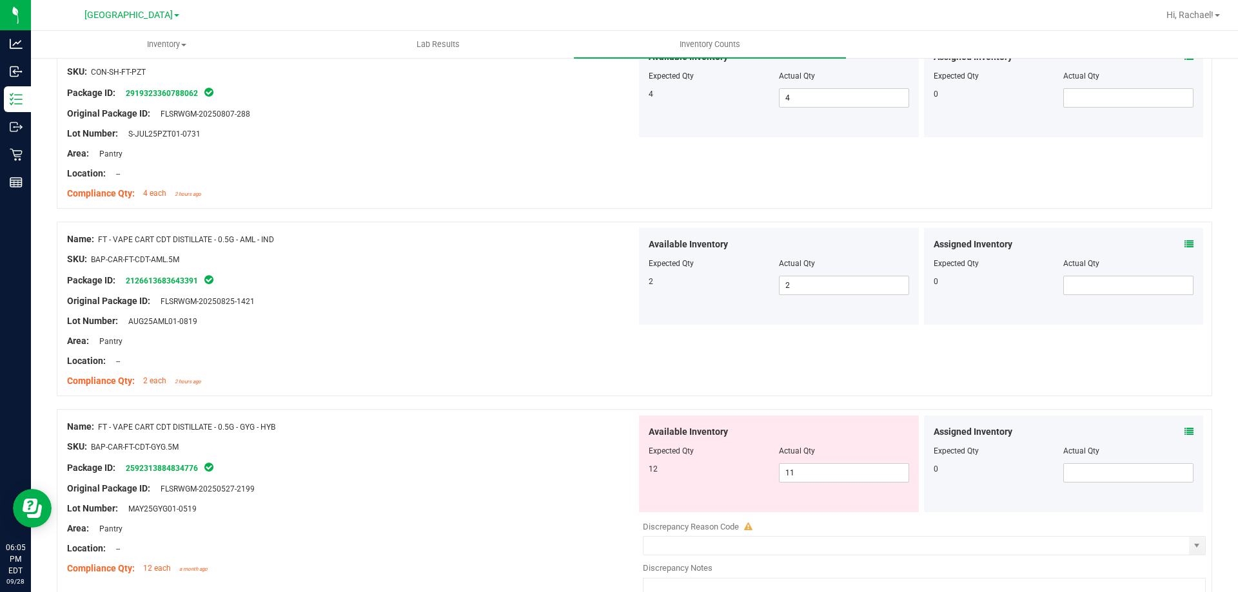
click at [581, 454] on div at bounding box center [351, 457] width 569 height 6
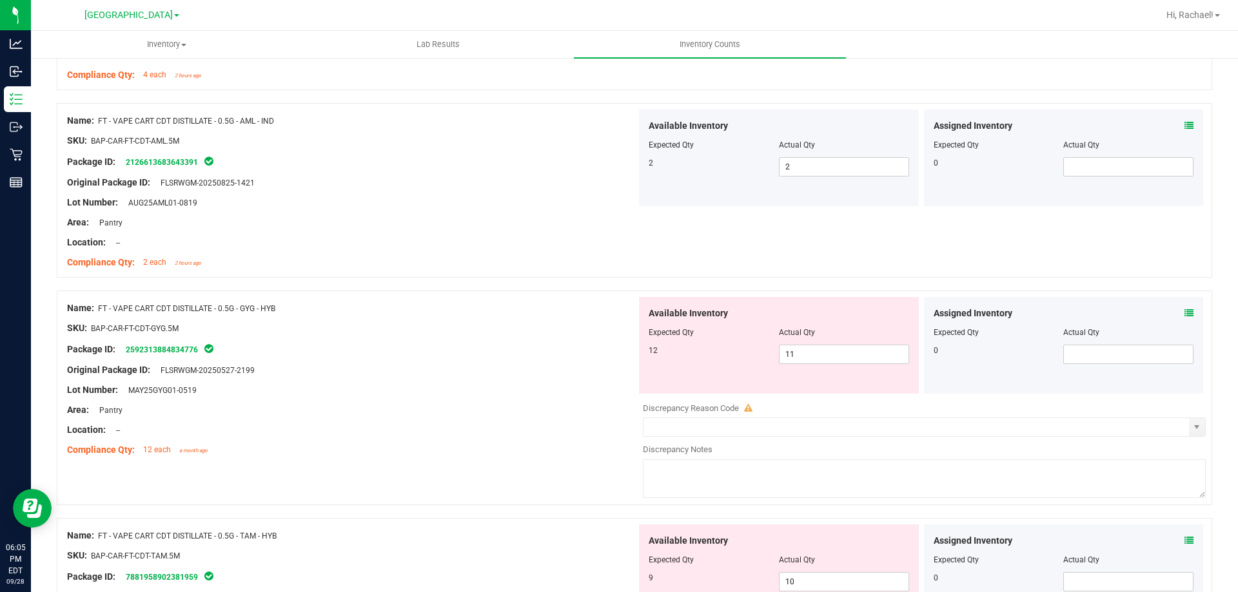
scroll to position [1805, 0]
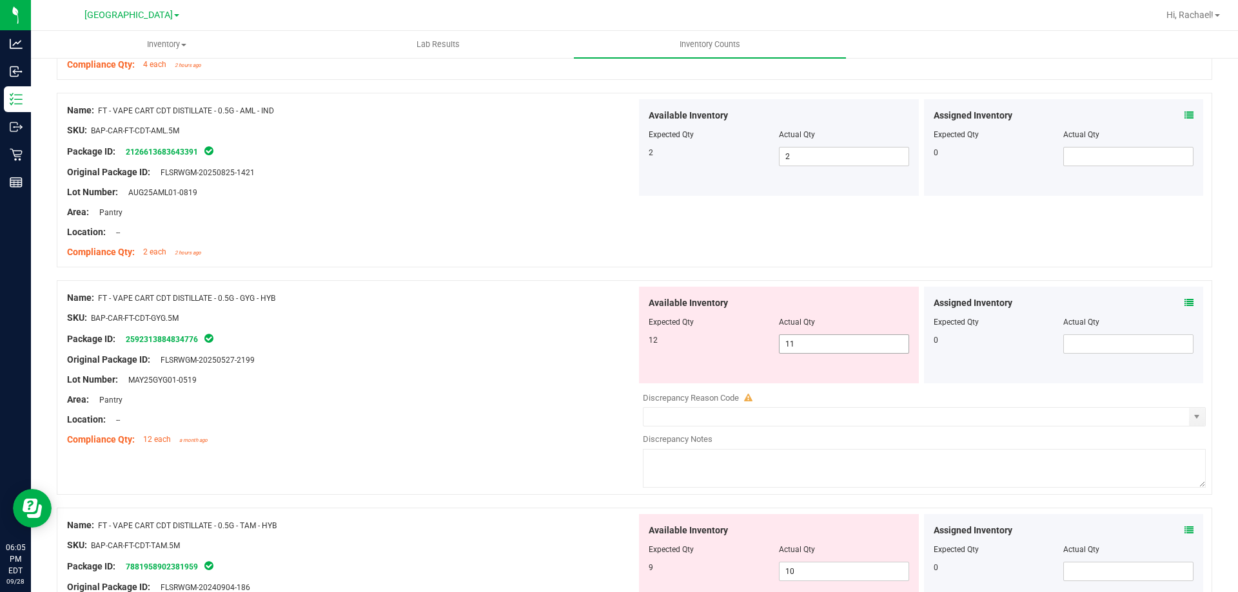
click at [850, 335] on span "11 11" at bounding box center [844, 344] width 130 height 19
type input "12"
click at [560, 399] on div "Area: Pantry" at bounding box center [351, 400] width 569 height 14
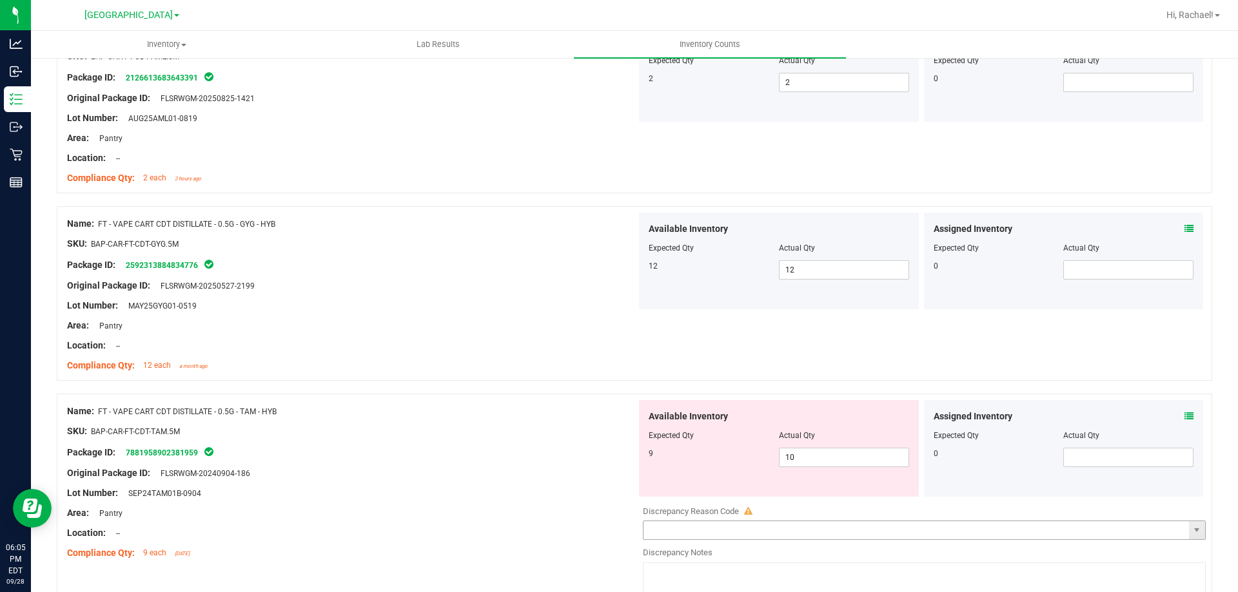
scroll to position [2063, 0]
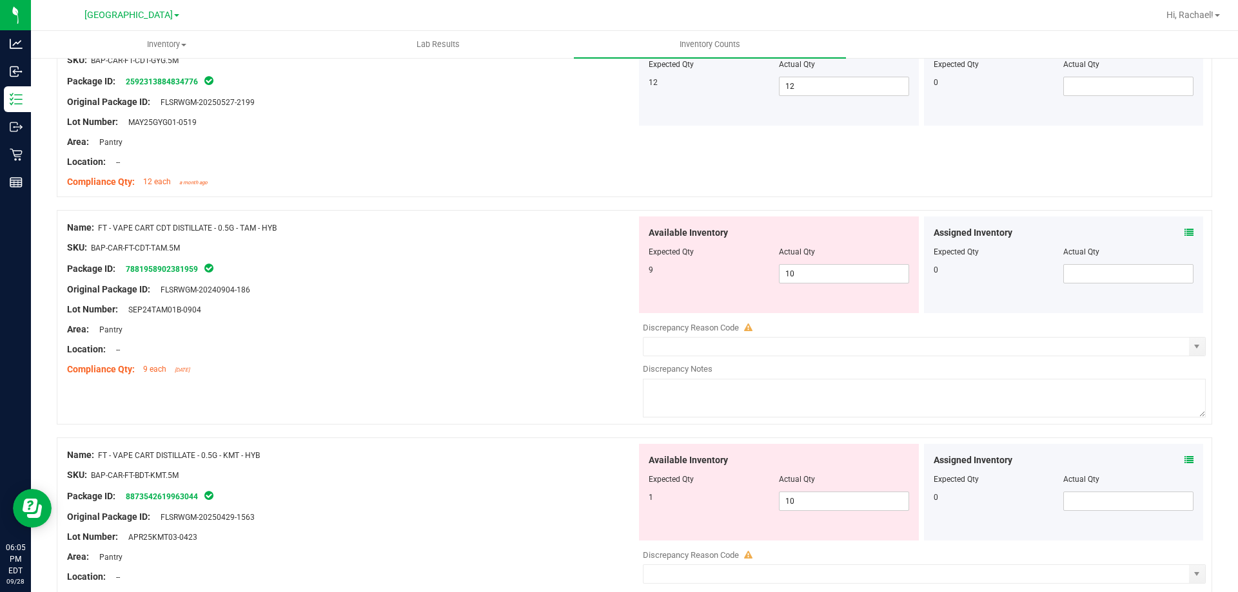
click at [1184, 228] on icon at bounding box center [1188, 232] width 9 height 9
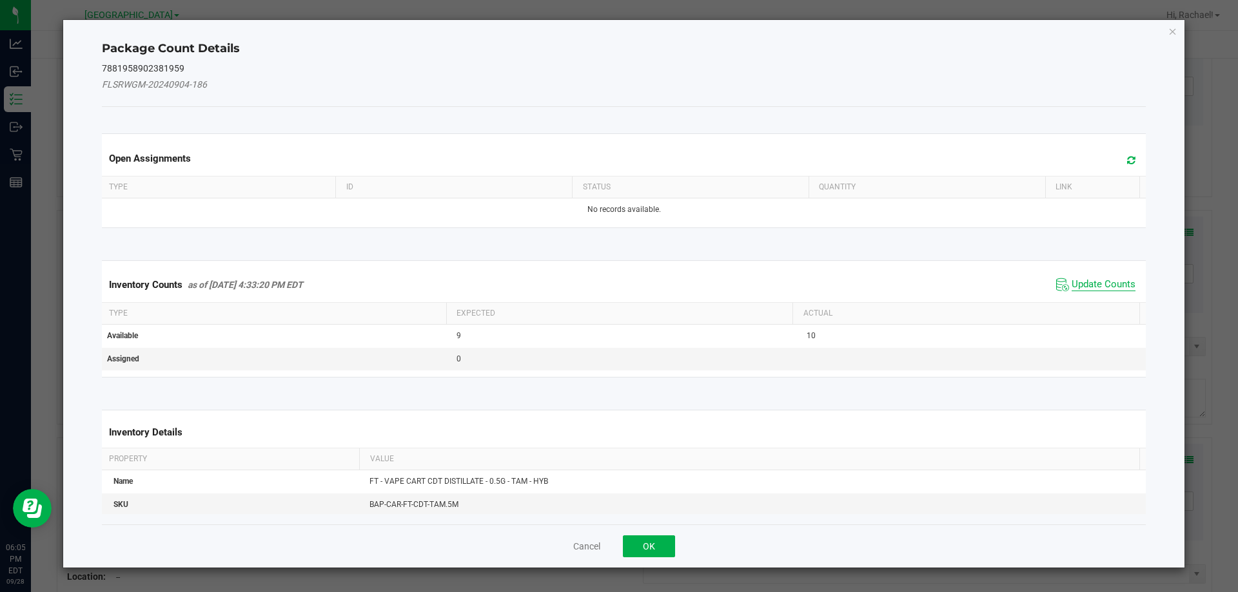
drag, startPoint x: 1091, startPoint y: 280, endPoint x: 1098, endPoint y: 279, distance: 6.5
click at [1094, 279] on span "Update Counts" at bounding box center [1103, 284] width 64 height 13
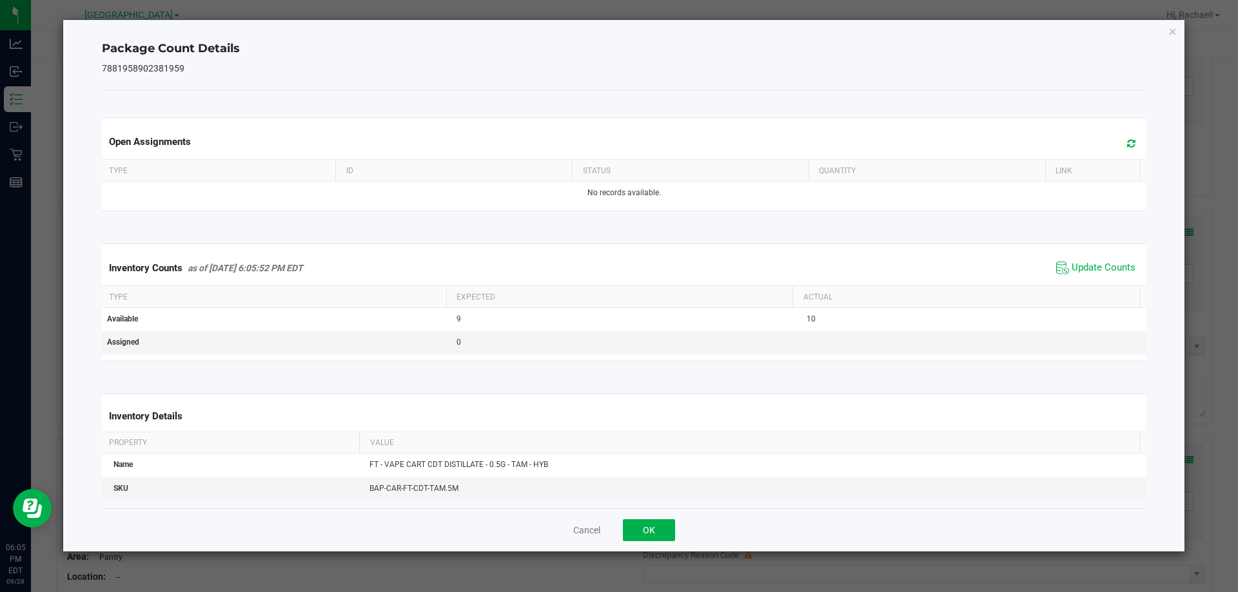
click at [1127, 146] on icon at bounding box center [1131, 144] width 8 height 10
click at [669, 536] on button "OK" at bounding box center [649, 531] width 52 height 22
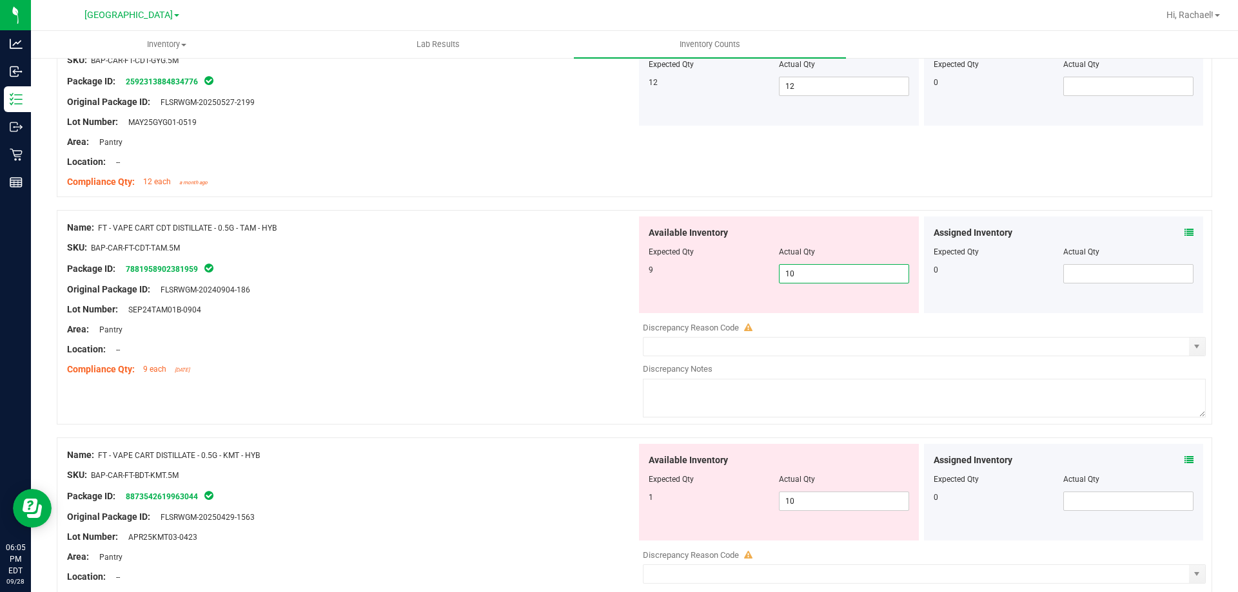
click at [825, 271] on span "10 10" at bounding box center [844, 273] width 130 height 19
type input "1"
type input "9"
click at [592, 347] on div "Location: --" at bounding box center [351, 350] width 569 height 14
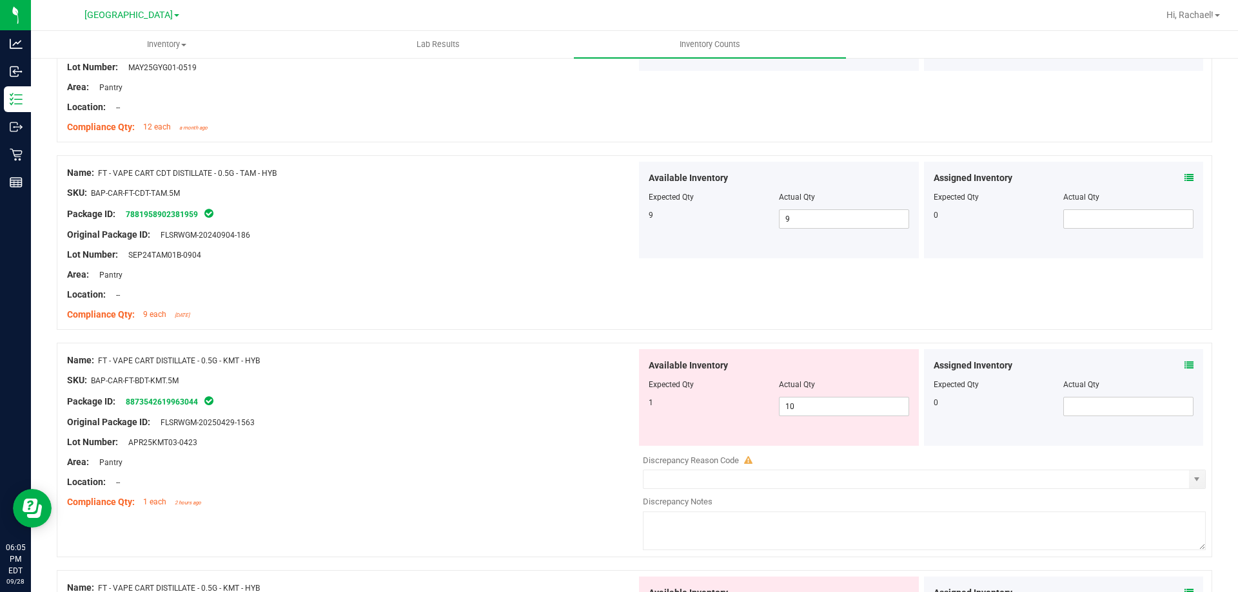
scroll to position [2256, 0]
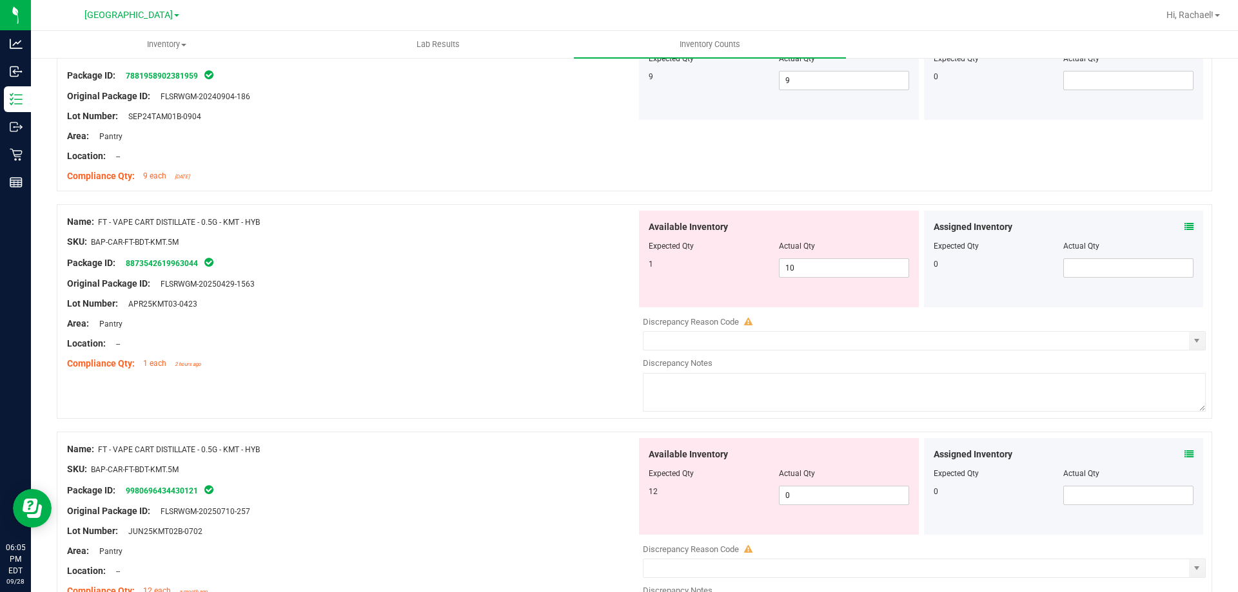
click at [1184, 228] on icon at bounding box center [1188, 226] width 9 height 9
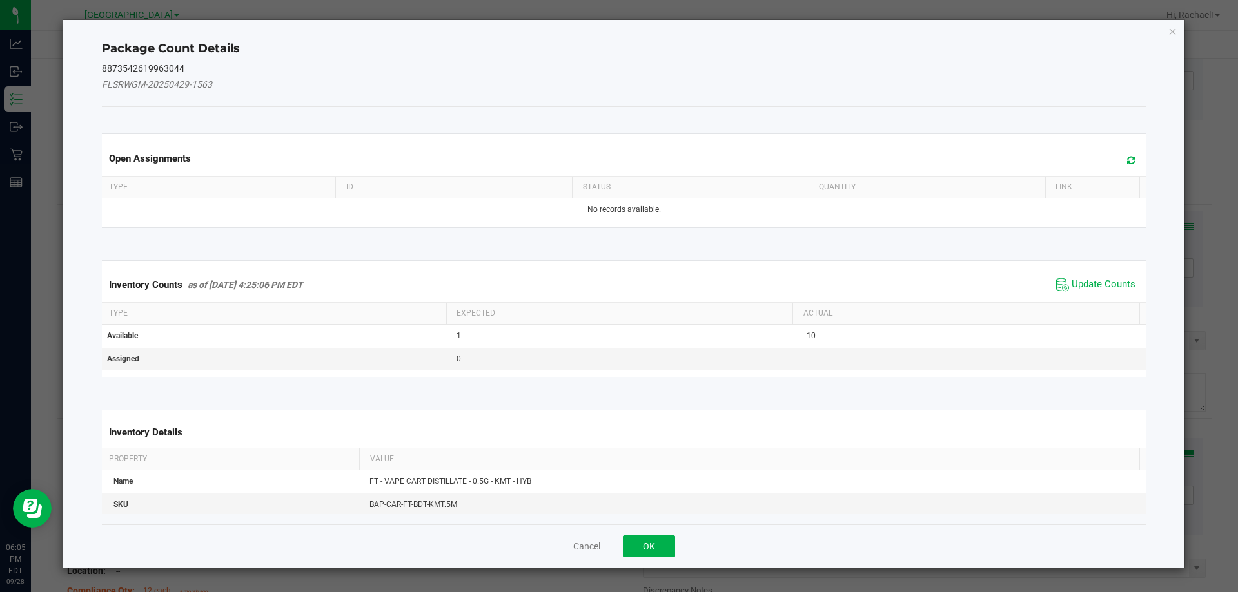
click at [1107, 284] on span "Update Counts" at bounding box center [1103, 284] width 64 height 13
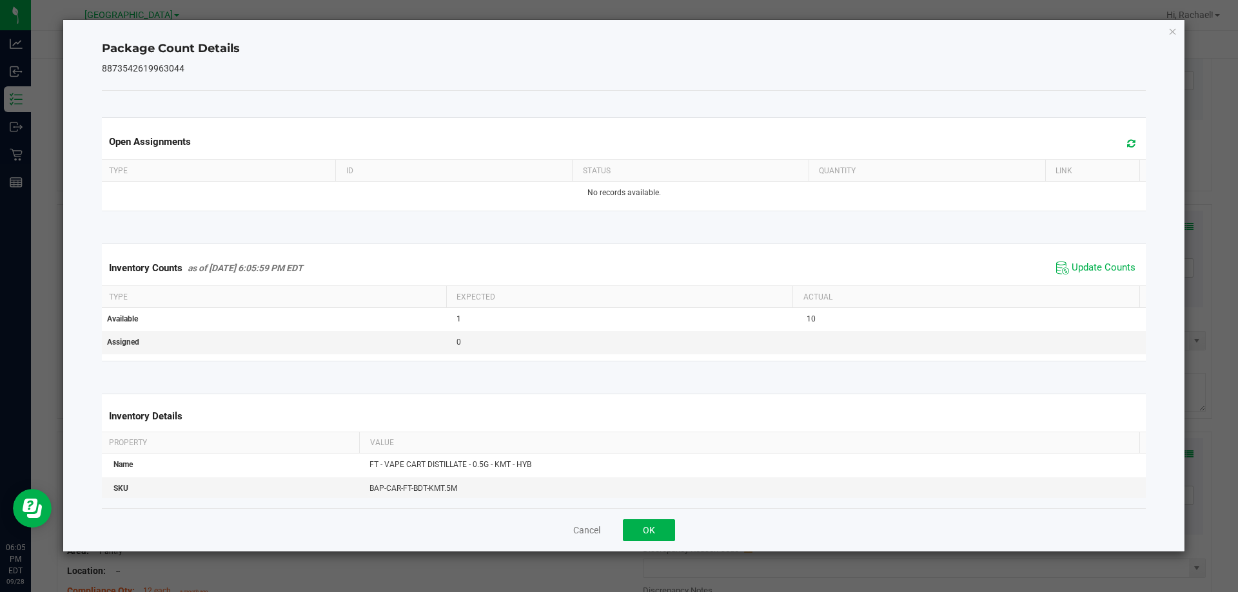
click at [1120, 137] on span at bounding box center [1127, 144] width 21 height 18
drag, startPoint x: 650, startPoint y: 527, endPoint x: 657, endPoint y: 527, distance: 7.7
click at [653, 527] on button "OK" at bounding box center [649, 531] width 52 height 22
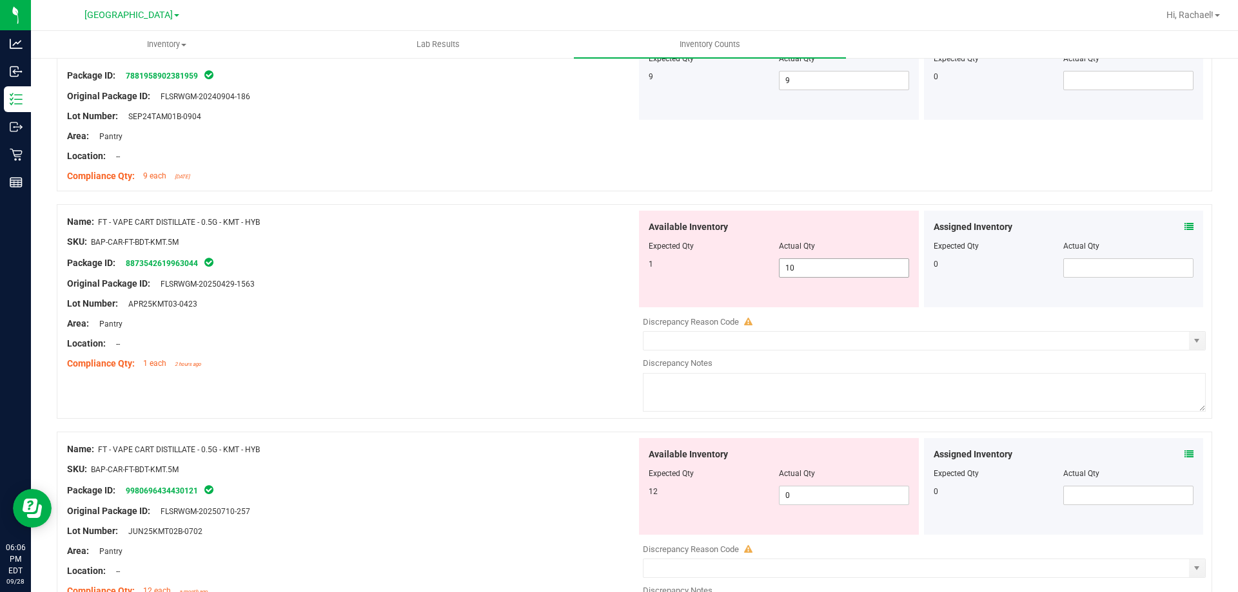
click at [825, 268] on span "10 10" at bounding box center [844, 267] width 130 height 19
type input "1"
click at [551, 365] on div "Compliance Qty: 1 each 2 hours ago" at bounding box center [351, 364] width 569 height 14
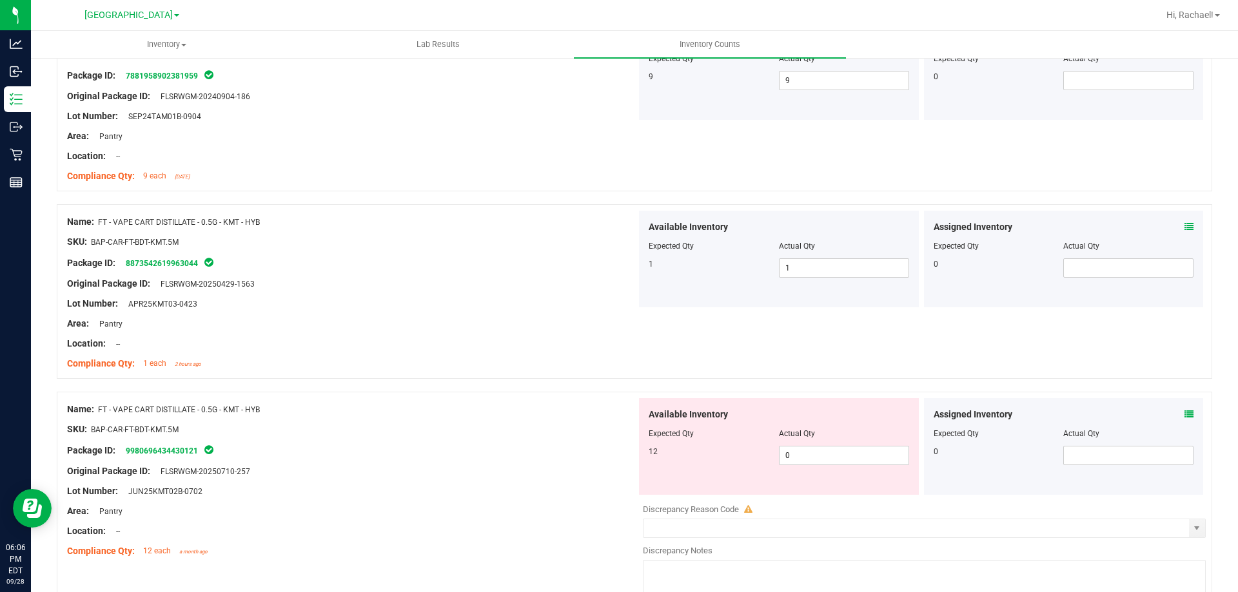
click at [1184, 414] on icon at bounding box center [1188, 414] width 9 height 9
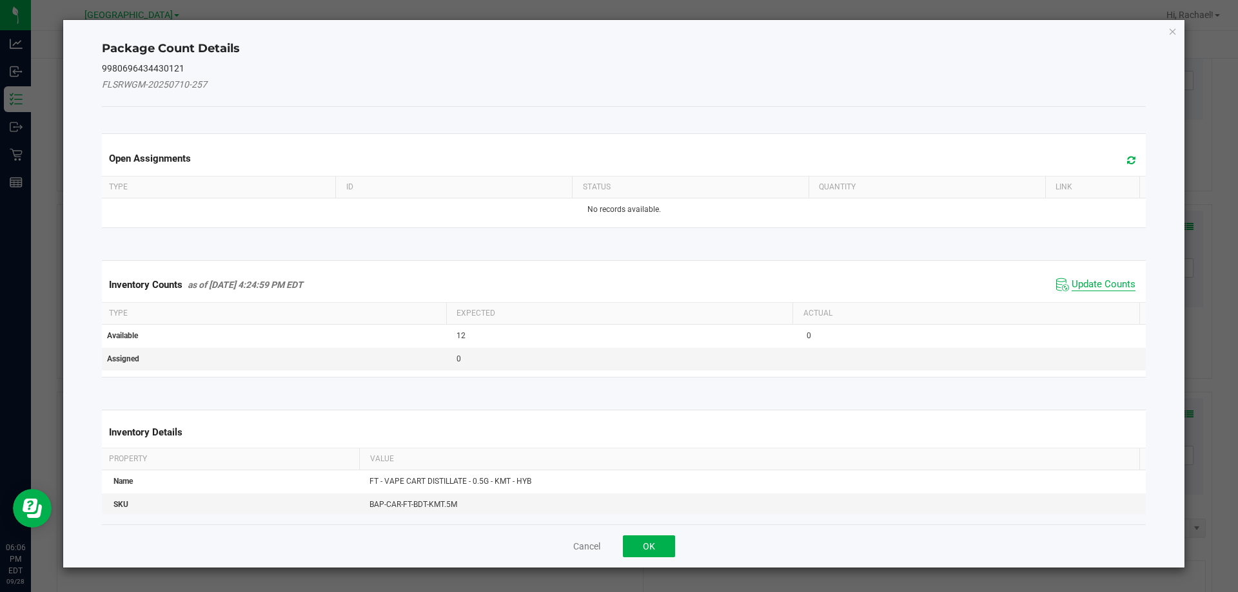
click at [1113, 284] on span "Update Counts" at bounding box center [1103, 284] width 64 height 13
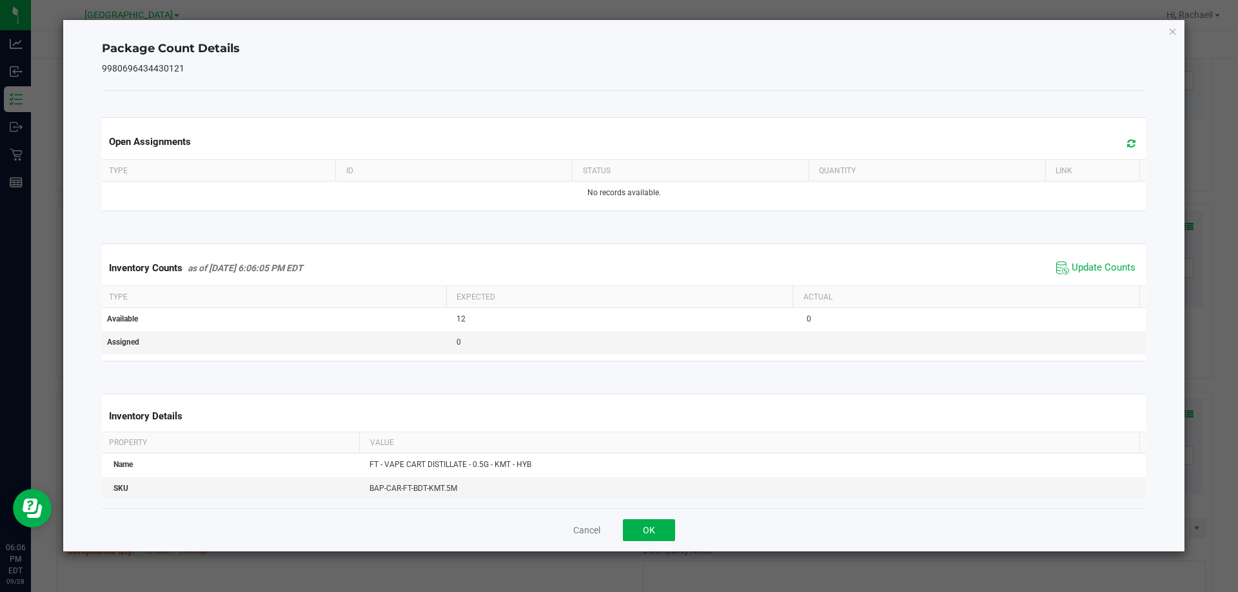
click at [1117, 137] on span at bounding box center [1127, 144] width 21 height 18
click at [635, 529] on button "OK" at bounding box center [649, 531] width 52 height 22
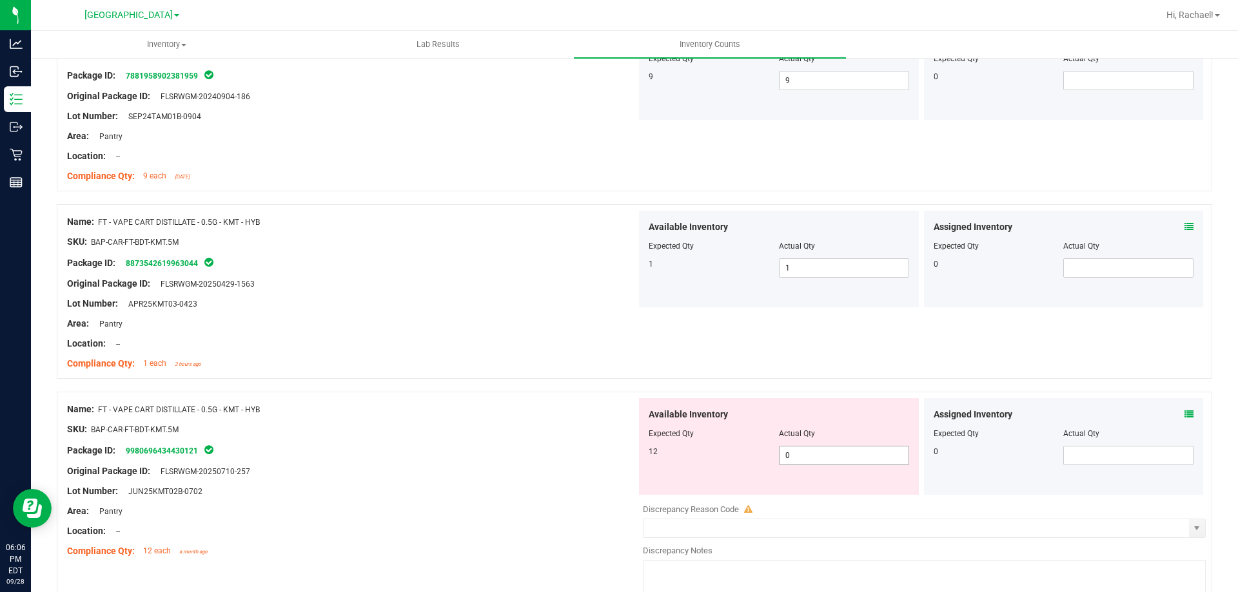
click at [842, 456] on span "0 0" at bounding box center [844, 455] width 130 height 19
type input "12"
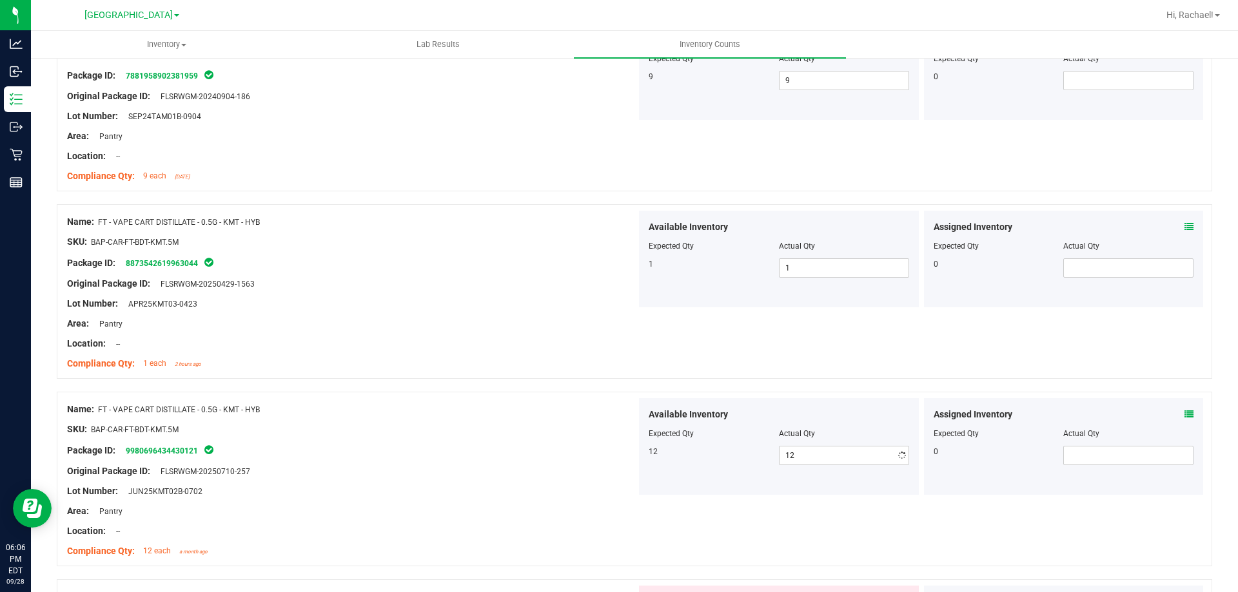
drag, startPoint x: 460, startPoint y: 431, endPoint x: 932, endPoint y: 431, distance: 472.5
click at [460, 431] on div "SKU: BAP-CAR-FT-BDT-KMT.5M" at bounding box center [351, 430] width 569 height 14
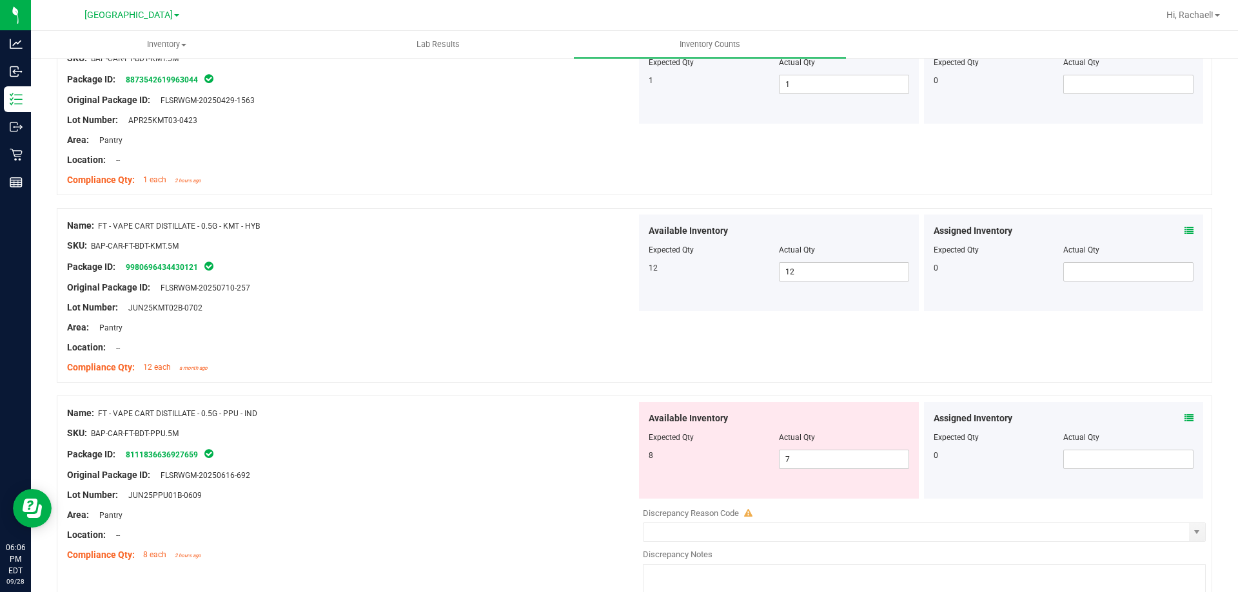
scroll to position [2449, 0]
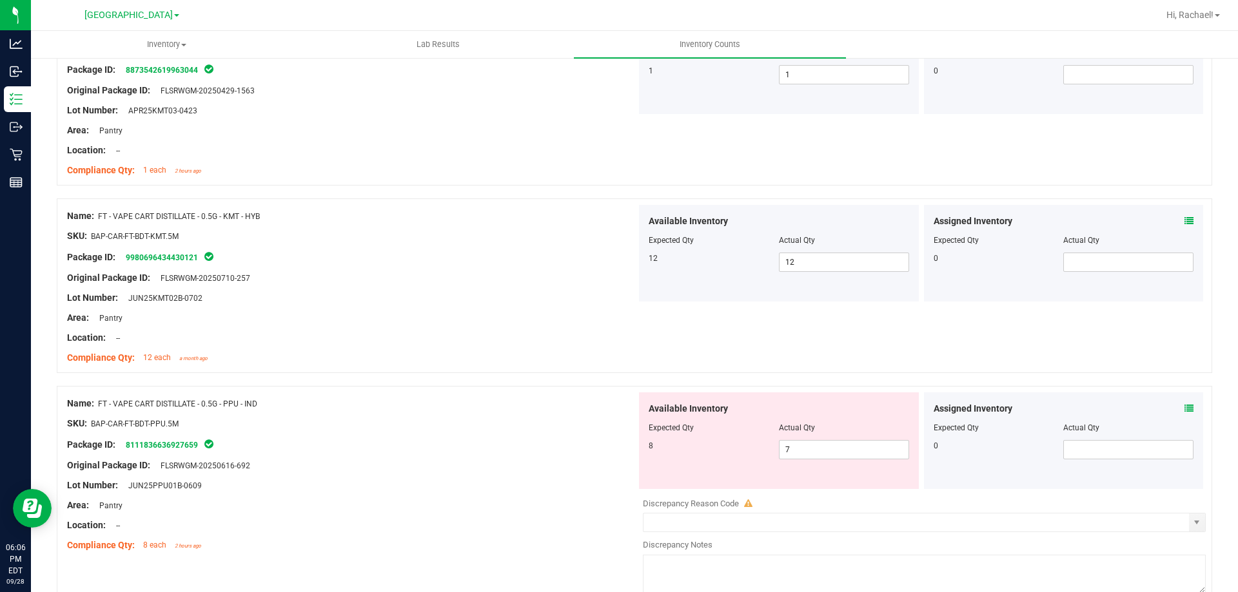
click at [1184, 409] on div "Assigned Inventory Expected Qty Actual Qty 0" at bounding box center [1064, 441] width 280 height 97
click at [1184, 404] on icon at bounding box center [1188, 408] width 9 height 9
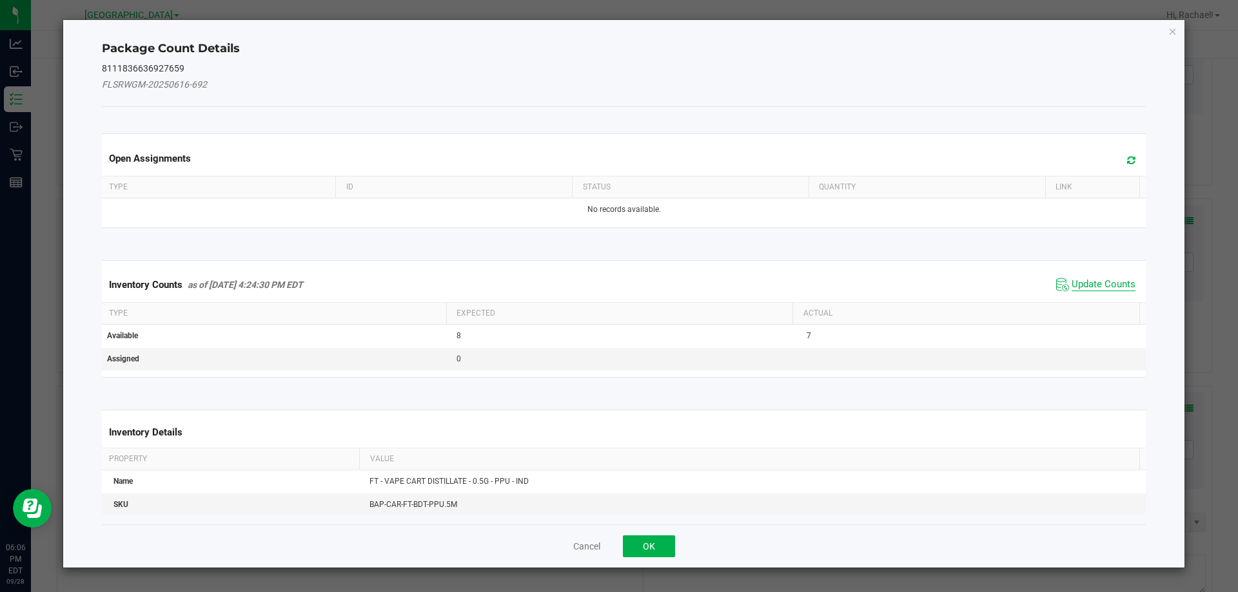
click at [1095, 286] on span "Update Counts" at bounding box center [1103, 284] width 64 height 13
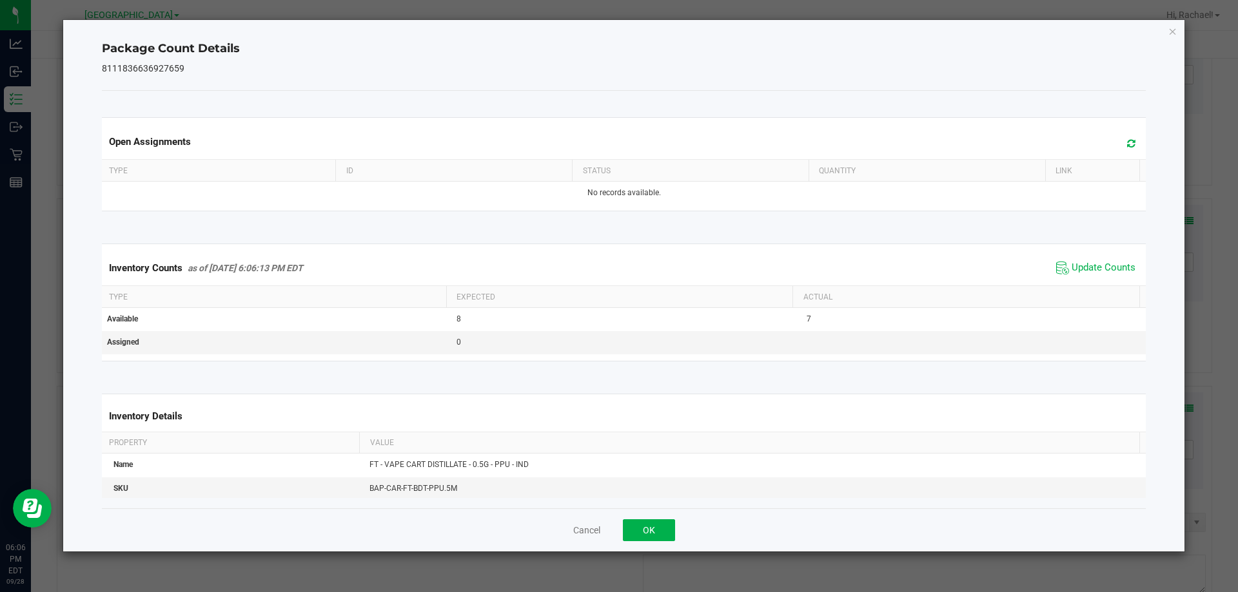
click at [1127, 144] on icon at bounding box center [1131, 144] width 8 height 10
click at [660, 524] on button "OK" at bounding box center [649, 531] width 52 height 22
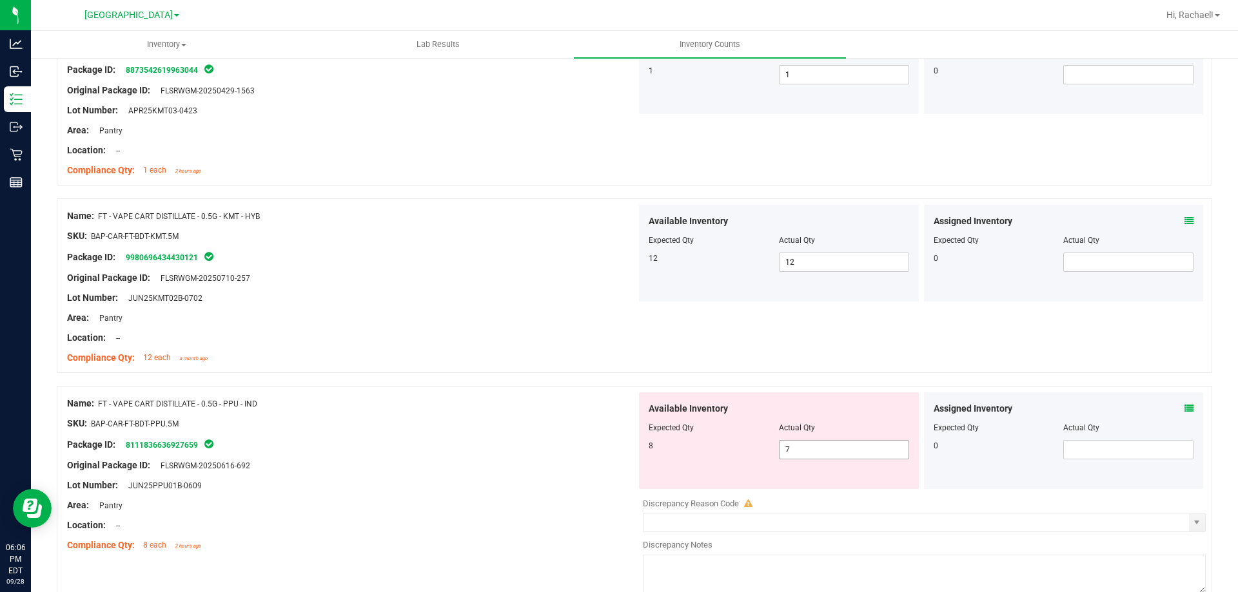
click at [806, 452] on span "7 7" at bounding box center [844, 449] width 130 height 19
type input "8"
drag, startPoint x: 550, startPoint y: 474, endPoint x: 937, endPoint y: 447, distance: 387.0
click at [550, 473] on div at bounding box center [351, 475] width 569 height 6
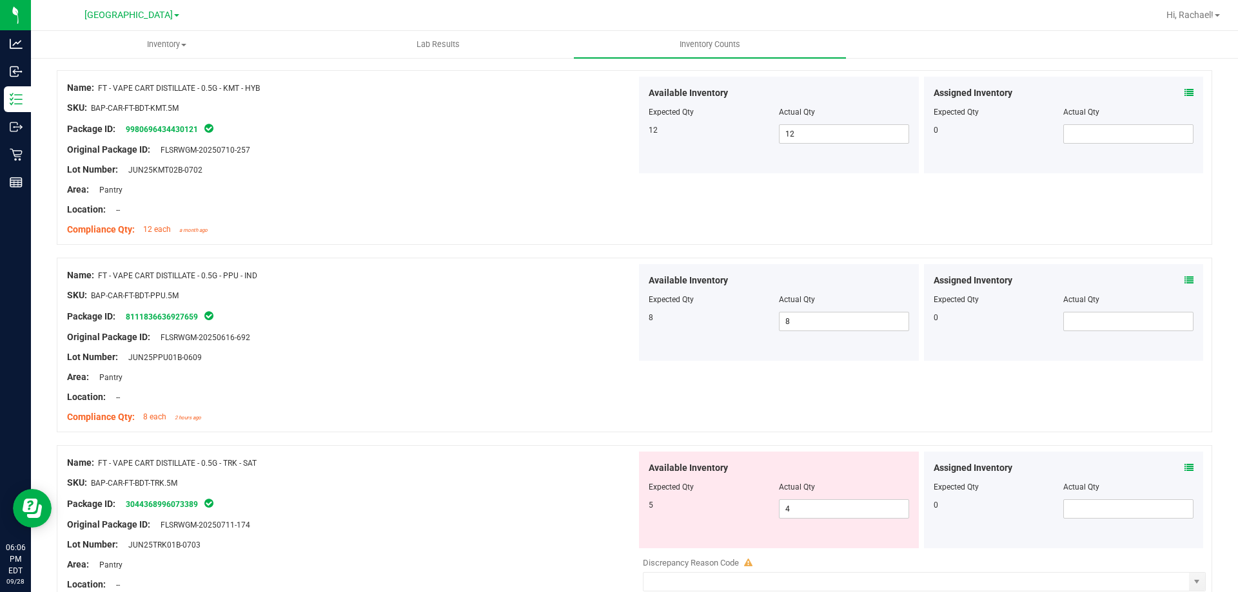
scroll to position [2578, 0]
click at [1184, 468] on icon at bounding box center [1188, 467] width 9 height 9
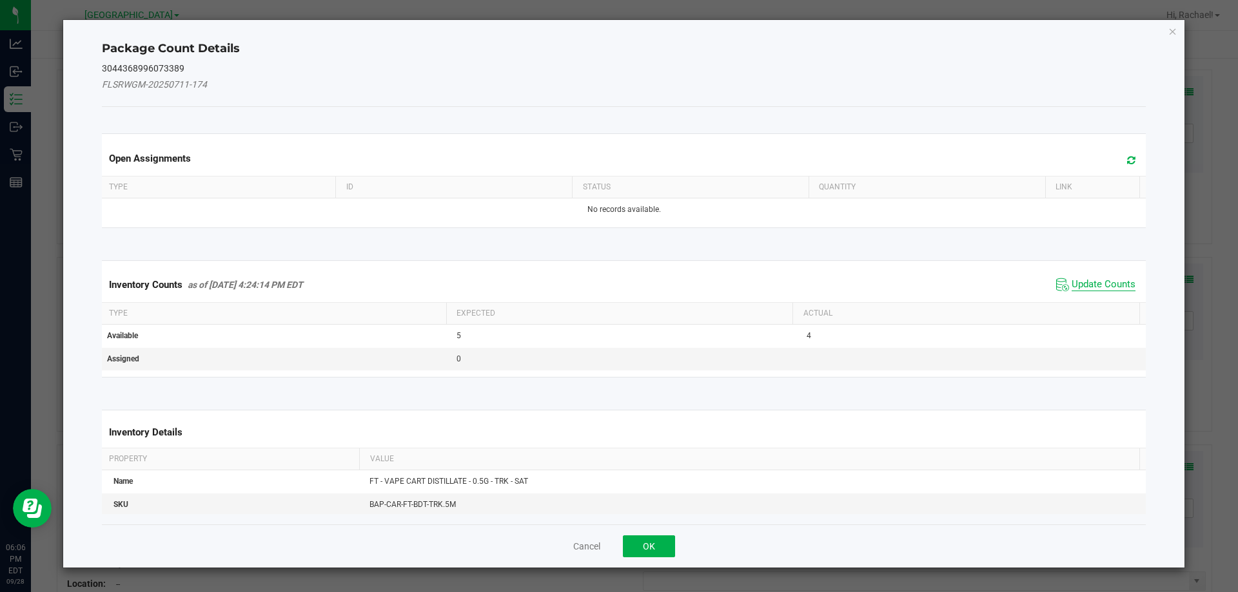
click at [1087, 286] on span "Update Counts" at bounding box center [1103, 284] width 64 height 13
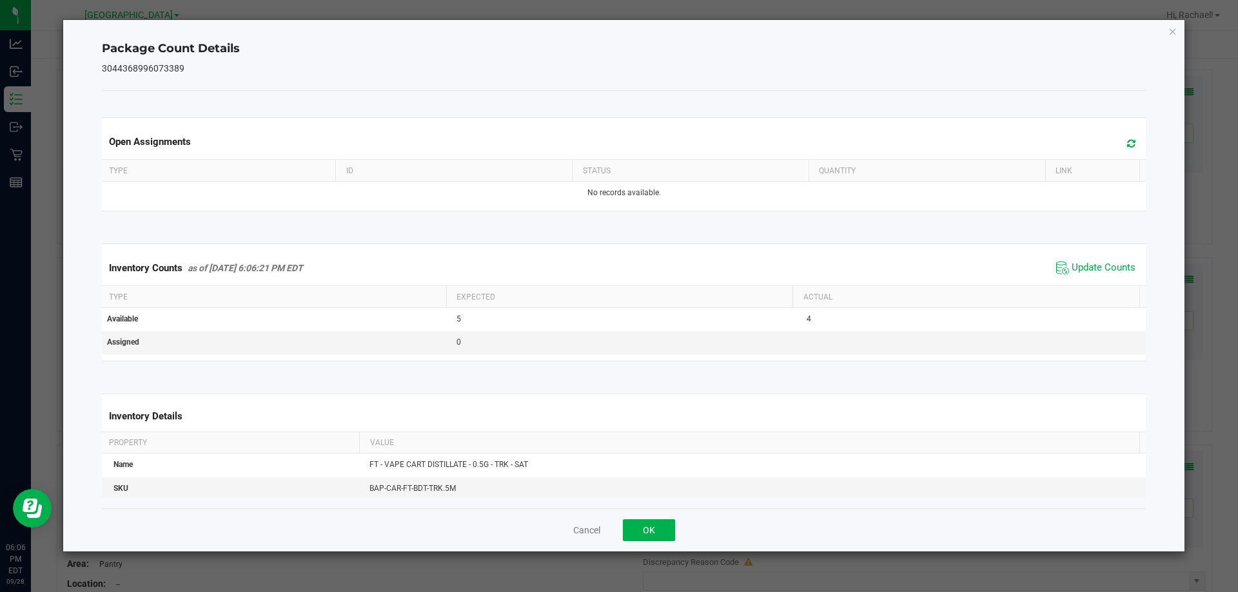
click at [1127, 144] on icon at bounding box center [1131, 144] width 8 height 10
click at [668, 535] on button "OK" at bounding box center [649, 531] width 52 height 22
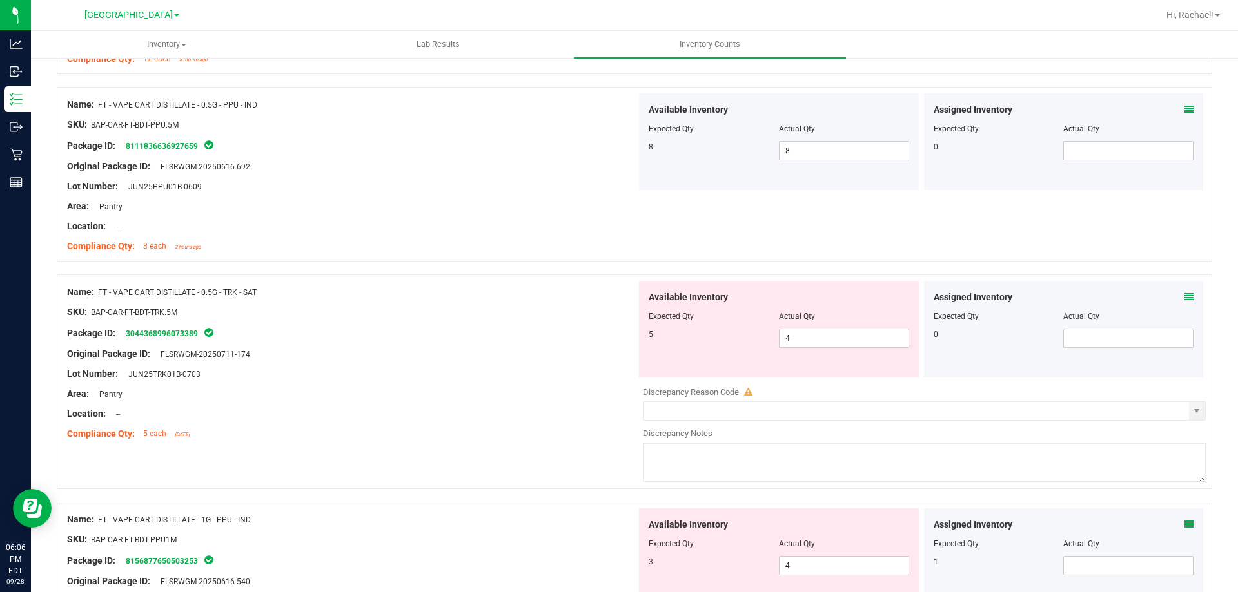
scroll to position [2836, 0]
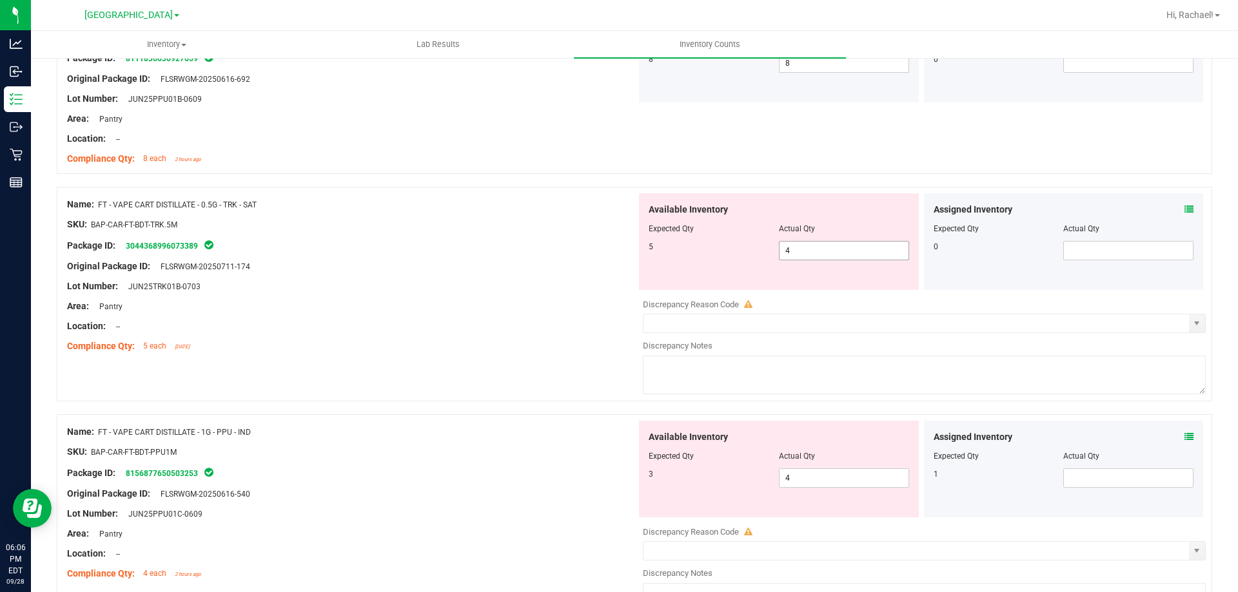
click at [816, 247] on span "4 4" at bounding box center [844, 250] width 130 height 19
type input "5"
click at [506, 325] on div "Location: --" at bounding box center [351, 327] width 569 height 14
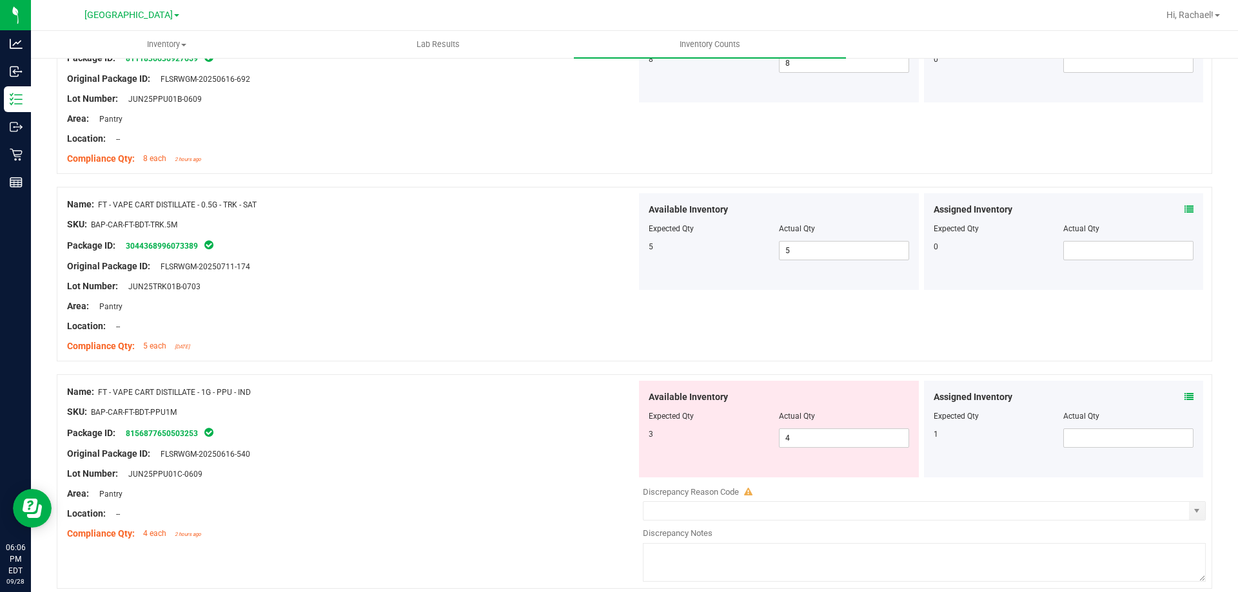
scroll to position [3029, 0]
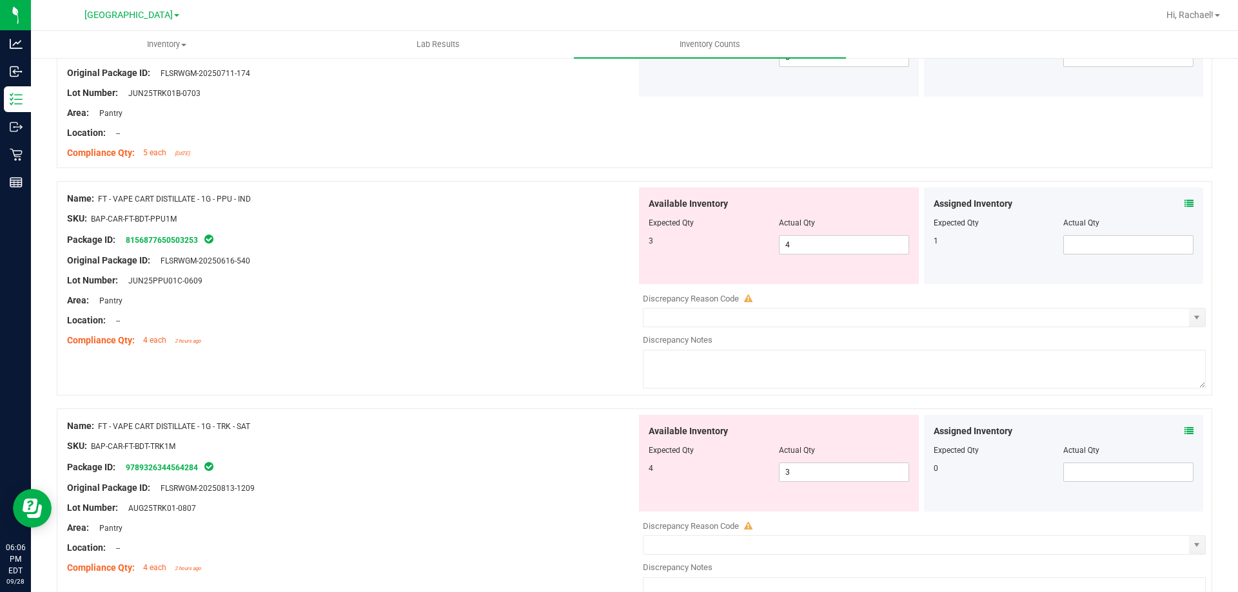
click at [1173, 203] on div "Assigned Inventory" at bounding box center [1063, 204] width 260 height 14
click at [1184, 202] on icon at bounding box center [1188, 203] width 9 height 9
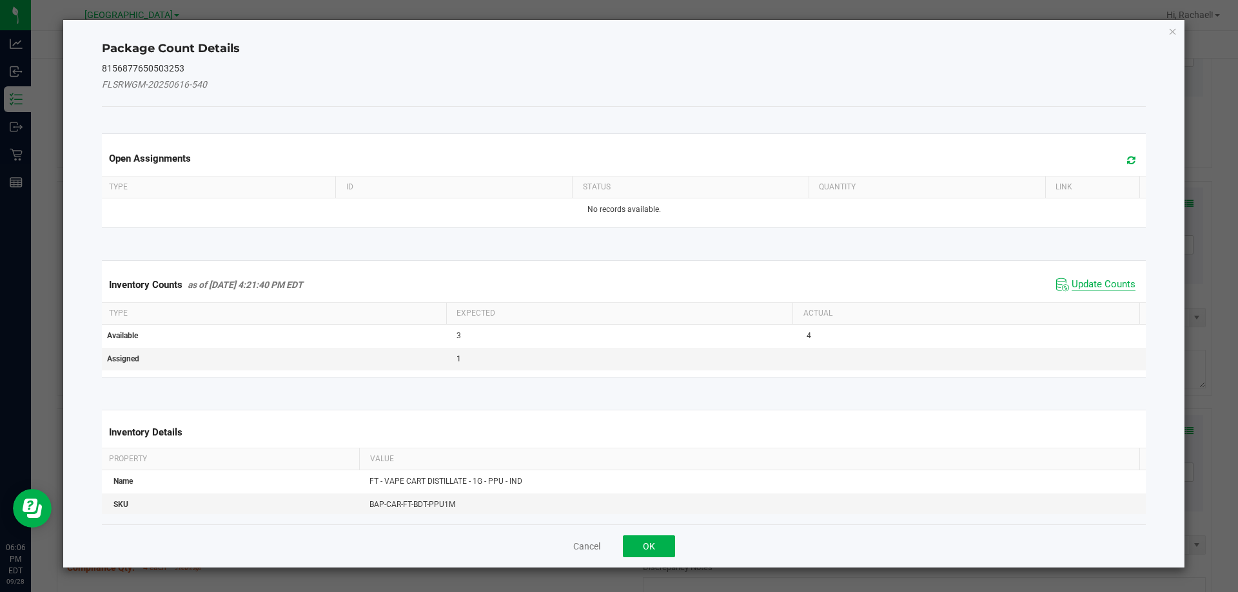
click at [1074, 291] on span "Update Counts" at bounding box center [1103, 284] width 64 height 13
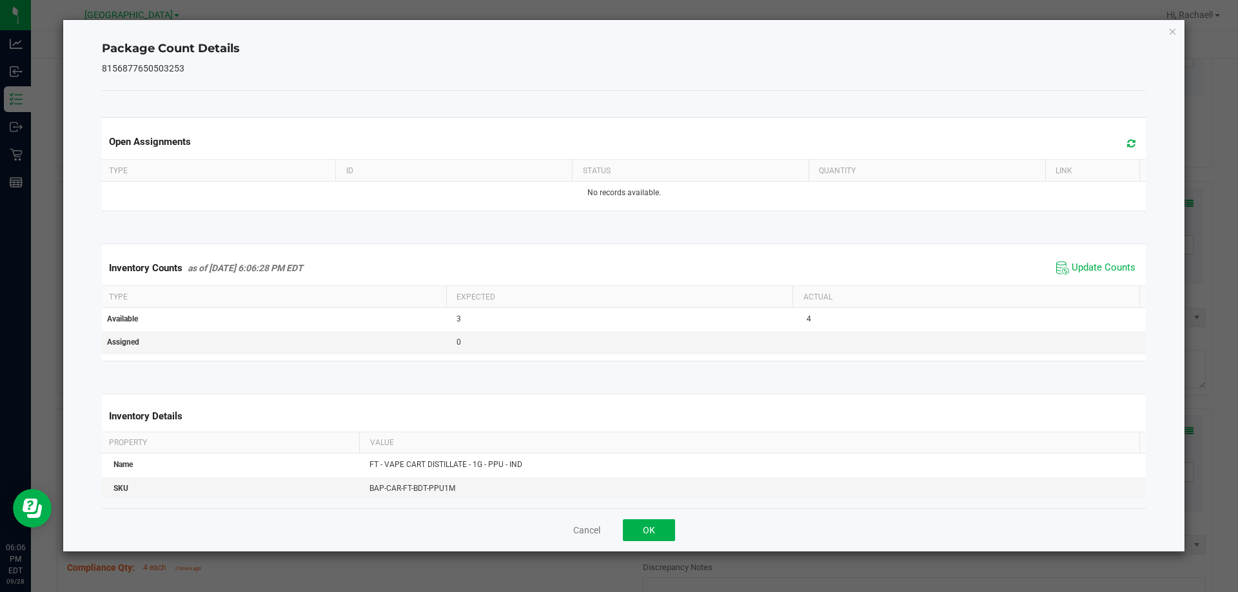
click at [1117, 145] on span at bounding box center [1127, 144] width 21 height 18
click at [653, 521] on button "OK" at bounding box center [649, 531] width 52 height 22
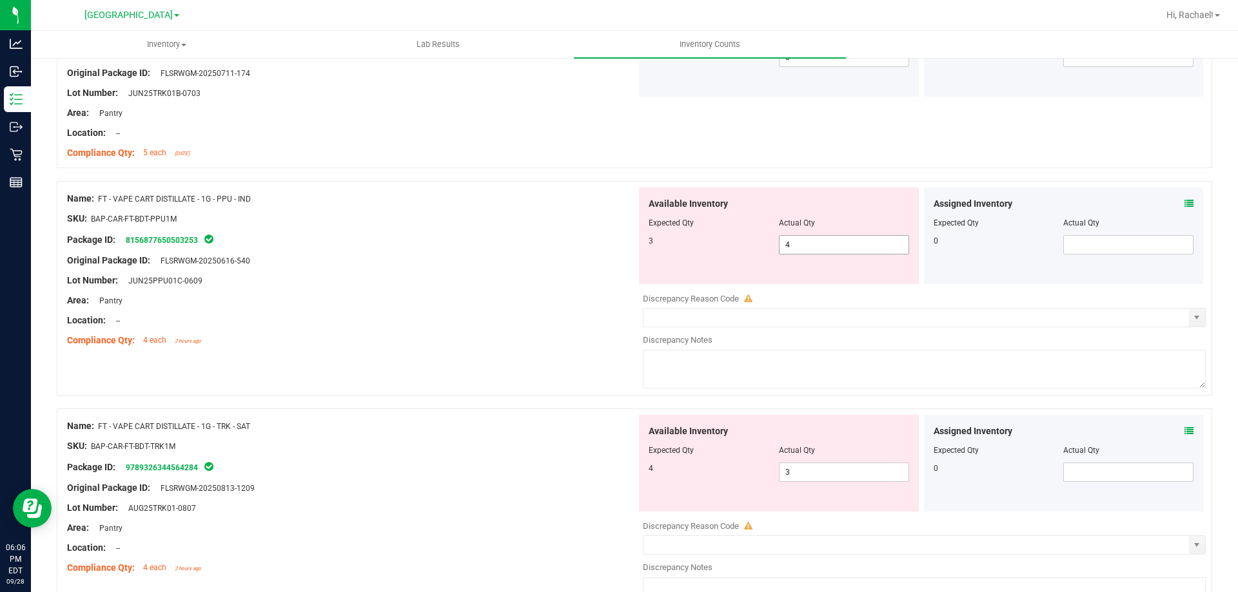
click at [821, 242] on span "4 4" at bounding box center [844, 244] width 130 height 19
type input "3"
click at [520, 326] on div "Location: --" at bounding box center [351, 321] width 569 height 14
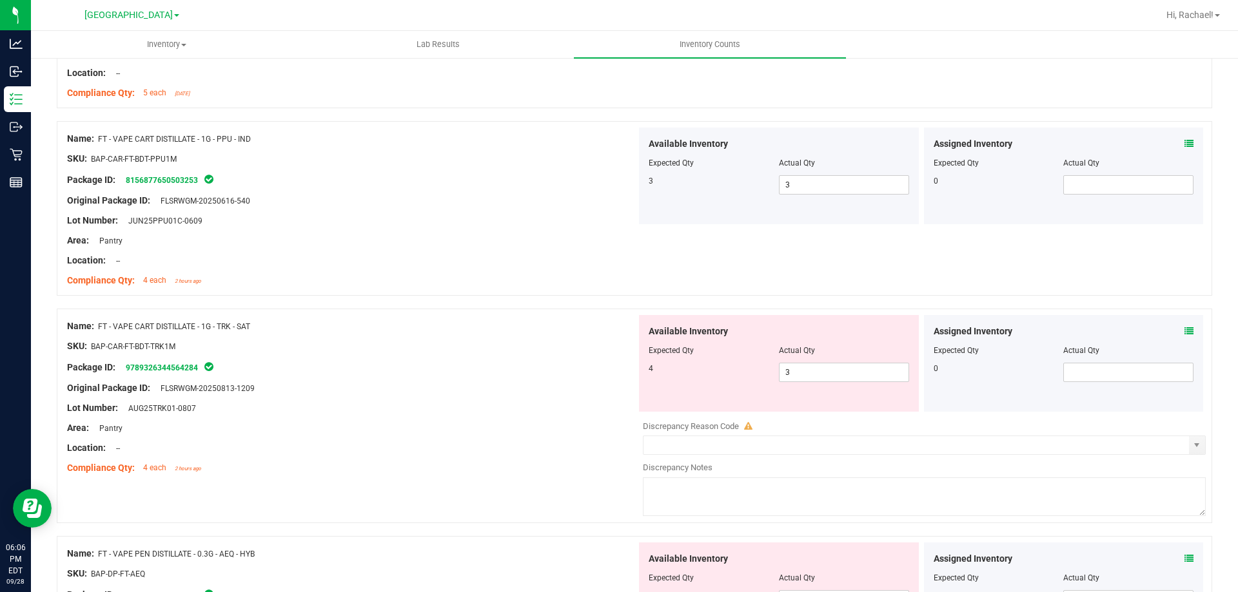
scroll to position [3158, 0]
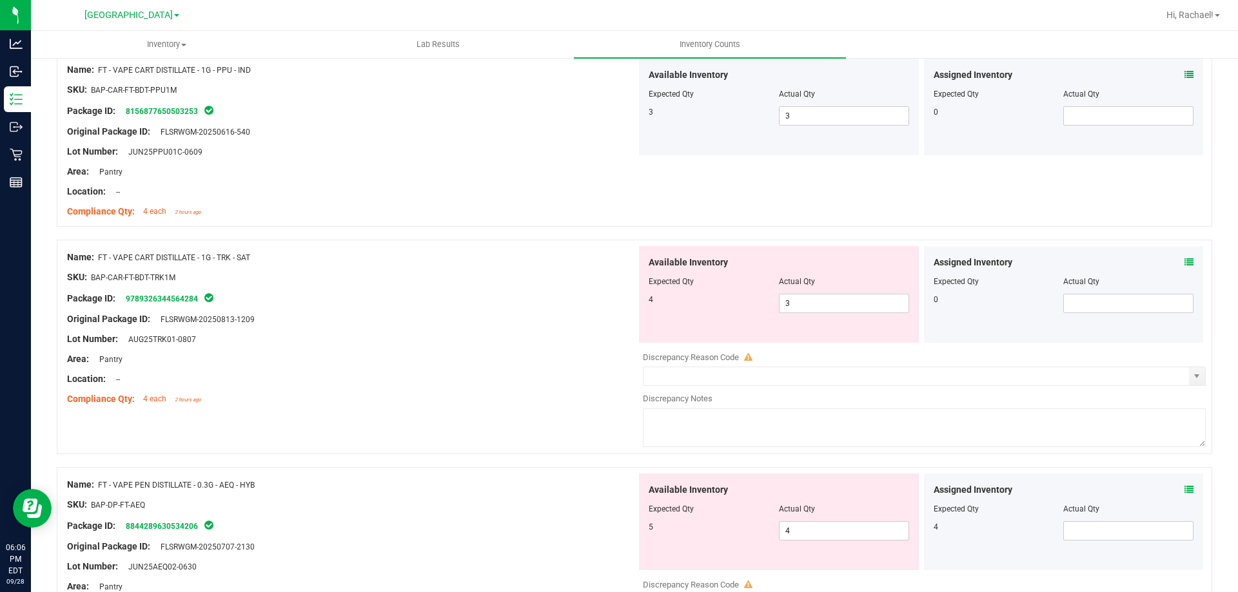
click at [1185, 266] on div "Assigned Inventory Expected Qty Actual Qty 0" at bounding box center [1064, 294] width 280 height 97
click at [1184, 264] on icon at bounding box center [1188, 262] width 9 height 9
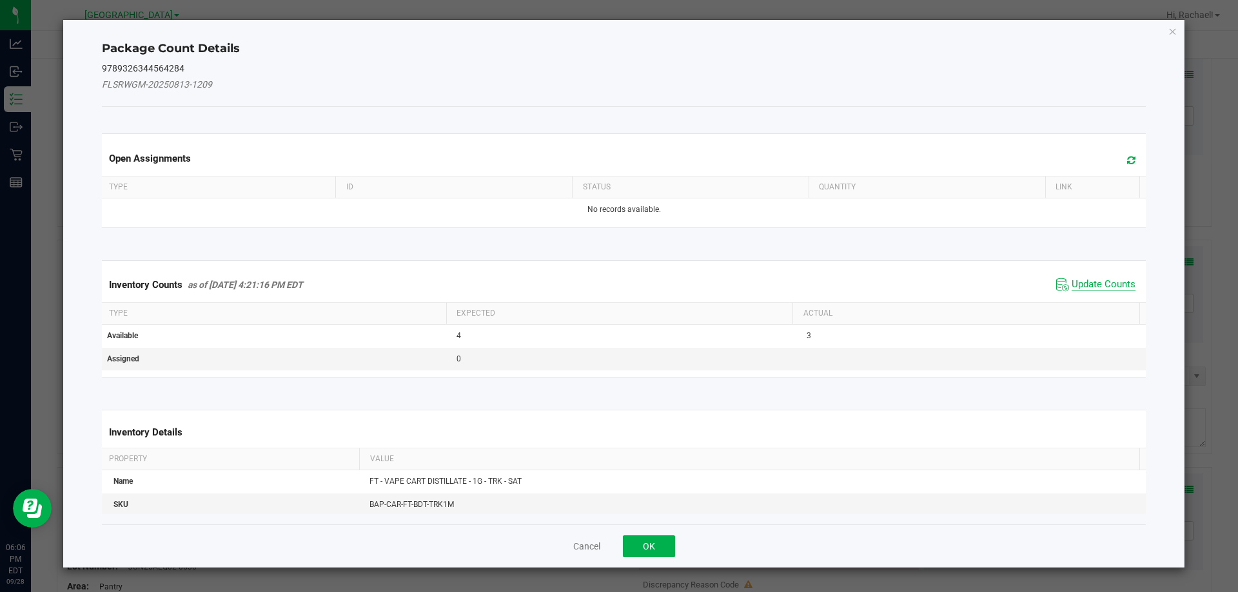
click at [1092, 282] on span "Update Counts" at bounding box center [1103, 284] width 64 height 13
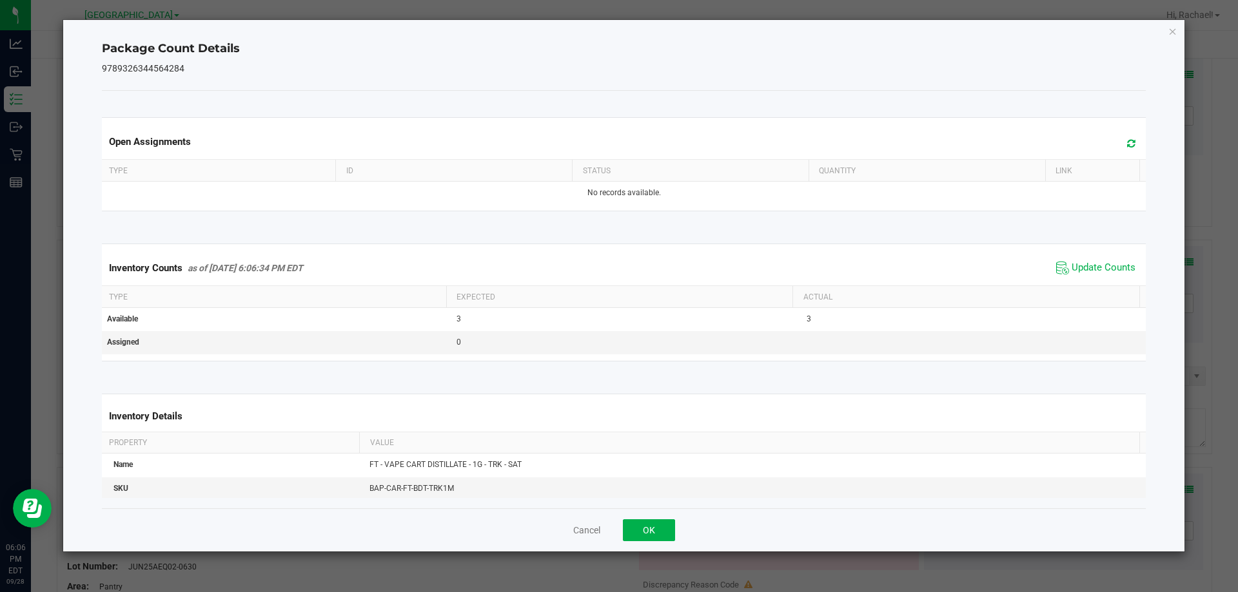
click at [1127, 142] on icon at bounding box center [1131, 144] width 8 height 10
click at [644, 538] on button "OK" at bounding box center [649, 531] width 52 height 22
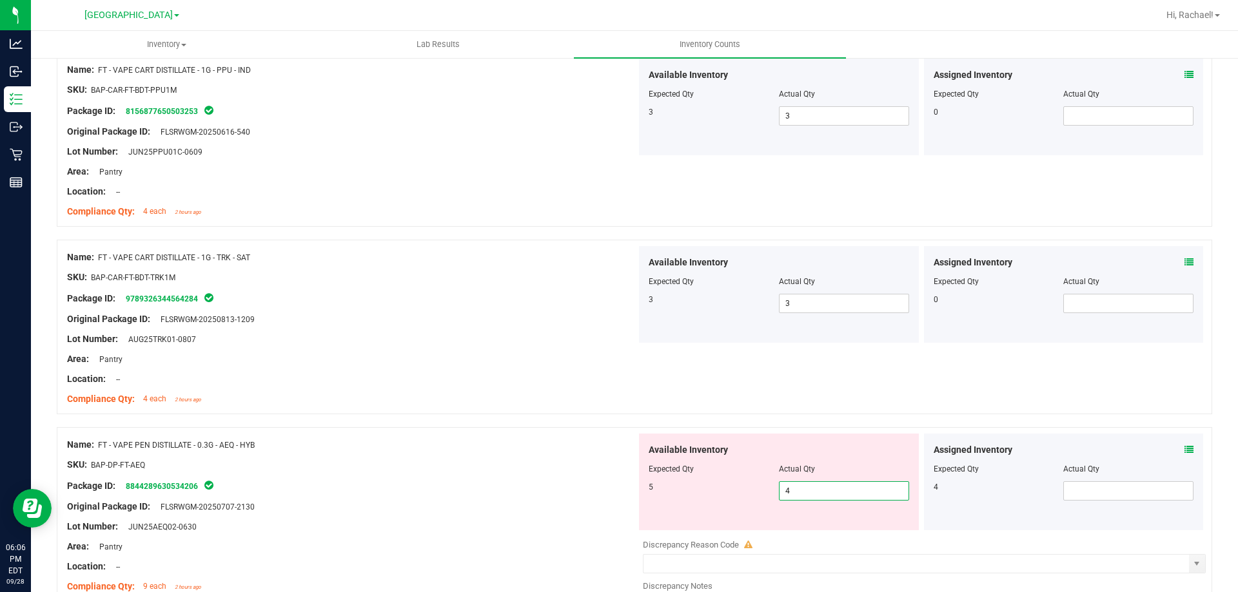
click at [813, 483] on span "4 4" at bounding box center [844, 490] width 130 height 19
type input "5"
click at [511, 483] on div "Package ID: 8844289630534206" at bounding box center [351, 485] width 569 height 15
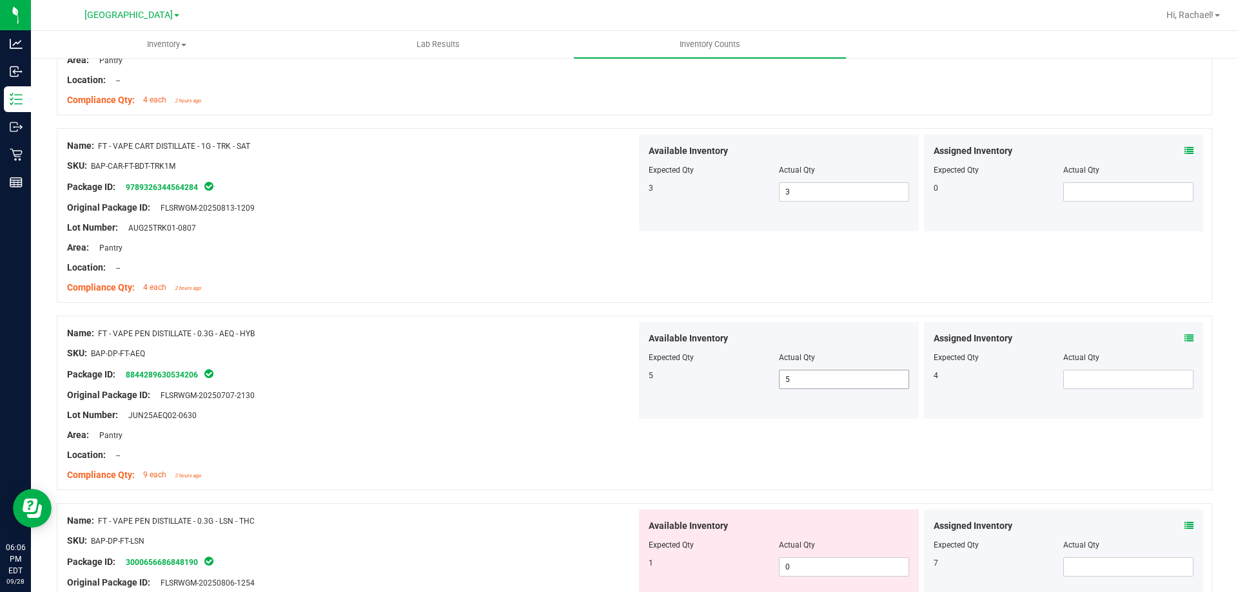
scroll to position [3452, 0]
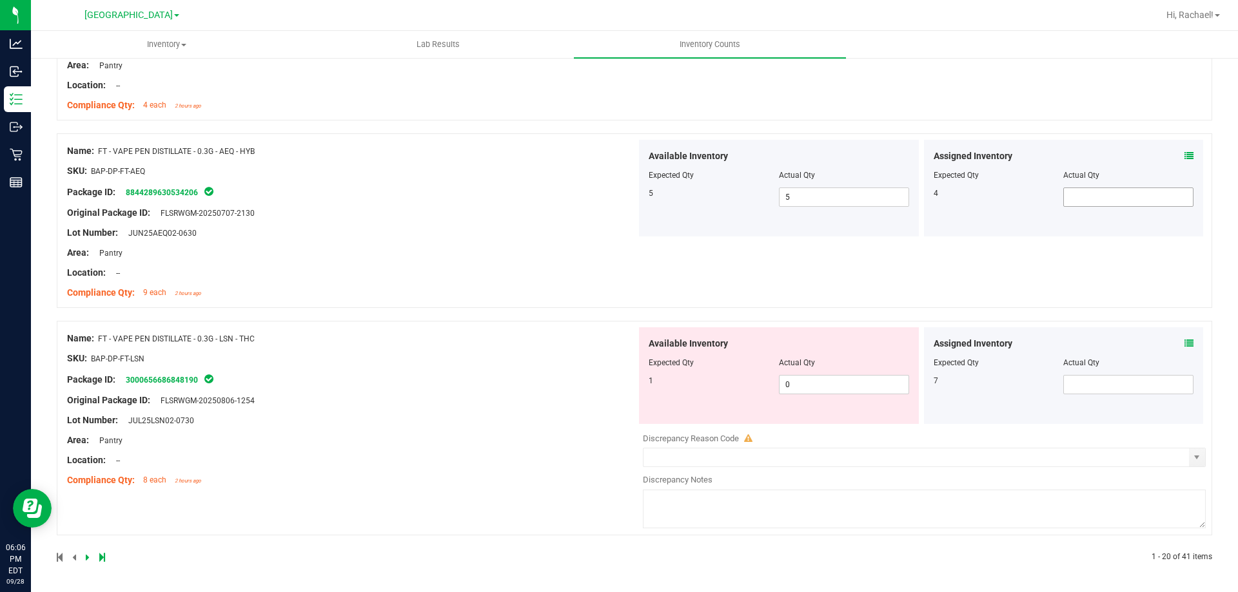
drag, startPoint x: 1098, startPoint y: 190, endPoint x: 1102, endPoint y: 200, distance: 10.8
click at [1100, 191] on span at bounding box center [1128, 197] width 130 height 19
type input "4"
click at [541, 282] on div at bounding box center [351, 283] width 569 height 6
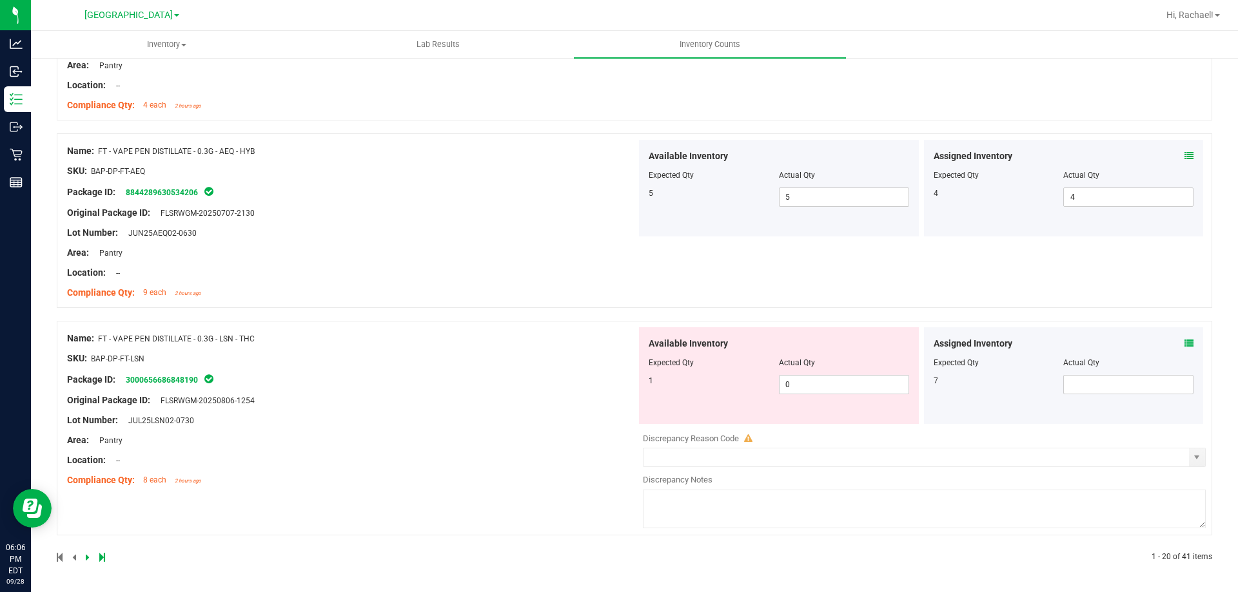
click at [1169, 345] on div "Assigned Inventory" at bounding box center [1063, 344] width 260 height 14
click at [1172, 344] on div "Assigned Inventory" at bounding box center [1063, 344] width 260 height 14
click at [1184, 343] on icon at bounding box center [1188, 343] width 9 height 9
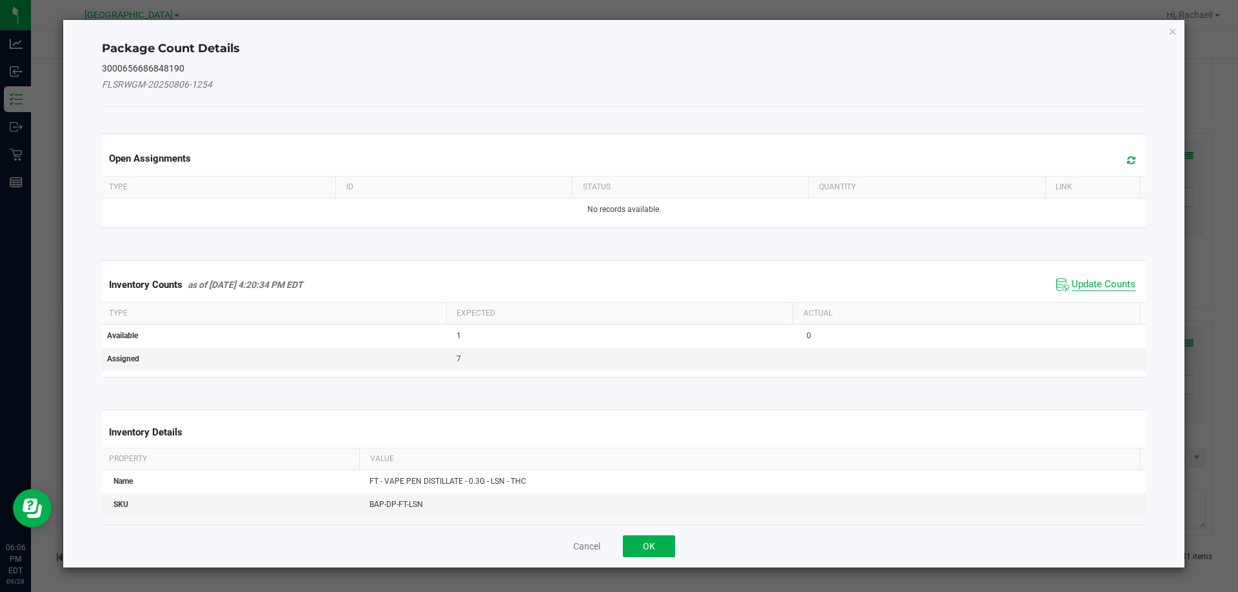
click at [1098, 289] on span "Update Counts" at bounding box center [1103, 284] width 64 height 13
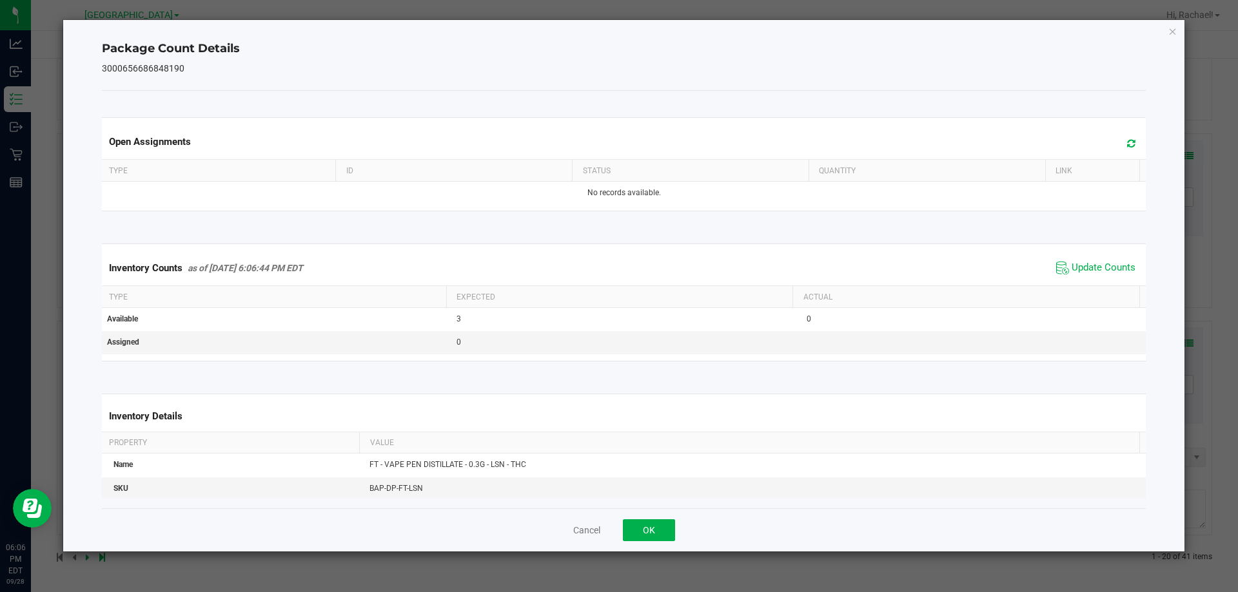
click at [1128, 144] on span at bounding box center [1127, 144] width 21 height 18
click at [668, 530] on button "OK" at bounding box center [649, 531] width 52 height 22
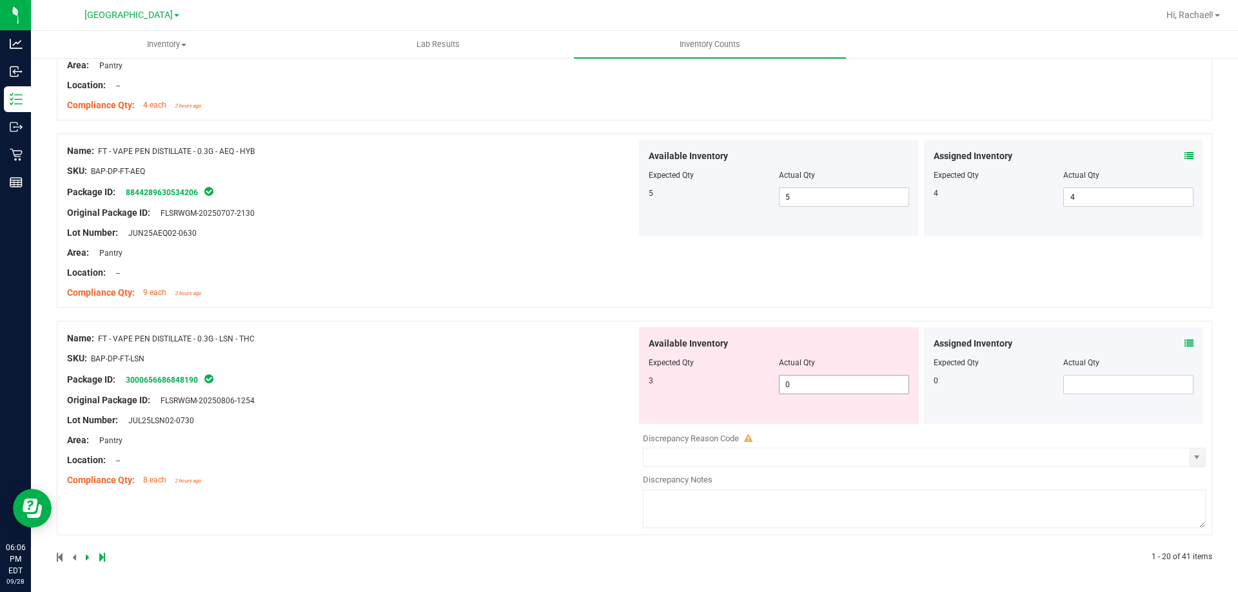
click at [830, 378] on span "0 0" at bounding box center [844, 384] width 130 height 19
type input "3"
click at [558, 408] on div "Name: FT - VAPE PEN DISTILLATE - 0.3G - LSN - THC SKU: BAP-DP-FT-LSN Package ID…" at bounding box center [351, 409] width 569 height 164
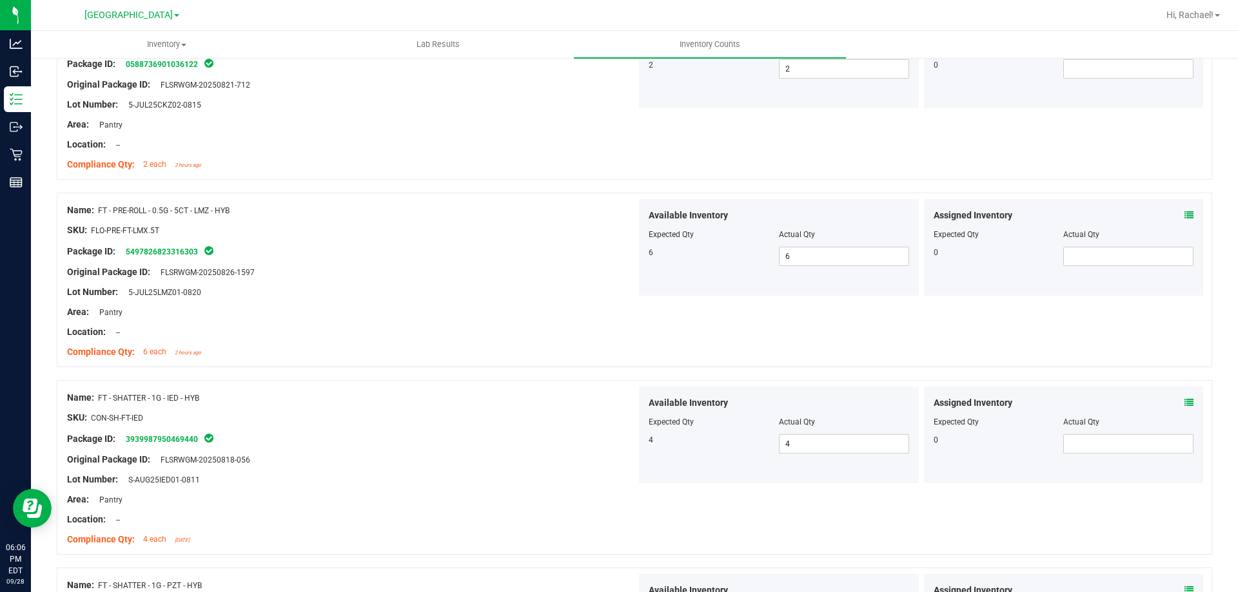
scroll to position [0, 0]
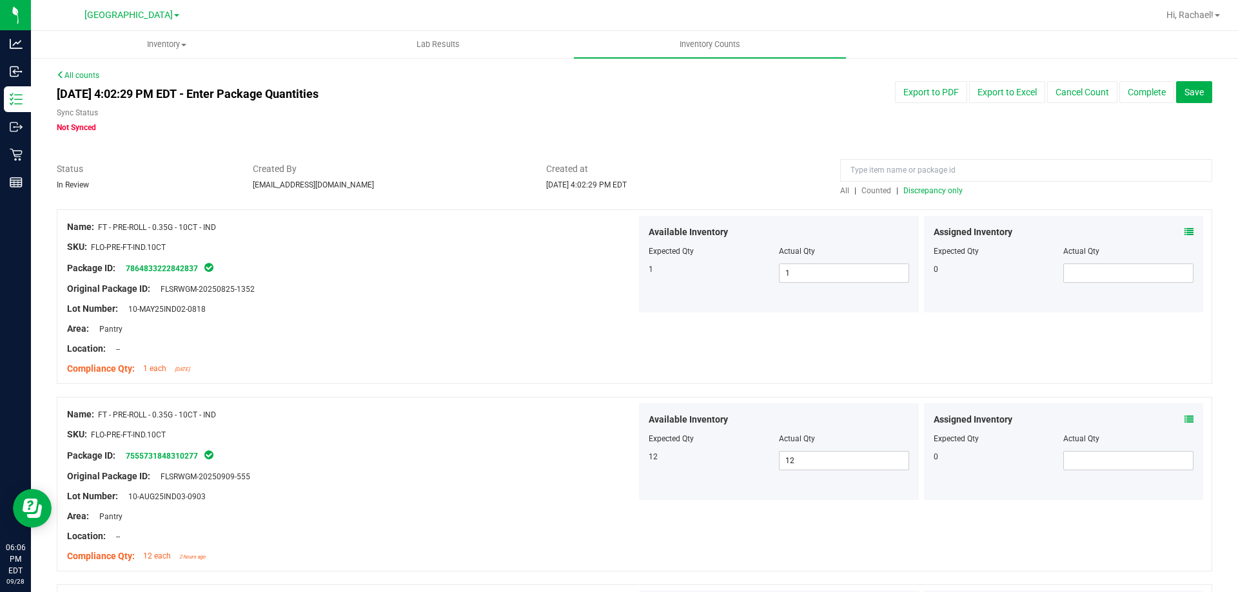
click at [933, 188] on span "Discrepancy only" at bounding box center [932, 190] width 59 height 9
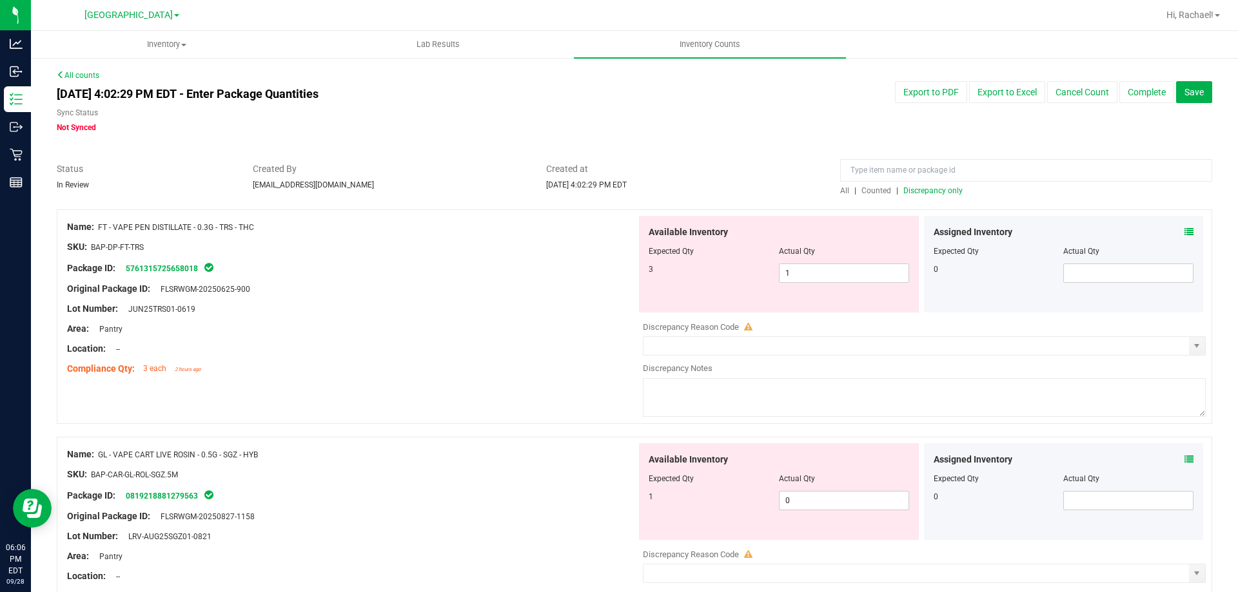
click at [1184, 231] on icon at bounding box center [1188, 232] width 9 height 9
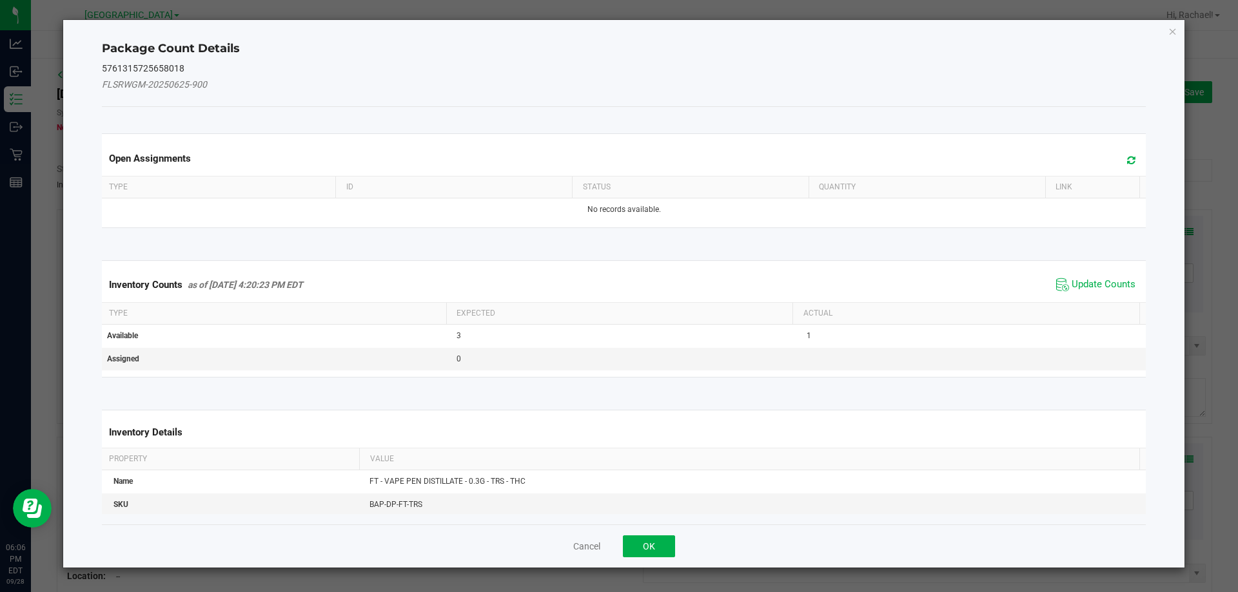
click at [1081, 292] on span "Update Counts" at bounding box center [1096, 284] width 86 height 19
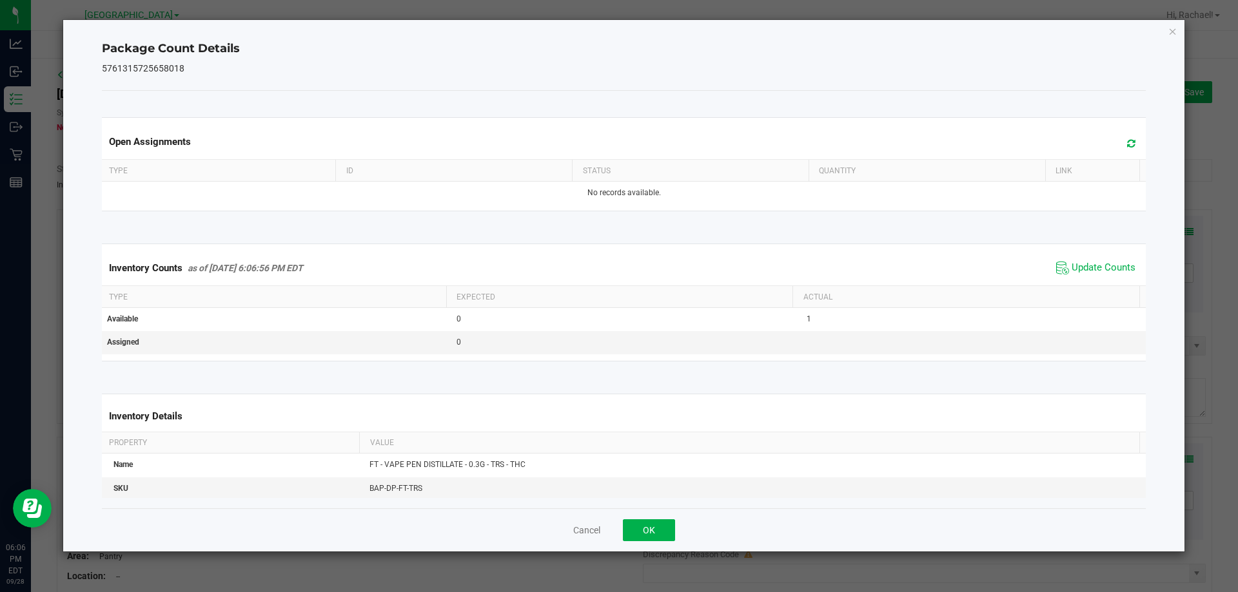
click at [1127, 145] on icon at bounding box center [1131, 144] width 8 height 10
click at [646, 536] on button "OK" at bounding box center [649, 531] width 52 height 22
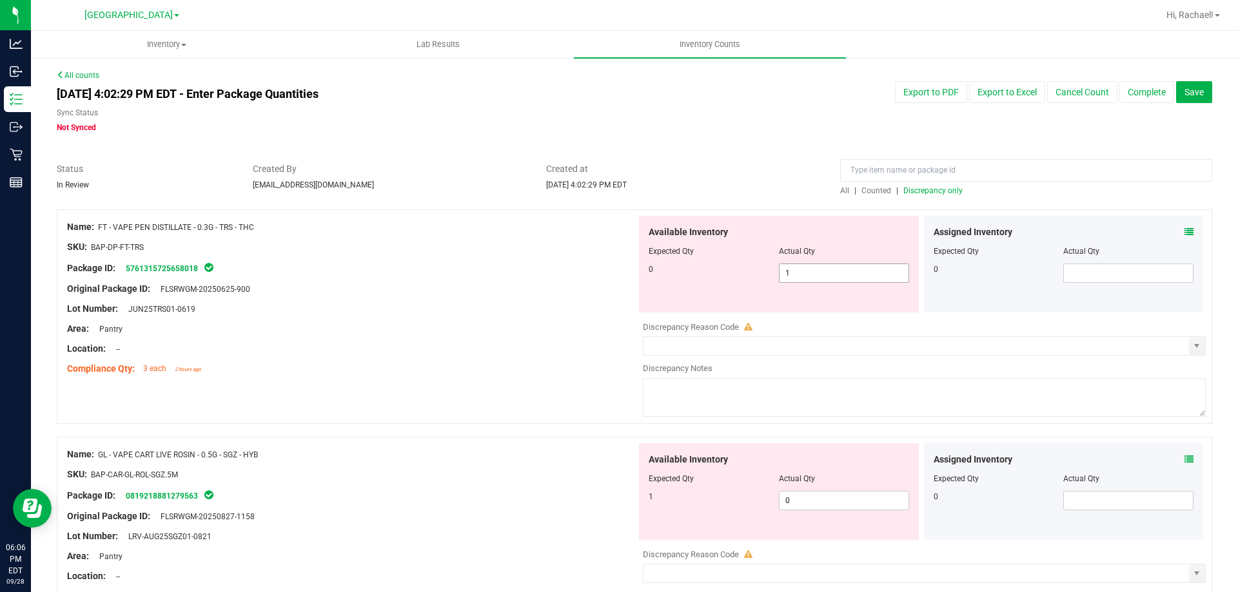
click at [837, 272] on span "1 1" at bounding box center [844, 273] width 130 height 19
type input "0"
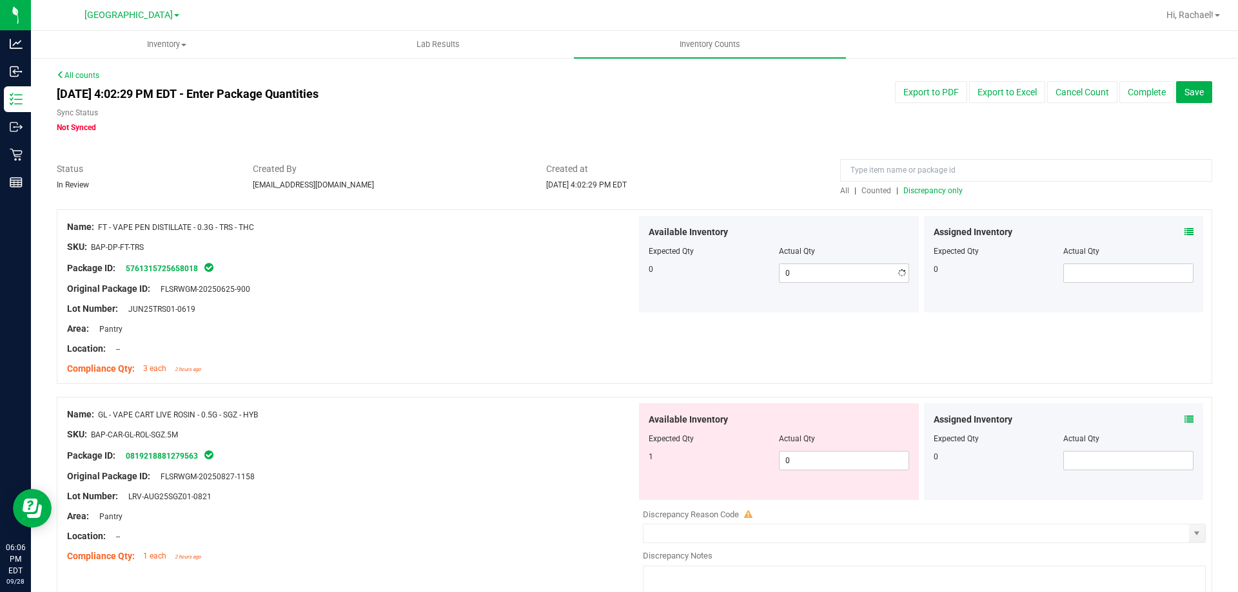
click at [543, 349] on div "Location: --" at bounding box center [351, 349] width 569 height 14
click at [1184, 420] on icon at bounding box center [1188, 419] width 9 height 9
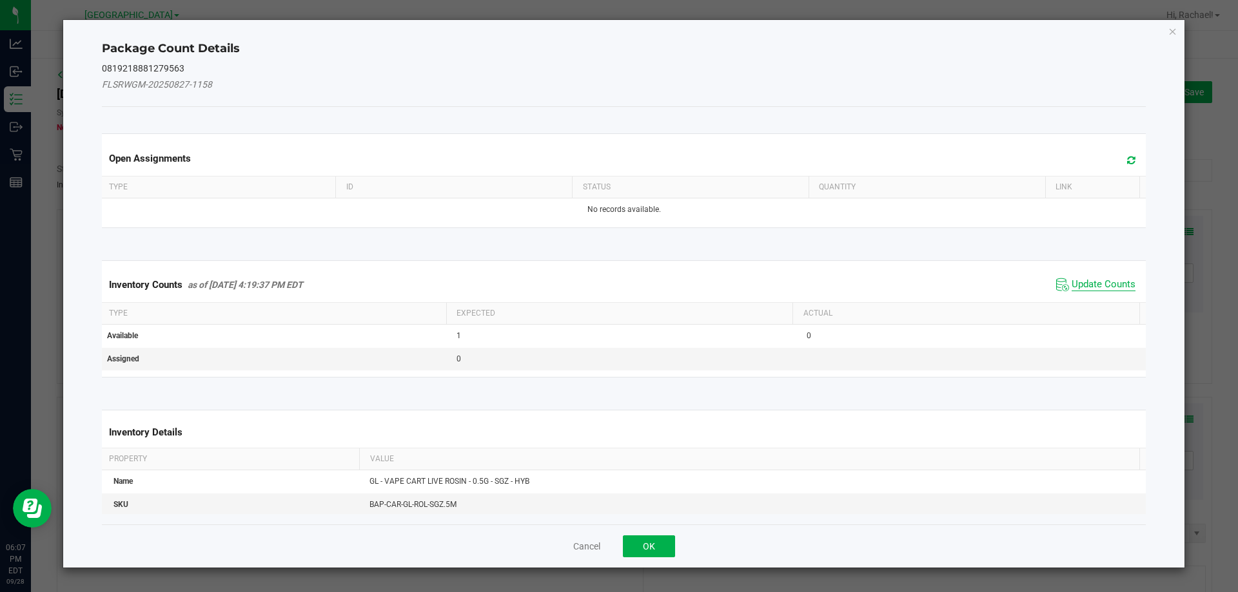
click at [1108, 287] on span "Update Counts" at bounding box center [1103, 284] width 64 height 13
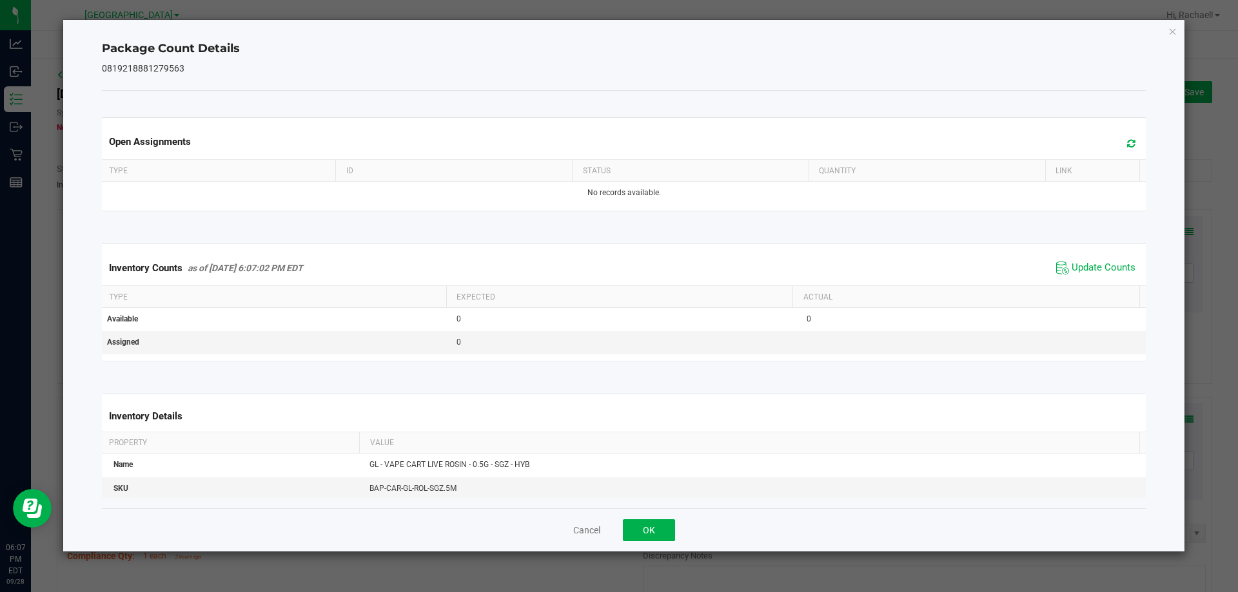
click at [1127, 140] on icon at bounding box center [1131, 144] width 8 height 10
click at [666, 527] on button "OK" at bounding box center [649, 531] width 52 height 22
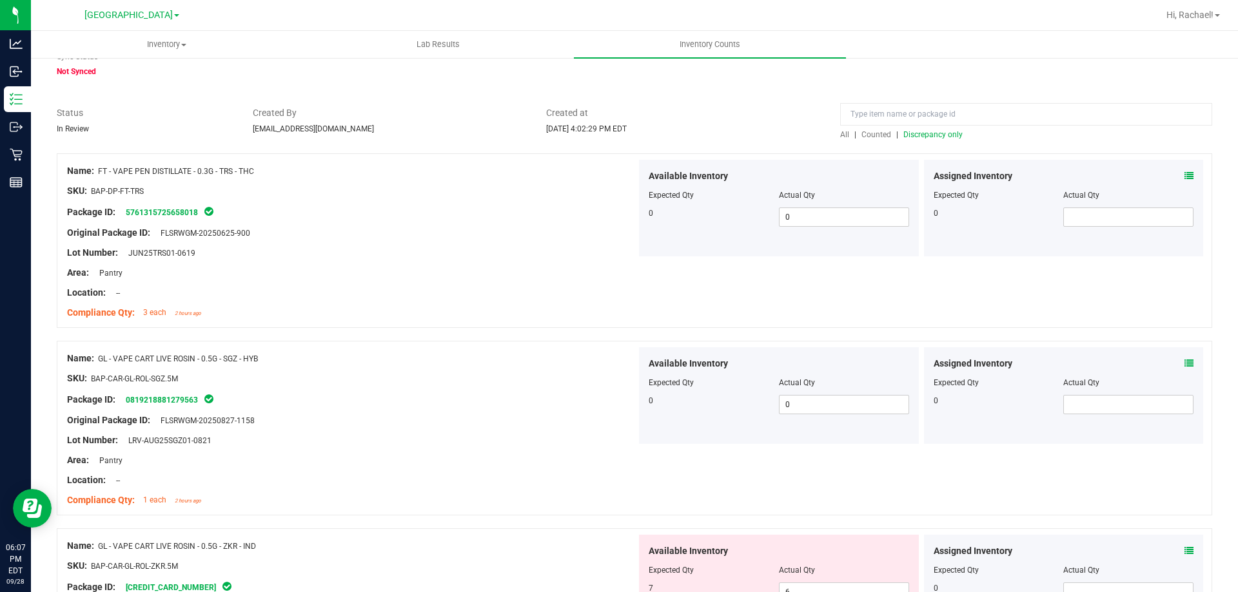
scroll to position [193, 0]
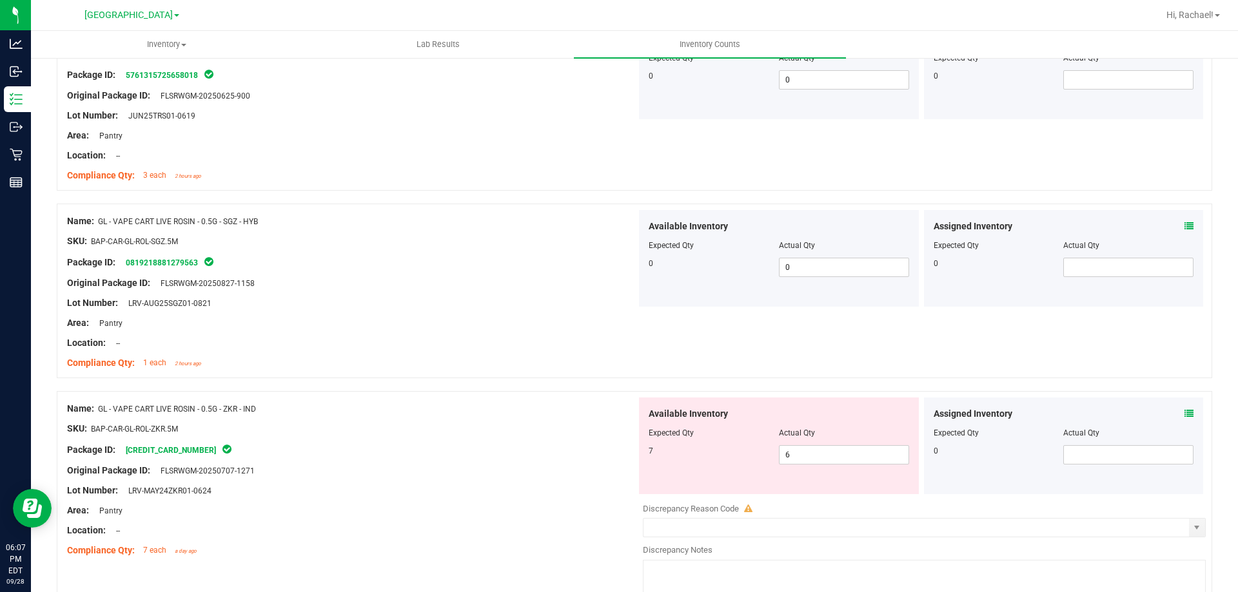
click at [1184, 414] on icon at bounding box center [1188, 413] width 9 height 9
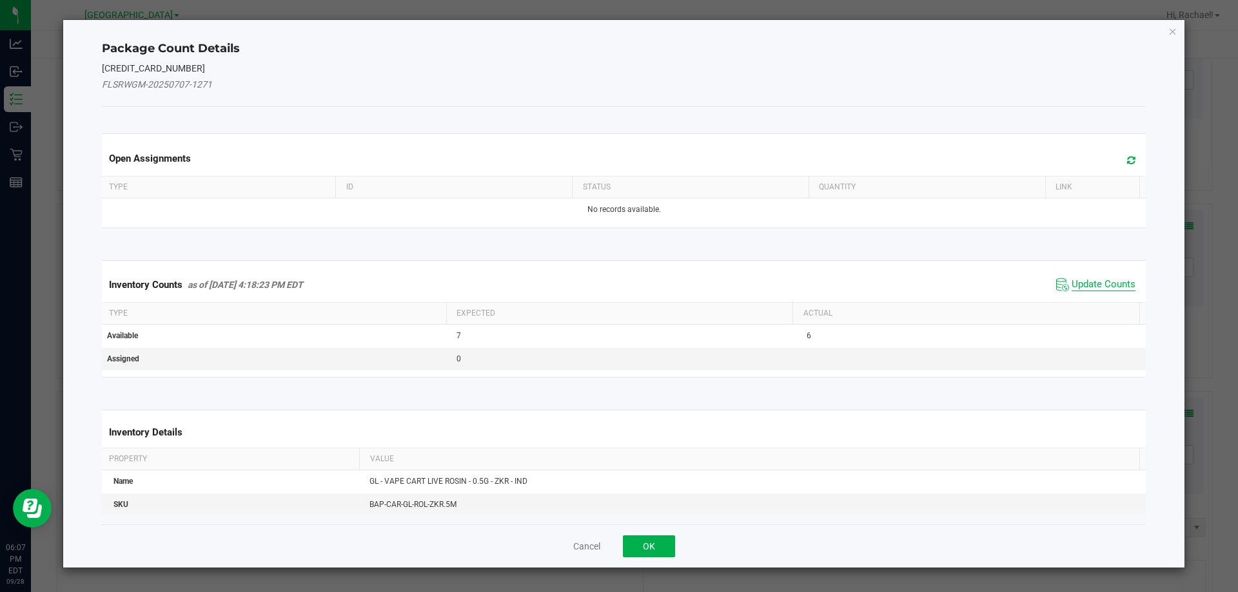
click at [1094, 284] on span "Update Counts" at bounding box center [1103, 284] width 64 height 13
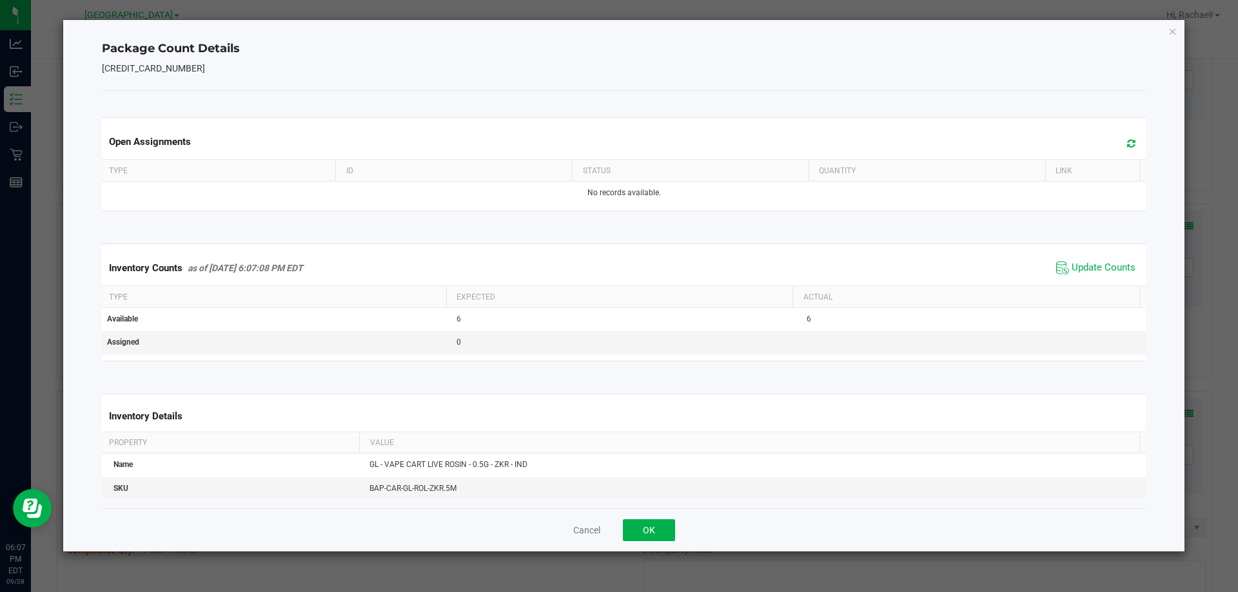
click at [1127, 145] on icon at bounding box center [1131, 144] width 8 height 10
click at [645, 529] on button "OK" at bounding box center [649, 531] width 52 height 22
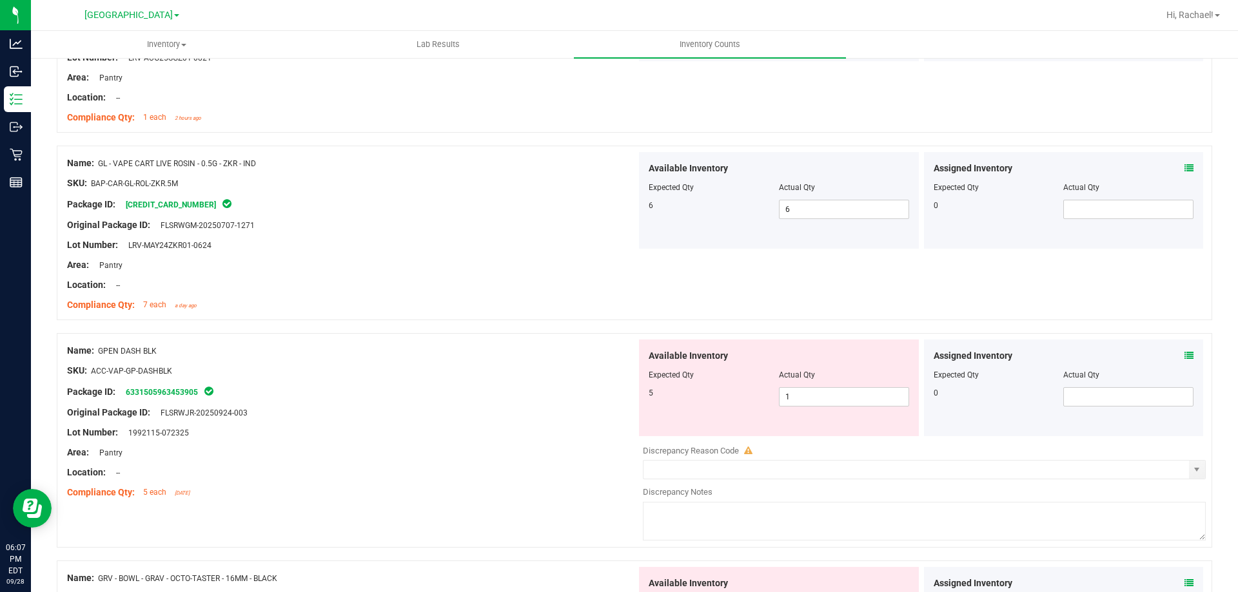
scroll to position [516, 0]
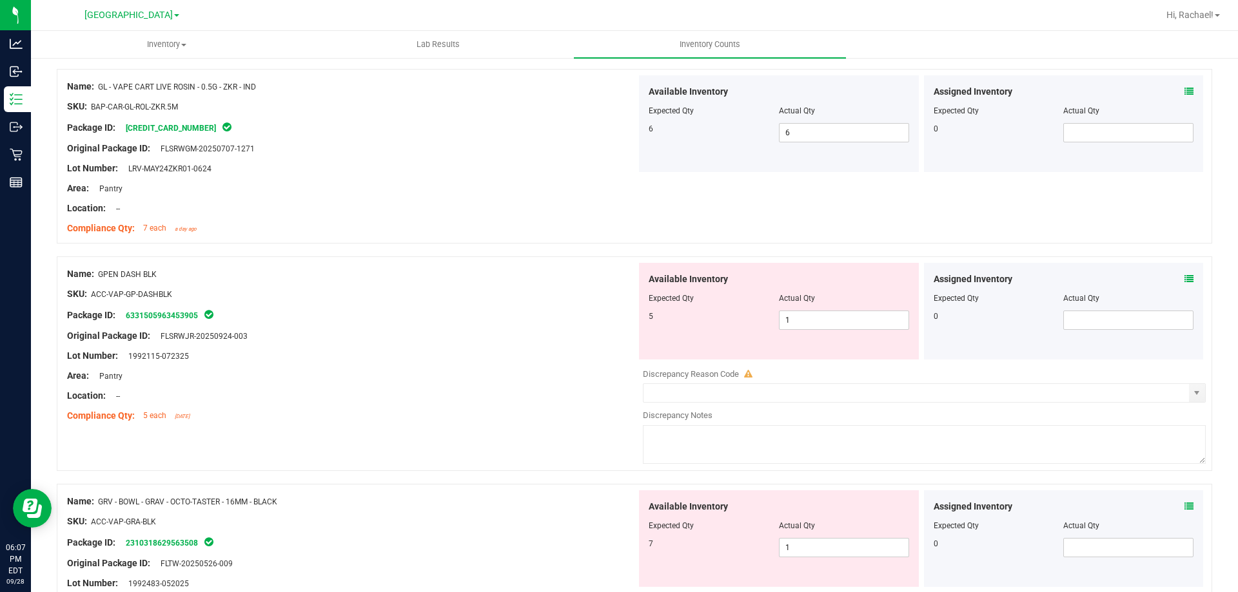
click at [1184, 282] on div "Assigned Inventory Expected Qty Actual Qty 0" at bounding box center [1064, 311] width 280 height 97
click at [1184, 280] on div "Assigned Inventory Expected Qty Actual Qty 0" at bounding box center [1064, 311] width 280 height 97
click at [1184, 280] on icon at bounding box center [1188, 279] width 9 height 9
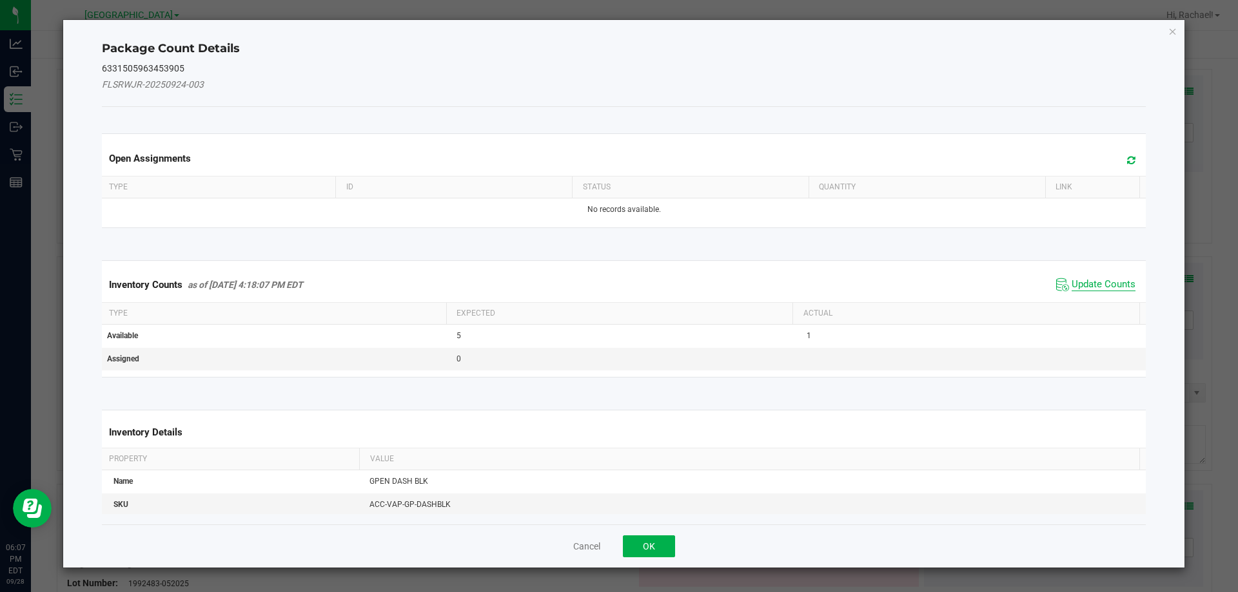
click at [1111, 290] on span "Update Counts" at bounding box center [1103, 284] width 64 height 13
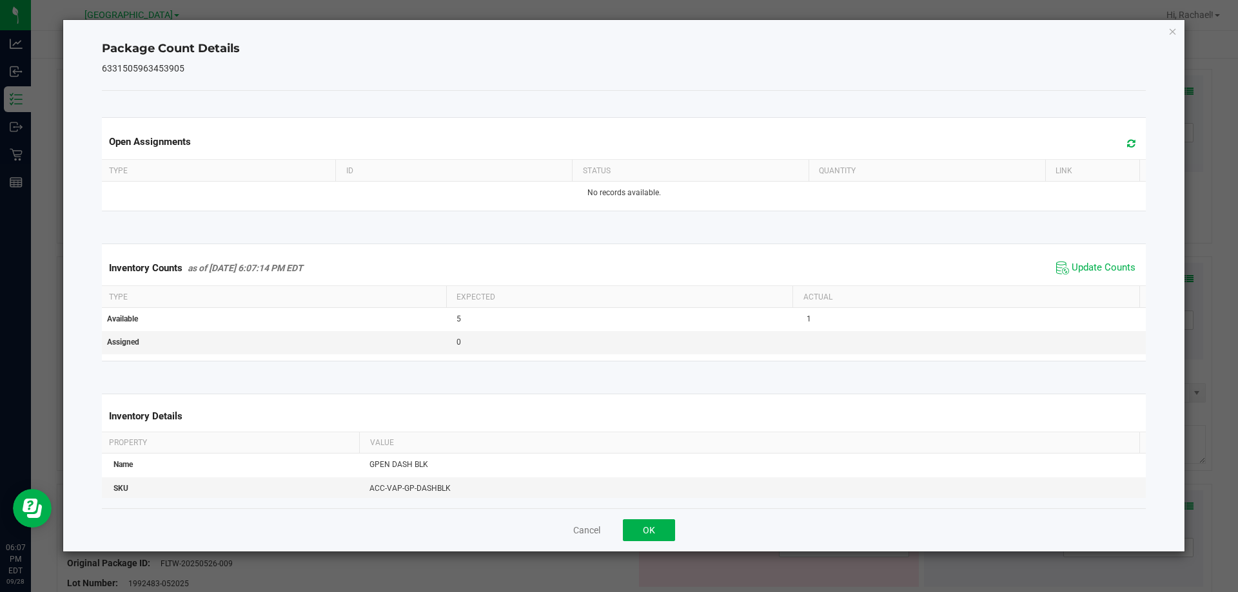
click at [1122, 137] on span at bounding box center [1127, 144] width 21 height 18
click at [665, 524] on button "OK" at bounding box center [649, 531] width 52 height 22
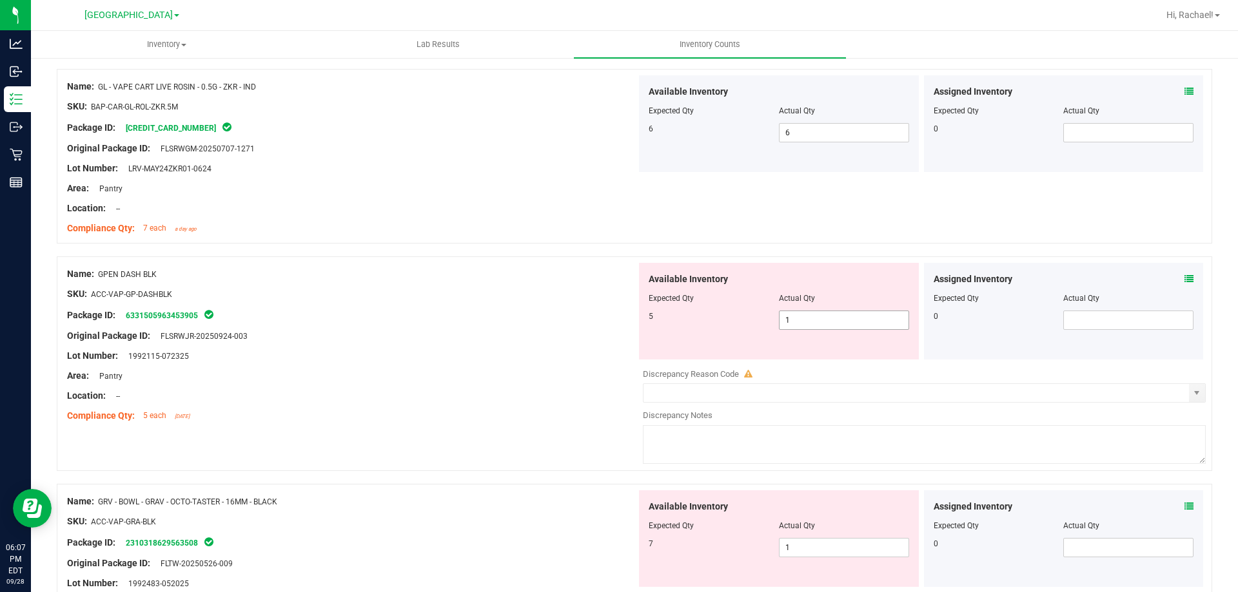
click at [835, 314] on span "1 1" at bounding box center [844, 320] width 130 height 19
type input "5"
click at [494, 363] on div at bounding box center [351, 366] width 569 height 6
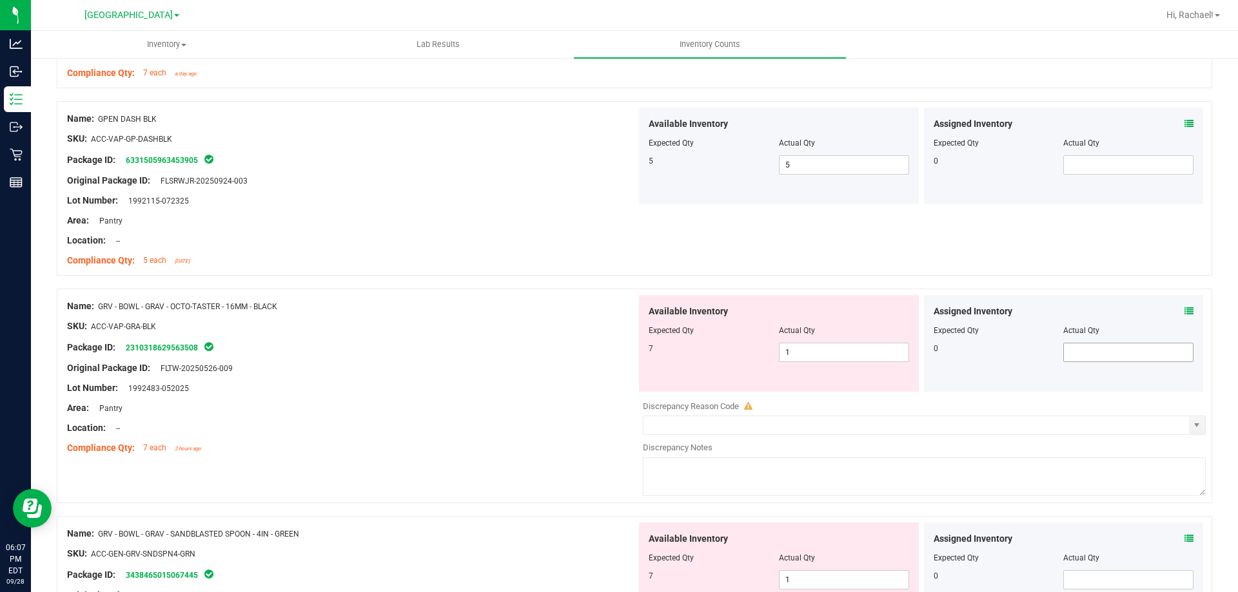
scroll to position [709, 0]
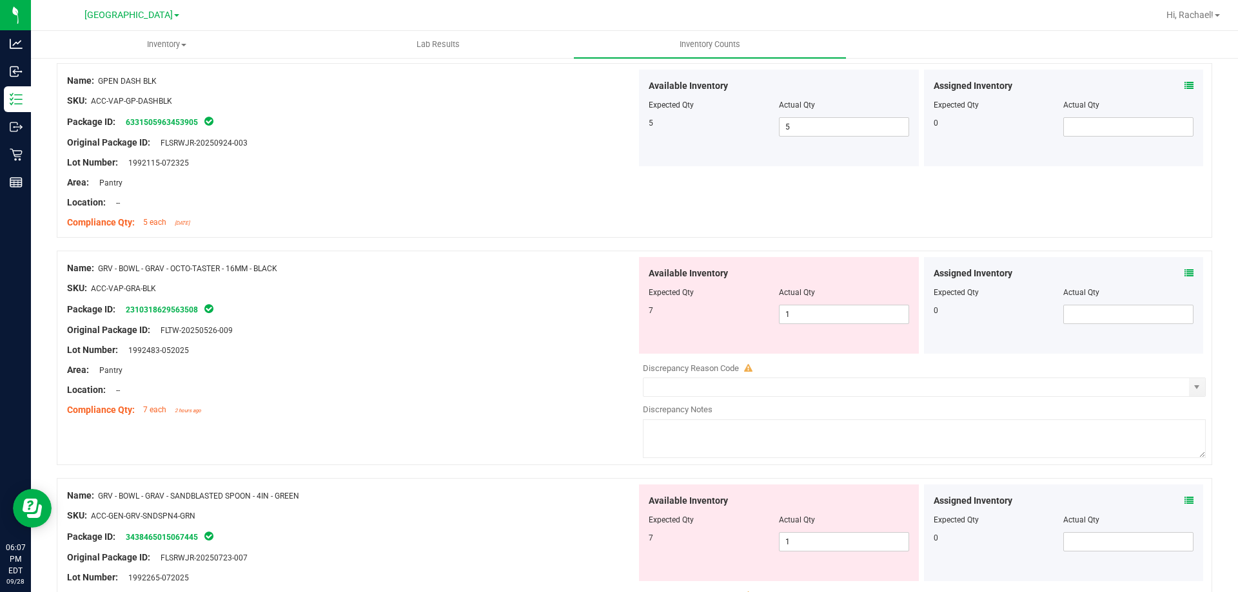
click at [1173, 273] on div "Assigned Inventory" at bounding box center [1063, 274] width 260 height 14
click at [1184, 270] on icon at bounding box center [1188, 273] width 9 height 9
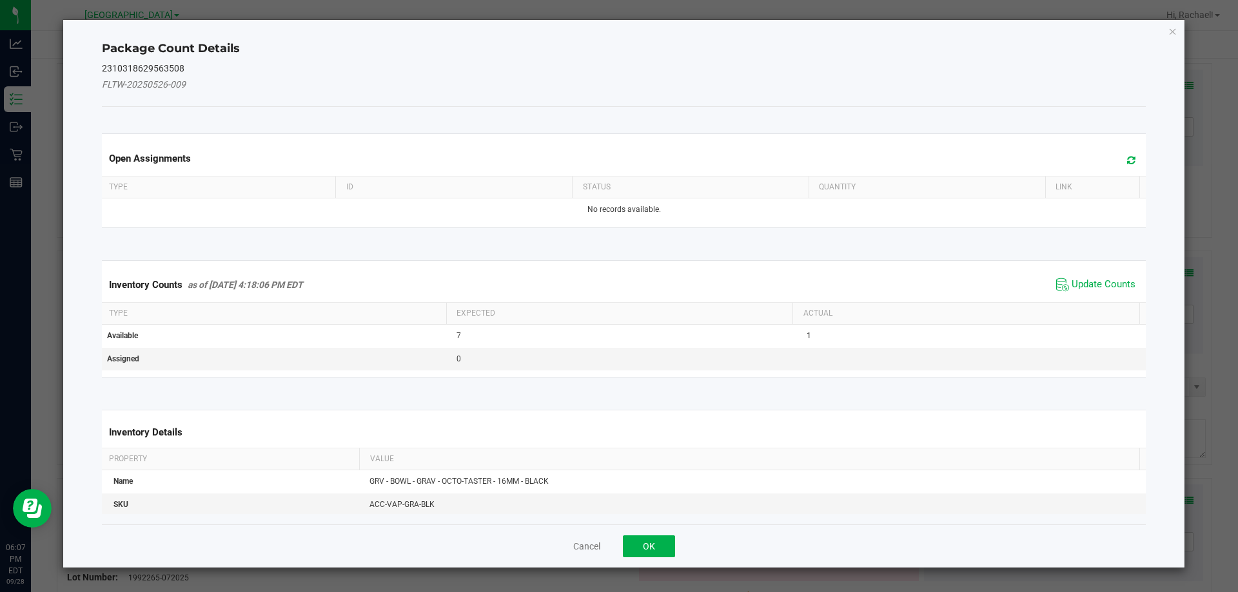
click at [1181, 270] on div "Package Count Details 2310318629563508 FLTW-20250526-009 Open Assignments Type …" at bounding box center [624, 294] width 1122 height 548
click at [1082, 294] on span "Update Counts" at bounding box center [1096, 284] width 86 height 19
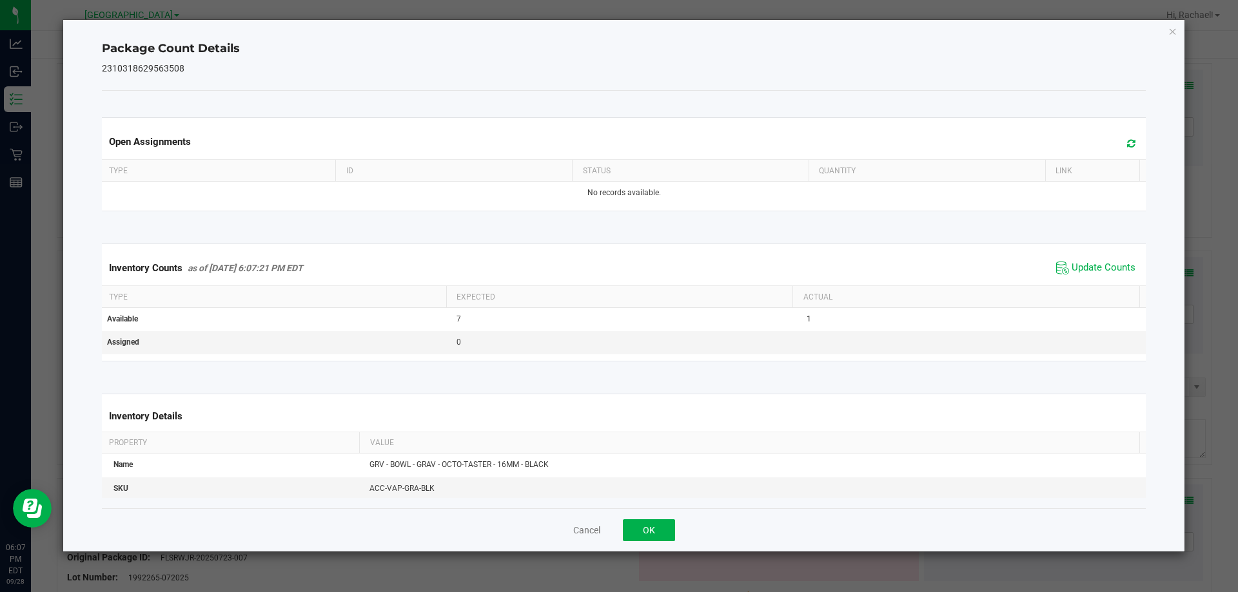
click at [1127, 141] on icon at bounding box center [1131, 144] width 8 height 10
click at [645, 534] on button "OK" at bounding box center [649, 531] width 52 height 22
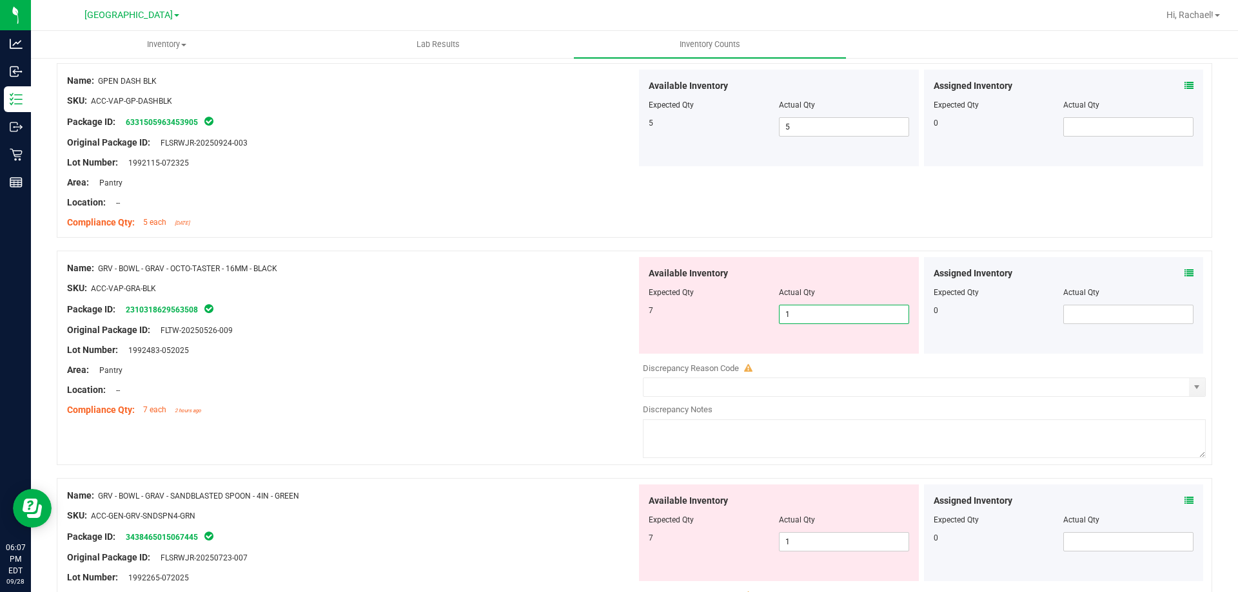
click at [835, 313] on span "1 1" at bounding box center [844, 314] width 130 height 19
type input "7"
click at [531, 362] on div at bounding box center [351, 360] width 569 height 6
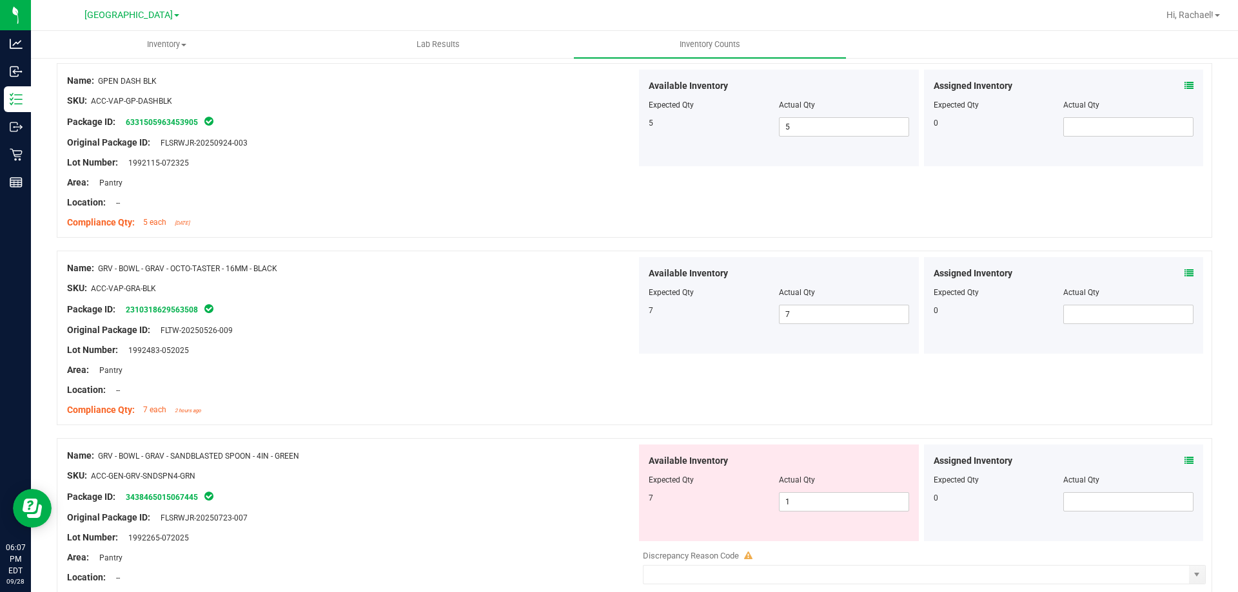
click at [1173, 463] on div "Assigned Inventory" at bounding box center [1063, 461] width 260 height 14
click at [1184, 460] on icon at bounding box center [1188, 460] width 9 height 9
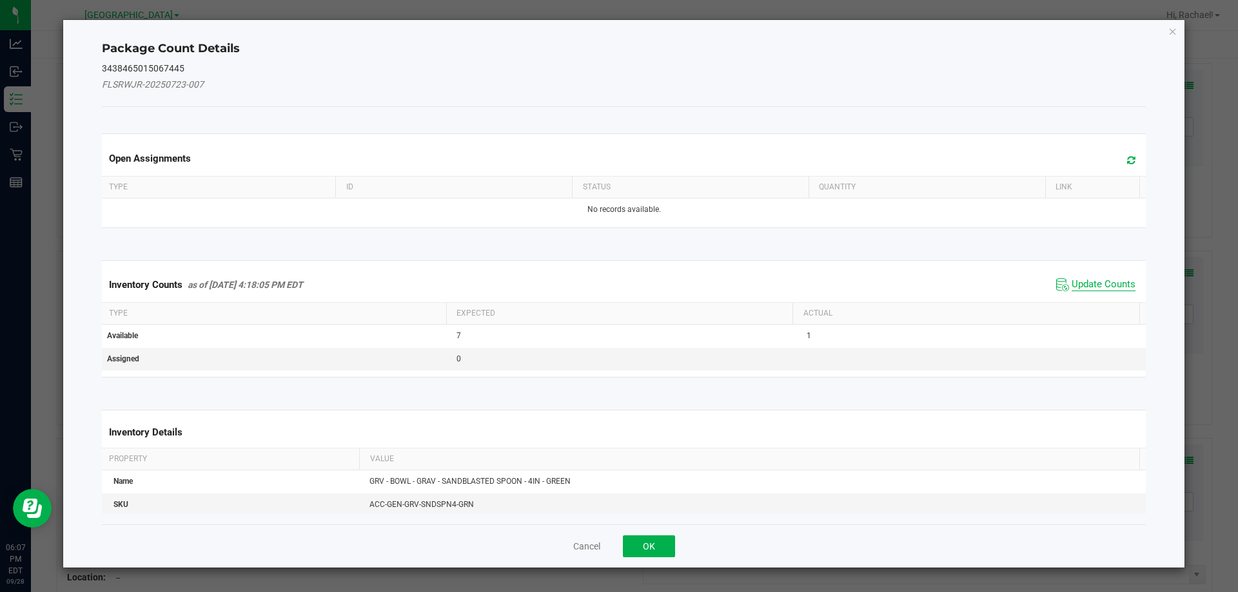
click at [1089, 286] on span "Update Counts" at bounding box center [1103, 284] width 64 height 13
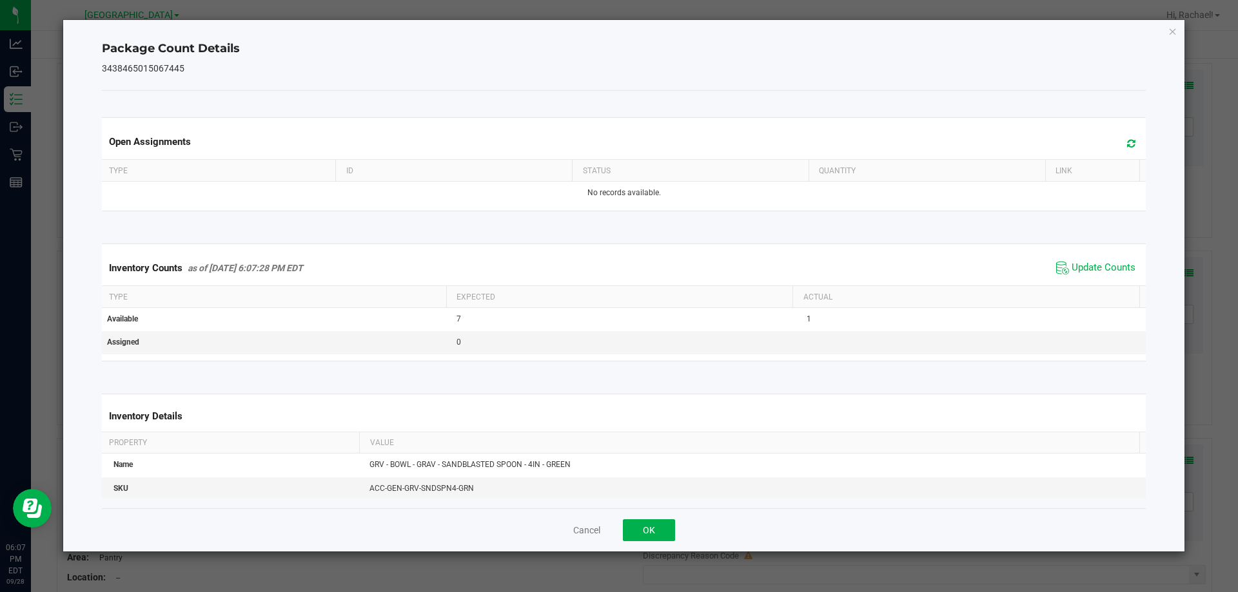
click at [1127, 146] on icon at bounding box center [1131, 144] width 8 height 10
click at [666, 539] on button "OK" at bounding box center [649, 531] width 52 height 22
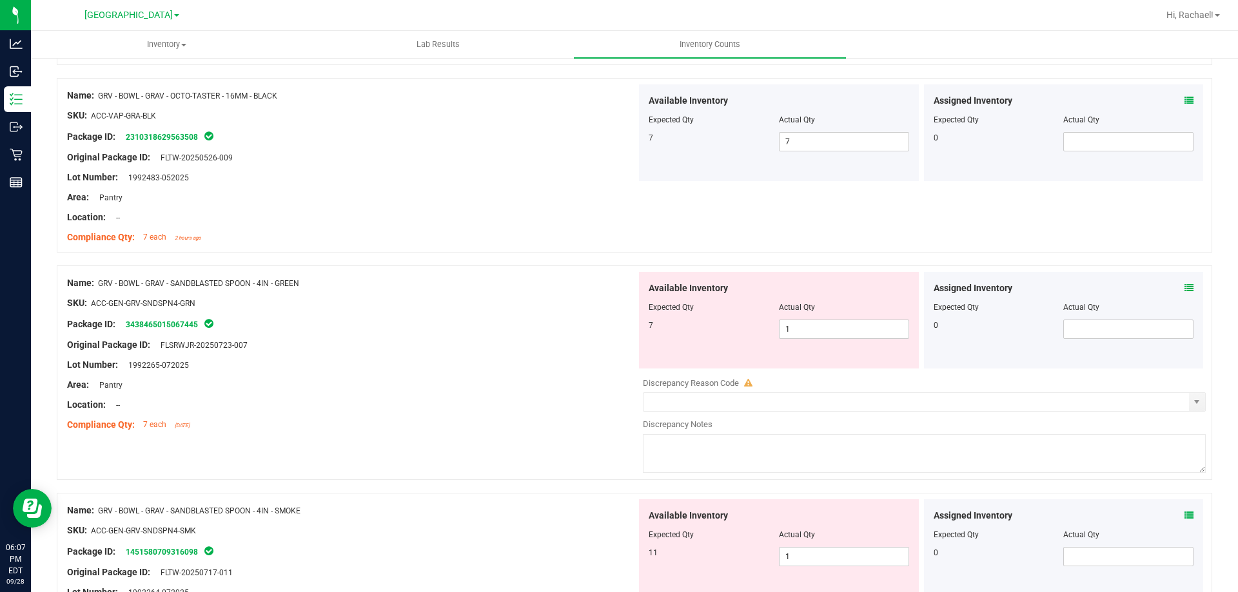
scroll to position [902, 0]
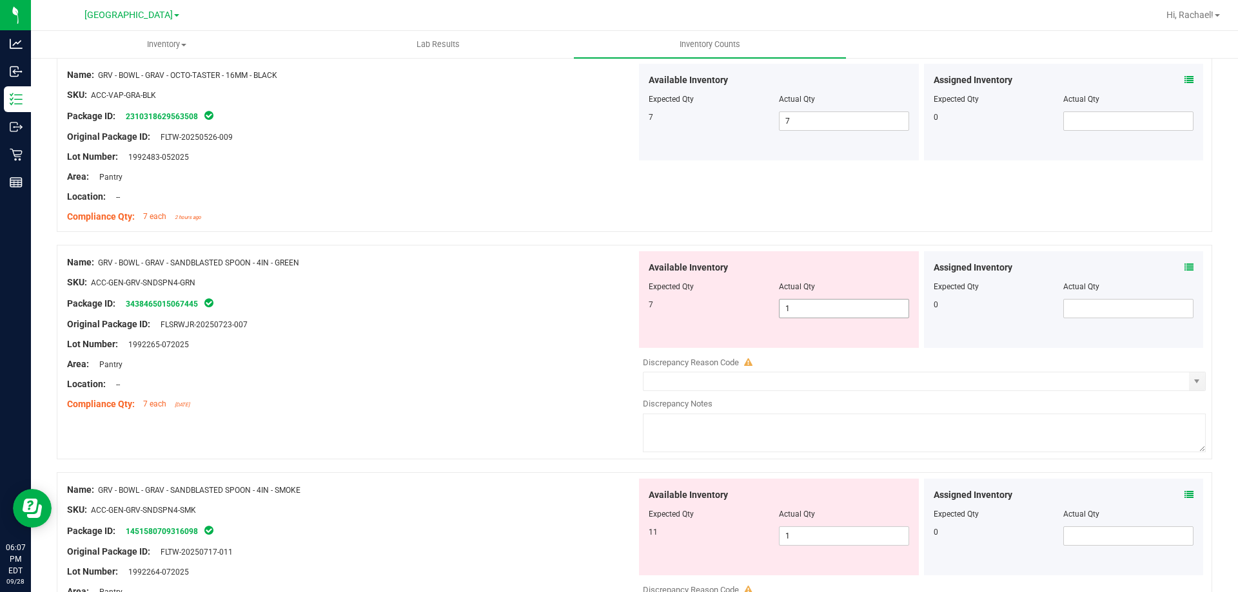
click at [830, 311] on span "1 1" at bounding box center [844, 308] width 130 height 19
type input "7"
click at [542, 387] on div "Location: --" at bounding box center [351, 385] width 569 height 14
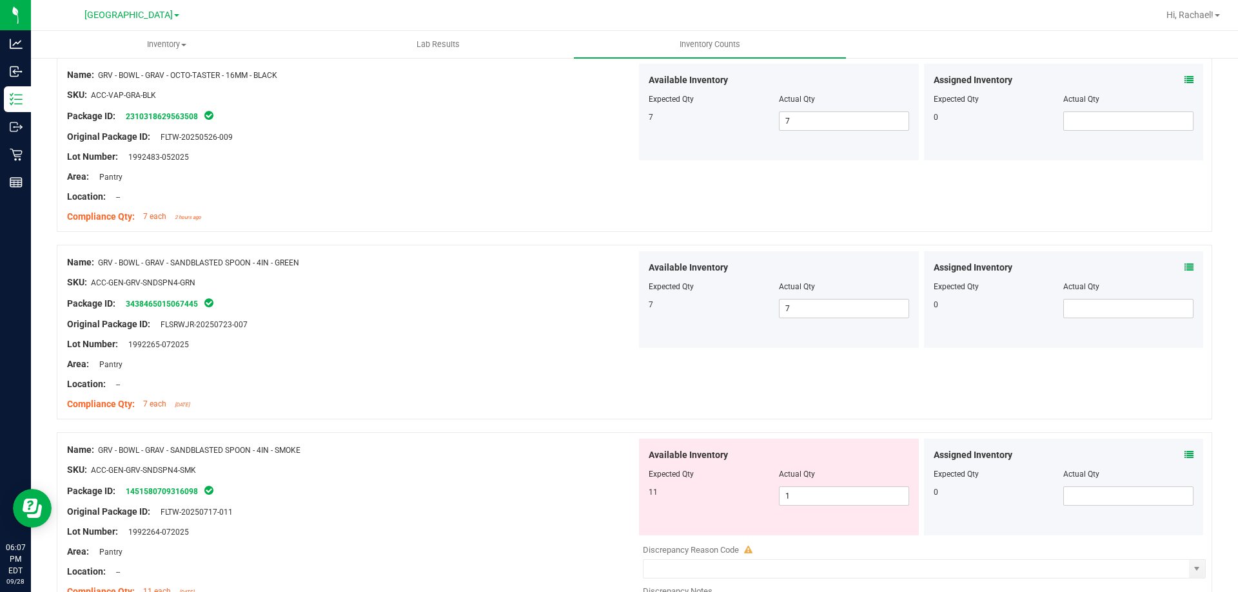
click at [1184, 457] on icon at bounding box center [1188, 455] width 9 height 9
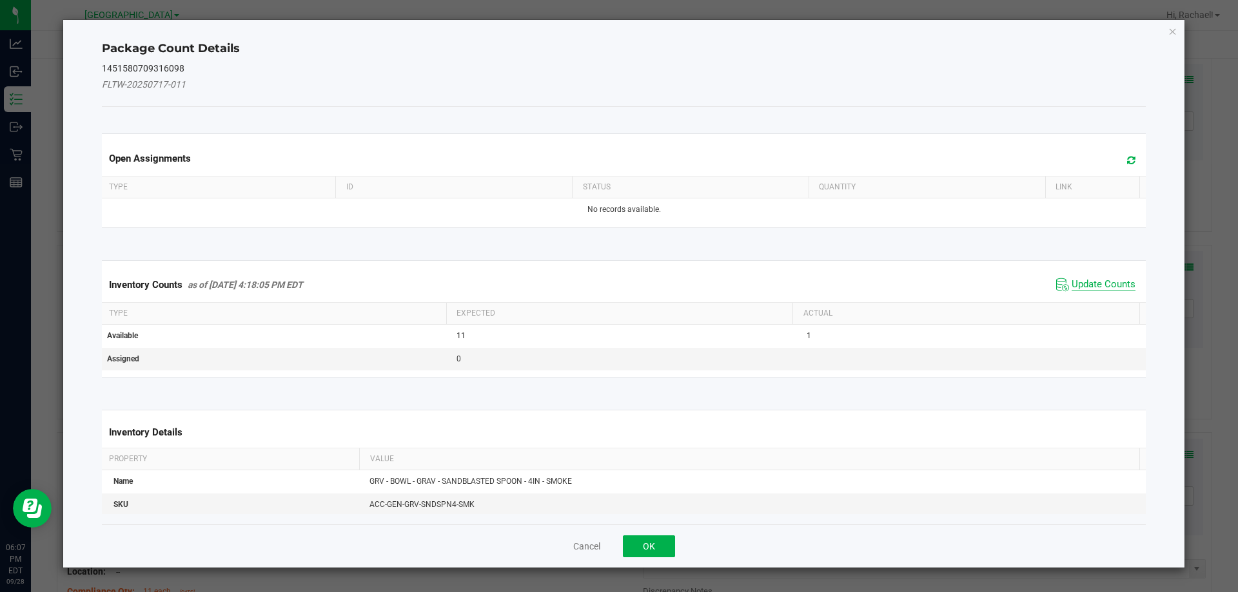
click at [1093, 289] on span "Update Counts" at bounding box center [1103, 284] width 64 height 13
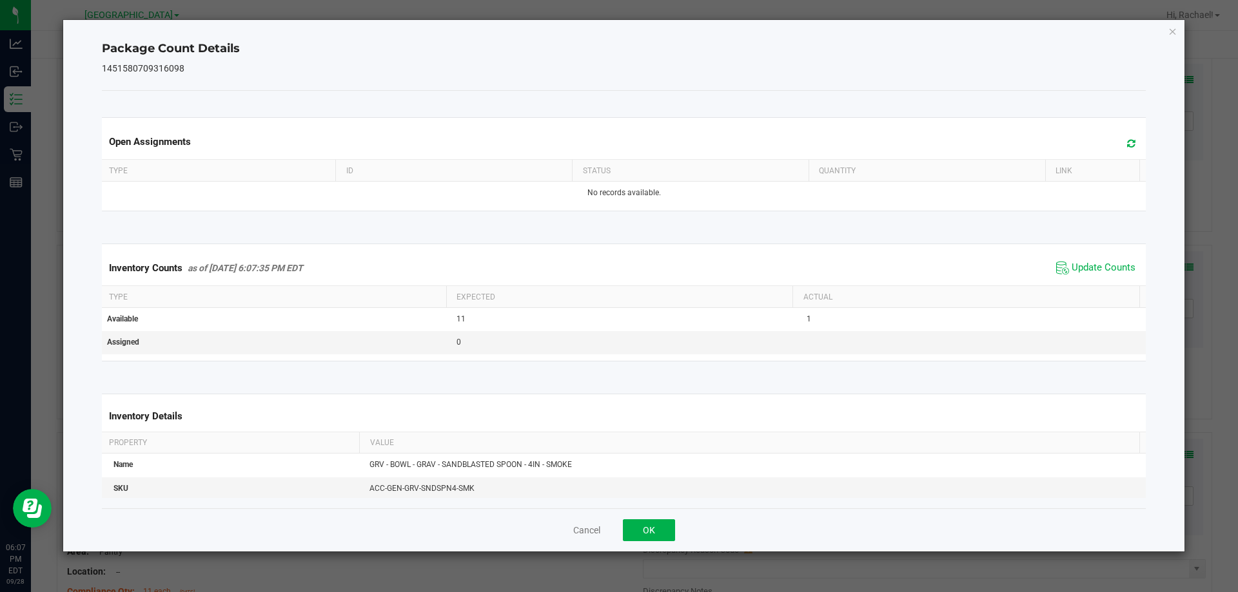
click at [1127, 146] on icon at bounding box center [1131, 144] width 8 height 10
drag, startPoint x: 661, startPoint y: 529, endPoint x: 671, endPoint y: 517, distance: 15.5
click at [660, 528] on button "OK" at bounding box center [649, 531] width 52 height 22
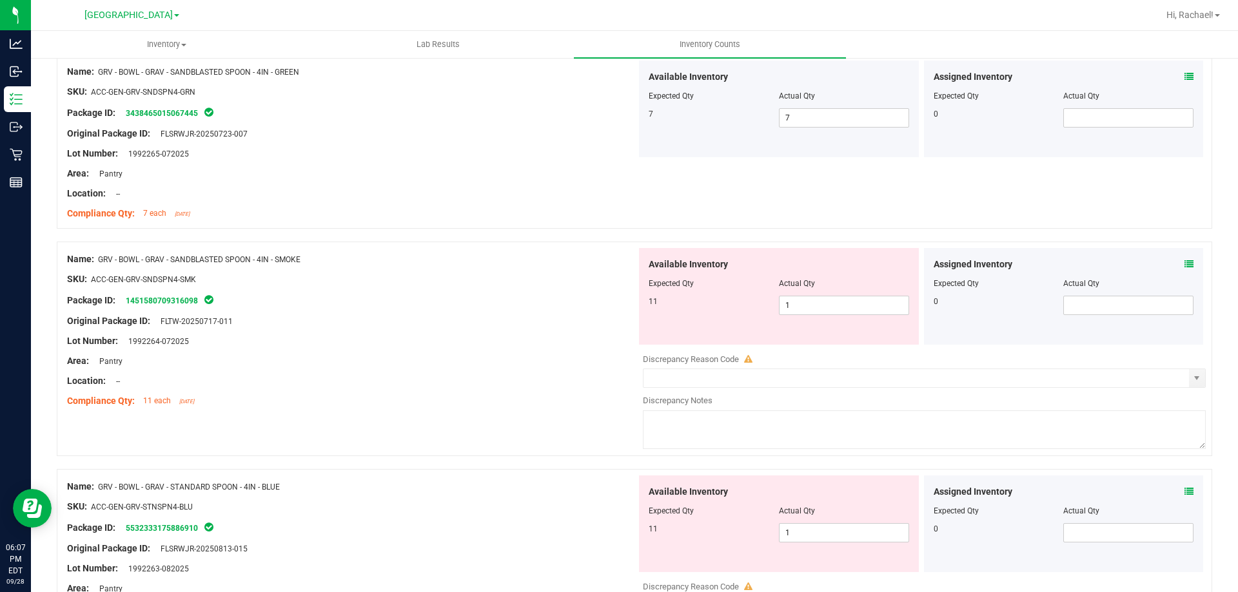
scroll to position [1160, 0]
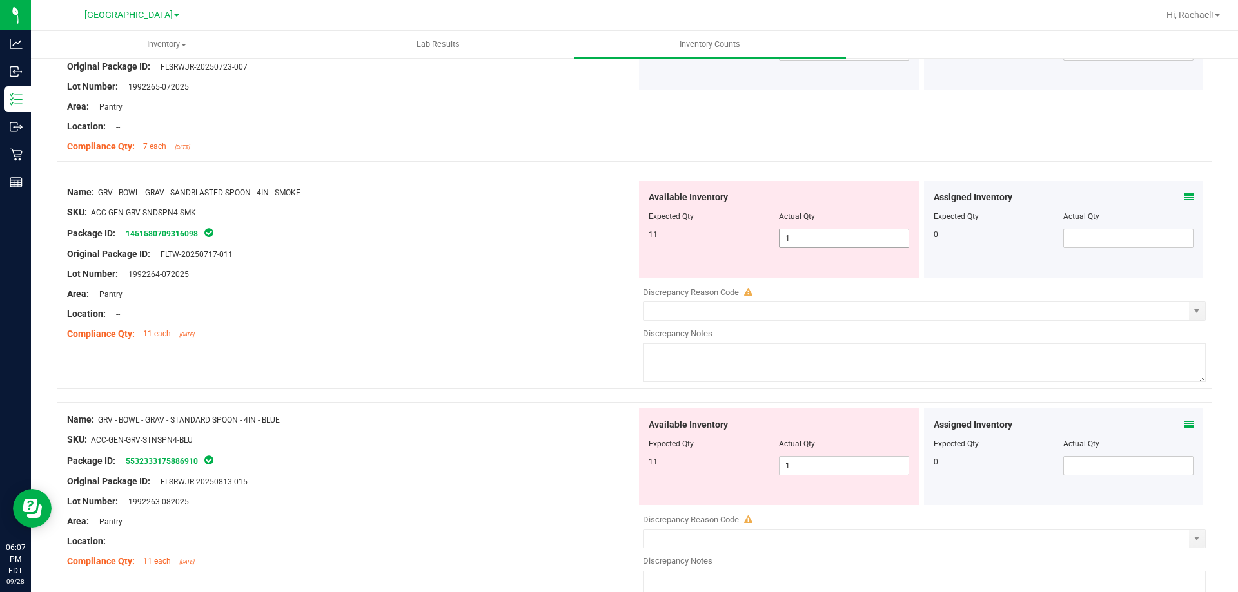
click at [819, 242] on span "1 1" at bounding box center [844, 238] width 130 height 19
type input "11"
click at [384, 281] on div at bounding box center [351, 284] width 569 height 6
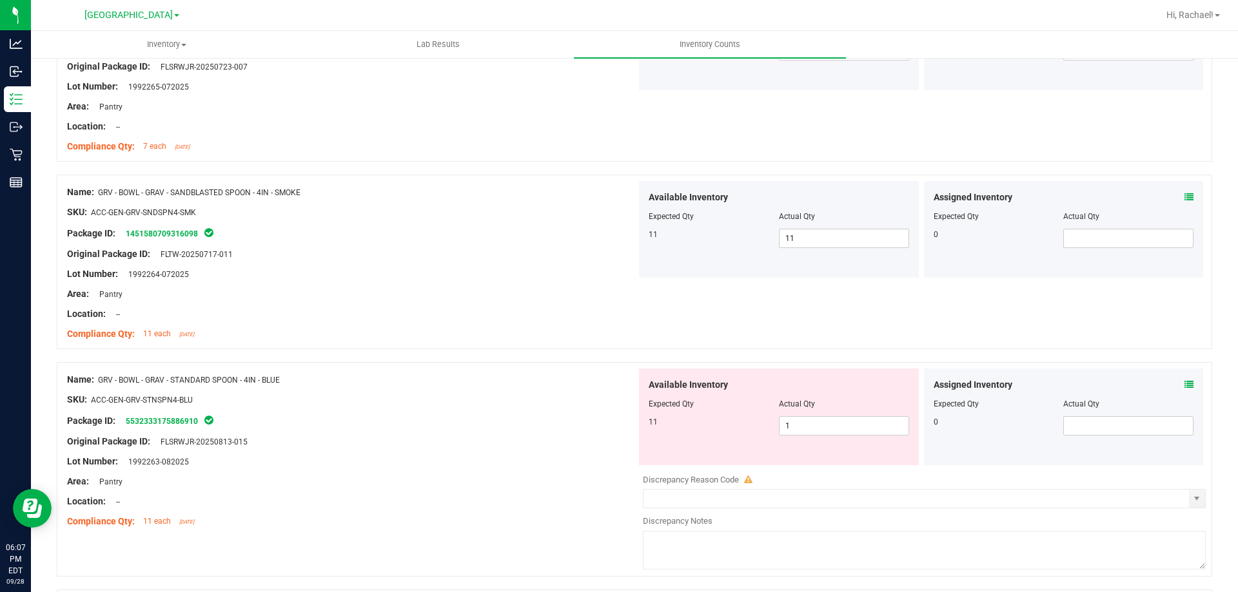
click at [1184, 384] on icon at bounding box center [1188, 384] width 9 height 9
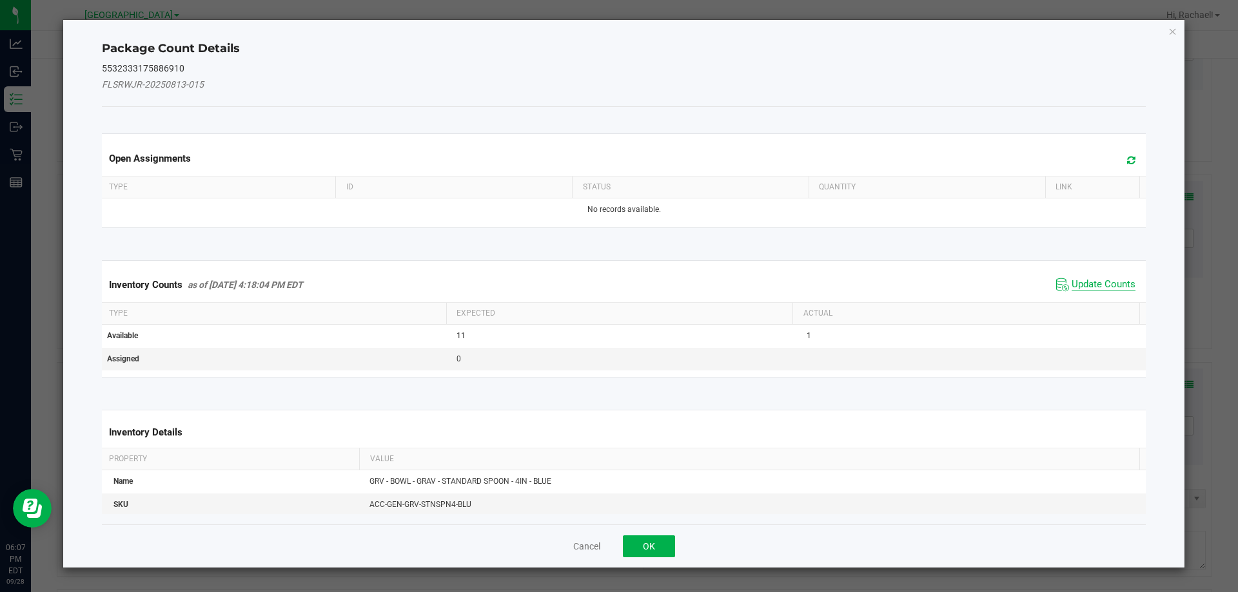
click at [1106, 286] on span "Update Counts" at bounding box center [1103, 284] width 64 height 13
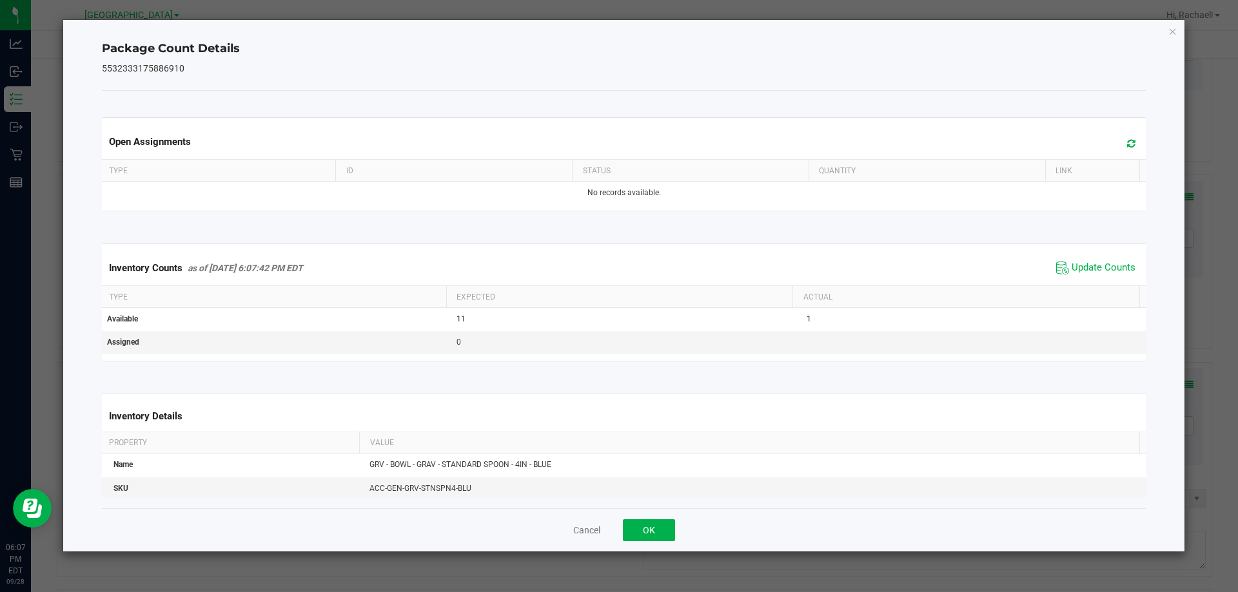
click at [1127, 140] on icon at bounding box center [1131, 144] width 8 height 10
click at [640, 536] on button "OK" at bounding box center [649, 531] width 52 height 22
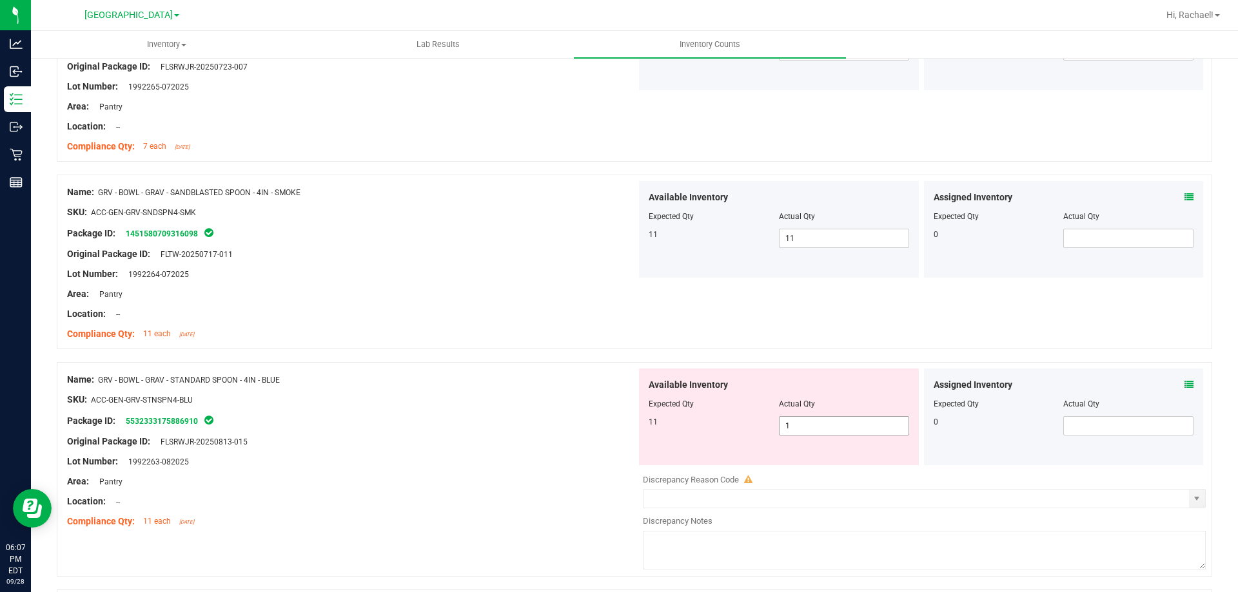
click at [796, 427] on span "1 1" at bounding box center [844, 425] width 130 height 19
type input "11"
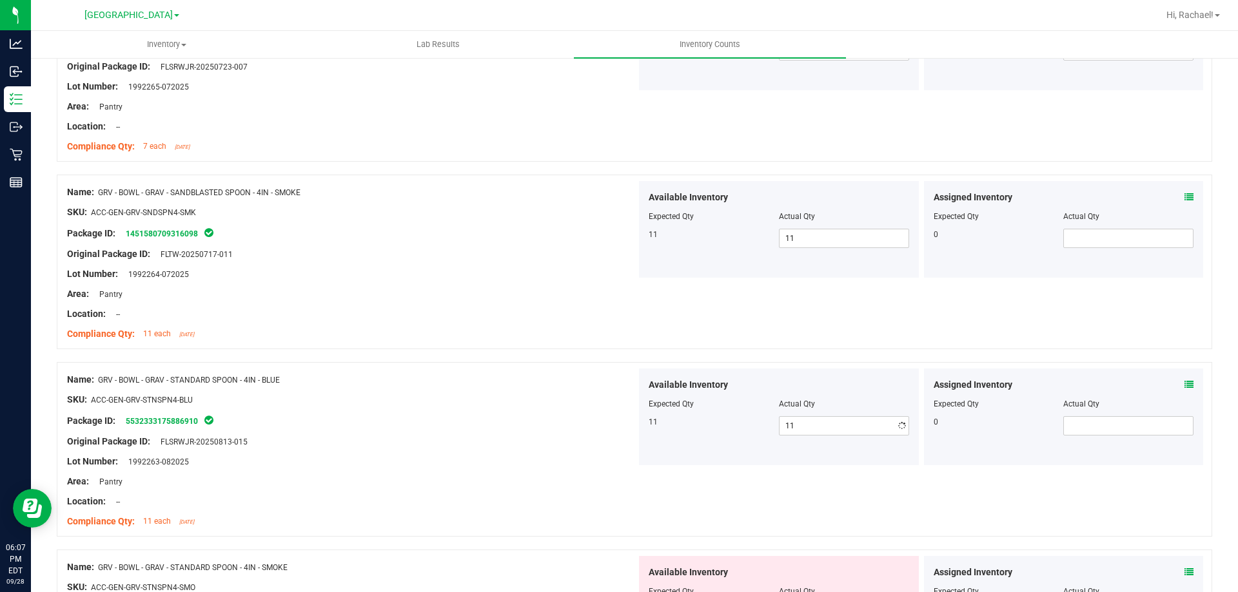
click at [598, 454] on div at bounding box center [351, 452] width 569 height 6
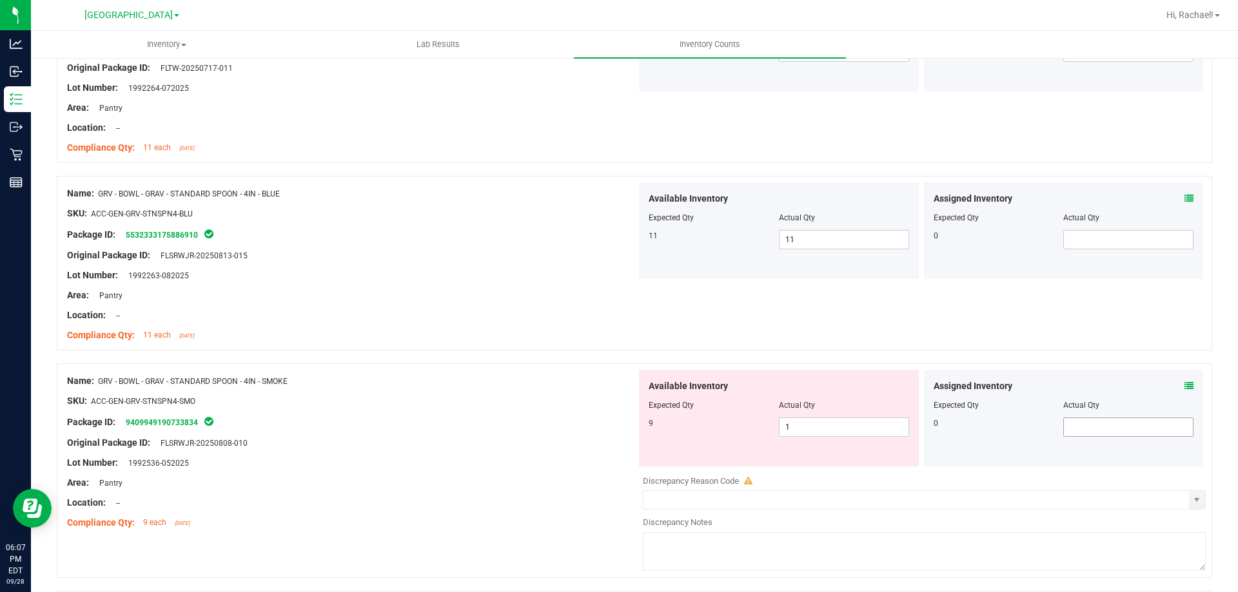
scroll to position [1354, 0]
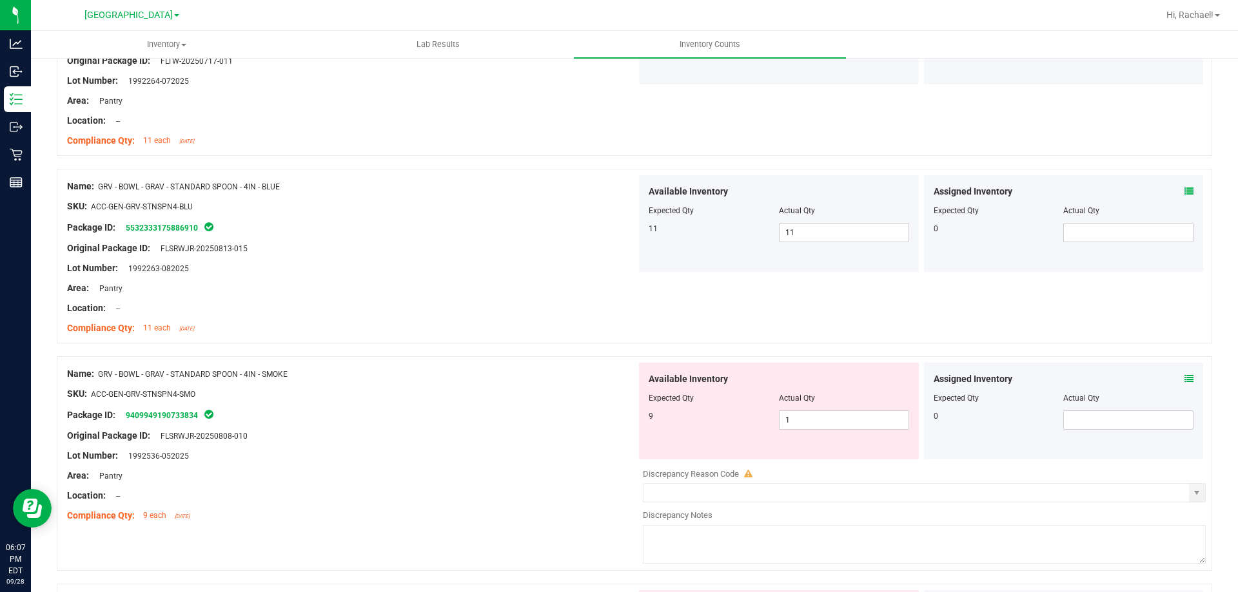
click at [1184, 378] on icon at bounding box center [1188, 378] width 9 height 9
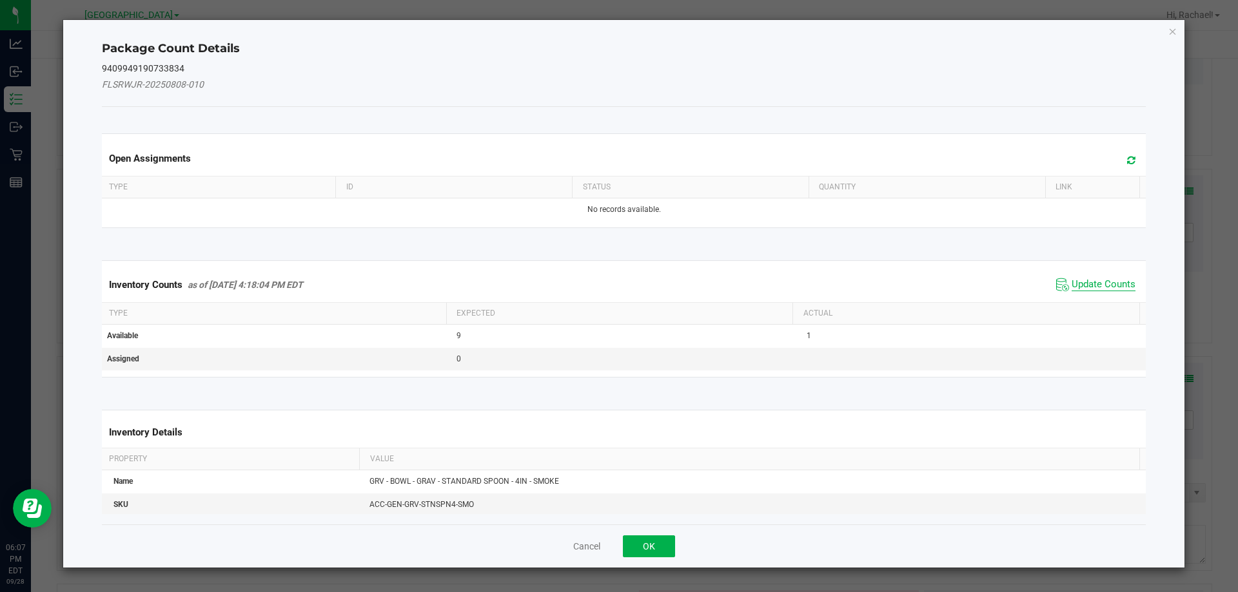
click at [1096, 287] on span "Update Counts" at bounding box center [1103, 284] width 64 height 13
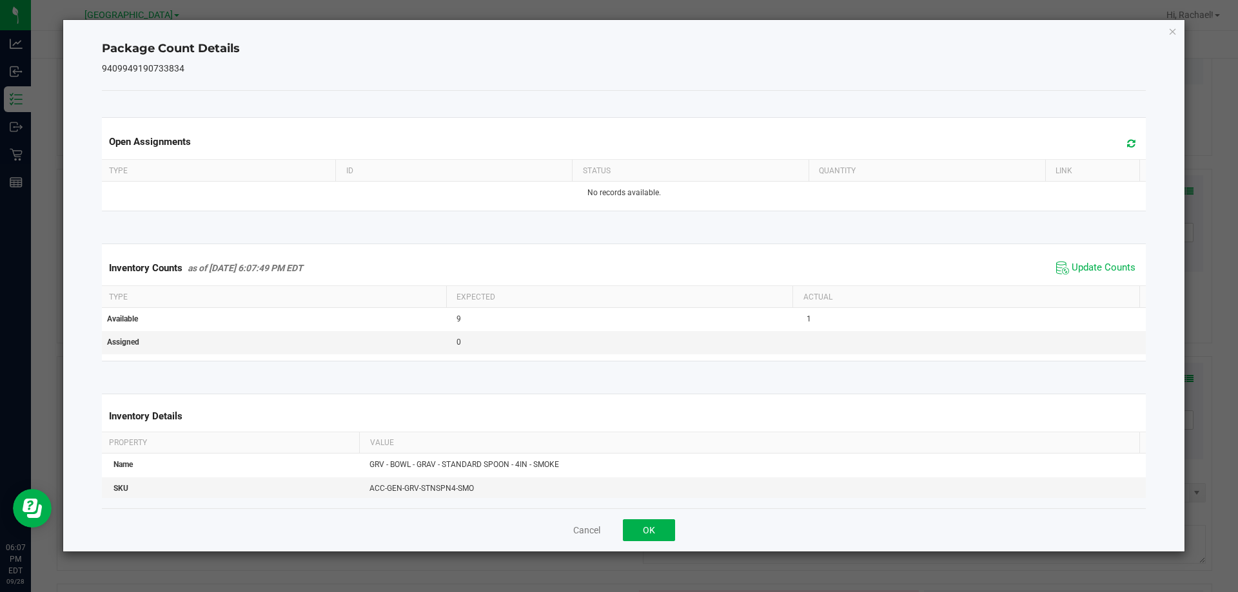
click at [1127, 139] on icon at bounding box center [1131, 144] width 8 height 10
click at [649, 523] on button "OK" at bounding box center [649, 531] width 52 height 22
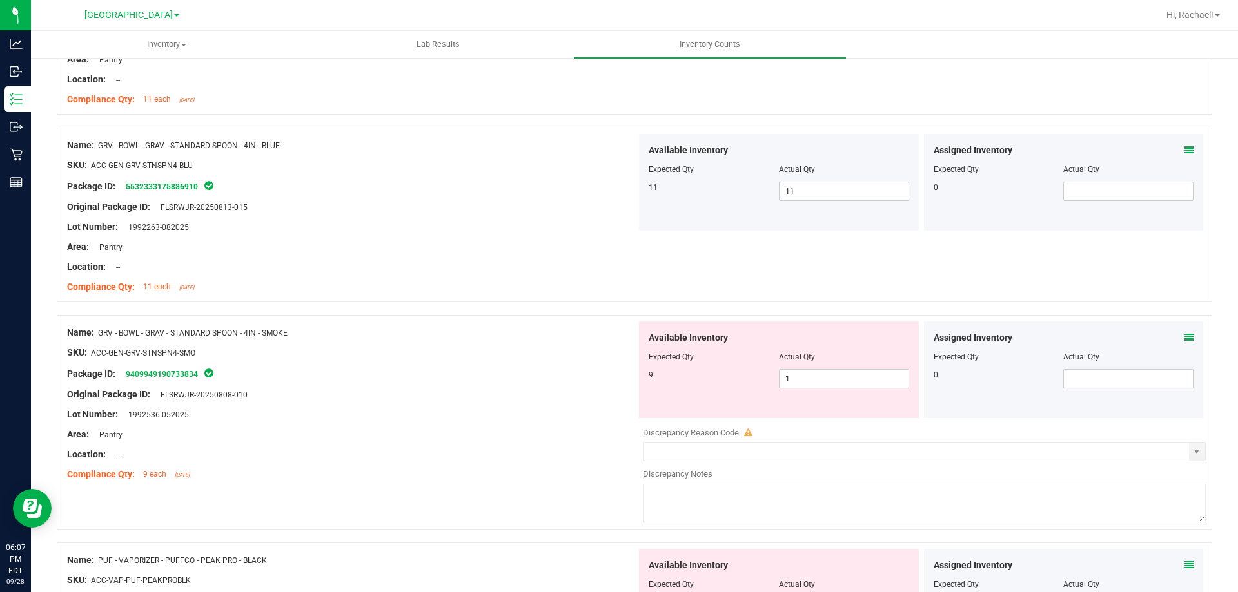
scroll to position [1418, 0]
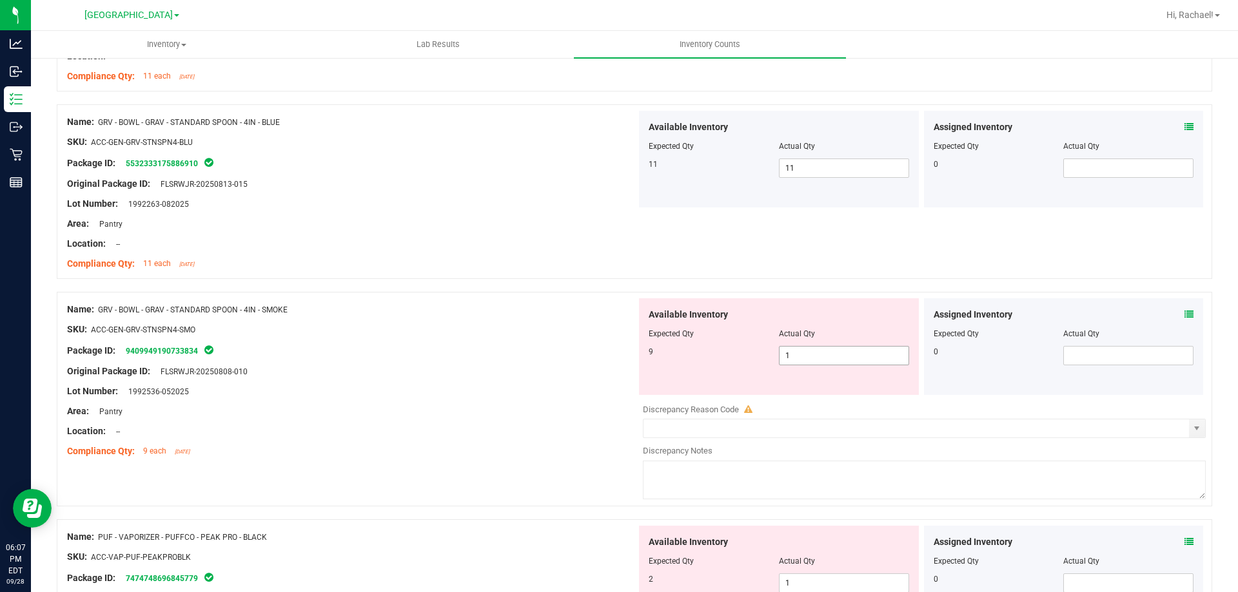
click at [861, 354] on span "1 1" at bounding box center [844, 355] width 130 height 19
type input "9"
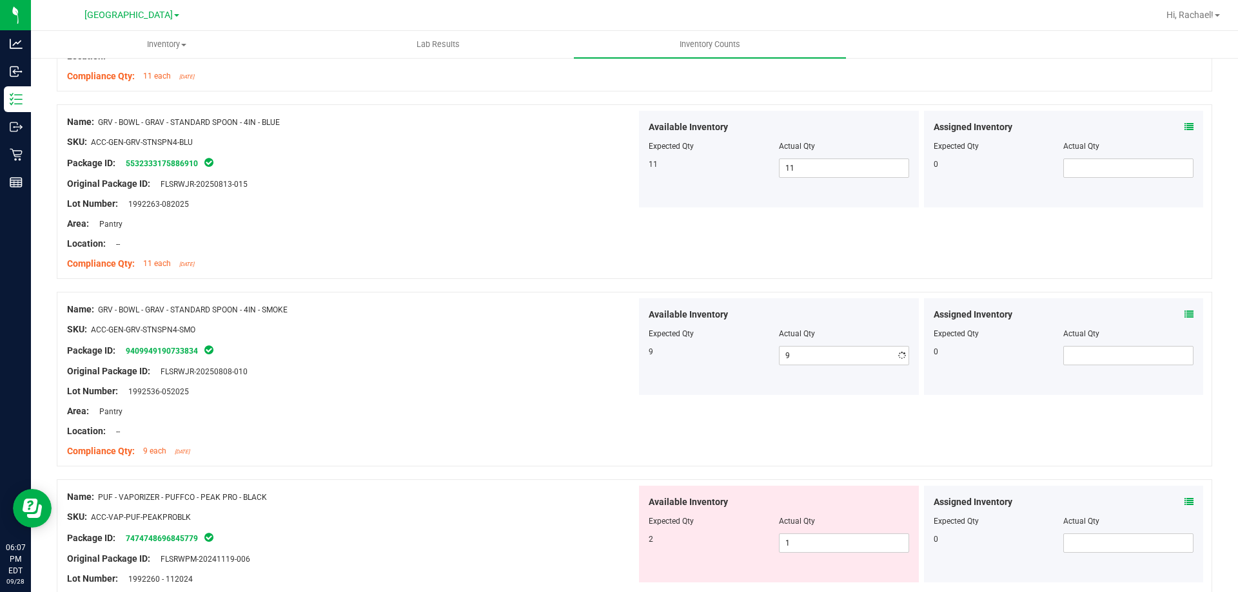
click at [583, 427] on div "Location: --" at bounding box center [351, 432] width 569 height 14
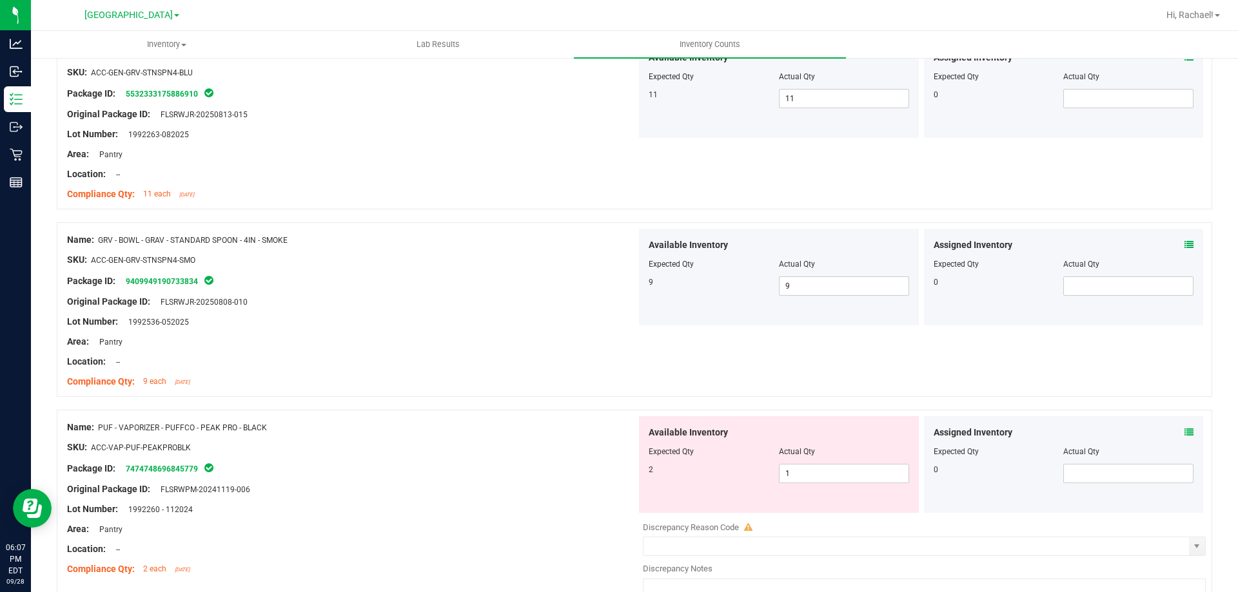
scroll to position [1611, 0]
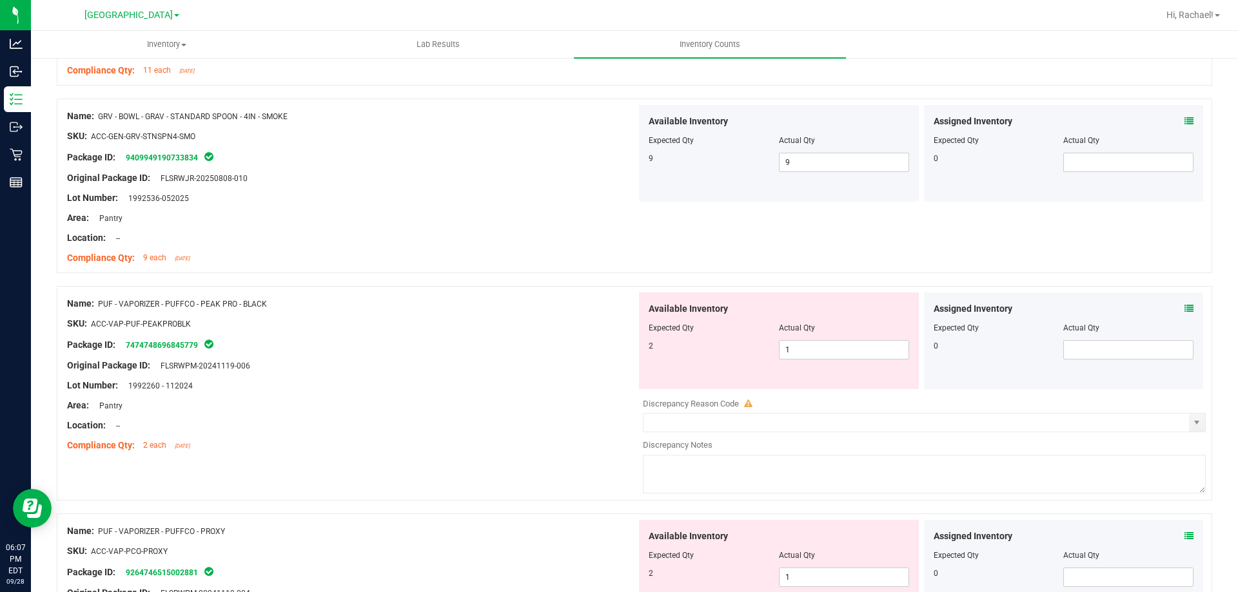
click at [1184, 307] on icon at bounding box center [1188, 308] width 9 height 9
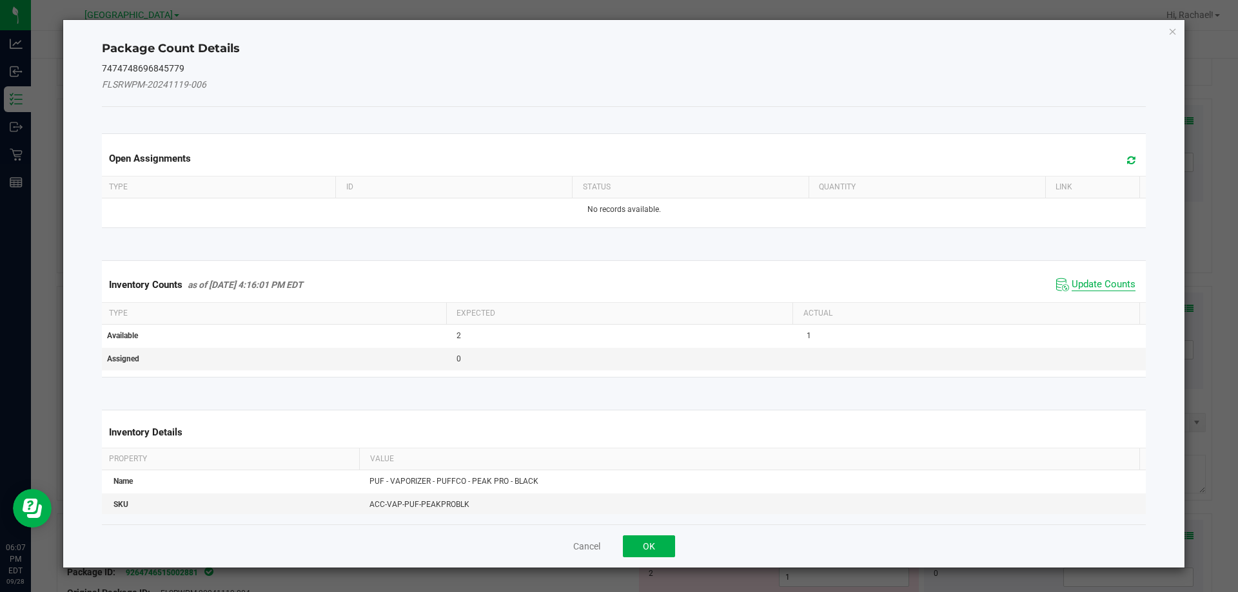
click at [1088, 289] on span "Update Counts" at bounding box center [1103, 284] width 64 height 13
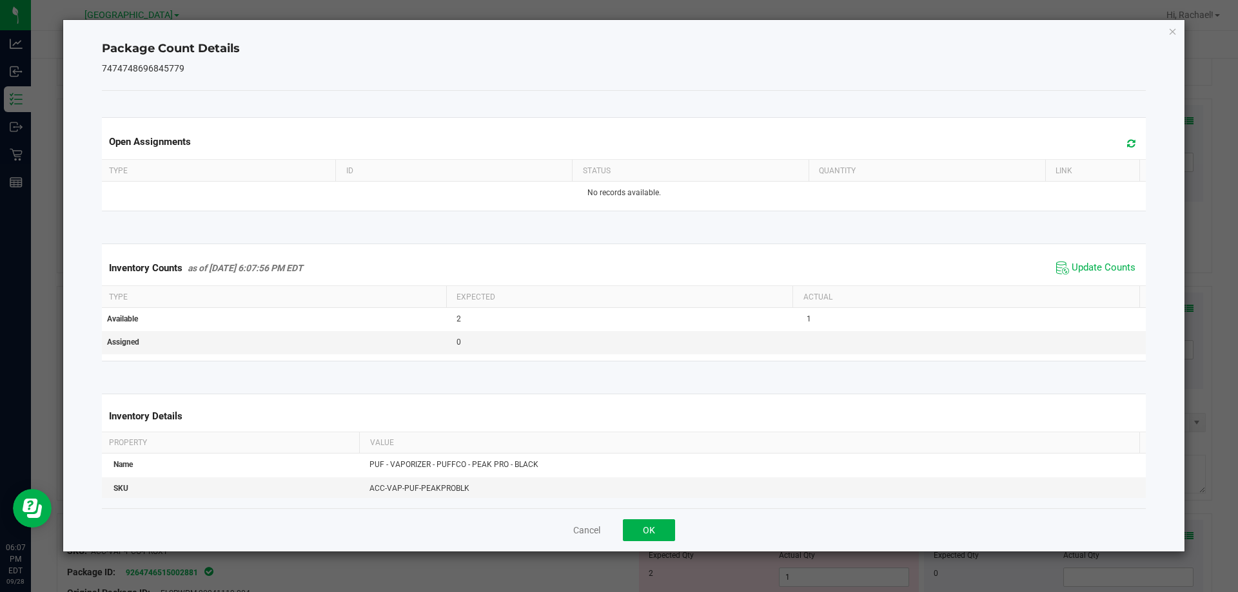
click at [1120, 137] on span at bounding box center [1127, 144] width 21 height 18
click at [654, 532] on button "OK" at bounding box center [649, 531] width 52 height 22
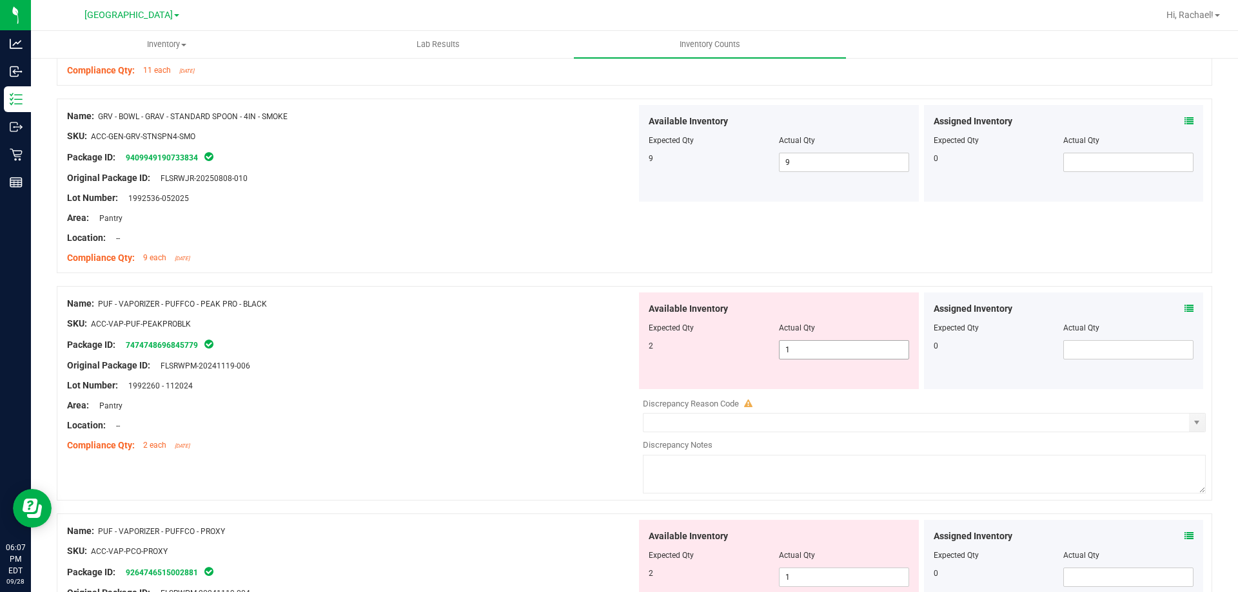
click at [811, 349] on span "1 1" at bounding box center [844, 349] width 130 height 19
type input "2"
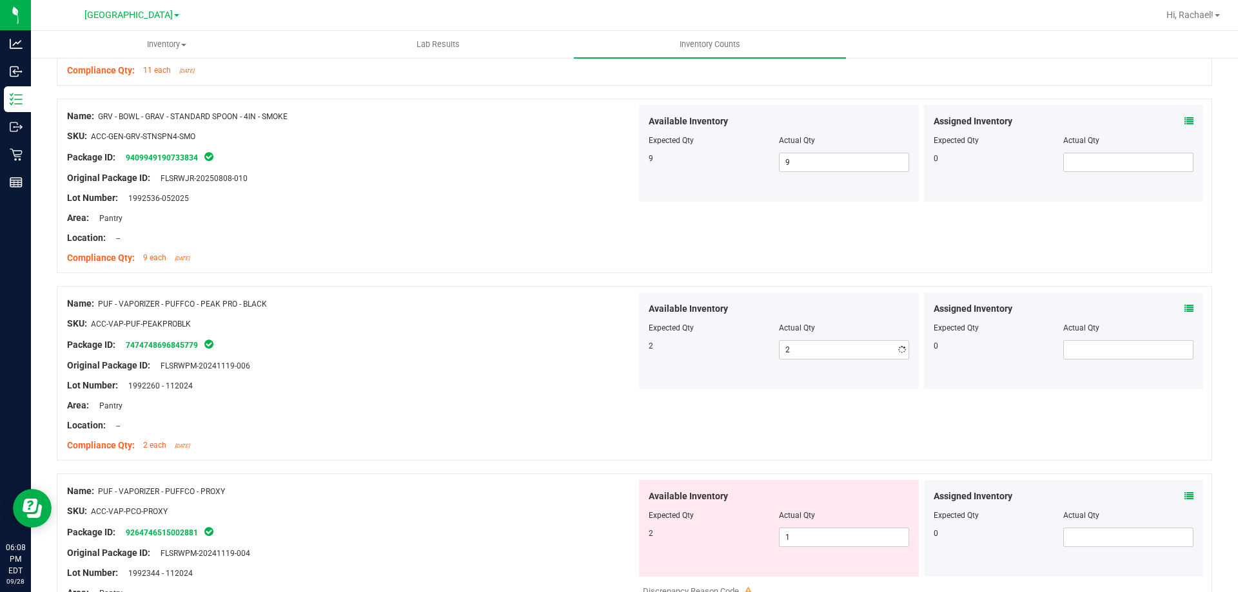
click at [518, 405] on div "Area: Pantry" at bounding box center [351, 406] width 569 height 14
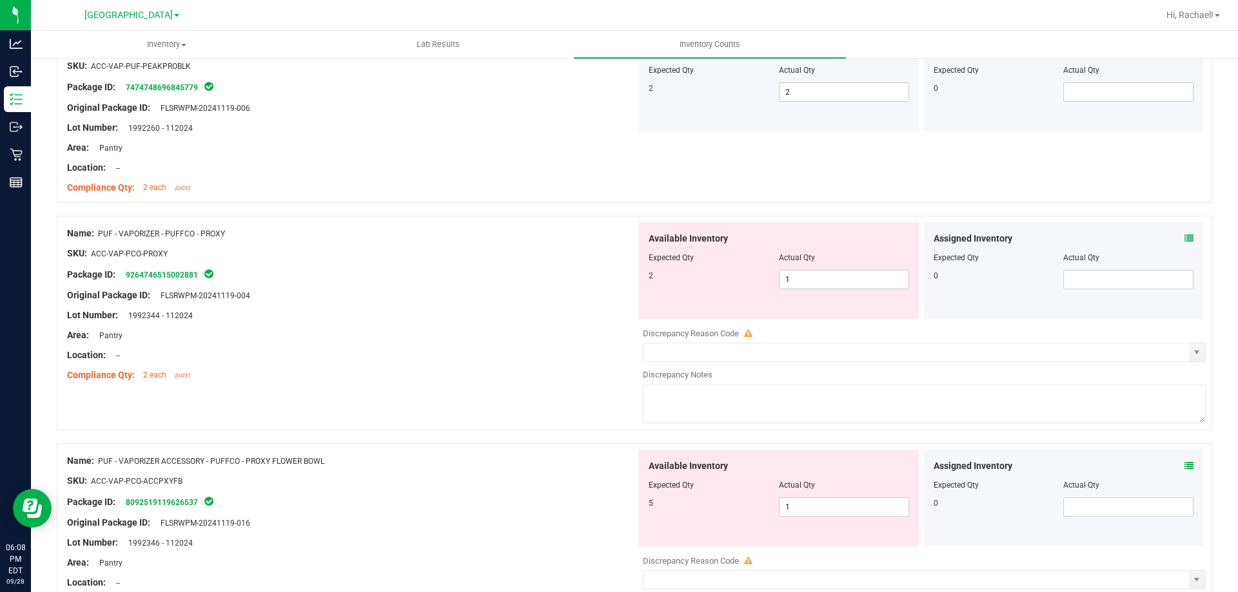
click at [1184, 240] on icon at bounding box center [1188, 238] width 9 height 9
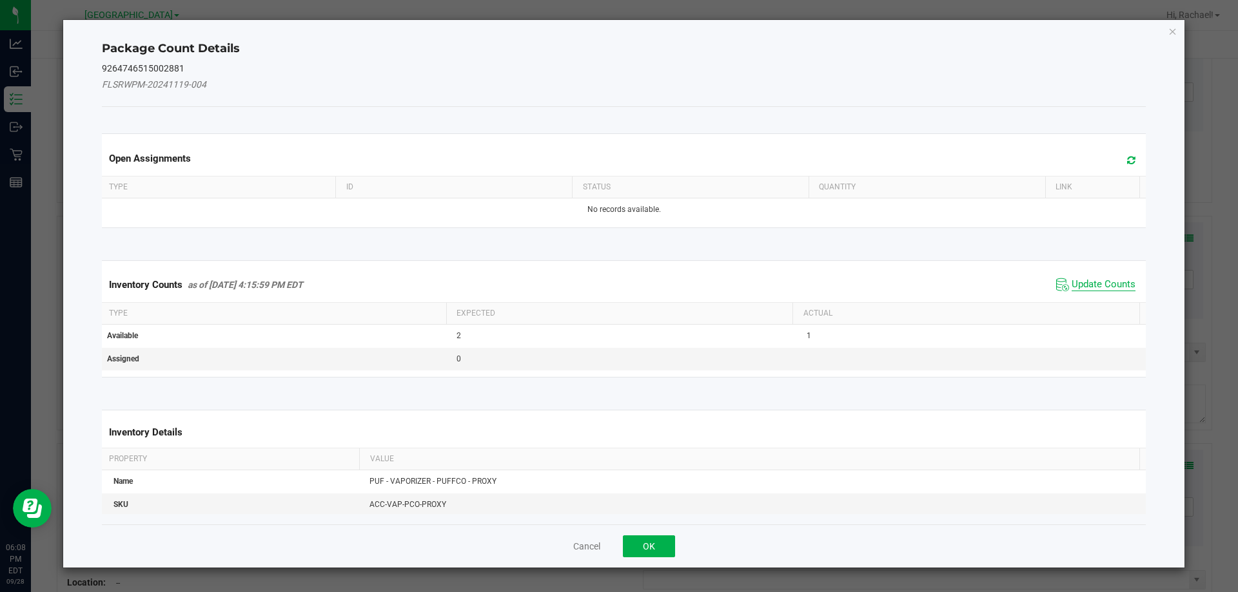
click at [1103, 288] on span "Update Counts" at bounding box center [1103, 284] width 64 height 13
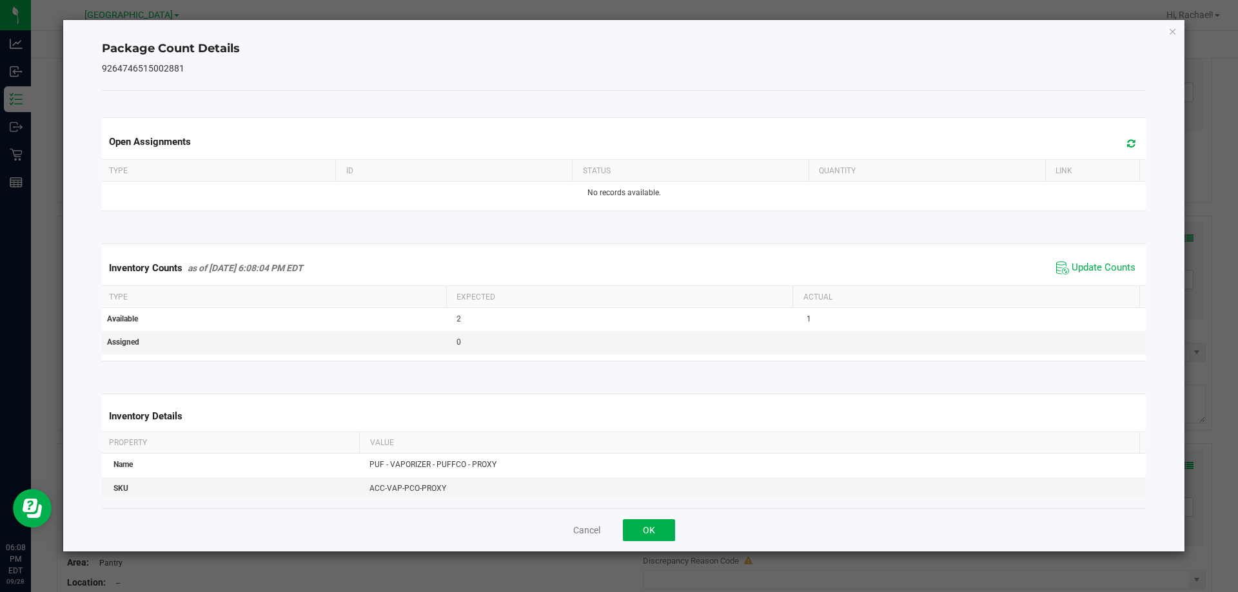
click at [1127, 145] on icon at bounding box center [1131, 144] width 8 height 10
click at [663, 527] on button "OK" at bounding box center [649, 531] width 52 height 22
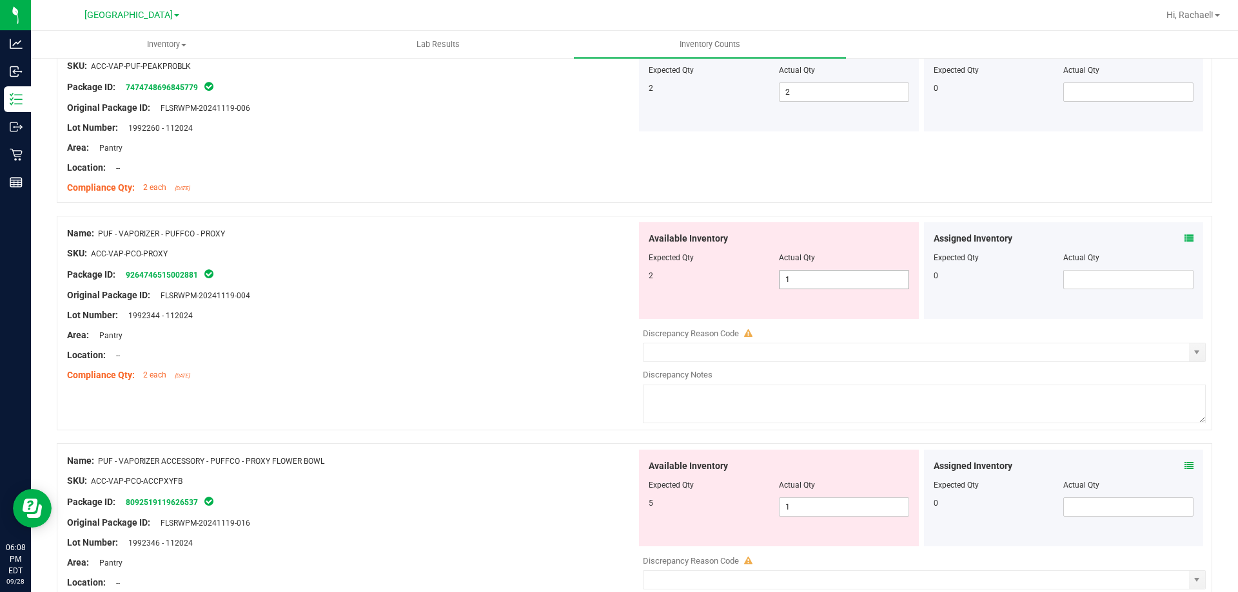
click at [865, 277] on span "1 1" at bounding box center [844, 279] width 130 height 19
type input "2"
click at [544, 335] on div "Area: Pantry" at bounding box center [351, 336] width 569 height 14
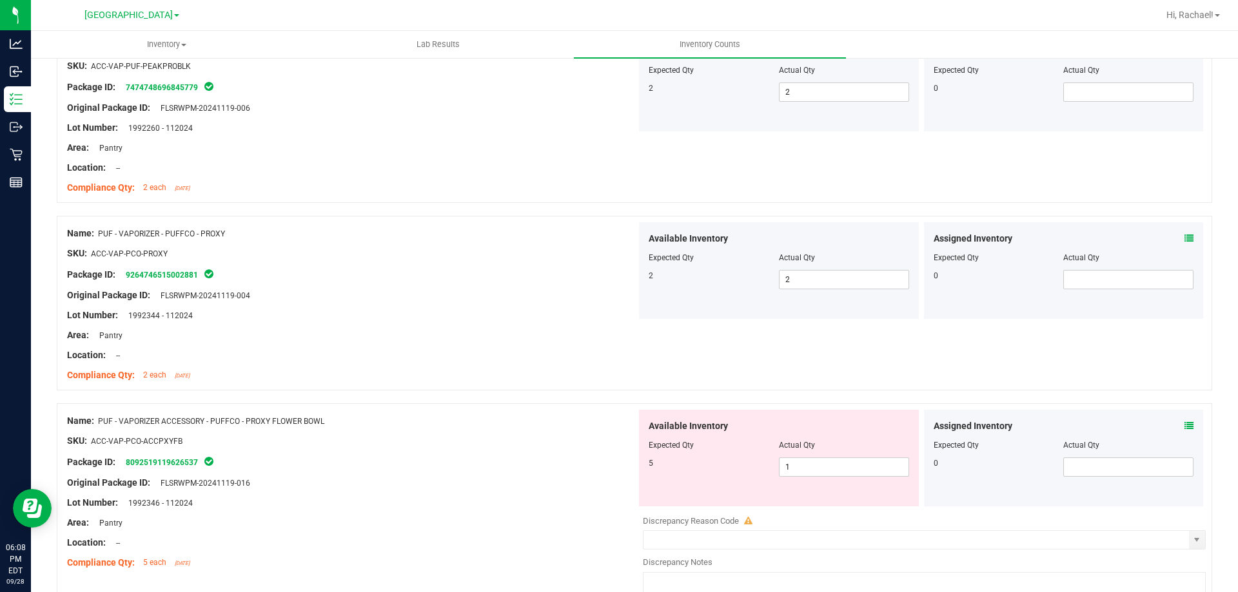
click at [1184, 427] on icon at bounding box center [1188, 426] width 9 height 9
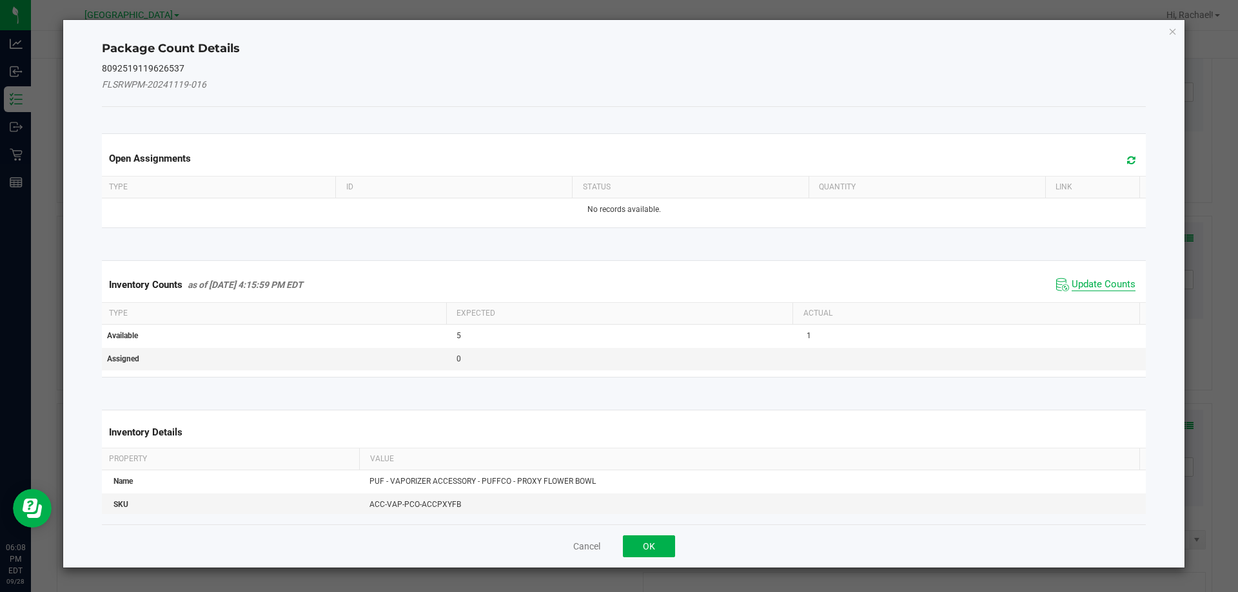
click at [1074, 286] on span "Update Counts" at bounding box center [1103, 284] width 64 height 13
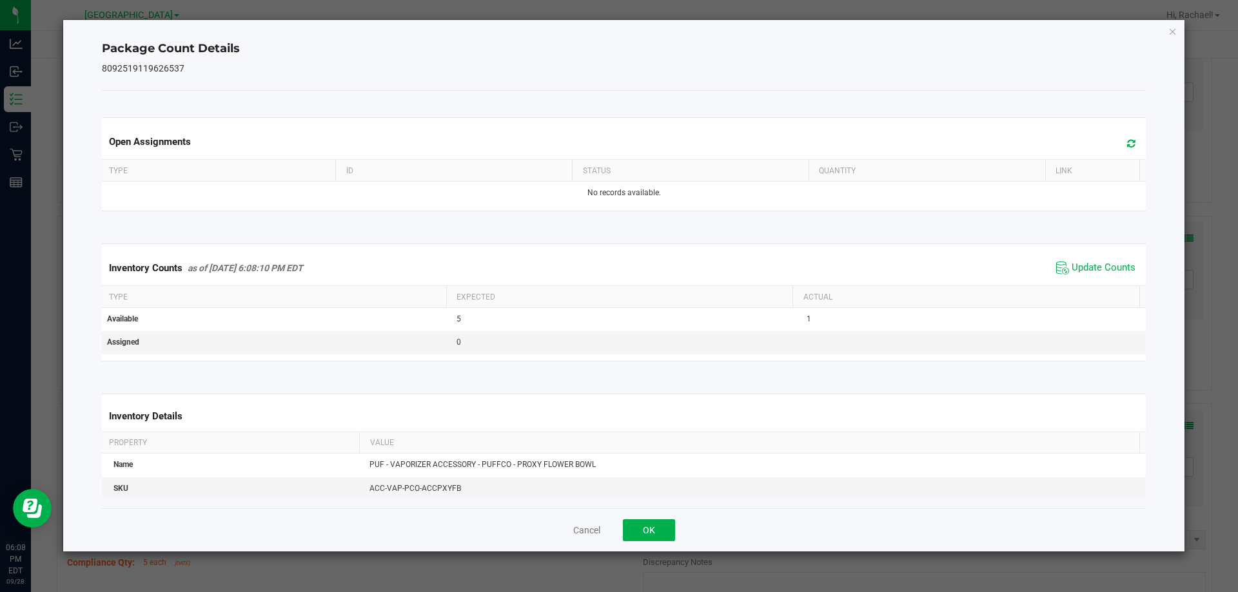
click at [1127, 145] on icon at bounding box center [1131, 144] width 8 height 10
click at [664, 526] on button "OK" at bounding box center [649, 531] width 52 height 22
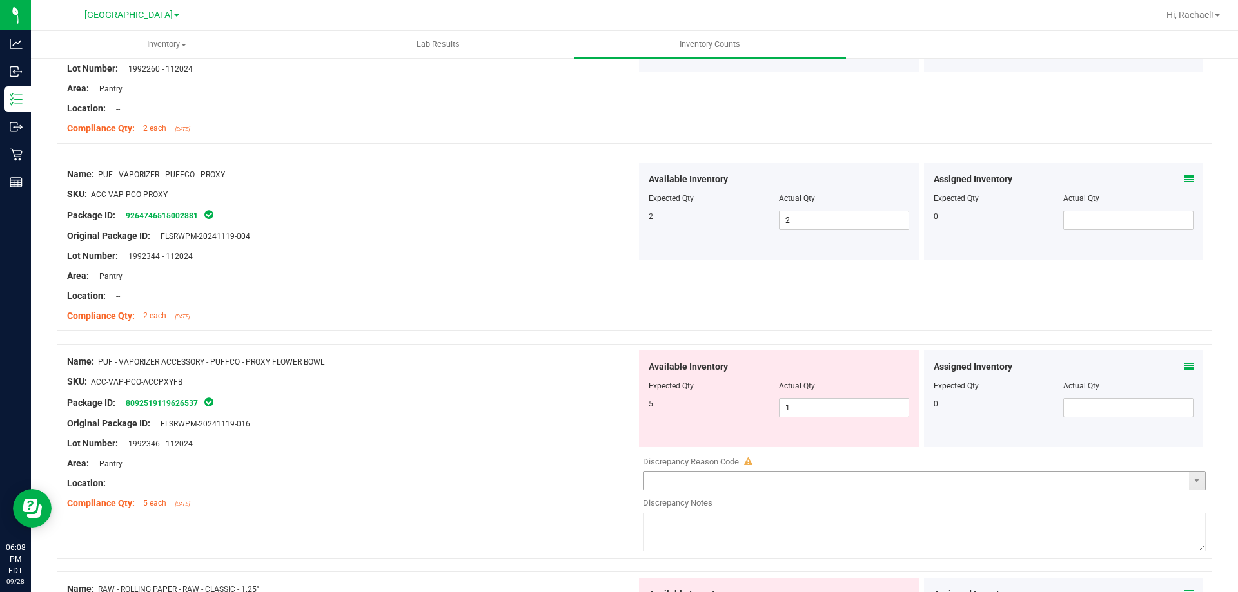
scroll to position [2063, 0]
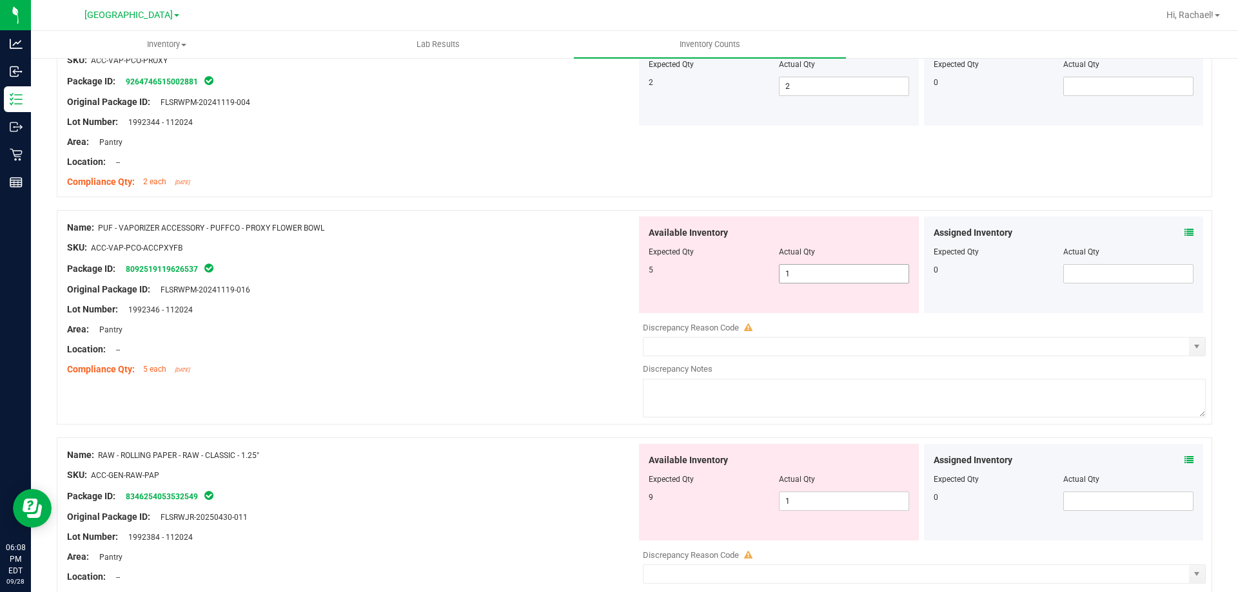
click at [838, 277] on span "1 1" at bounding box center [844, 273] width 130 height 19
type input "5"
click at [539, 360] on div at bounding box center [351, 359] width 569 height 6
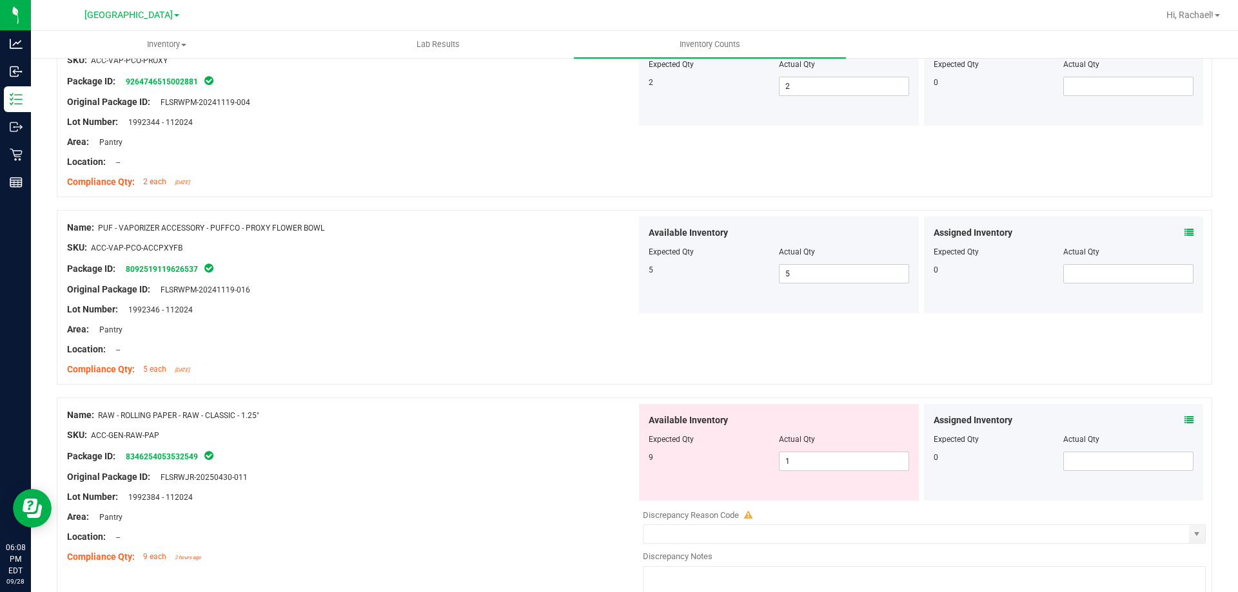
click at [1184, 419] on icon at bounding box center [1188, 420] width 9 height 9
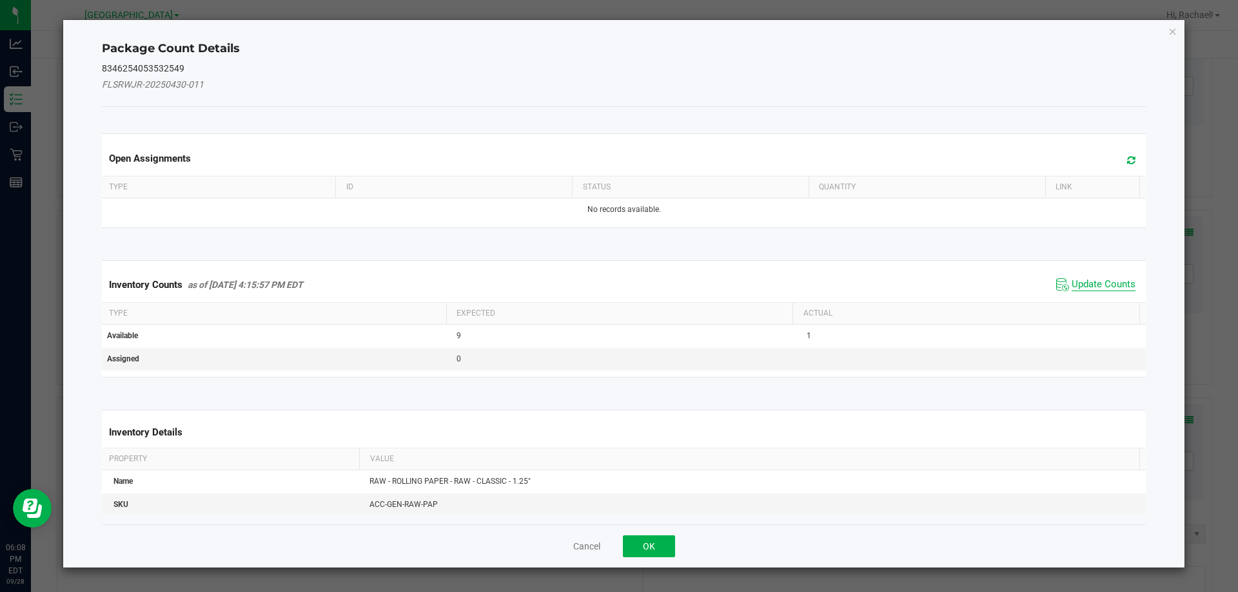
click at [1082, 282] on span "Update Counts" at bounding box center [1103, 284] width 64 height 13
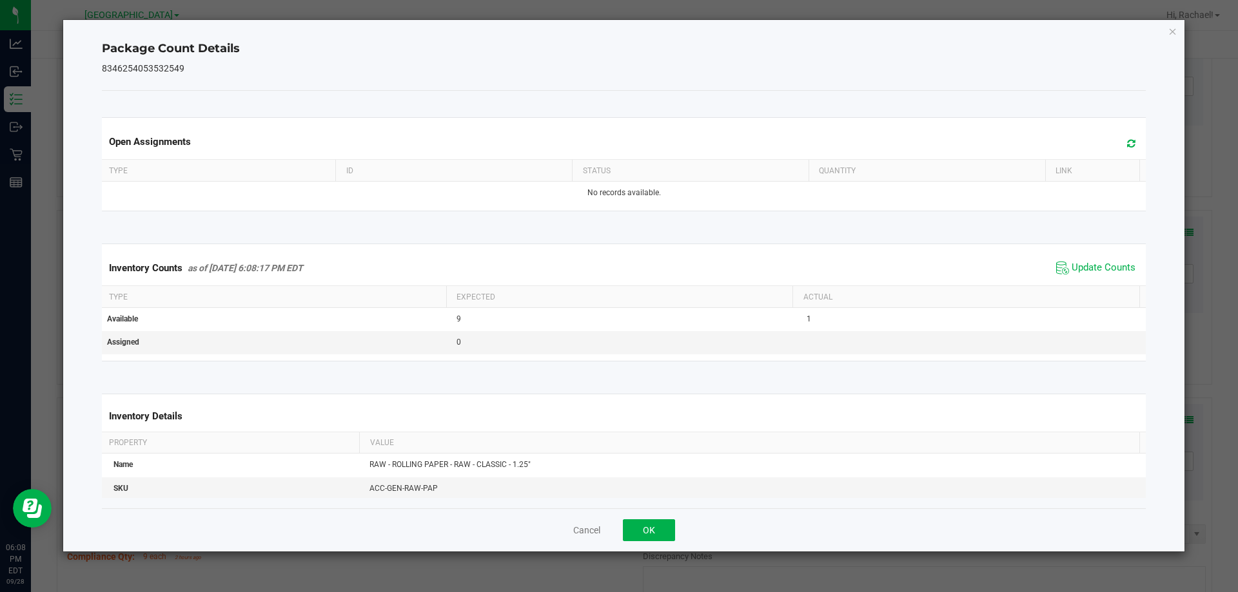
click at [1127, 139] on icon at bounding box center [1131, 144] width 8 height 10
click at [659, 529] on button "OK" at bounding box center [649, 531] width 52 height 22
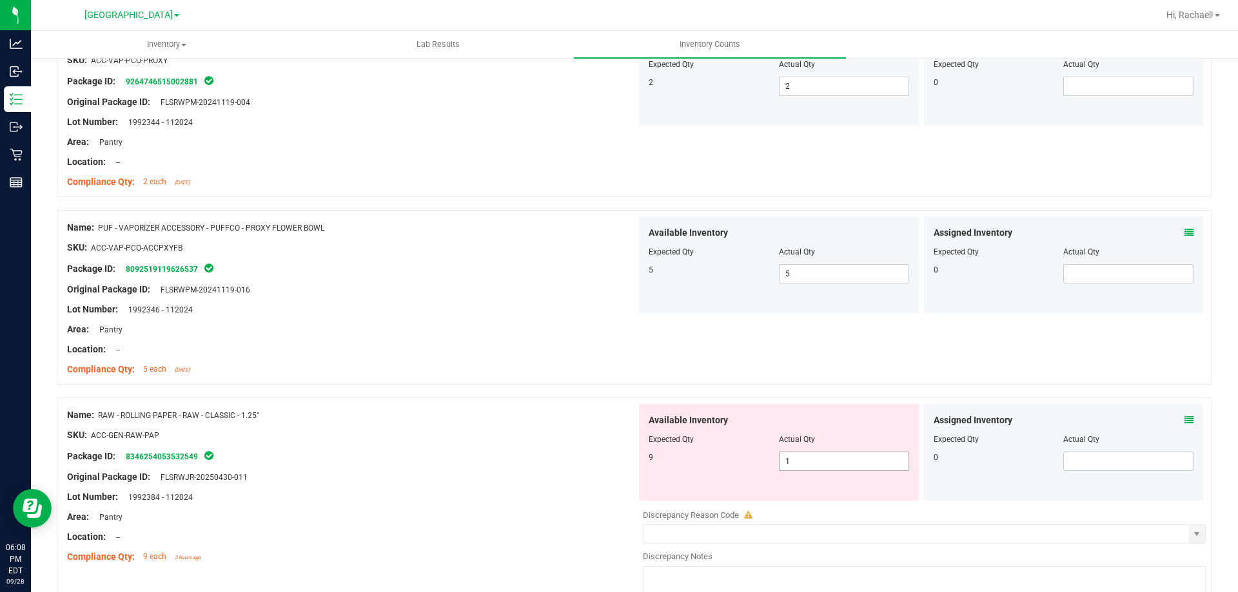
click at [831, 466] on span "1 1" at bounding box center [844, 461] width 130 height 19
type input "9"
click at [512, 465] on div at bounding box center [351, 467] width 569 height 6
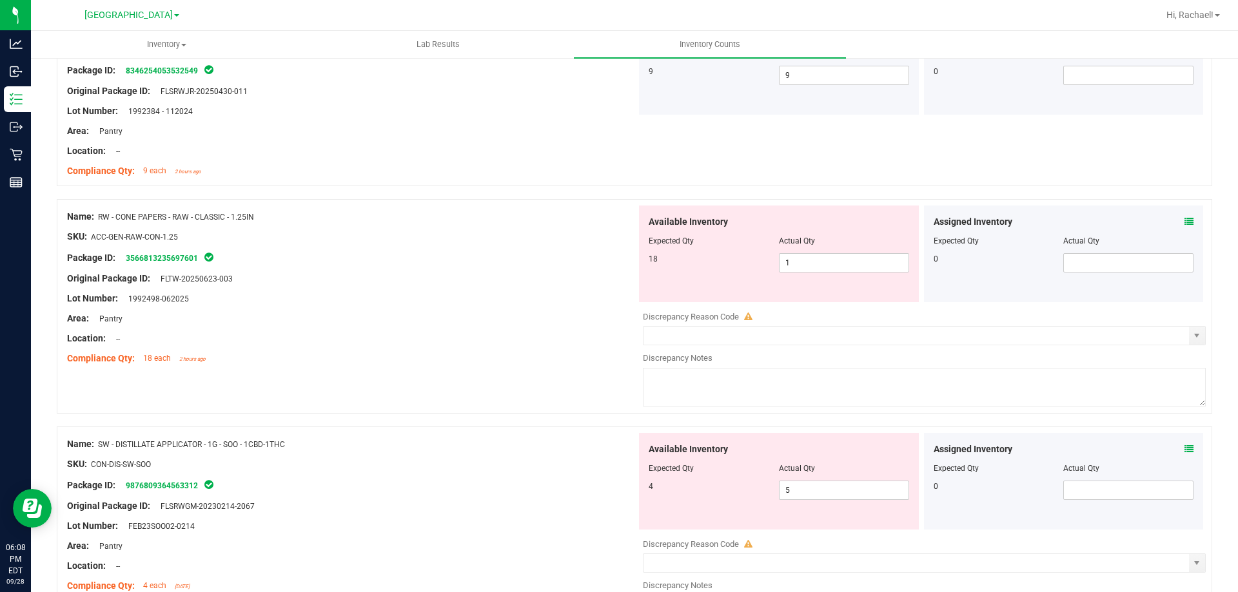
scroll to position [2449, 0]
click at [1179, 213] on div "Assigned Inventory Expected Qty Actual Qty 0" at bounding box center [1064, 253] width 280 height 97
click at [1184, 219] on icon at bounding box center [1188, 221] width 9 height 9
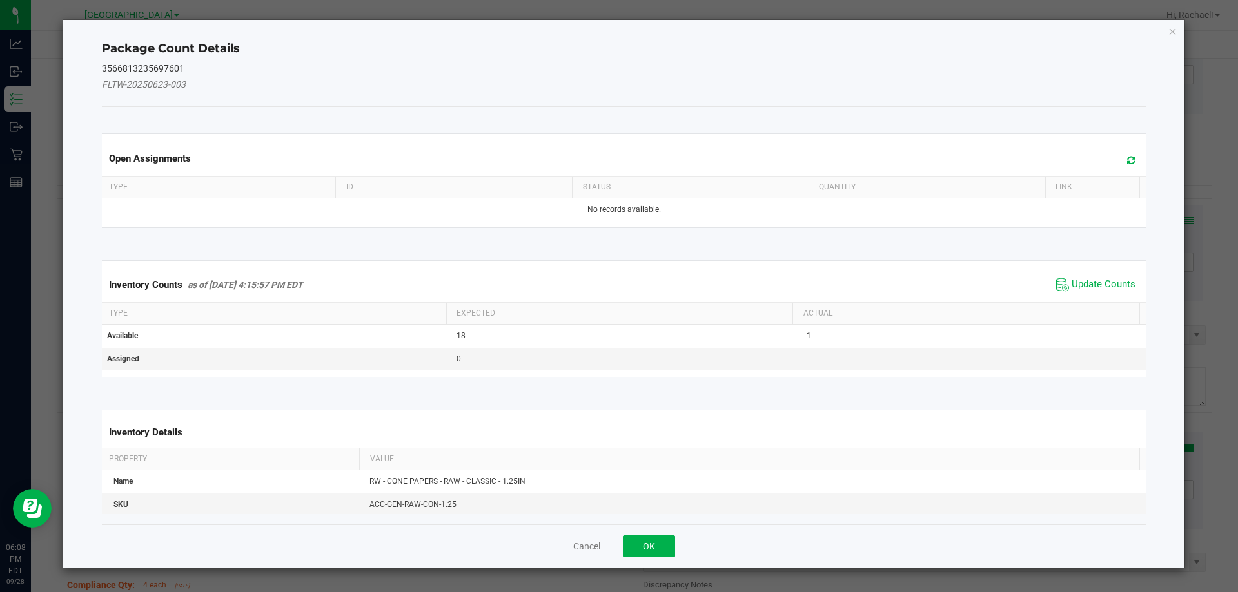
click at [1102, 282] on span "Update Counts" at bounding box center [1103, 284] width 64 height 13
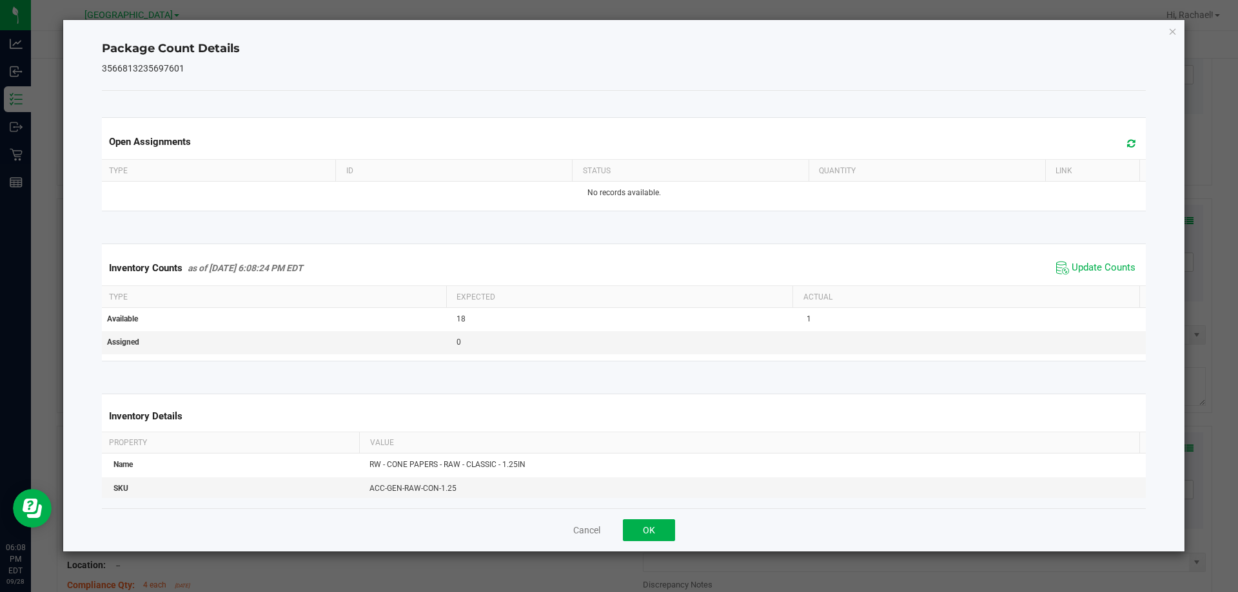
click at [1117, 138] on span at bounding box center [1127, 144] width 21 height 18
click at [641, 520] on button "OK" at bounding box center [649, 531] width 52 height 22
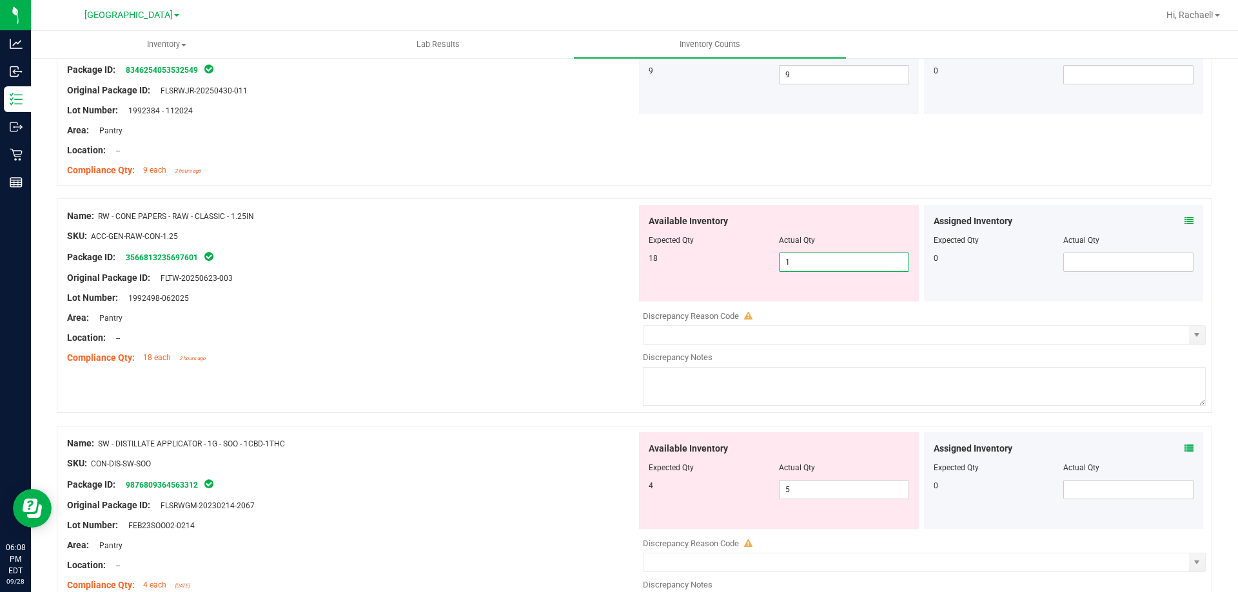
click at [829, 269] on span "1 1" at bounding box center [844, 262] width 130 height 19
type input "18"
click at [585, 310] on div at bounding box center [351, 308] width 569 height 6
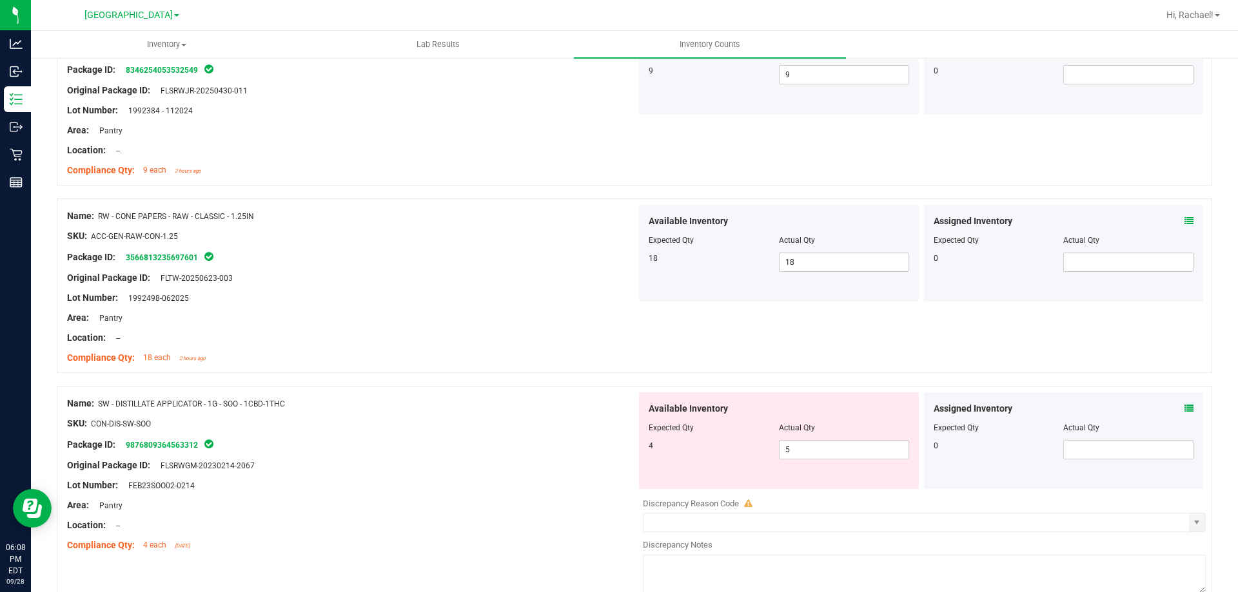
click at [1184, 411] on icon at bounding box center [1188, 408] width 9 height 9
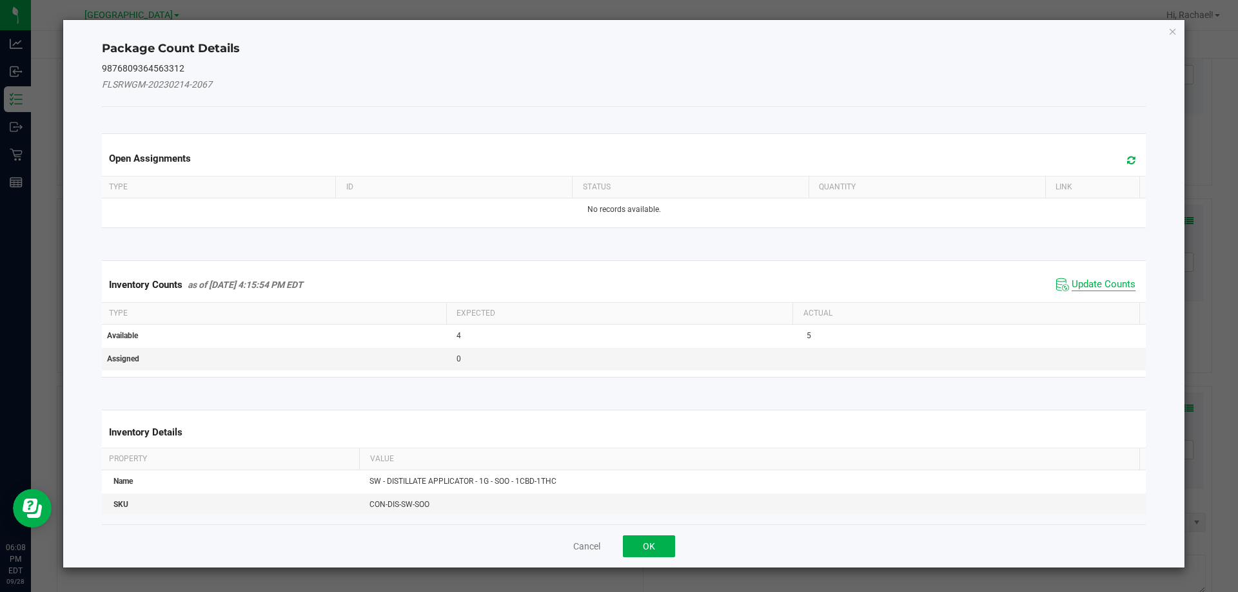
click at [1093, 284] on span "Update Counts" at bounding box center [1103, 284] width 64 height 13
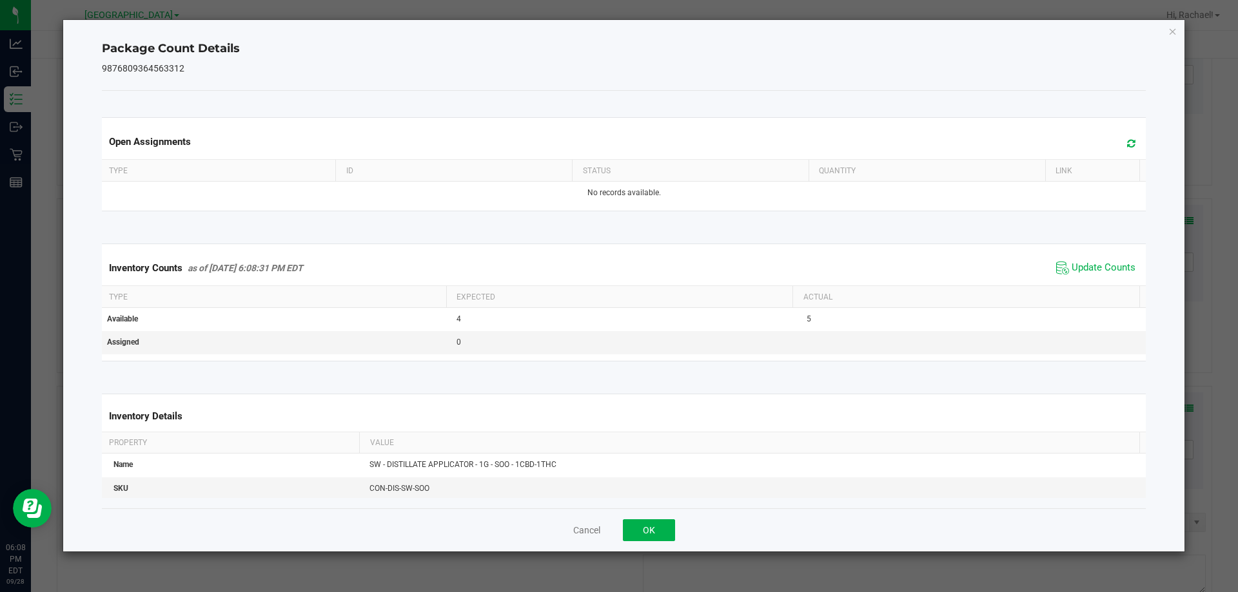
click at [1127, 146] on icon at bounding box center [1131, 144] width 8 height 10
click at [656, 536] on button "OK" at bounding box center [649, 531] width 52 height 22
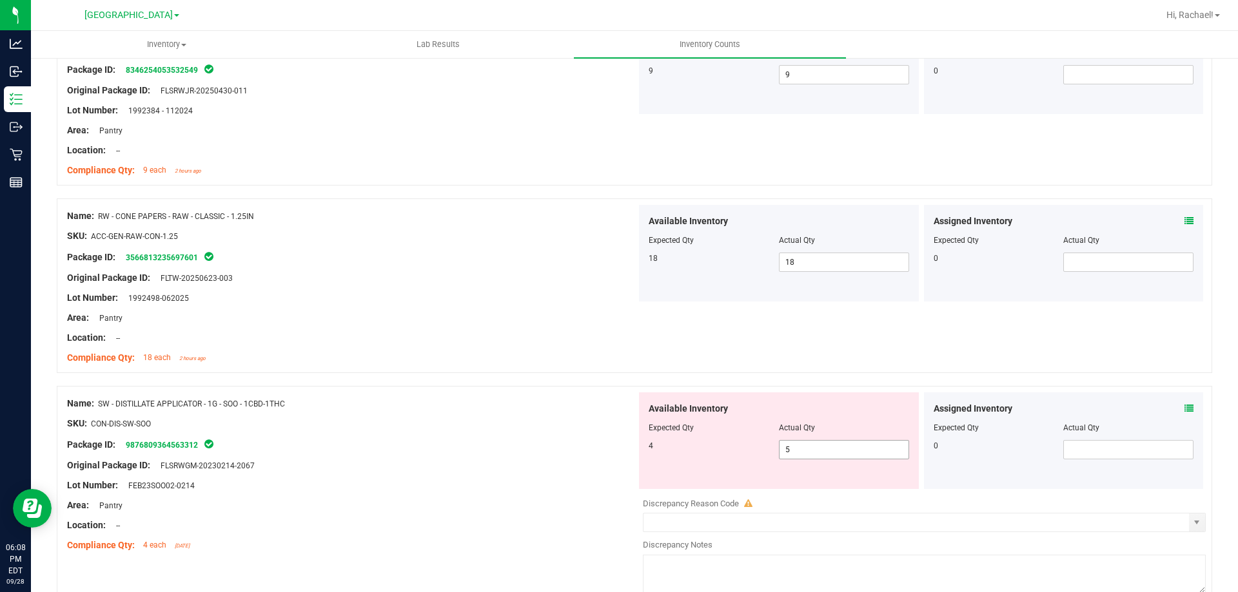
click at [832, 445] on span "5 5" at bounding box center [844, 449] width 130 height 19
type input "4"
click at [530, 480] on div "Lot Number: FEB23SOO02-0214" at bounding box center [351, 486] width 569 height 14
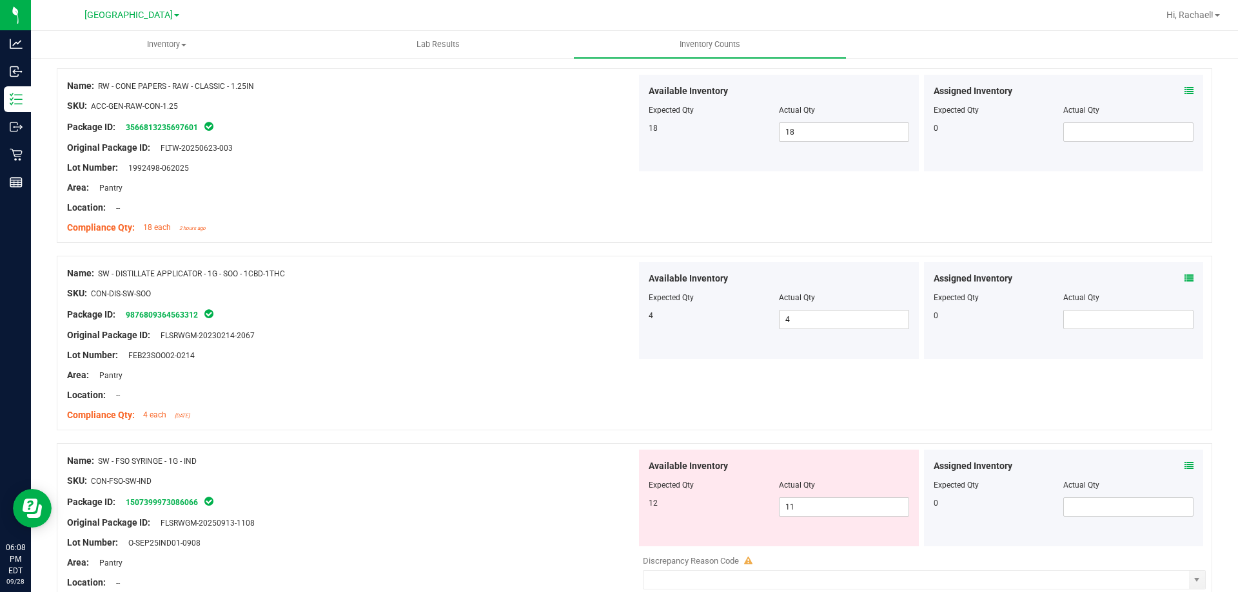
scroll to position [2772, 0]
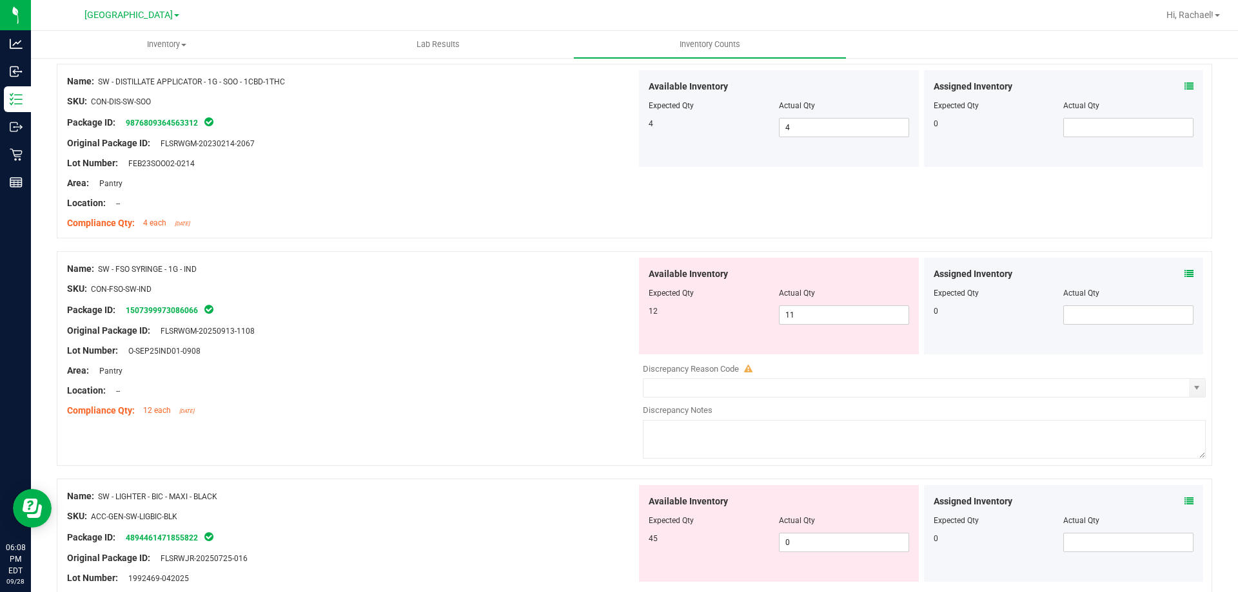
click at [1183, 273] on div "Assigned Inventory Expected Qty Actual Qty 0" at bounding box center [1064, 306] width 280 height 97
click at [1184, 275] on icon at bounding box center [1188, 273] width 9 height 9
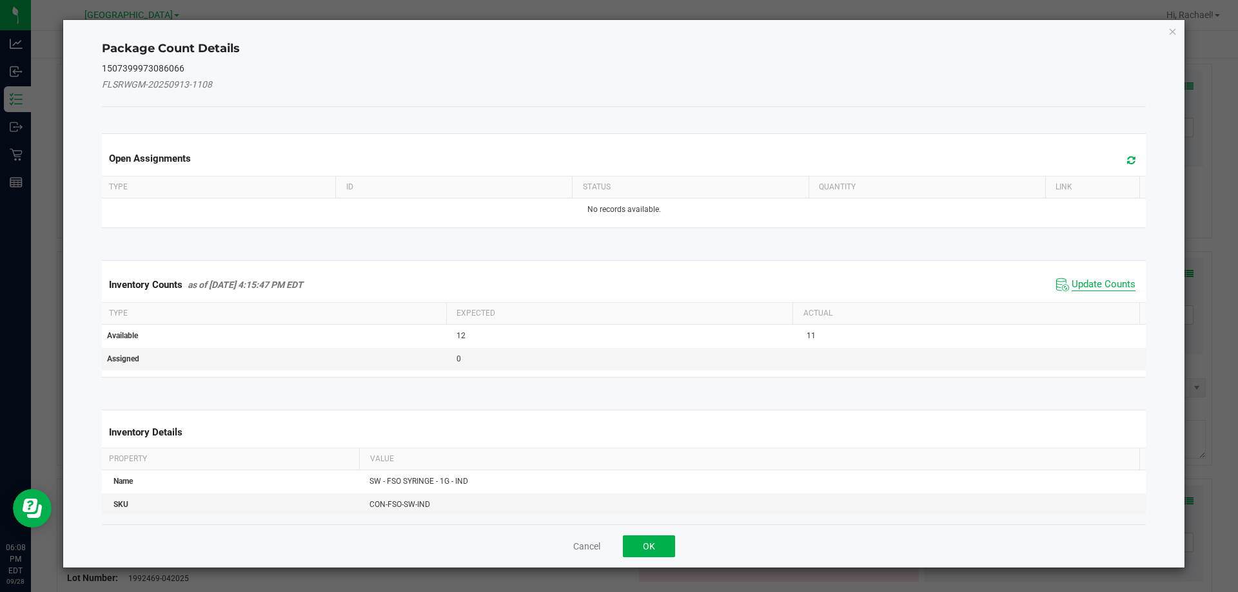
click at [1115, 279] on span "Update Counts" at bounding box center [1103, 284] width 64 height 13
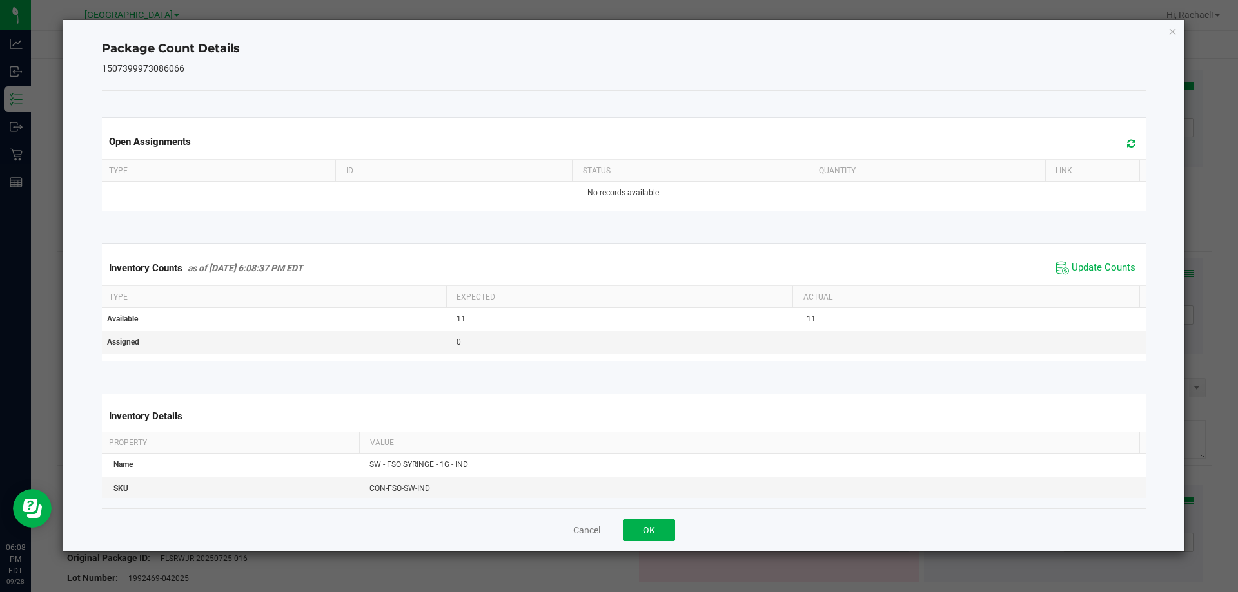
click at [1120, 137] on span at bounding box center [1127, 144] width 21 height 18
click at [655, 530] on button "OK" at bounding box center [649, 531] width 52 height 22
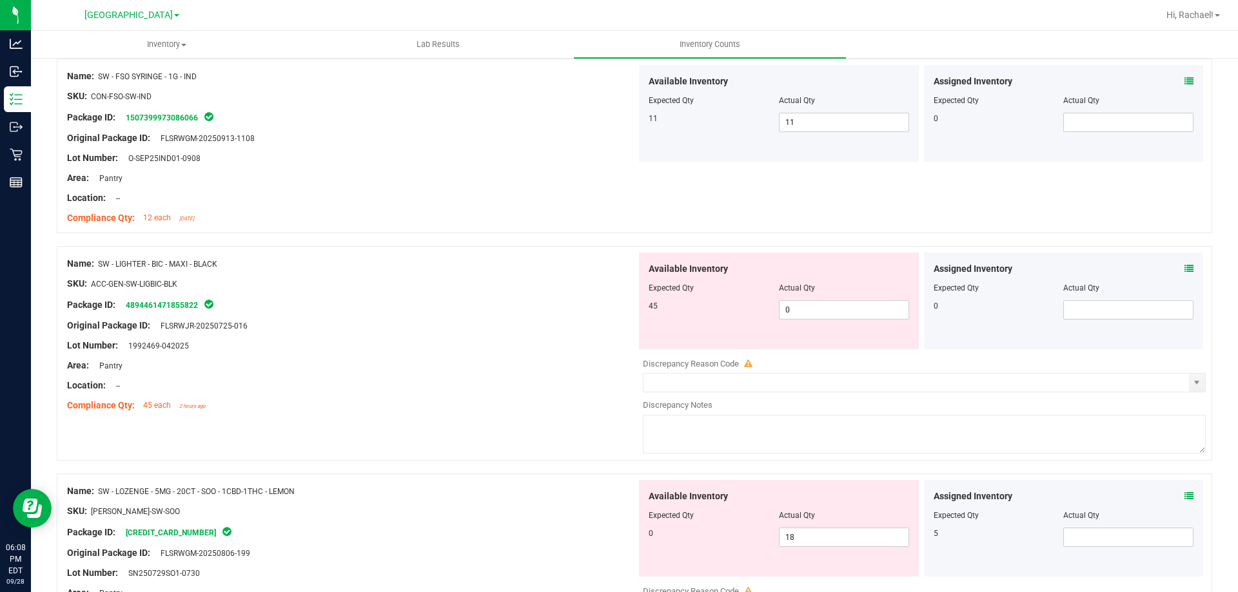
scroll to position [2965, 0]
click at [1184, 271] on icon at bounding box center [1188, 268] width 9 height 9
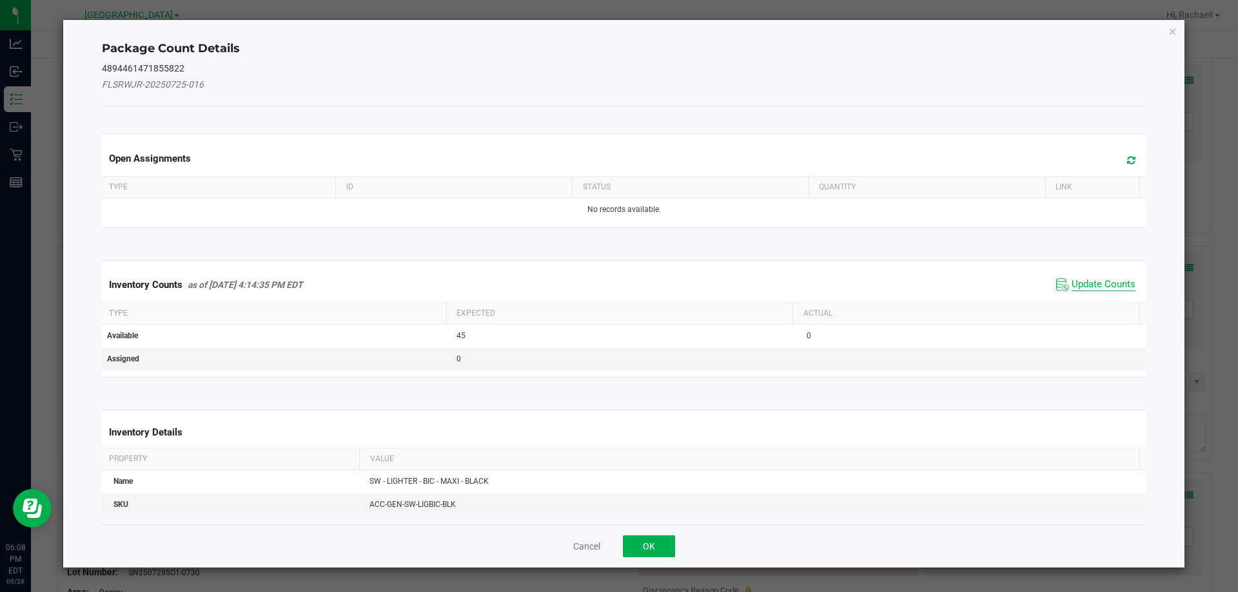
click at [1110, 282] on span "Update Counts" at bounding box center [1103, 284] width 64 height 13
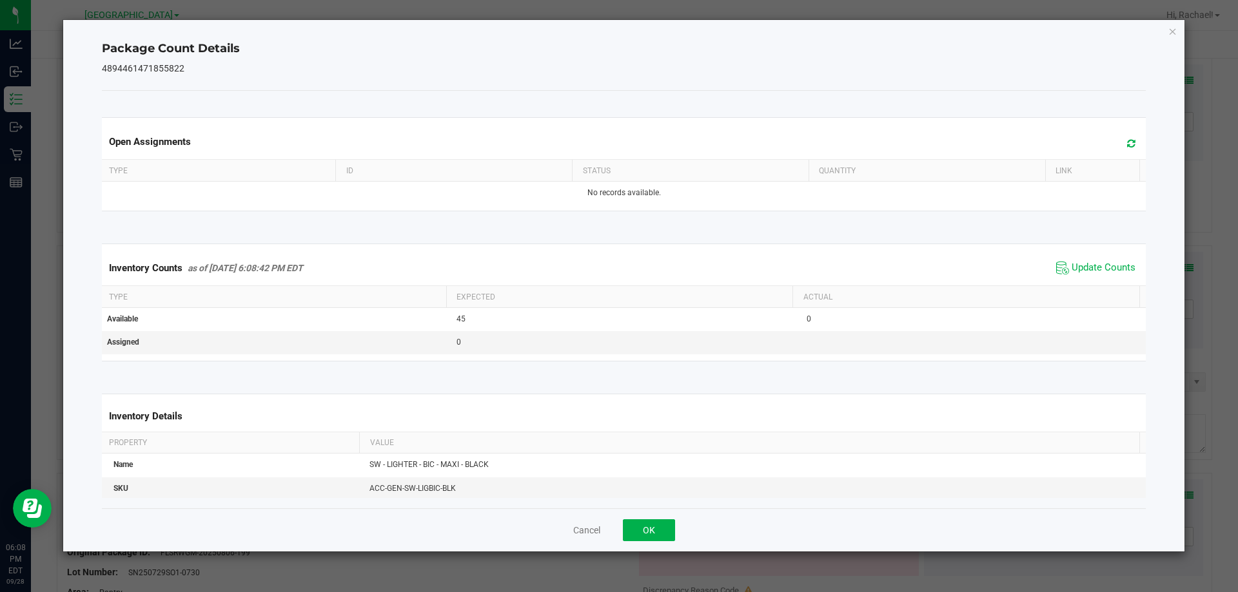
click at [1127, 141] on icon at bounding box center [1131, 144] width 8 height 10
click at [659, 525] on button "OK" at bounding box center [649, 531] width 52 height 22
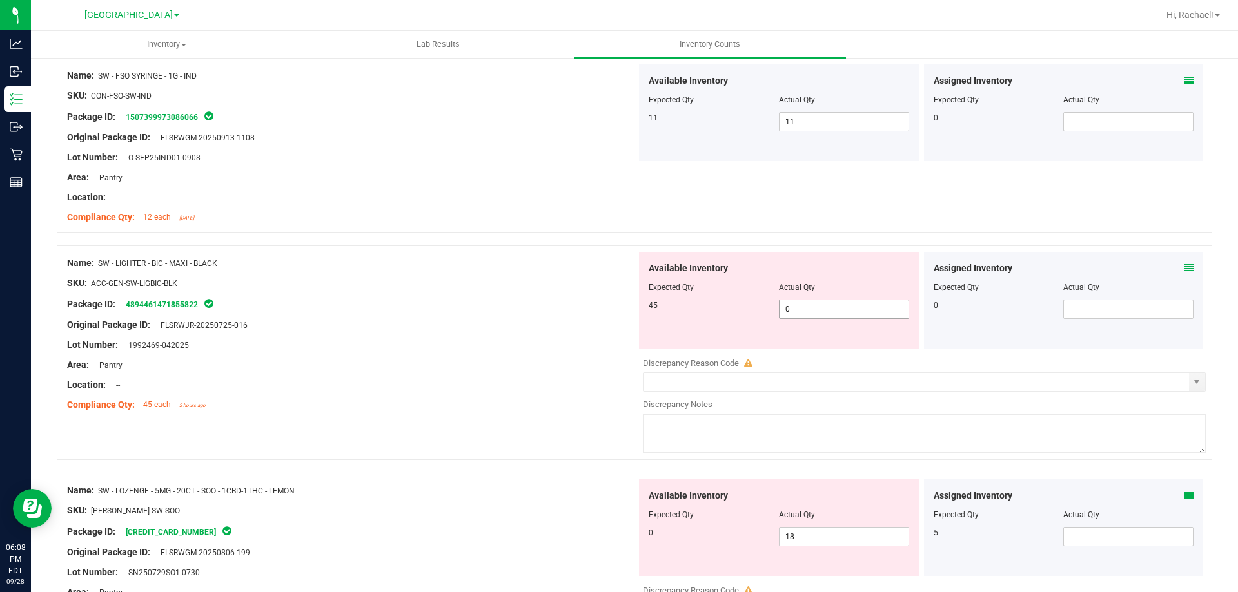
click at [835, 306] on span "0 0" at bounding box center [844, 309] width 130 height 19
type input "45"
click at [613, 381] on div "Location: --" at bounding box center [351, 385] width 569 height 14
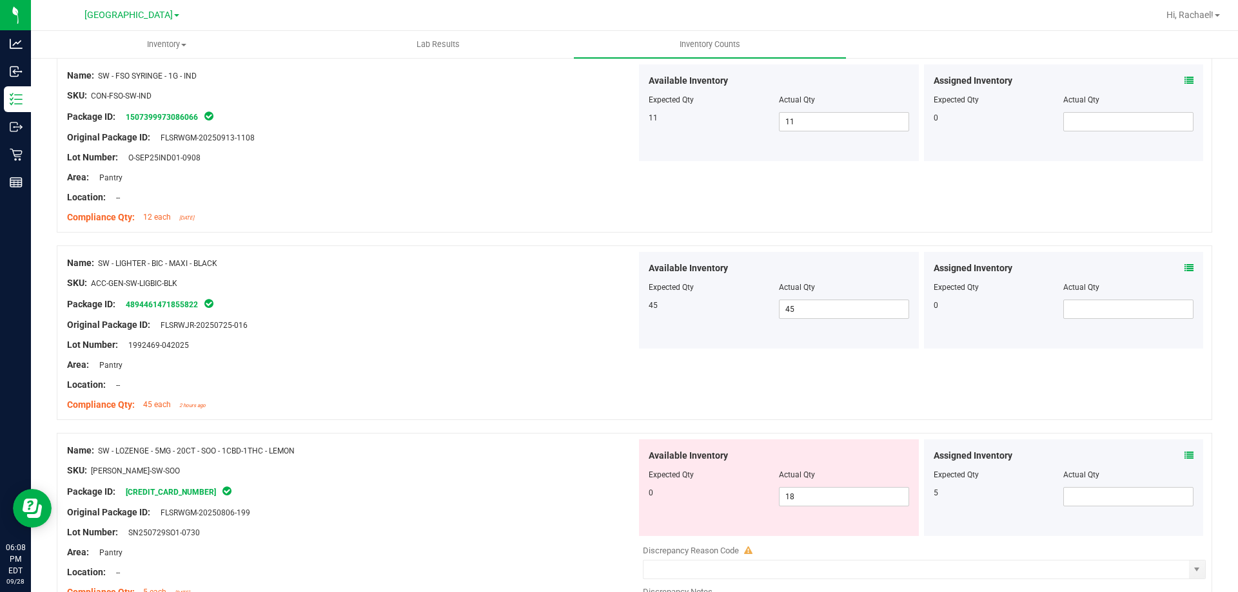
click at [1184, 461] on span at bounding box center [1188, 456] width 9 height 14
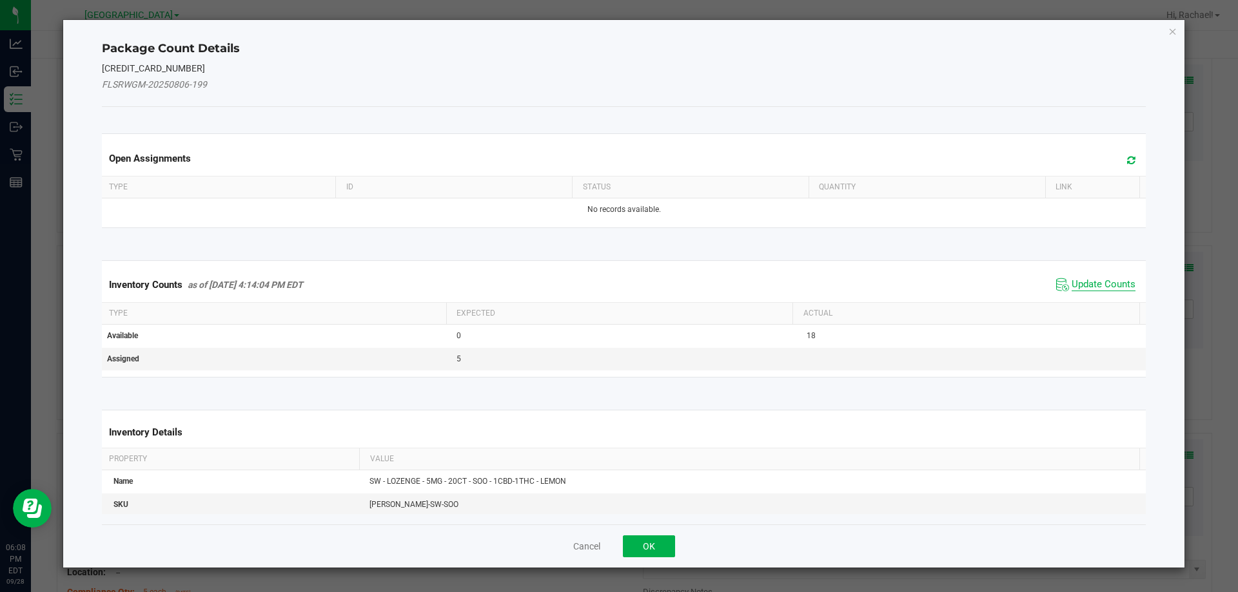
click at [1112, 289] on span "Update Counts" at bounding box center [1103, 284] width 64 height 13
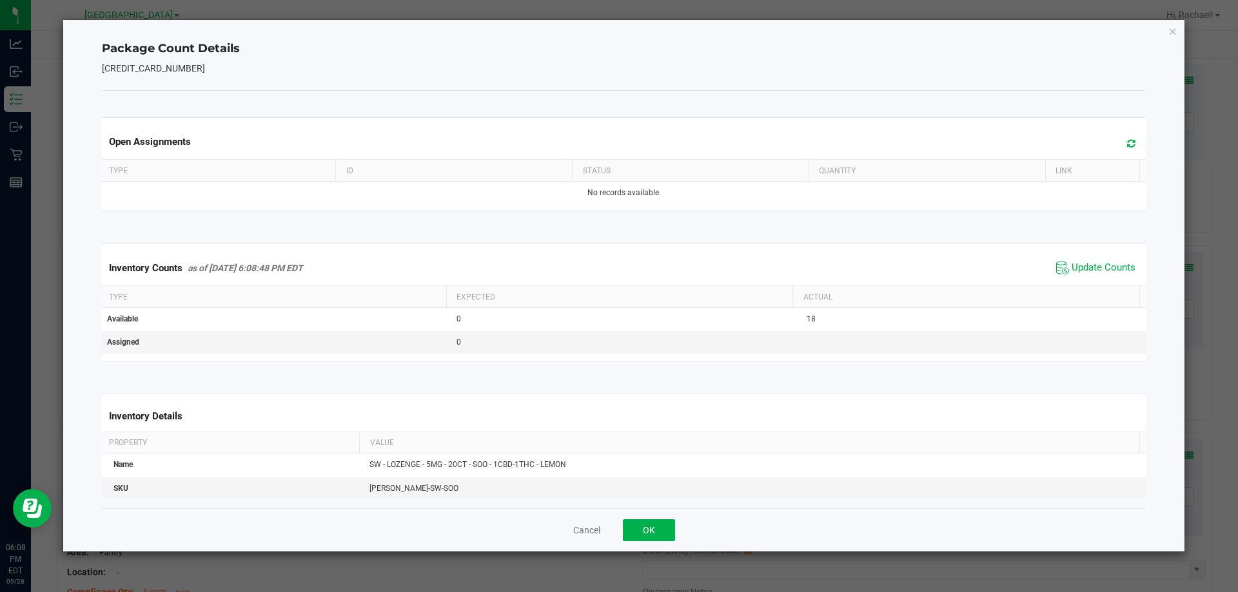
click at [1127, 142] on icon at bounding box center [1131, 144] width 8 height 10
click at [656, 523] on button "OK" at bounding box center [649, 531] width 52 height 22
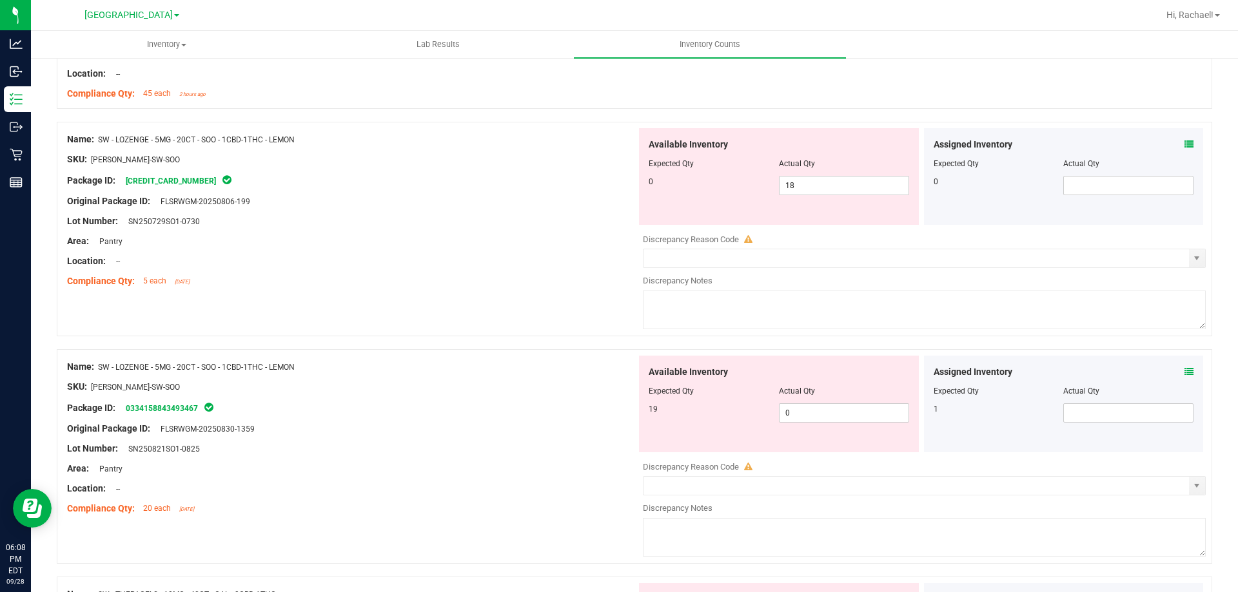
scroll to position [3287, 0]
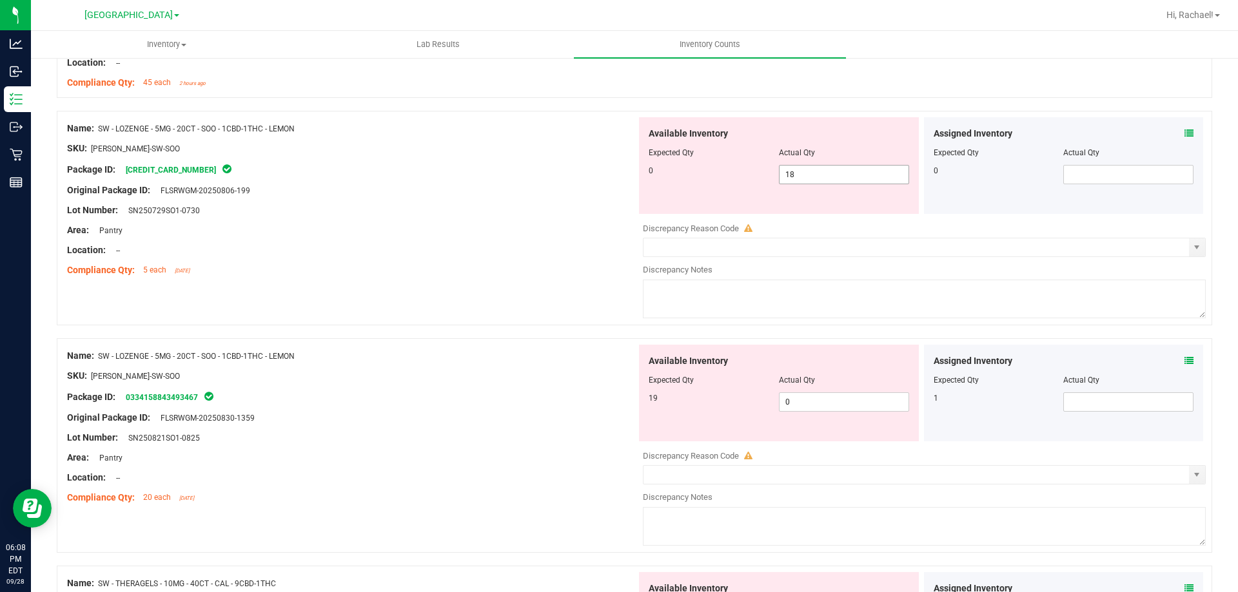
click at [813, 177] on span "18 18" at bounding box center [844, 174] width 130 height 19
type input "10"
click at [501, 289] on div "Name: SW - LOZENGE - 5MG - 20CT - SOO - 1CBD-1THC - LEMON SKU: EDI-LOZ-SW-SOO P…" at bounding box center [634, 218] width 1155 height 215
click at [841, 171] on span "10 10" at bounding box center [844, 174] width 130 height 19
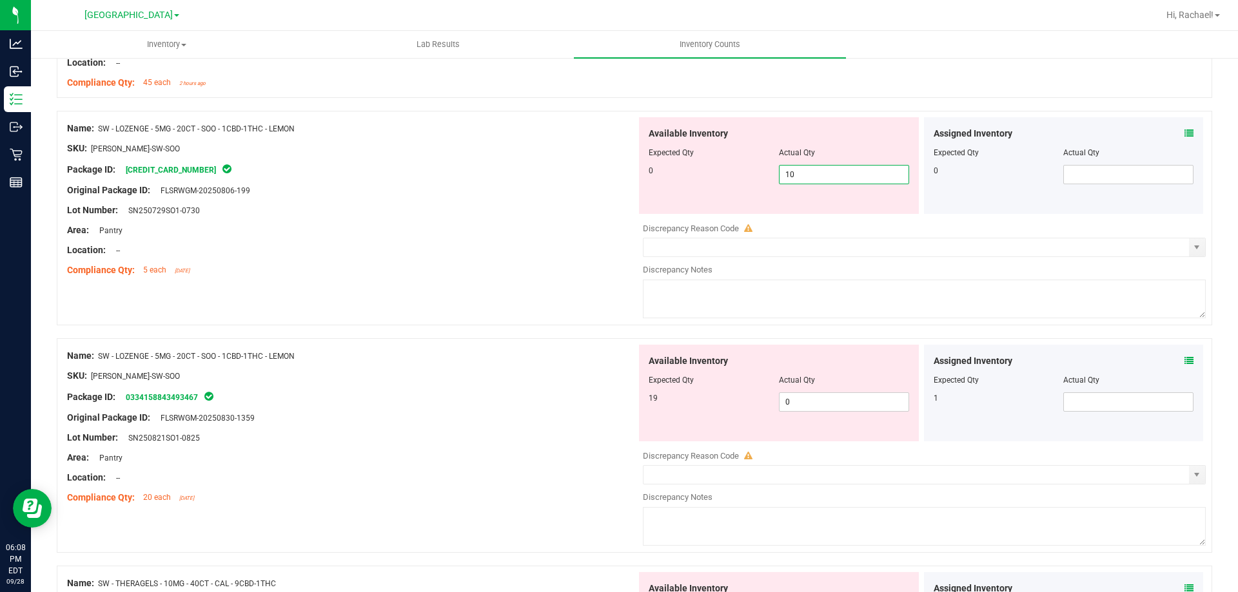
type input "1"
type input "0"
click at [1181, 360] on div "Assigned Inventory Expected Qty Actual Qty 1" at bounding box center [1064, 393] width 280 height 97
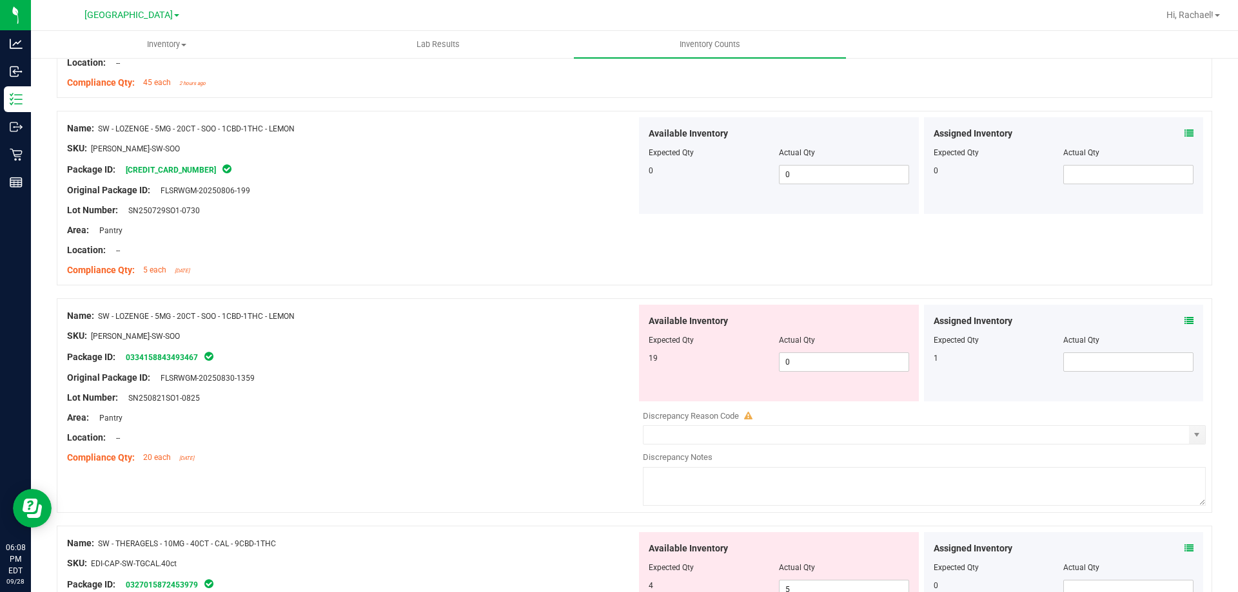
click at [1184, 321] on icon at bounding box center [1188, 320] width 9 height 9
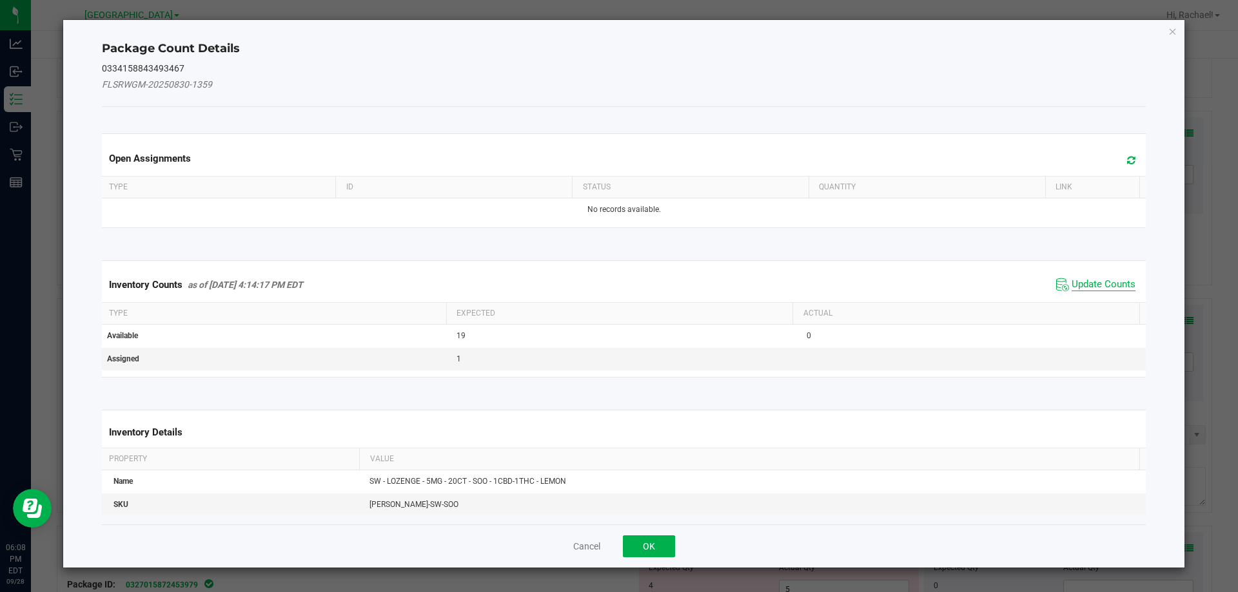
click at [1087, 287] on span "Update Counts" at bounding box center [1103, 284] width 64 height 13
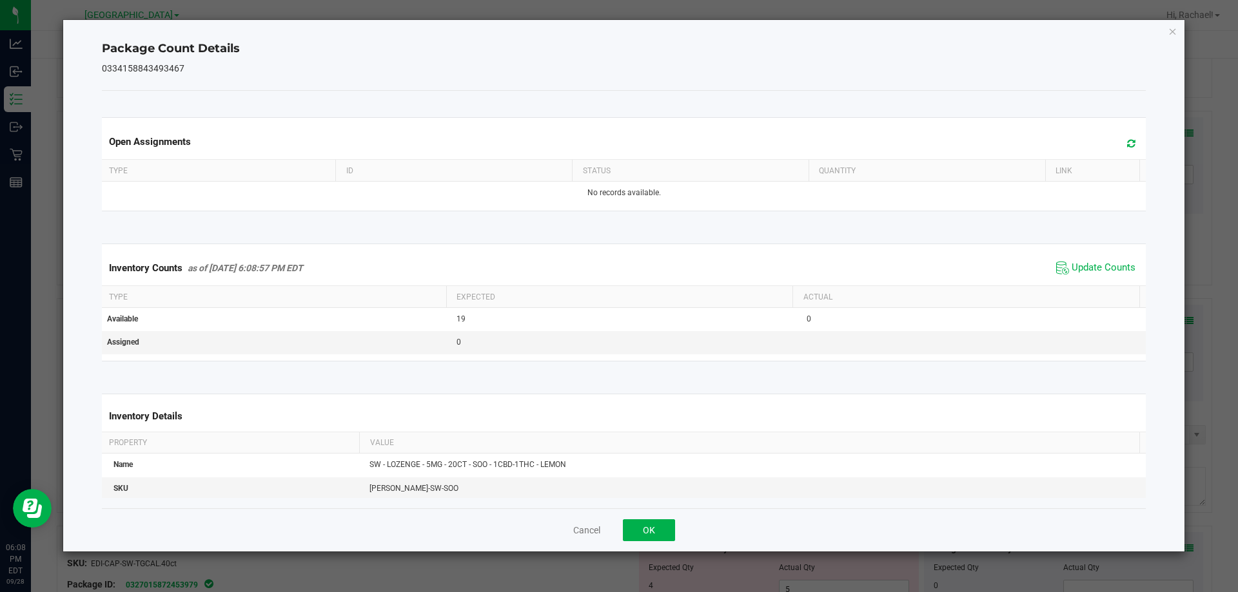
click at [1125, 142] on span at bounding box center [1127, 144] width 21 height 18
click at [641, 525] on button "OK" at bounding box center [649, 531] width 52 height 22
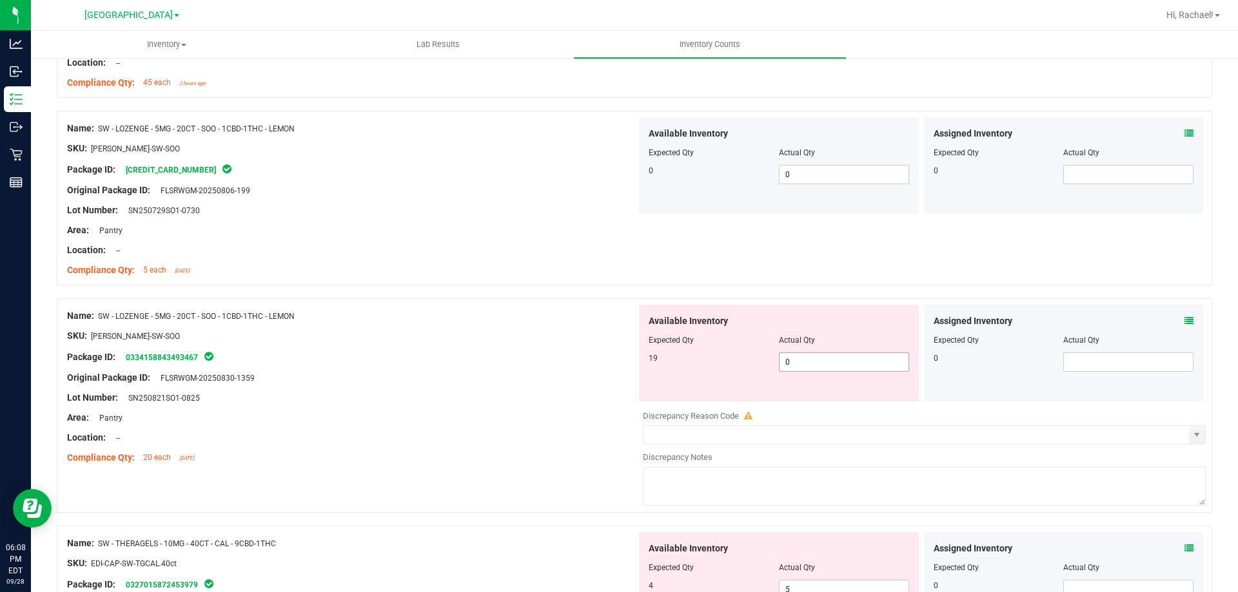
click at [871, 356] on span "0 0" at bounding box center [844, 362] width 130 height 19
type input "19"
click at [484, 469] on div "Name: SW - LOZENGE - 5MG - 20CT - SOO - 1CBD-1THC - LEMON SKU: EDI-LOZ-SW-SOO P…" at bounding box center [351, 387] width 569 height 164
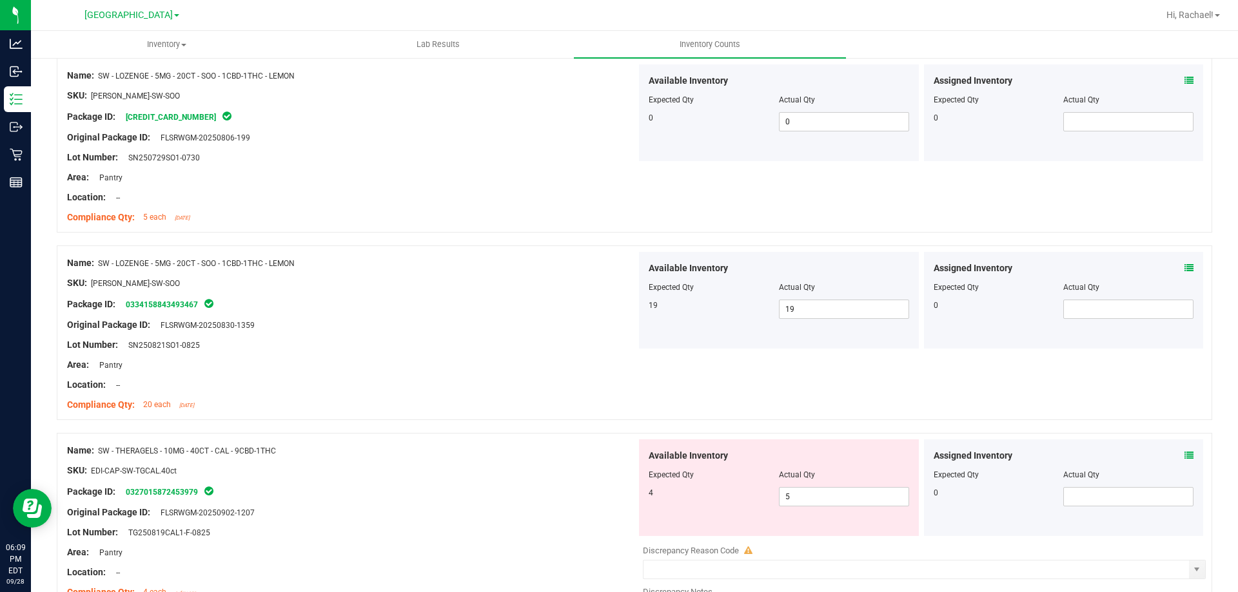
scroll to position [3452, 0]
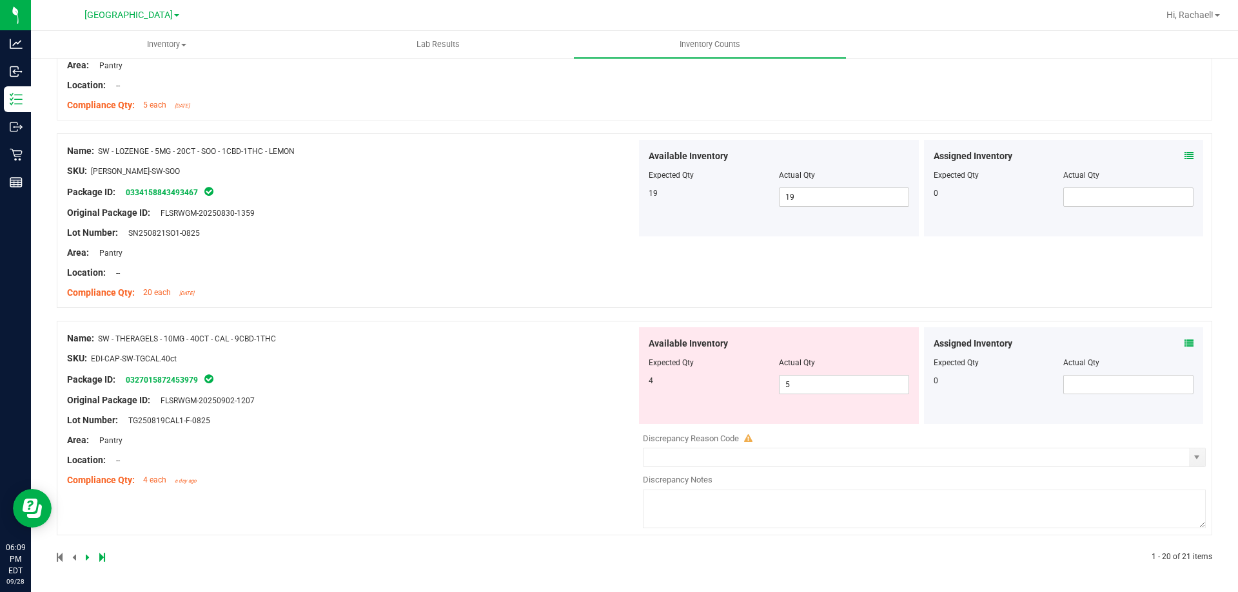
click at [1184, 344] on icon at bounding box center [1188, 343] width 9 height 9
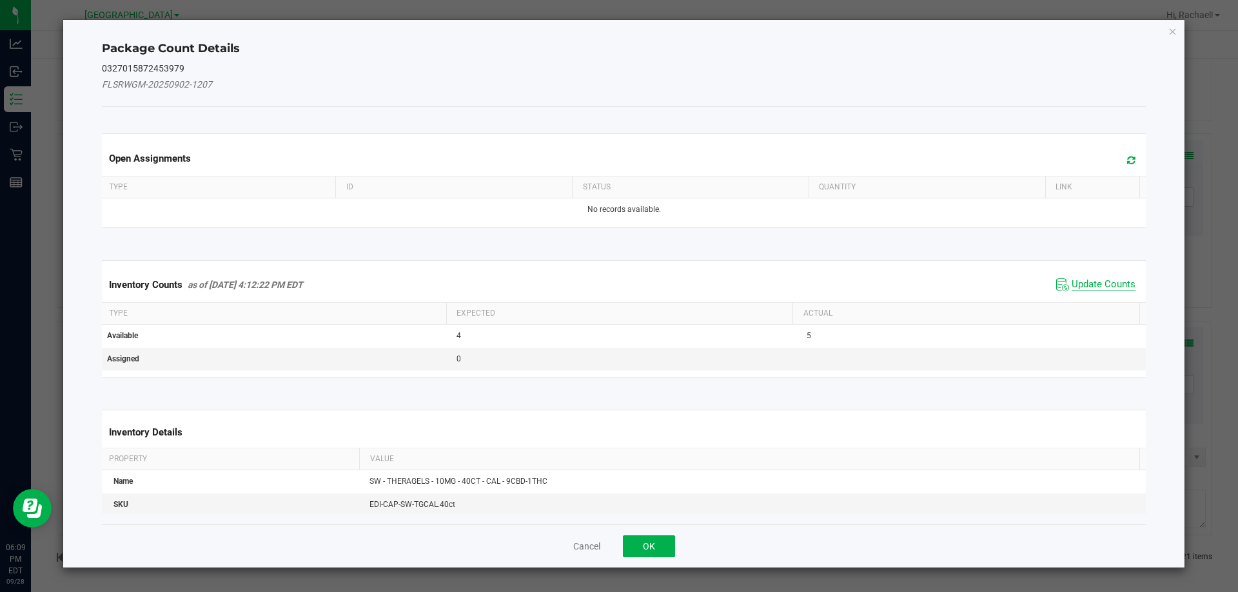
click at [1096, 289] on span "Update Counts" at bounding box center [1103, 284] width 64 height 13
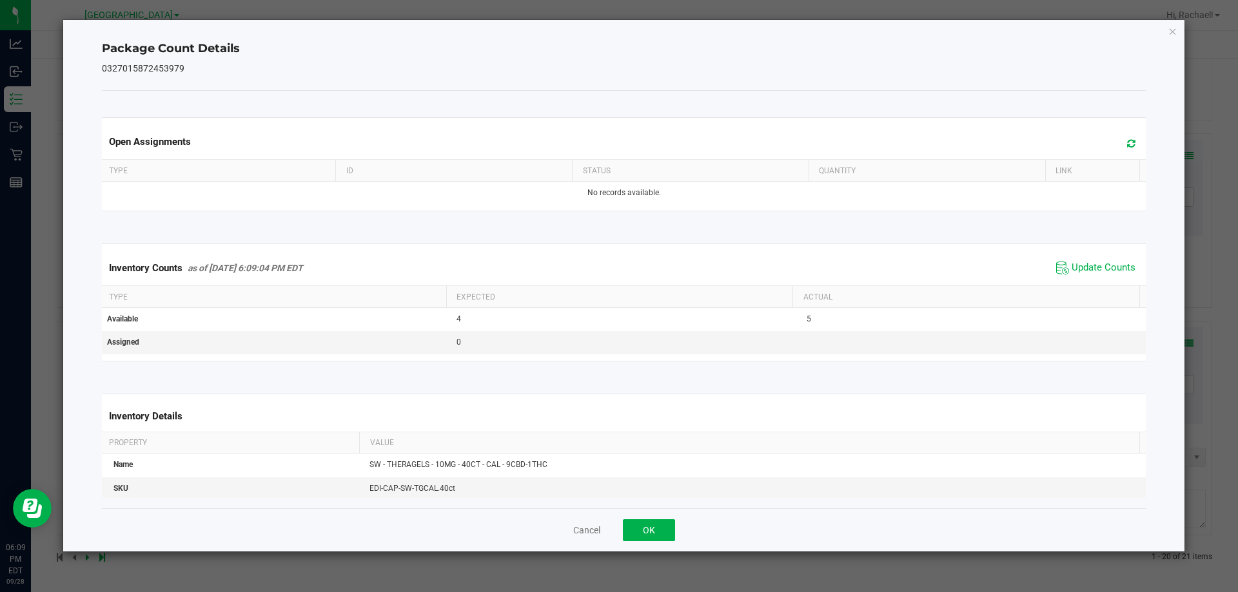
click at [1127, 145] on icon at bounding box center [1131, 144] width 8 height 10
click at [673, 533] on button "OK" at bounding box center [649, 531] width 52 height 22
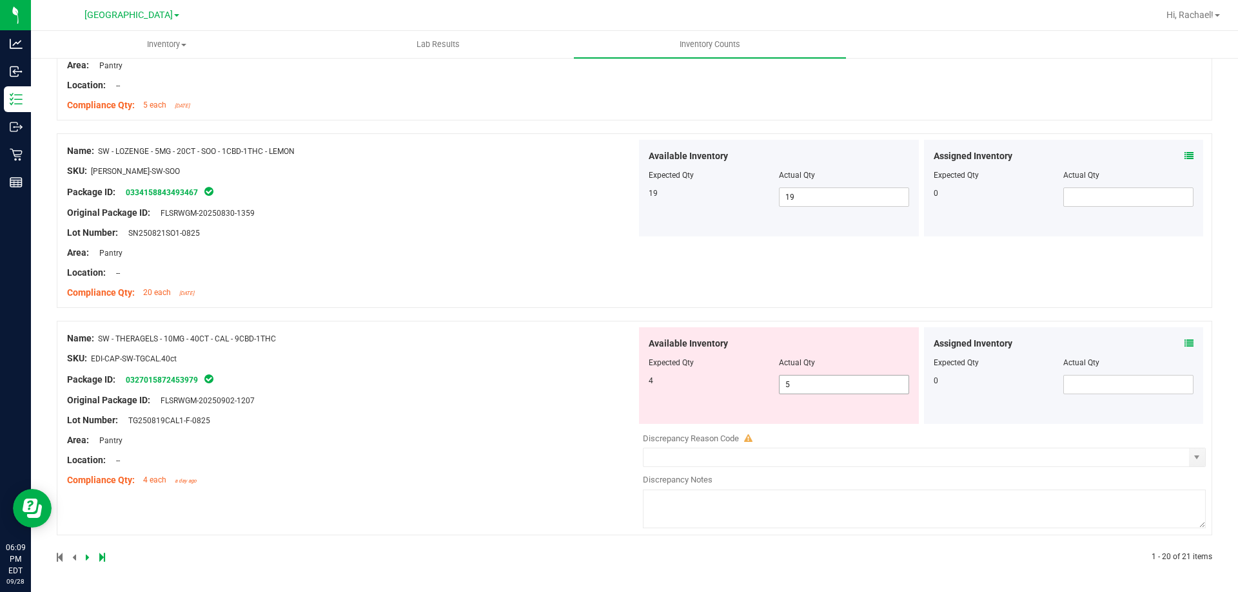
click at [869, 378] on span "5 5" at bounding box center [844, 384] width 130 height 19
type input "4"
click at [473, 445] on div "Name: SW - THERAGELS - 10MG - 40CT - CAL - 9CBD-1THC SKU: EDI-CAP-SW-TGCAL.40ct…" at bounding box center [351, 409] width 569 height 164
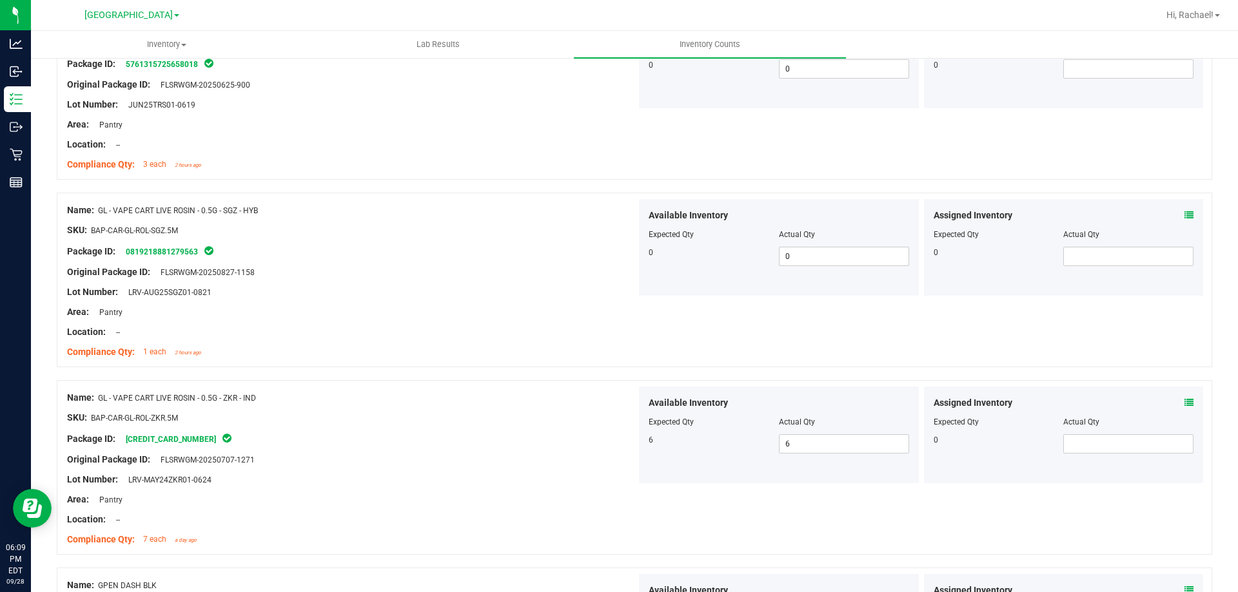
scroll to position [0, 0]
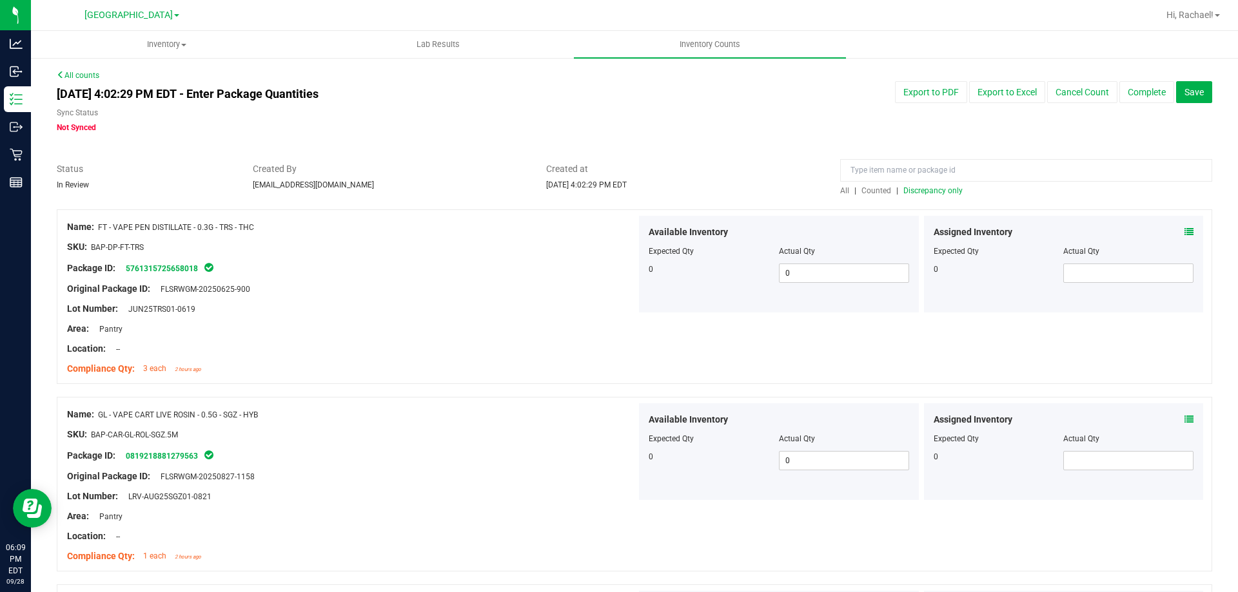
drag, startPoint x: 938, startPoint y: 200, endPoint x: 941, endPoint y: 191, distance: 9.4
click at [938, 197] on div at bounding box center [634, 203] width 1155 height 13
click at [942, 190] on span "Discrepancy only" at bounding box center [932, 190] width 59 height 9
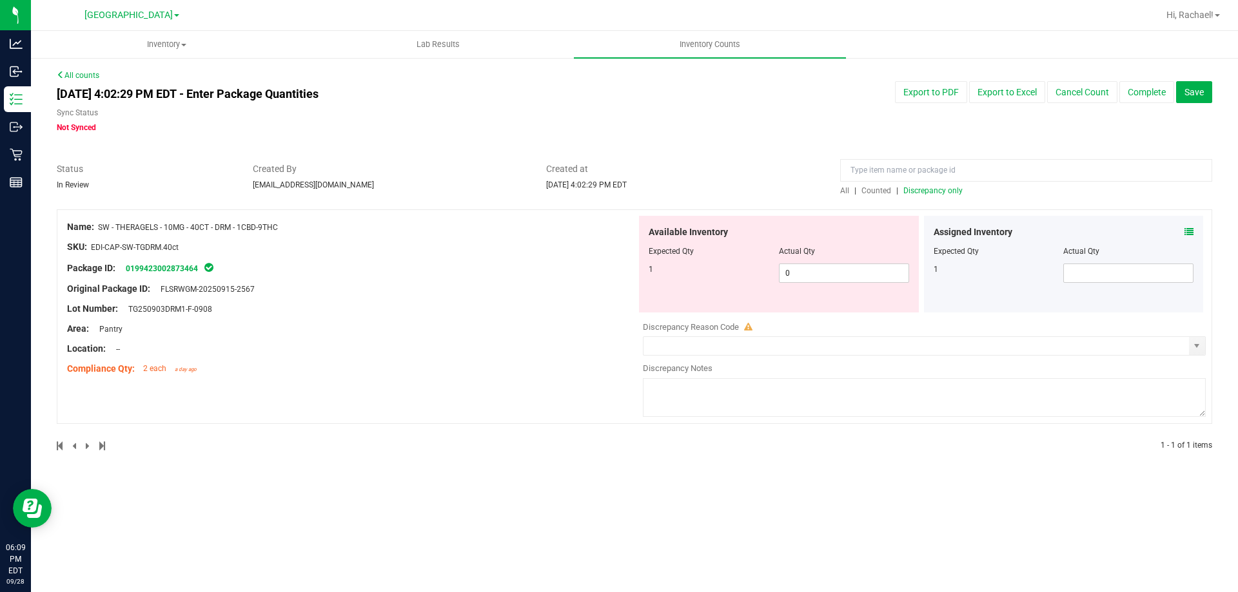
click at [1187, 228] on icon at bounding box center [1188, 232] width 9 height 9
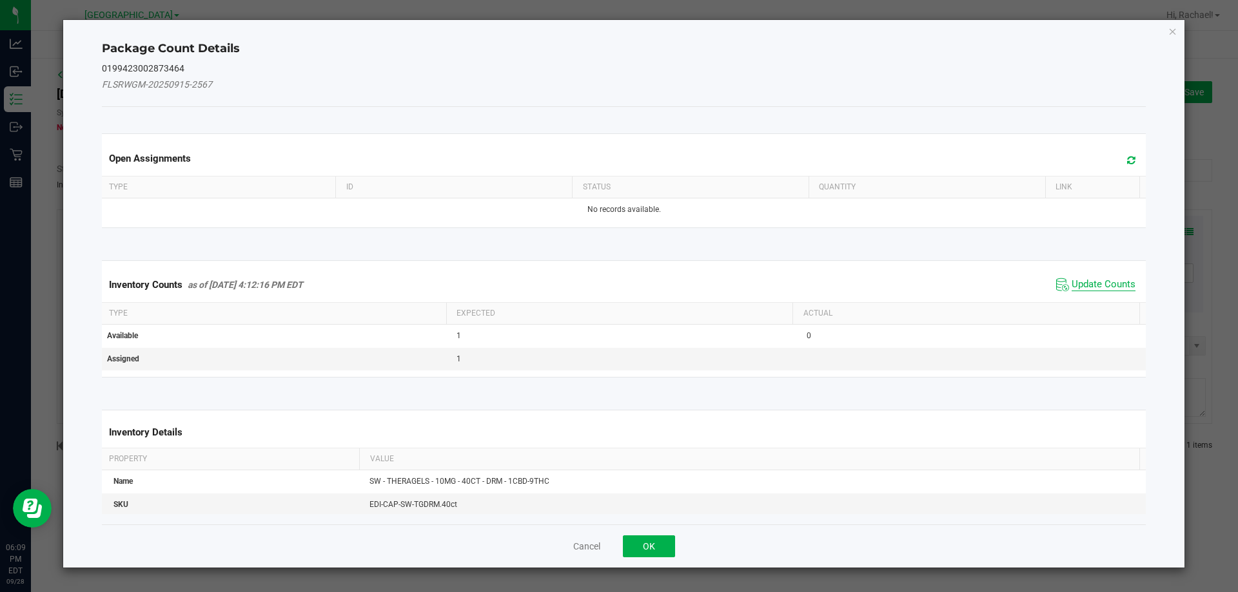
click at [1115, 284] on span "Update Counts" at bounding box center [1103, 284] width 64 height 13
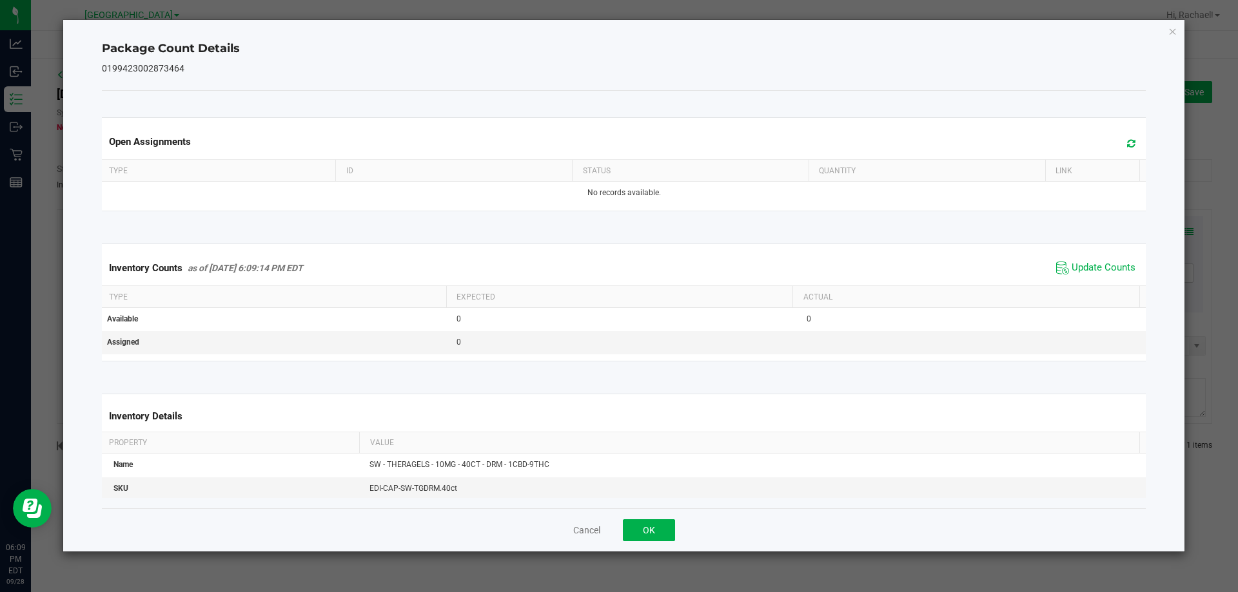
click at [1127, 147] on icon at bounding box center [1131, 144] width 8 height 10
click at [668, 533] on button "OK" at bounding box center [649, 531] width 52 height 22
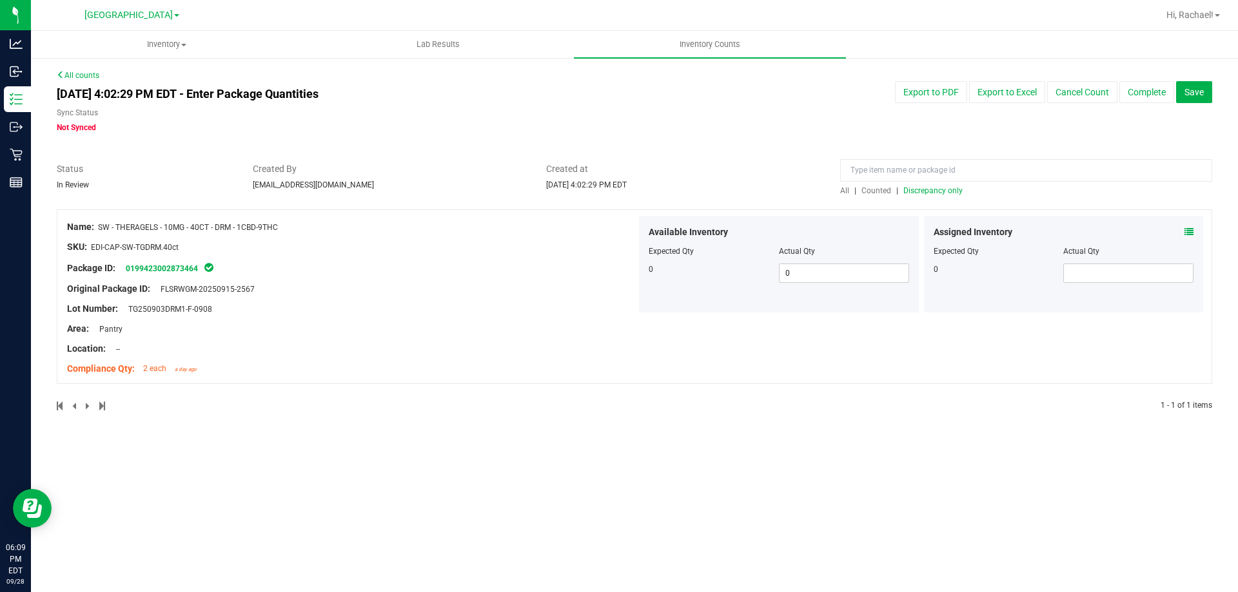
click at [926, 193] on span "Discrepancy only" at bounding box center [932, 190] width 59 height 9
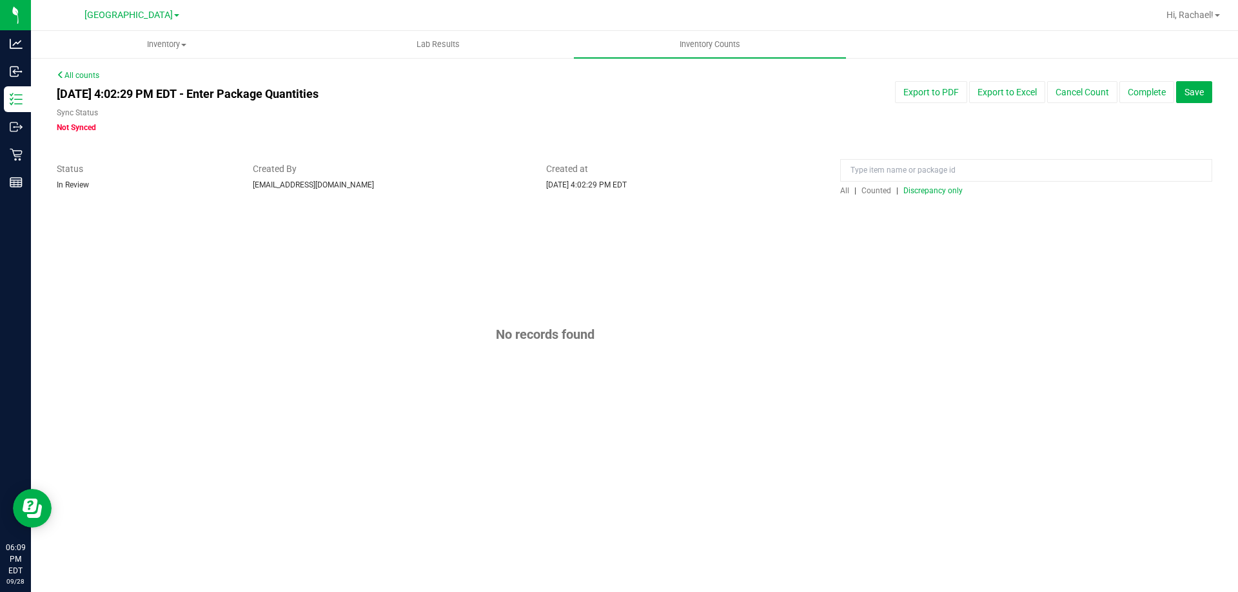
click at [926, 193] on span "Discrepancy only" at bounding box center [932, 190] width 59 height 9
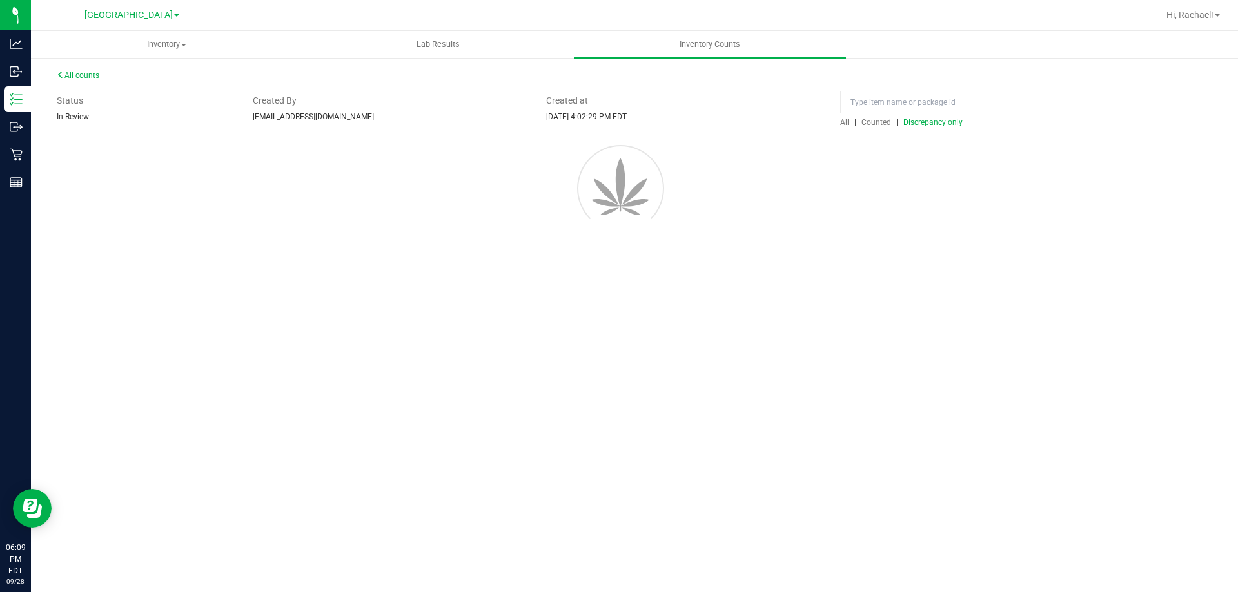
click at [926, 193] on div at bounding box center [634, 186] width 1194 height 116
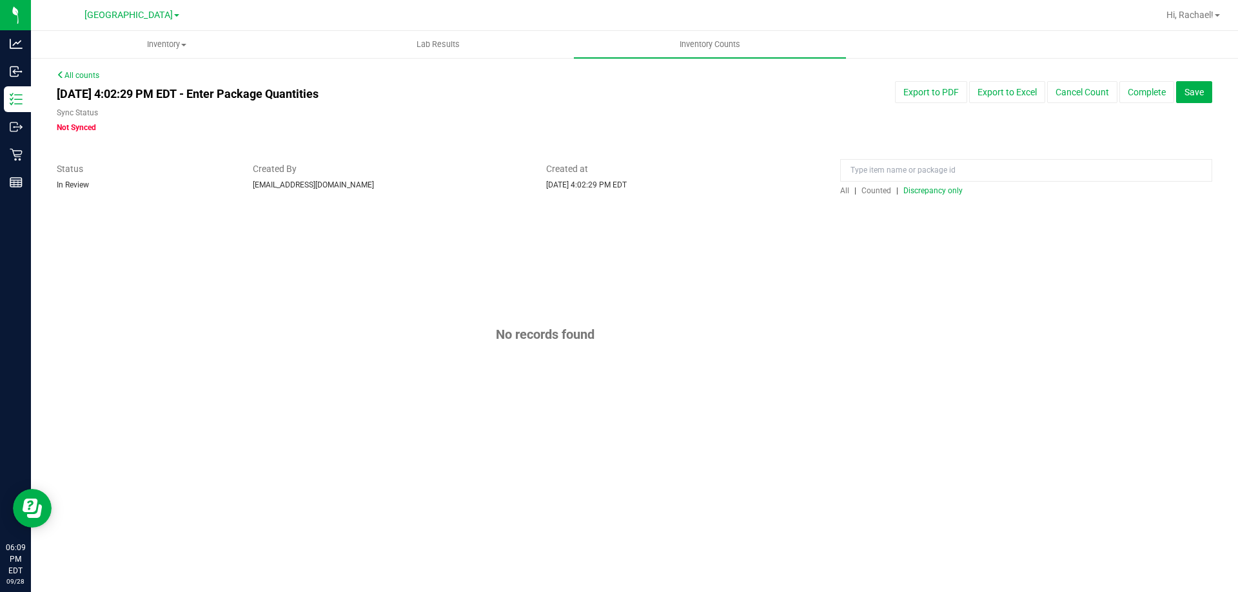
click at [926, 193] on span "Discrepancy only" at bounding box center [932, 190] width 59 height 9
click at [1200, 87] on span "Save" at bounding box center [1193, 92] width 19 height 10
